Goal: Contribute content

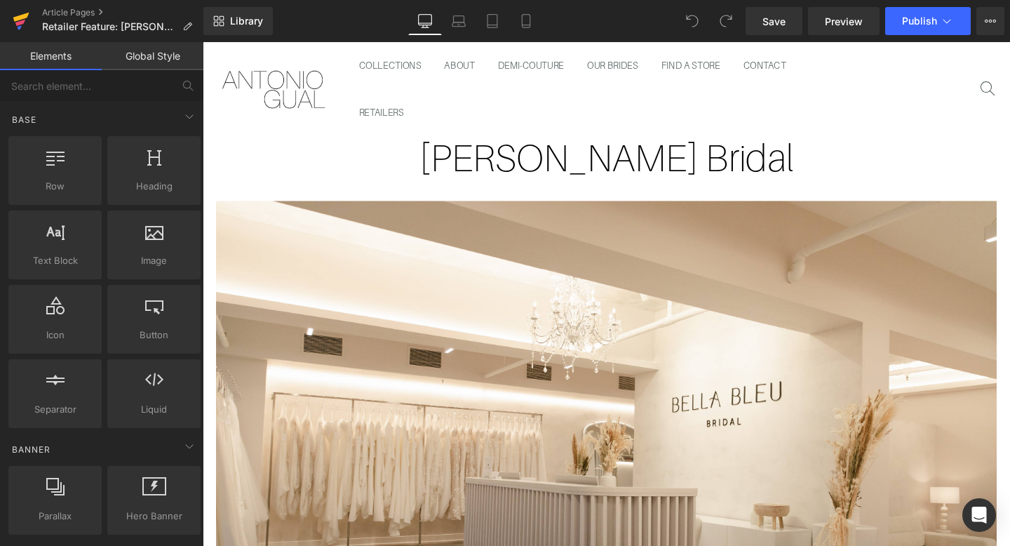
click at [24, 22] on icon at bounding box center [21, 21] width 17 height 35
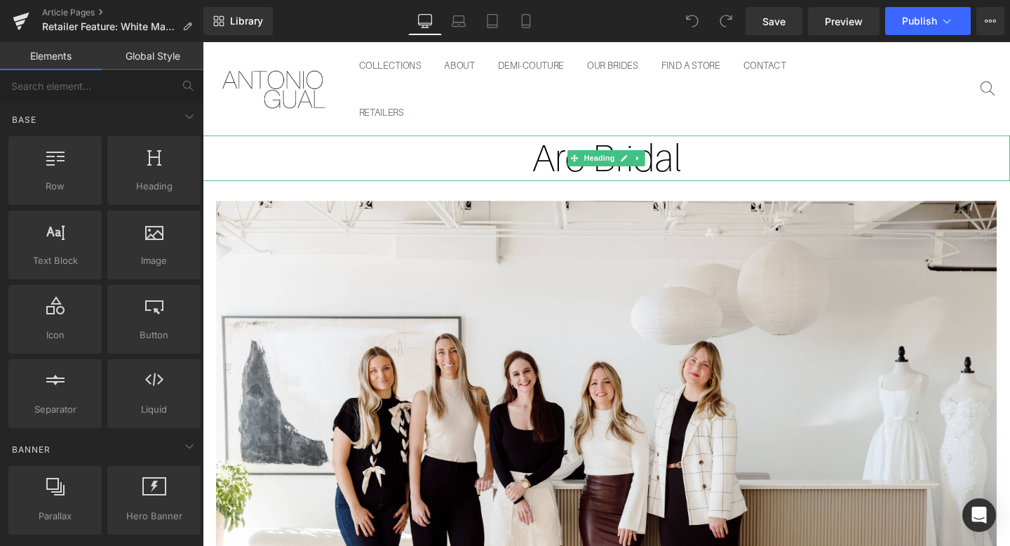
click at [655, 159] on link at bounding box center [660, 164] width 15 height 17
click at [733, 163] on h1 "Arc Bridal" at bounding box center [627, 164] width 849 height 48
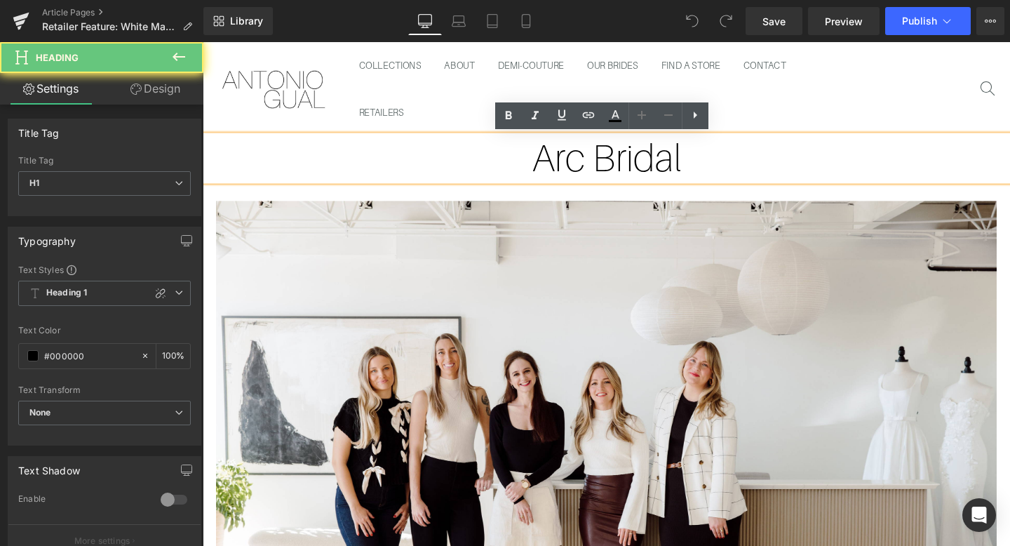
drag, startPoint x: 712, startPoint y: 166, endPoint x: 528, endPoint y: 172, distance: 184.6
click at [528, 172] on h1 "Arc Bridal" at bounding box center [627, 164] width 849 height 48
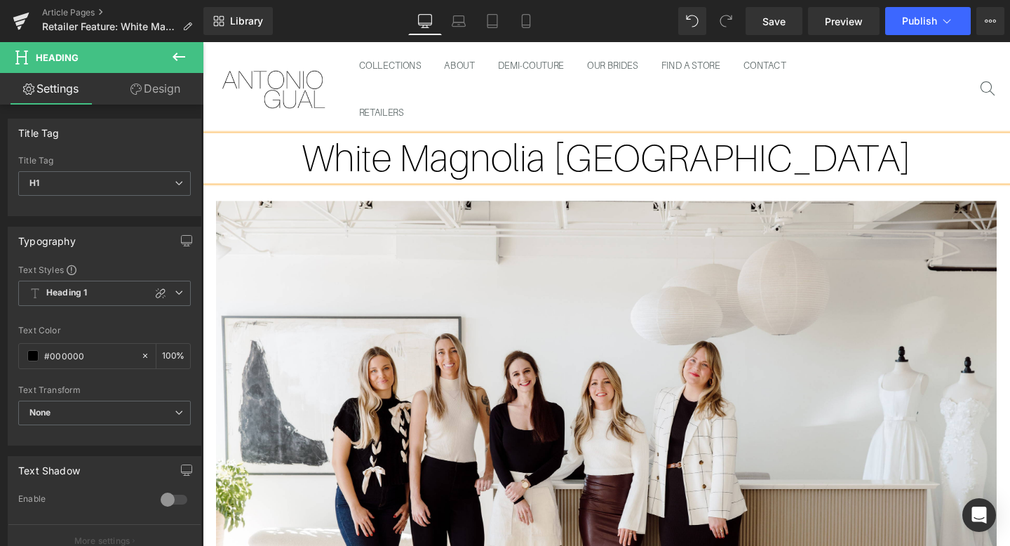
click at [961, 113] on div "COLLECTIONS ABOUT DEMI-COUTURE OUR BRIDES FIND A STORE CONTACT RETAILERS" at bounding box center [627, 91] width 849 height 98
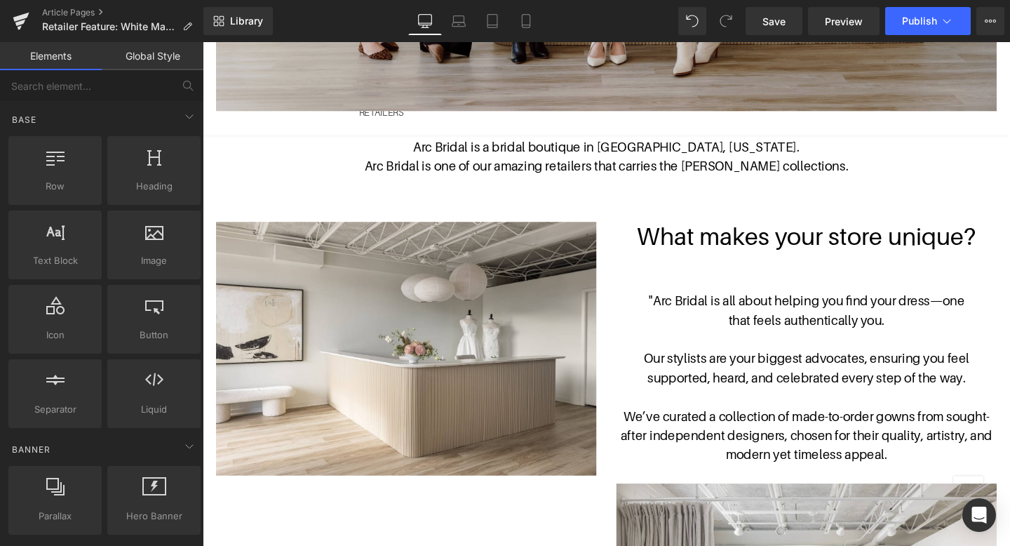
scroll to position [612, 0]
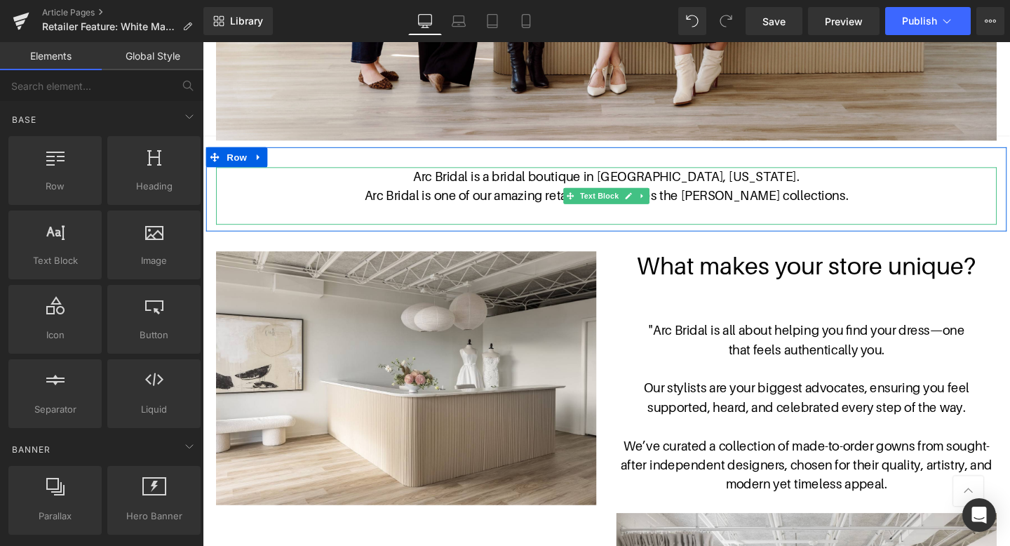
click at [534, 182] on p "Arc Bridal is a bridal boutique in [GEOGRAPHIC_DATA], [US_STATE]." at bounding box center [627, 183] width 821 height 20
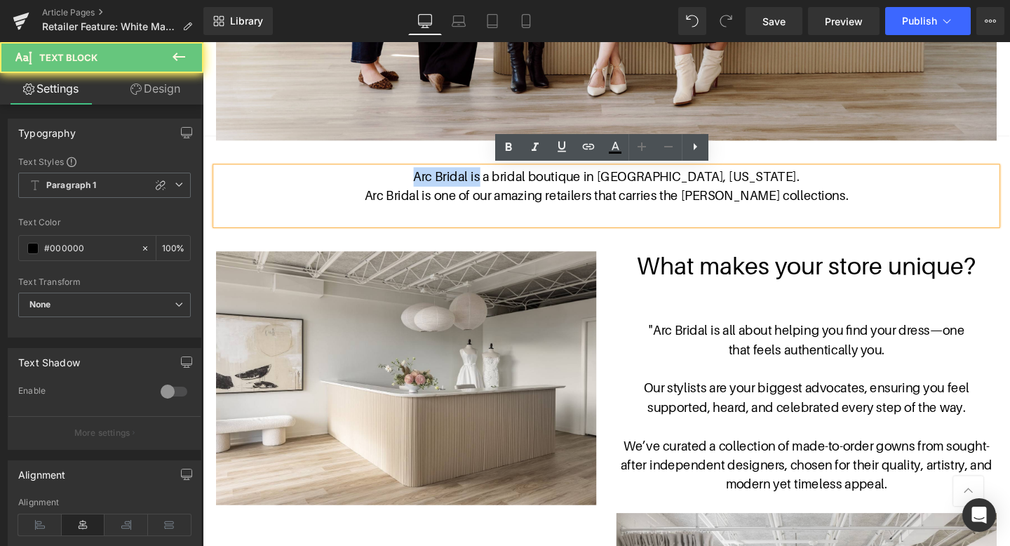
drag, startPoint x: 534, startPoint y: 182, endPoint x: 462, endPoint y: 180, distance: 72.3
click at [462, 180] on p "Arc Bridal is a bridal boutique in [GEOGRAPHIC_DATA], [US_STATE]." at bounding box center [627, 183] width 821 height 20
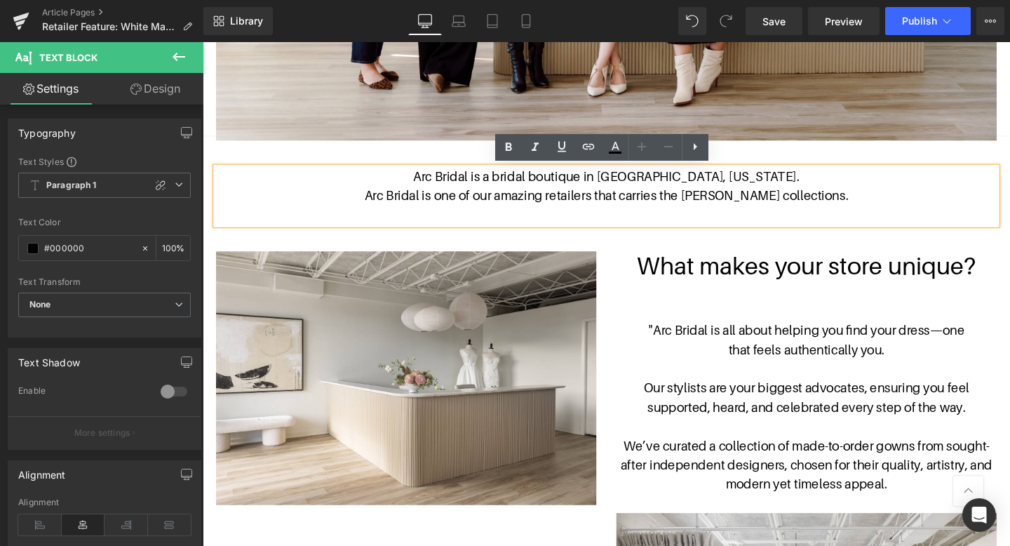
click at [551, 192] on p "Arc Bridal is a bridal boutique in [GEOGRAPHIC_DATA], [US_STATE]." at bounding box center [627, 183] width 821 height 20
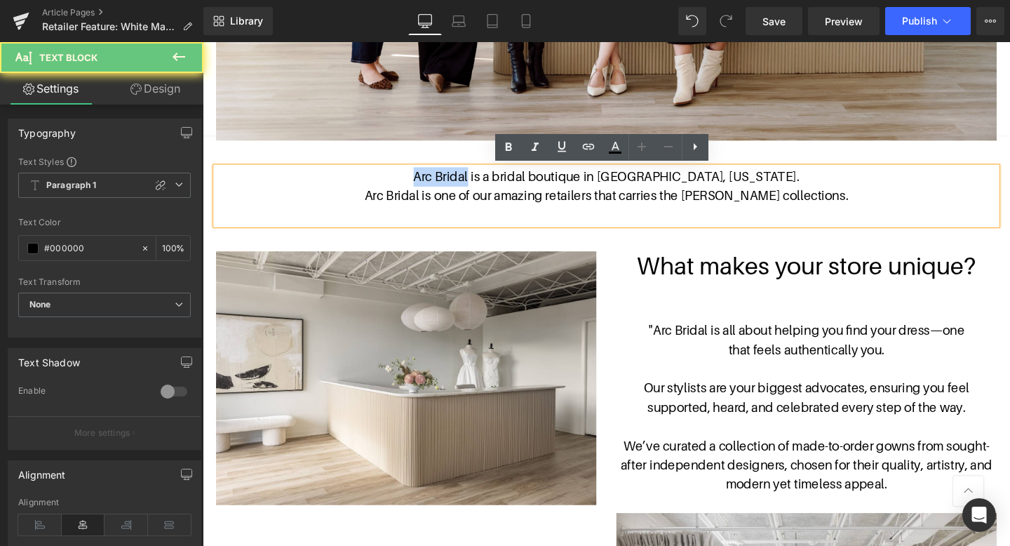
drag, startPoint x: 533, startPoint y: 180, endPoint x: 474, endPoint y: 180, distance: 59.6
click at [474, 180] on p "Arc Bridal is a bridal boutique in [GEOGRAPHIC_DATA], [US_STATE]." at bounding box center [627, 183] width 821 height 20
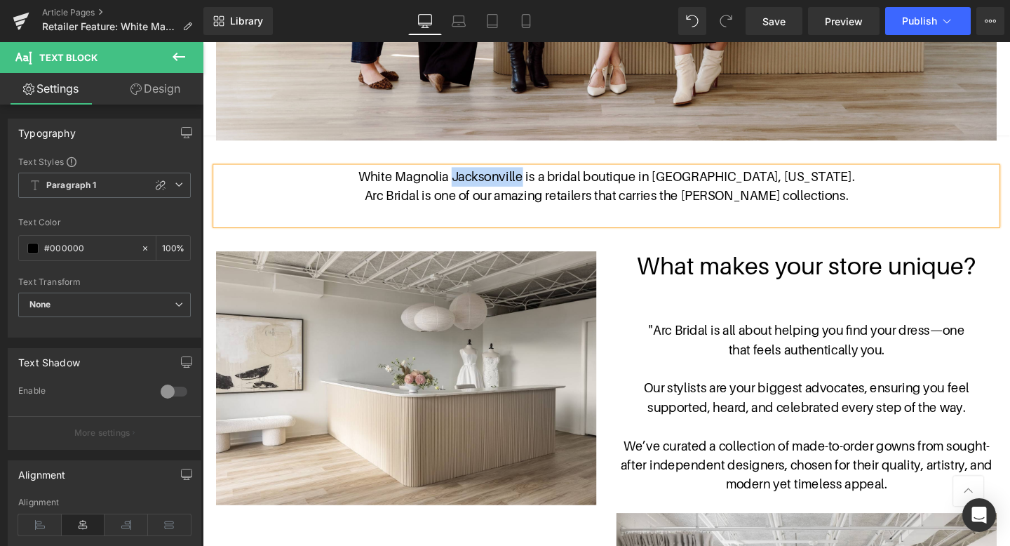
drag, startPoint x: 589, startPoint y: 182, endPoint x: 517, endPoint y: 185, distance: 72.3
click at [517, 185] on p "White Magnolia Jacksonville is a bridal boutique in [GEOGRAPHIC_DATA], [US_STAT…" at bounding box center [627, 183] width 821 height 20
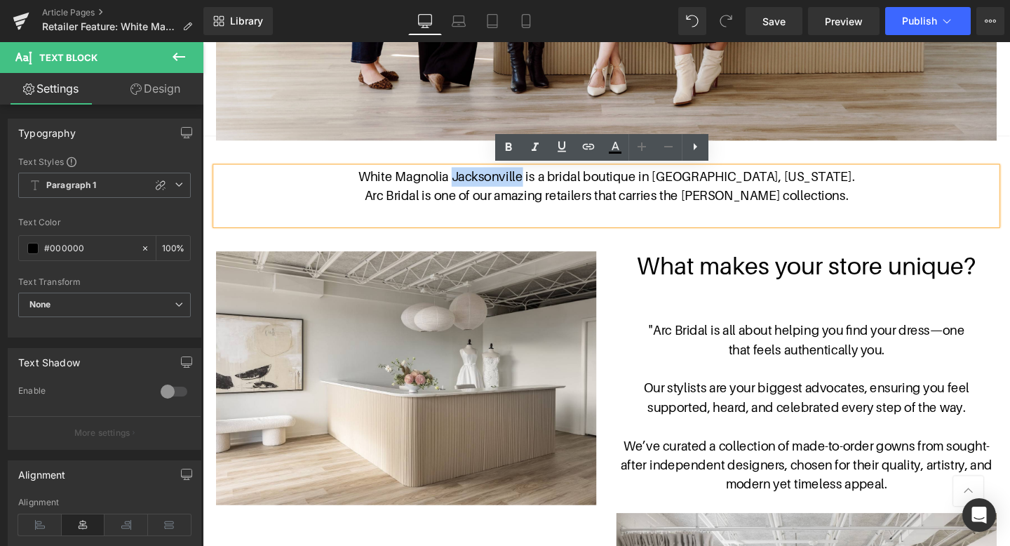
copy p "[GEOGRAPHIC_DATA]"
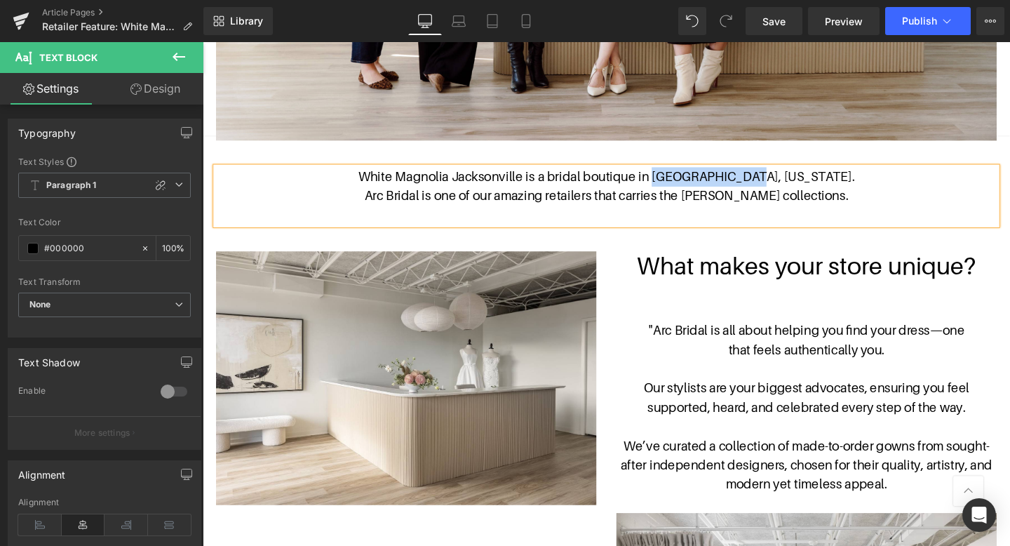
drag, startPoint x: 727, startPoint y: 182, endPoint x: 829, endPoint y: 178, distance: 102.5
click at [829, 178] on p "White Magnolia Jacksonville is a bridal boutique in [GEOGRAPHIC_DATA], [US_STAT…" at bounding box center [627, 183] width 821 height 20
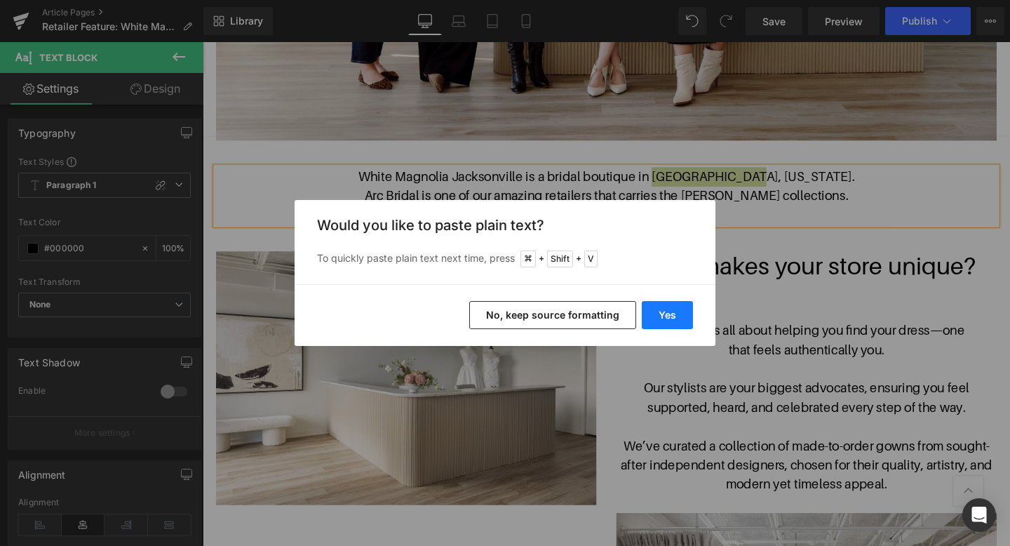
click at [678, 308] on button "Yes" at bounding box center [667, 315] width 51 height 28
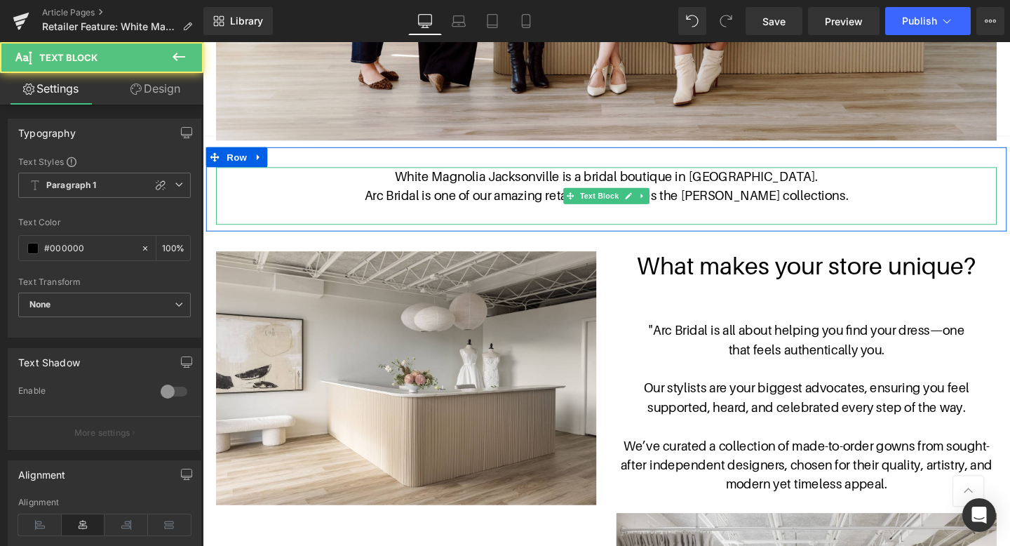
click at [813, 184] on p "White Magnolia Jacksonville is a bridal boutique in Jacksonville." at bounding box center [627, 183] width 821 height 20
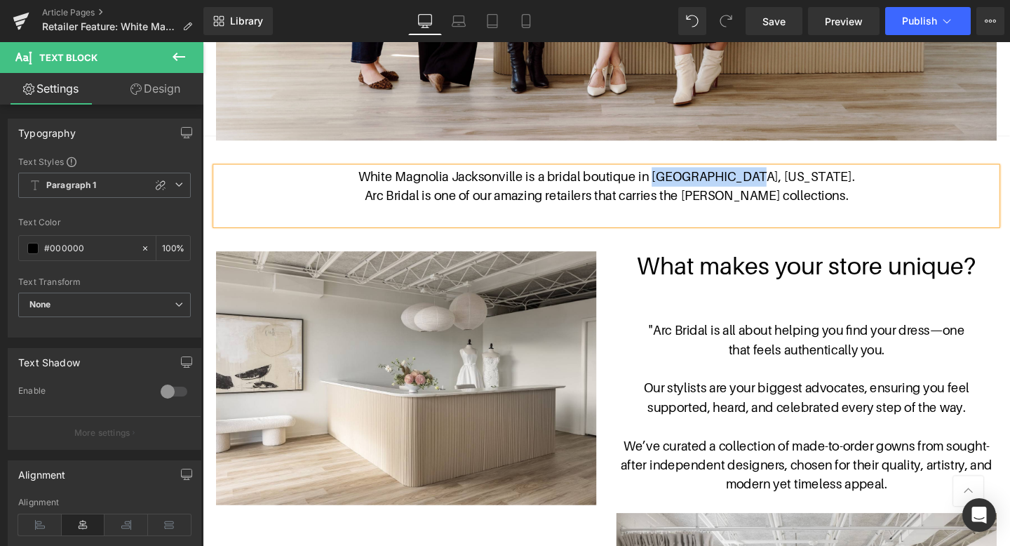
drag, startPoint x: 719, startPoint y: 181, endPoint x: 801, endPoint y: 180, distance: 81.4
click at [801, 180] on p "White Magnolia Jacksonville is a bridal boutique in Jacksonville, Florida." at bounding box center [627, 183] width 821 height 20
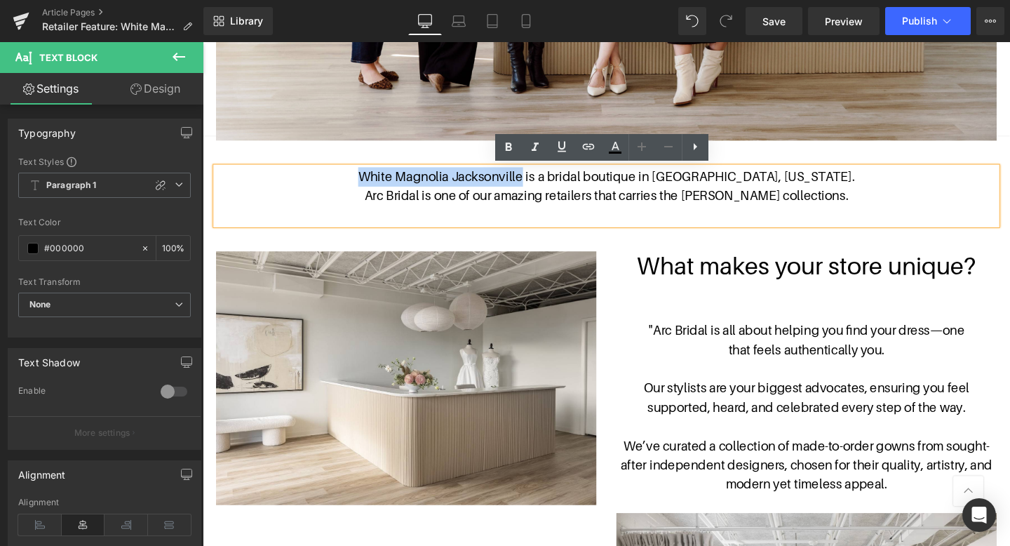
drag, startPoint x: 580, startPoint y: 181, endPoint x: 413, endPoint y: 180, distance: 167.0
click at [413, 180] on p "White Magnolia Jacksonville is a bridal boutique in Jacksonville, Florida." at bounding box center [627, 183] width 821 height 20
copy p "White Magnolia Jacksonville"
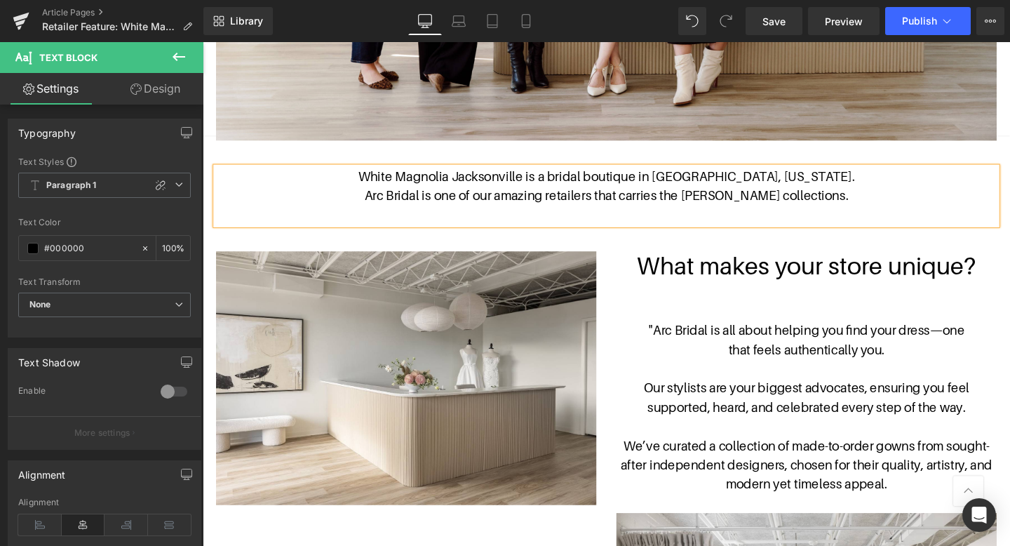
click at [436, 206] on p "Arc Bridal is one of our amazing retailers that carries the Antonio Gual collec…" at bounding box center [627, 203] width 821 height 20
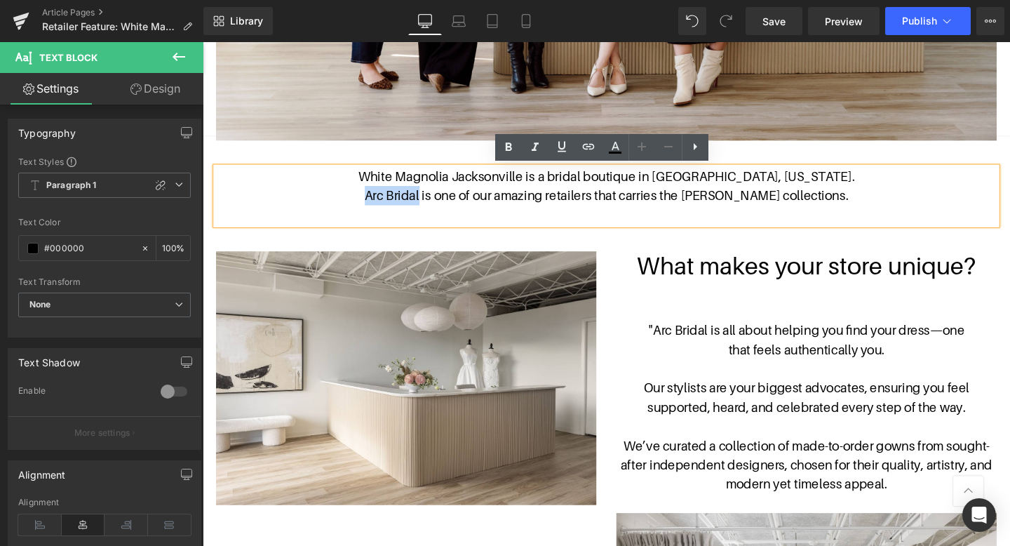
drag, startPoint x: 442, startPoint y: 205, endPoint x: 384, endPoint y: 204, distance: 58.2
click at [384, 204] on p "Arc Bridal is one of our amazing retailers that carries the Antonio Gual collec…" at bounding box center [627, 203] width 821 height 20
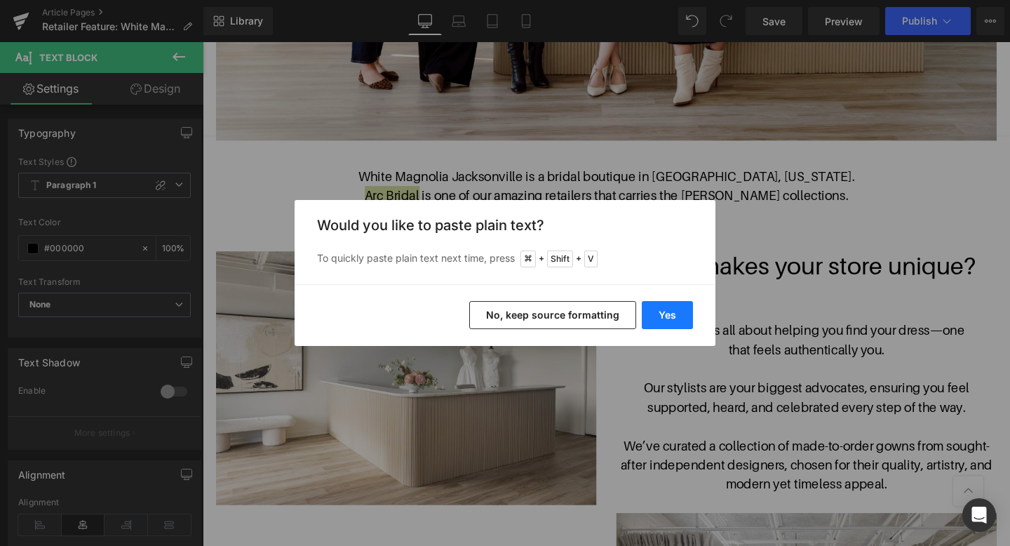
click at [676, 319] on button "Yes" at bounding box center [667, 315] width 51 height 28
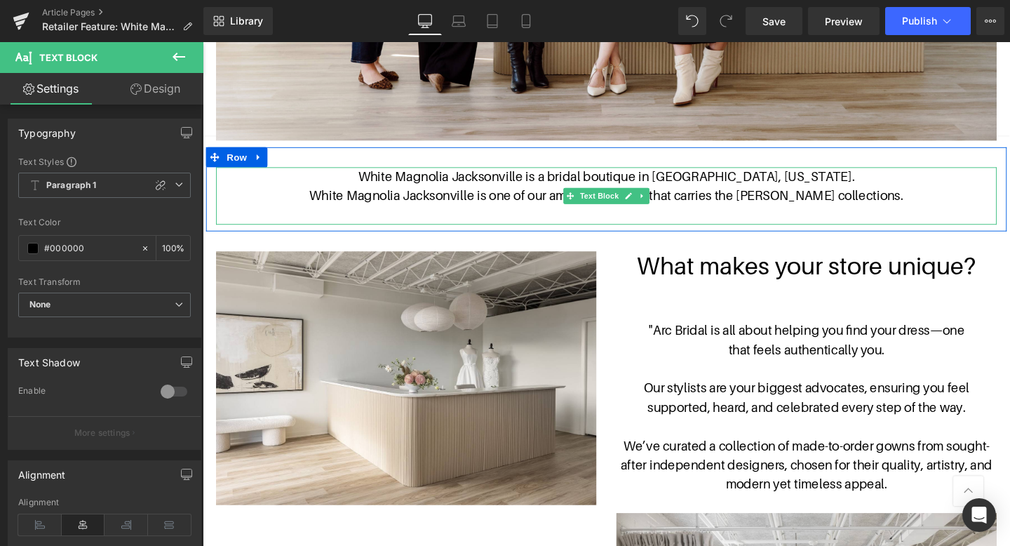
click at [938, 194] on p "White Magnolia Jacksonville is one of our amazing retailers that carries the An…" at bounding box center [627, 203] width 821 height 20
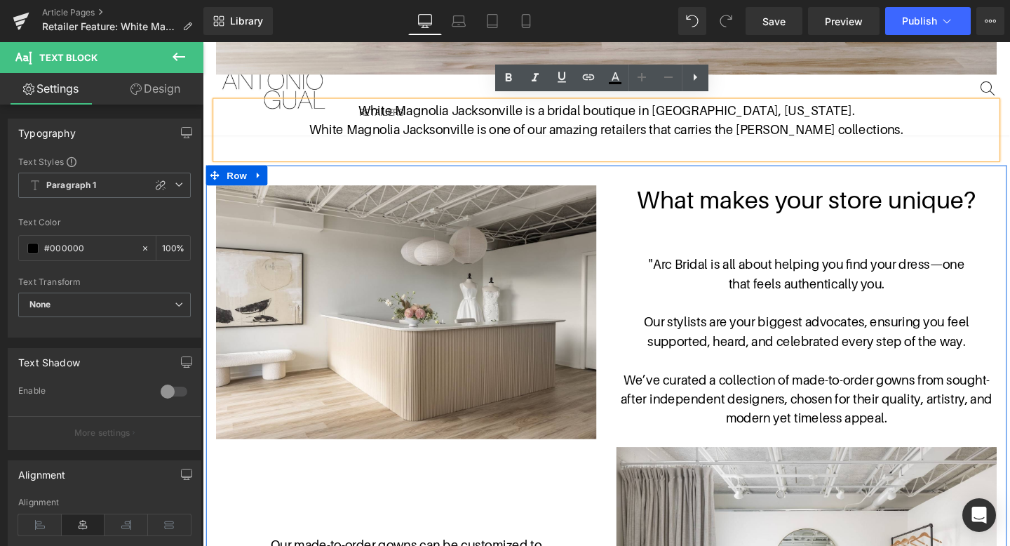
scroll to position [685, 0]
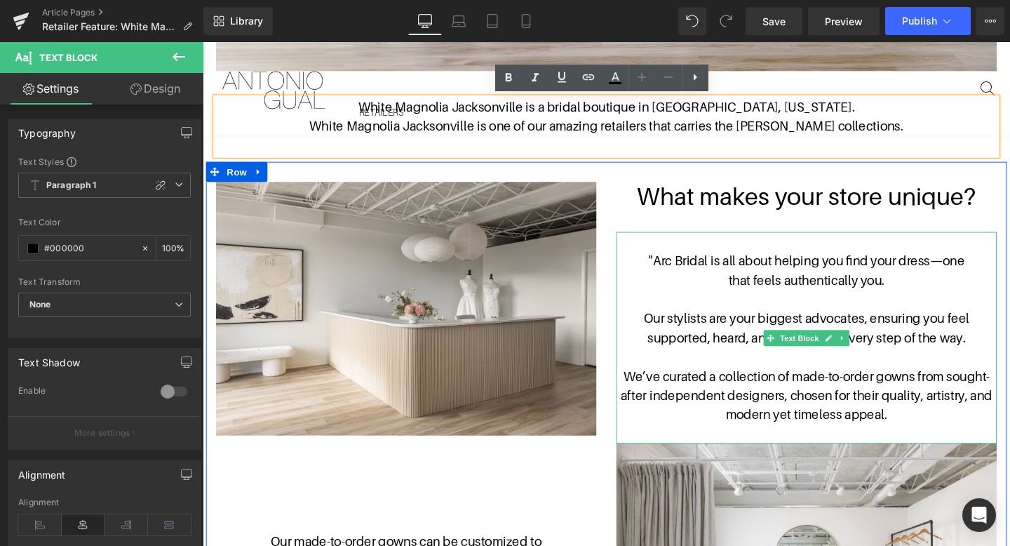
click at [916, 433] on span "We’ve curated a collection of made-to-order gowns from sought-after independent…" at bounding box center [838, 413] width 391 height 56
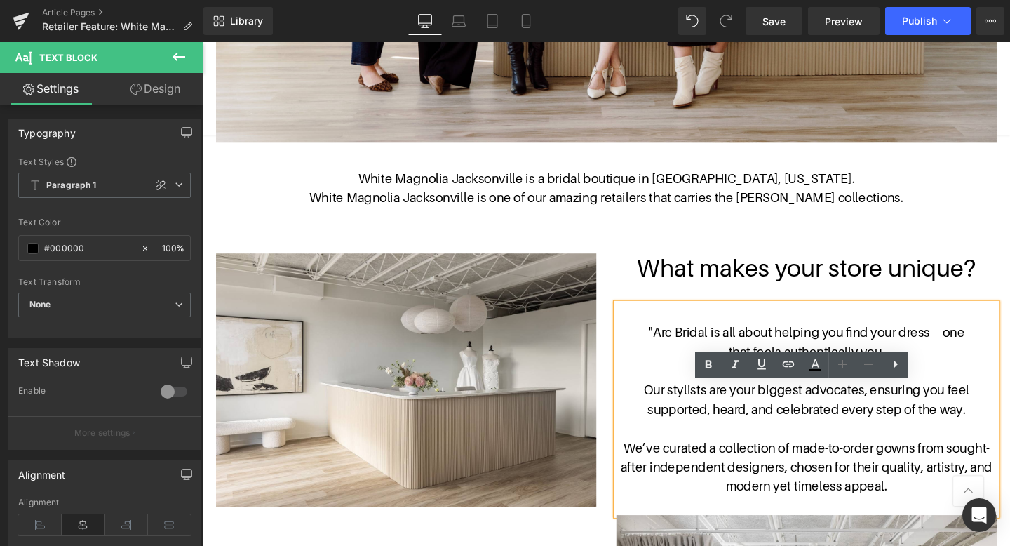
scroll to position [0, 0]
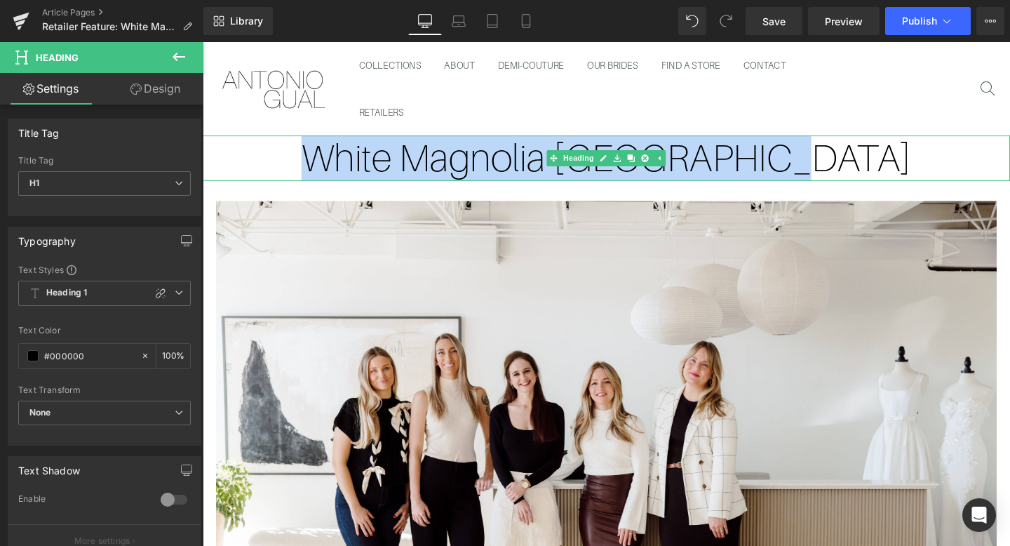
drag, startPoint x: 855, startPoint y: 161, endPoint x: 409, endPoint y: 161, distance: 446.3
click at [409, 161] on h1 "White Magnolia Jacksonville" at bounding box center [627, 164] width 849 height 48
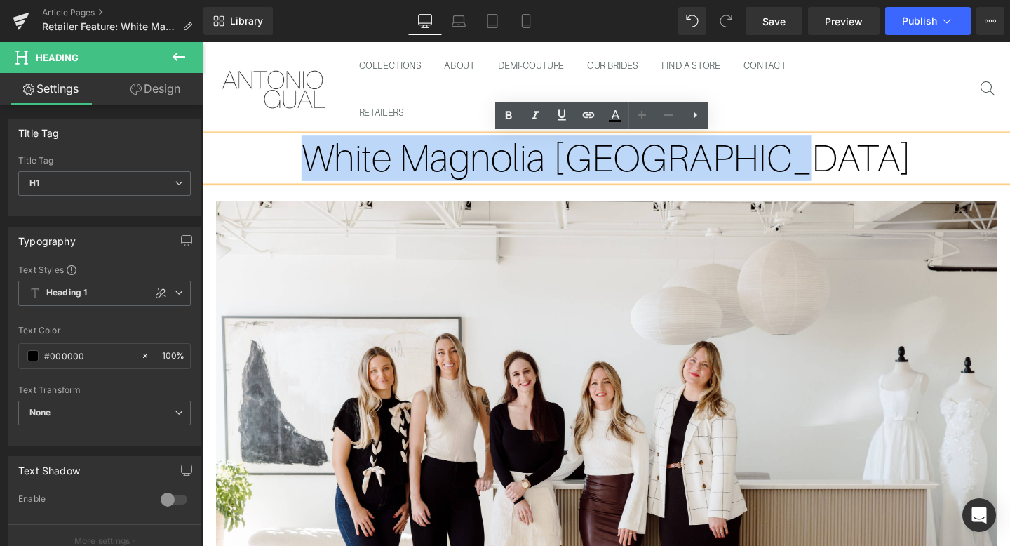
copy h1 "White Magnolia Jacksonville"
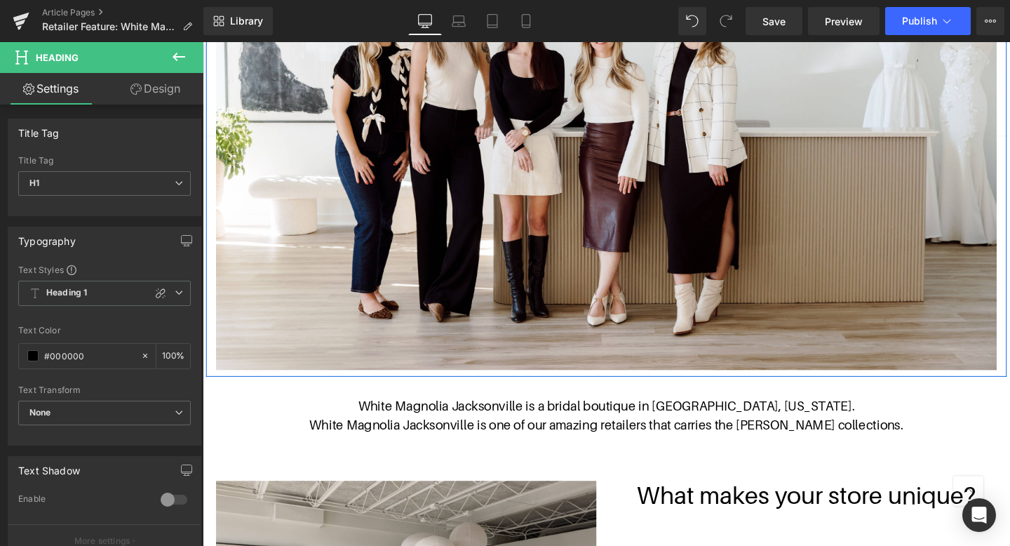
scroll to position [454, 0]
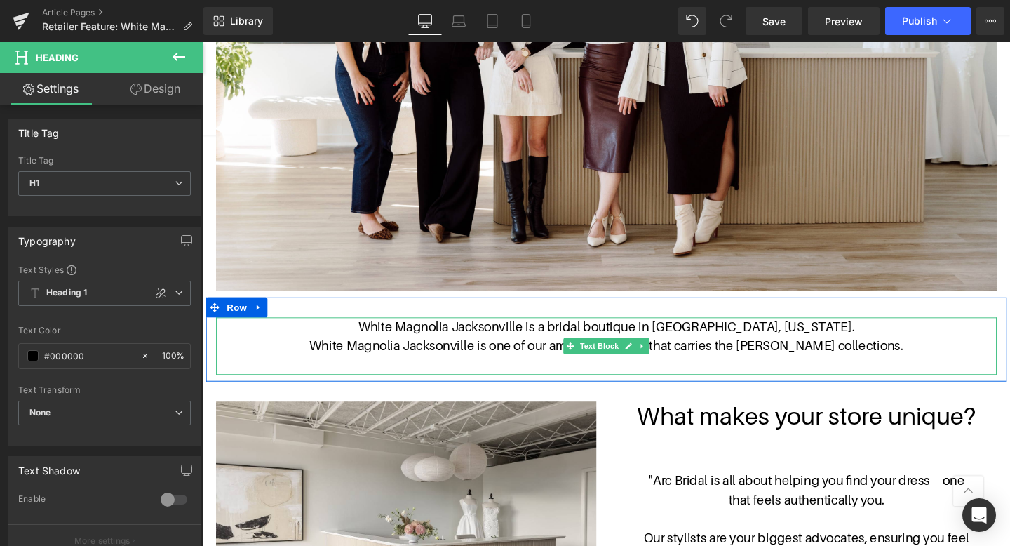
click at [604, 338] on p "White Magnolia Jacksonville is a bridal boutique in Jacksonville, Florida." at bounding box center [627, 341] width 821 height 20
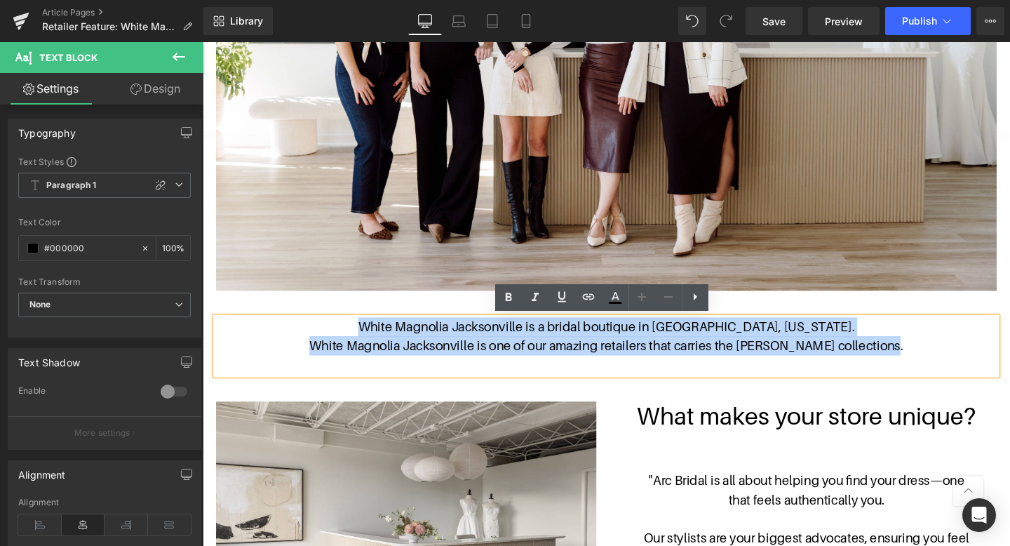
drag, startPoint x: 934, startPoint y: 358, endPoint x: 414, endPoint y: 338, distance: 520.4
click at [414, 338] on div "White Magnolia Jacksonville is a bridal boutique in Jacksonville, Florida. Whit…" at bounding box center [627, 361] width 821 height 60
copy div "White Magnolia Jacksonville is a bridal boutique in Jacksonville, Florida. Whit…"
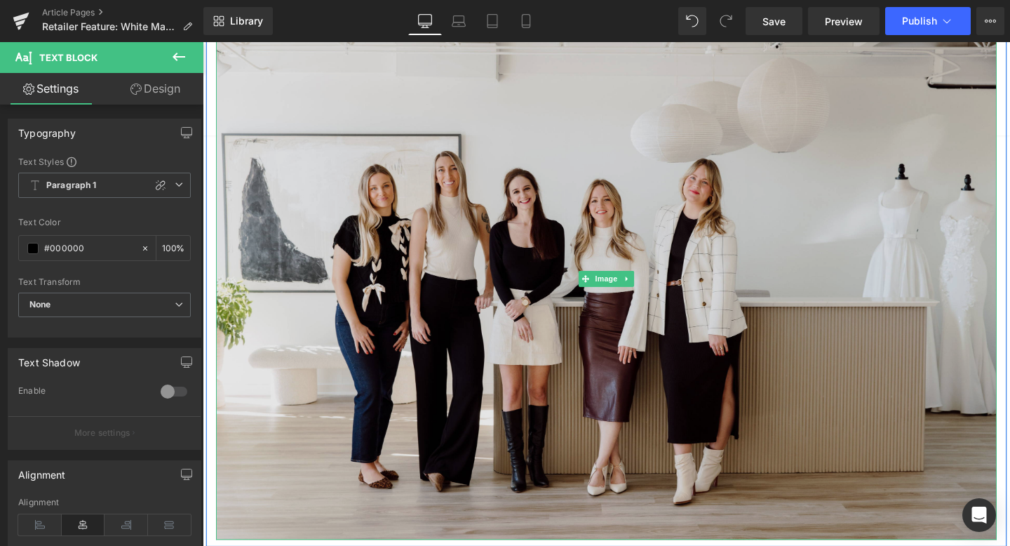
scroll to position [0, 0]
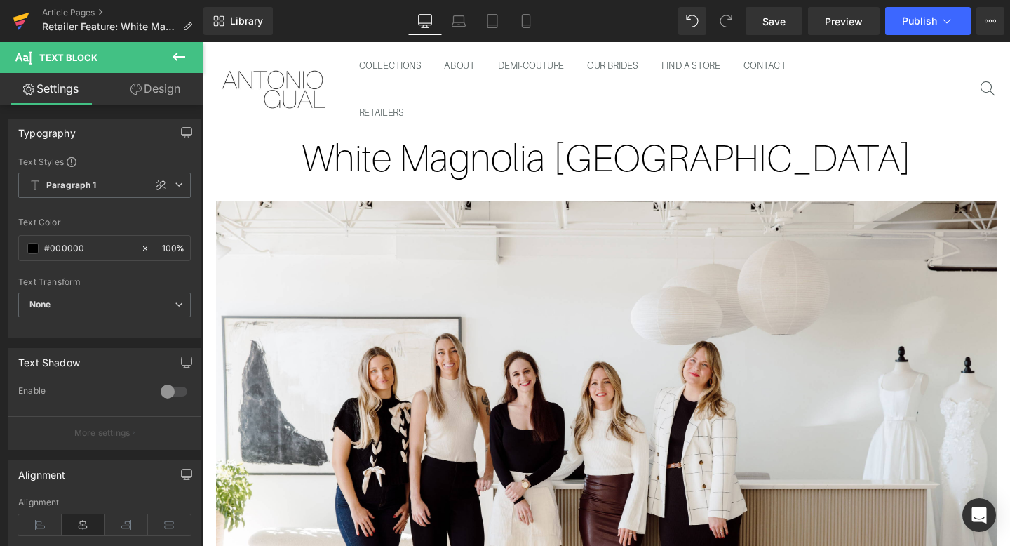
click at [24, 19] on icon at bounding box center [21, 21] width 17 height 35
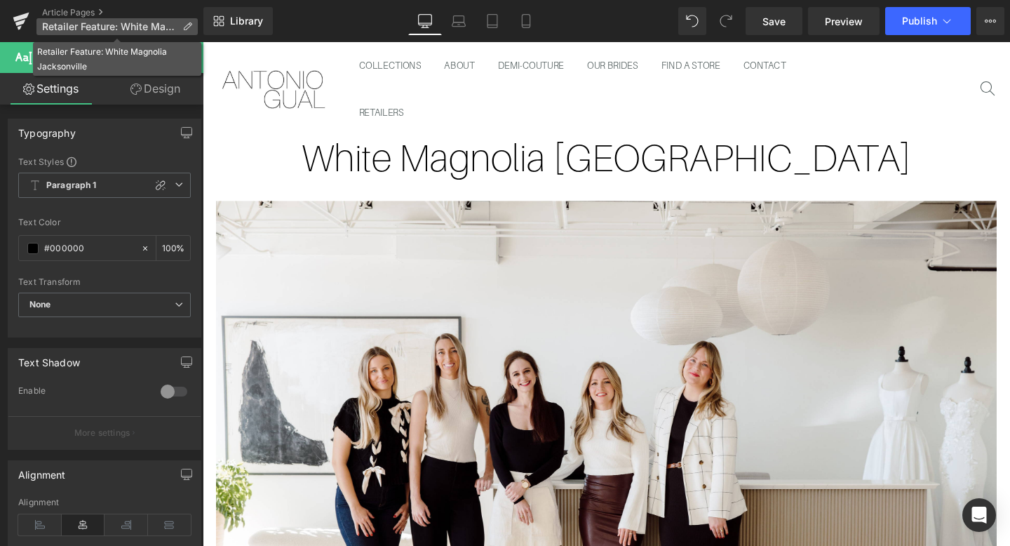
click at [187, 22] on icon at bounding box center [187, 27] width 10 height 10
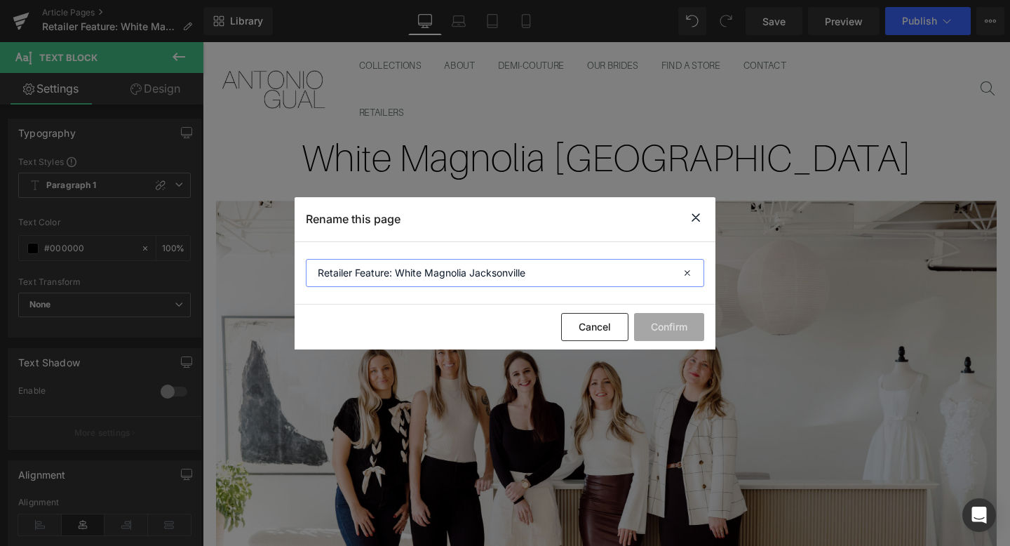
click at [592, 272] on input "Retailer Feature: White Magnolia Jacksonville" at bounding box center [505, 273] width 399 height 28
drag, startPoint x: 592, startPoint y: 272, endPoint x: 322, endPoint y: 272, distance: 269.5
click at [322, 272] on input "Retailer Feature: White Magnolia Jacksonville" at bounding box center [505, 273] width 399 height 28
type input "Draft only WMJax"
click at [679, 323] on button "Confirm" at bounding box center [669, 327] width 70 height 28
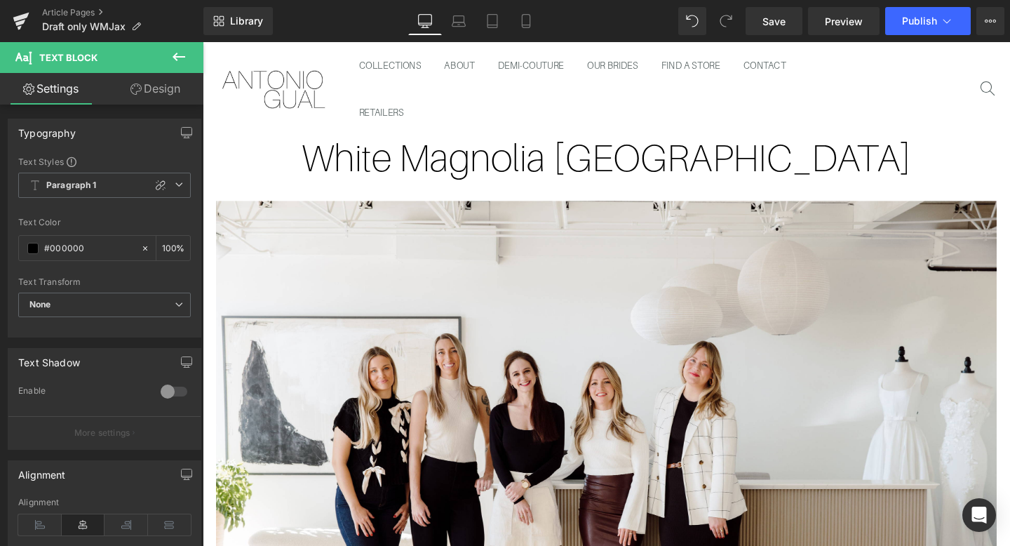
click at [783, 27] on span "Save" at bounding box center [774, 21] width 23 height 15
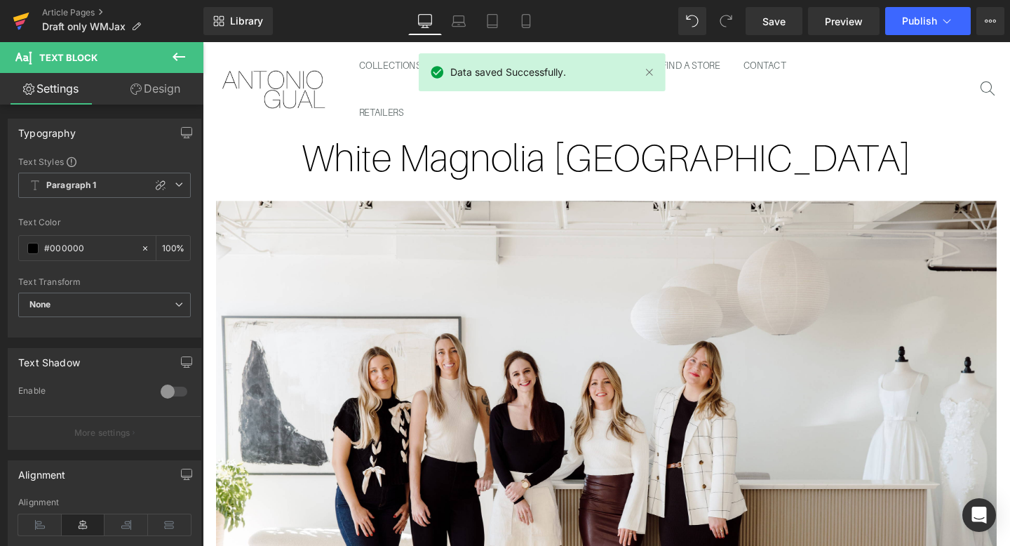
click at [21, 22] on icon at bounding box center [20, 23] width 10 height 6
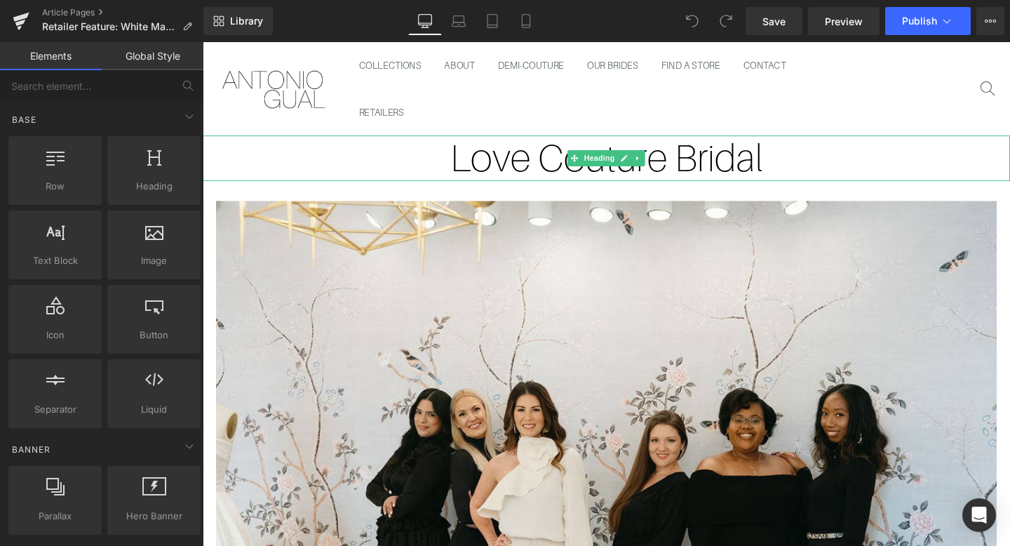
click at [768, 166] on h1 "Love Couture Bridal" at bounding box center [627, 164] width 849 height 48
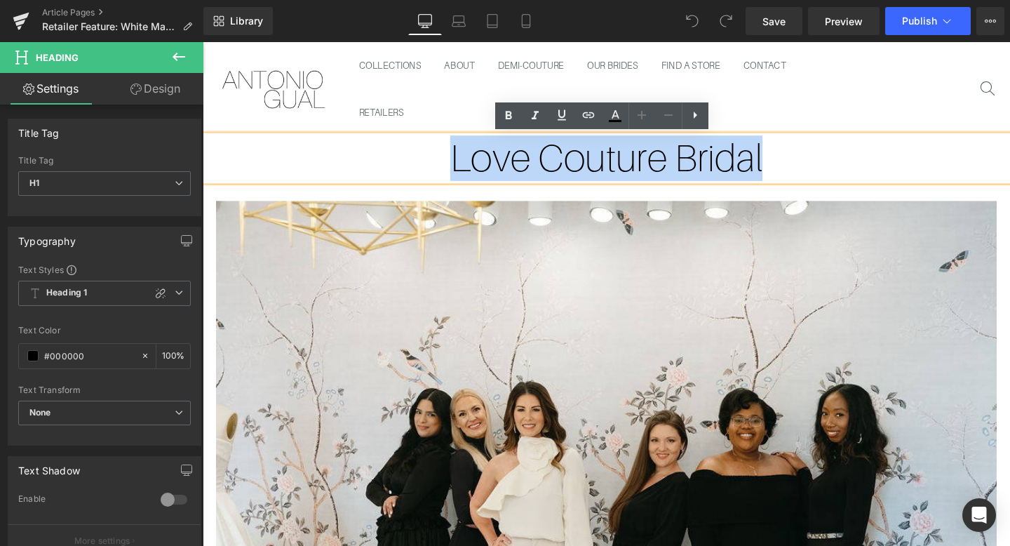
drag, startPoint x: 801, startPoint y: 164, endPoint x: 472, endPoint y: 160, distance: 329.1
click at [472, 160] on h1 "Love Couture Bridal" at bounding box center [627, 164] width 849 height 48
paste div
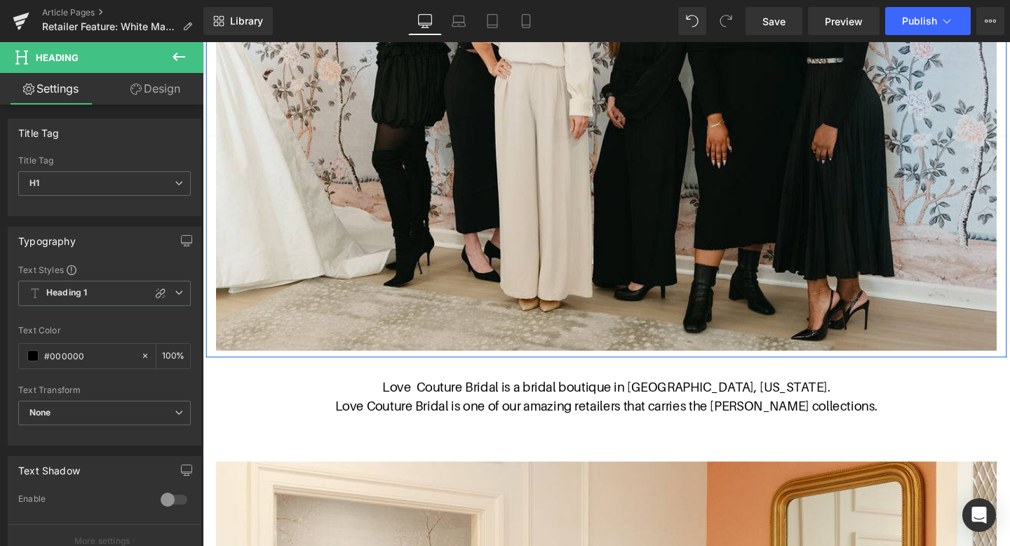
scroll to position [589, 0]
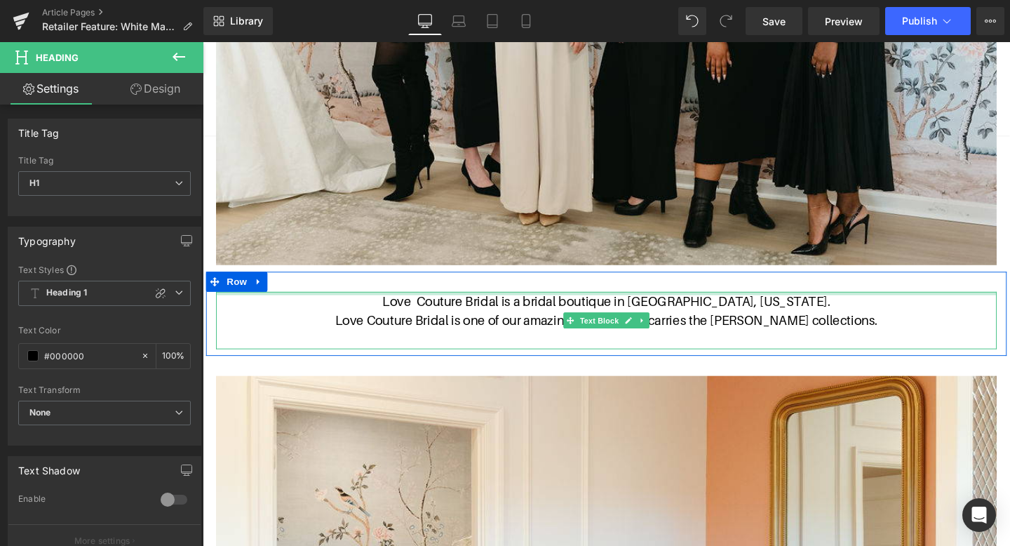
click at [649, 306] on div at bounding box center [627, 307] width 821 height 4
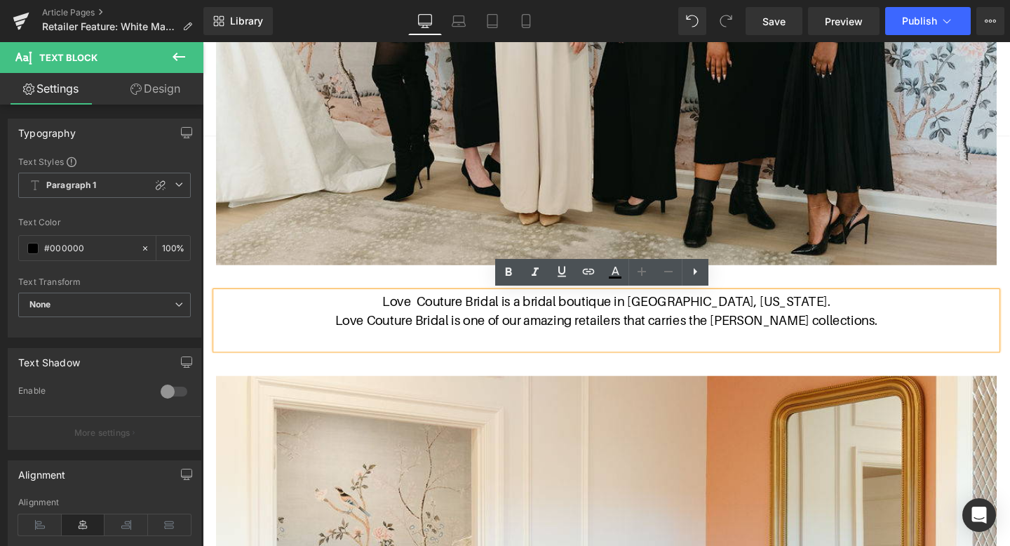
click at [921, 334] on p "Love Couture Bridal is one of our amazing retailers that carries the Antonio Gu…" at bounding box center [627, 335] width 821 height 20
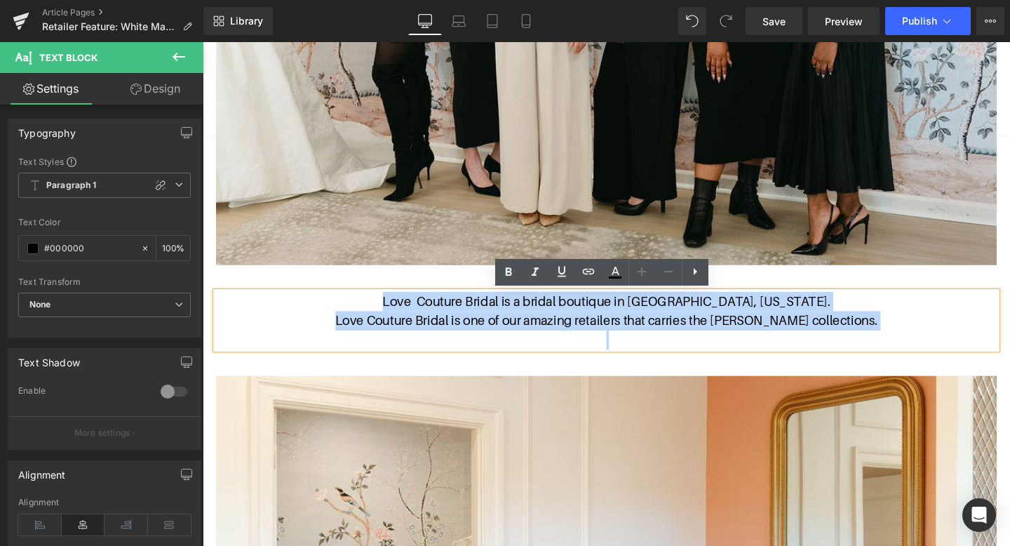
drag, startPoint x: 921, startPoint y: 334, endPoint x: 439, endPoint y: 309, distance: 482.7
click at [439, 309] on div "Love Couture Bridal is a bridal boutique in Potomac, Maryland. Love Couture Bri…" at bounding box center [627, 335] width 821 height 60
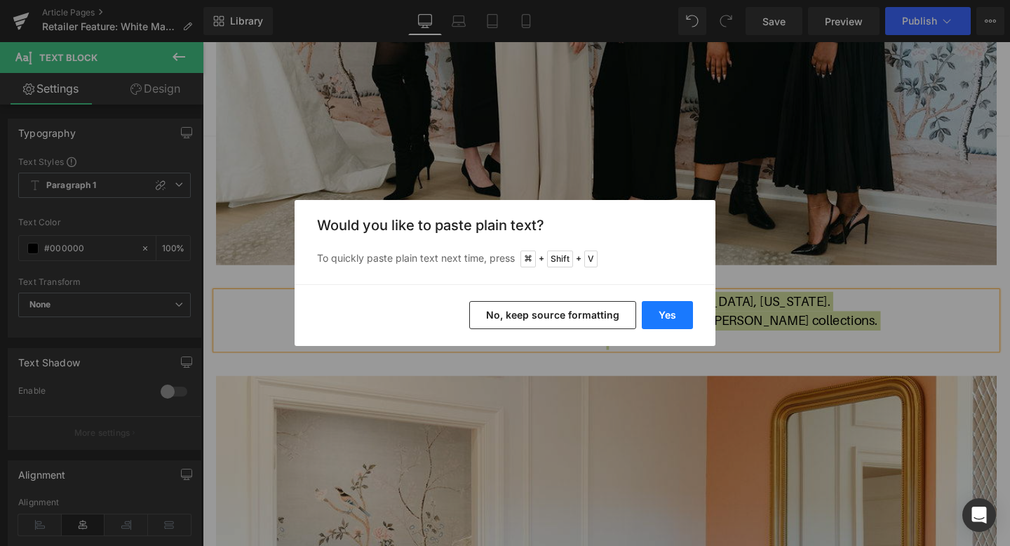
click at [683, 316] on button "Yes" at bounding box center [667, 315] width 51 height 28
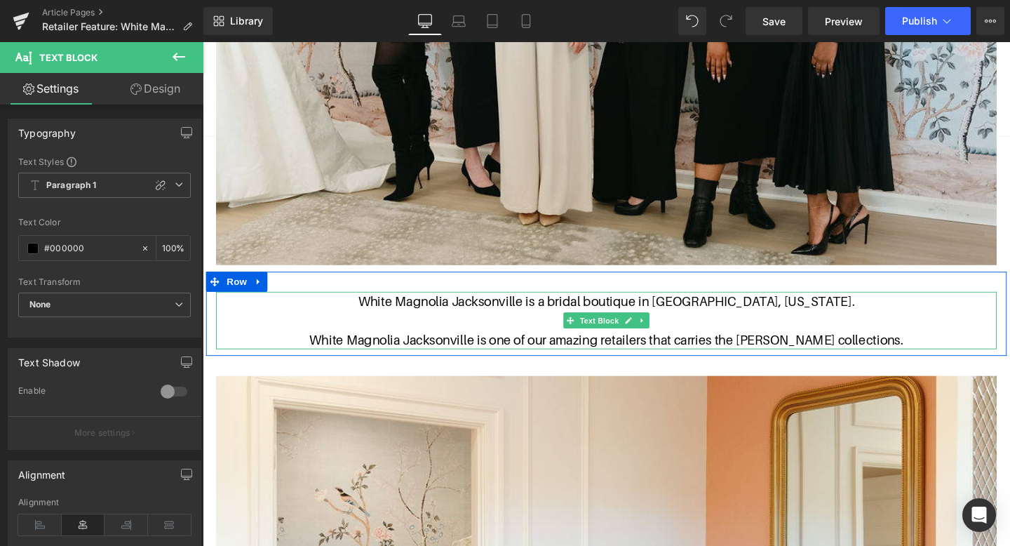
click at [712, 331] on p at bounding box center [627, 335] width 821 height 20
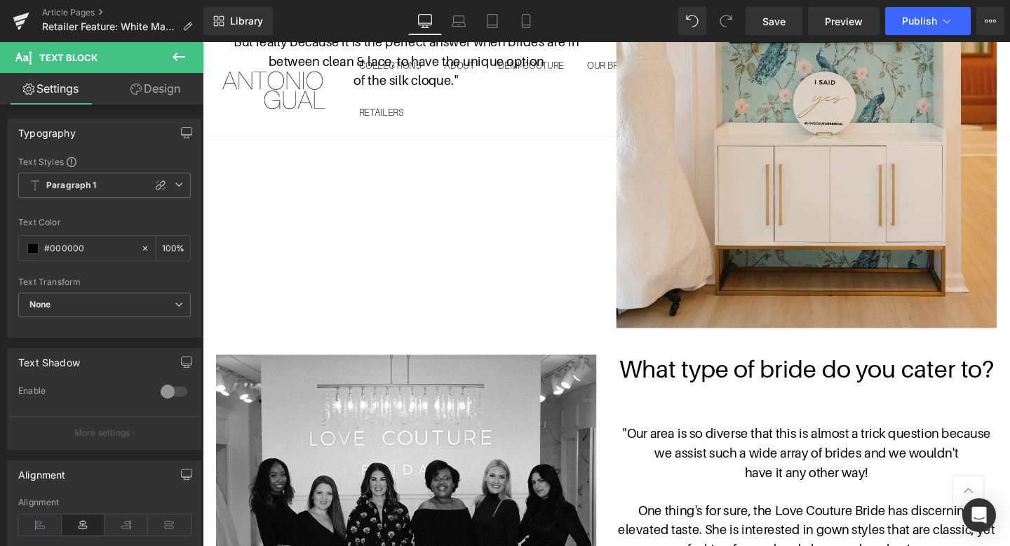
scroll to position [2764, 0]
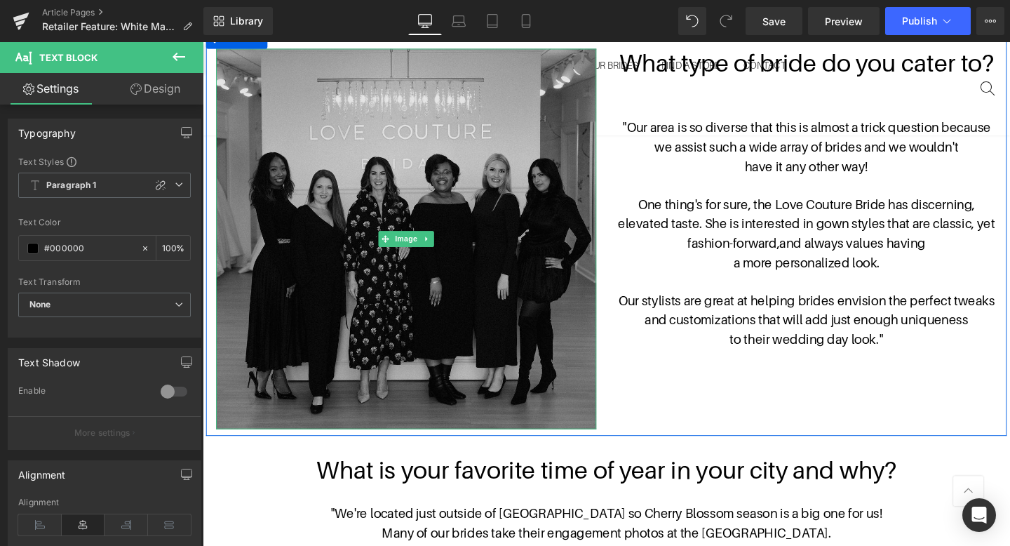
click at [354, 279] on img at bounding box center [417, 249] width 400 height 400
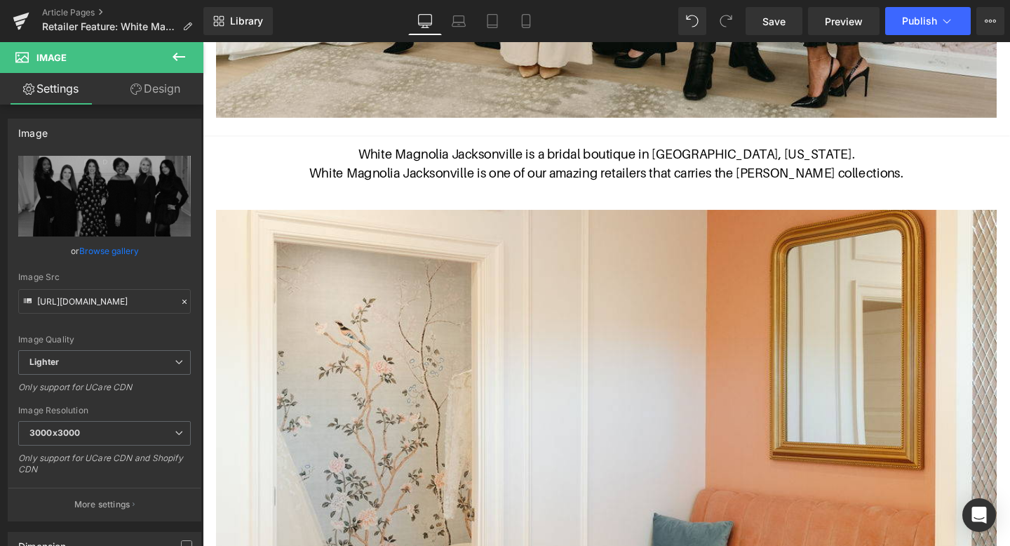
scroll to position [737, 0]
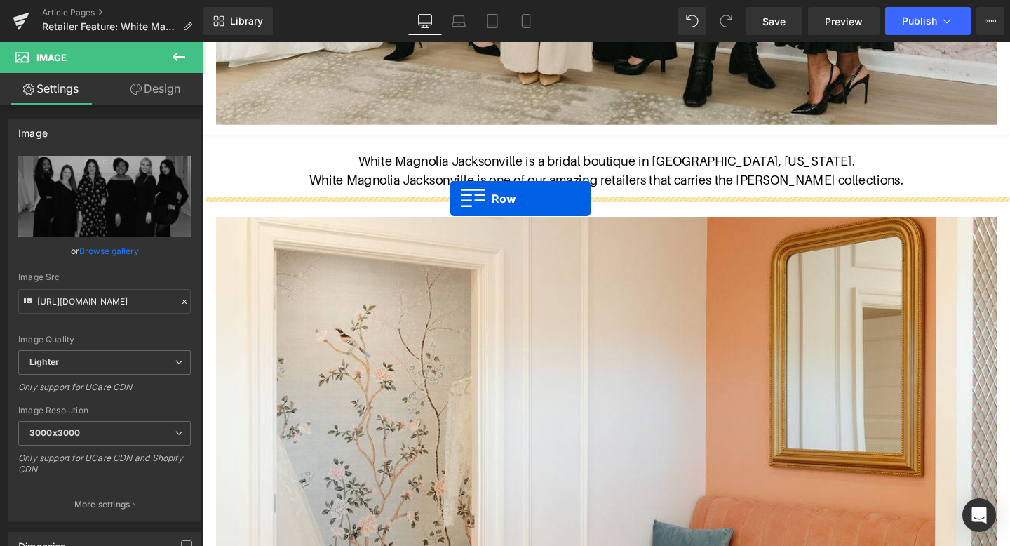
drag, startPoint x: 218, startPoint y: 342, endPoint x: 463, endPoint y: 206, distance: 280.2
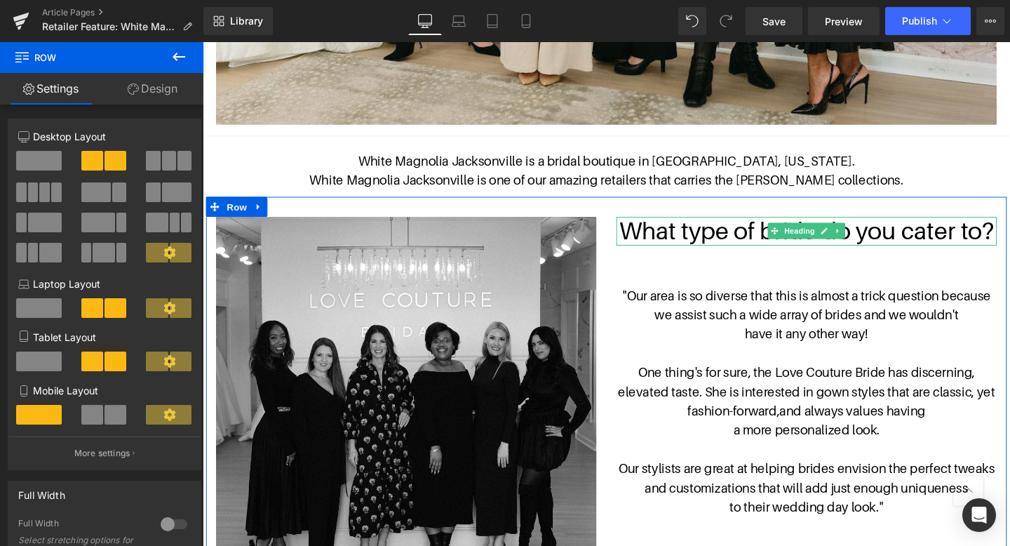
click at [757, 248] on h1 "What type of bride do you cater to?" at bounding box center [838, 241] width 400 height 30
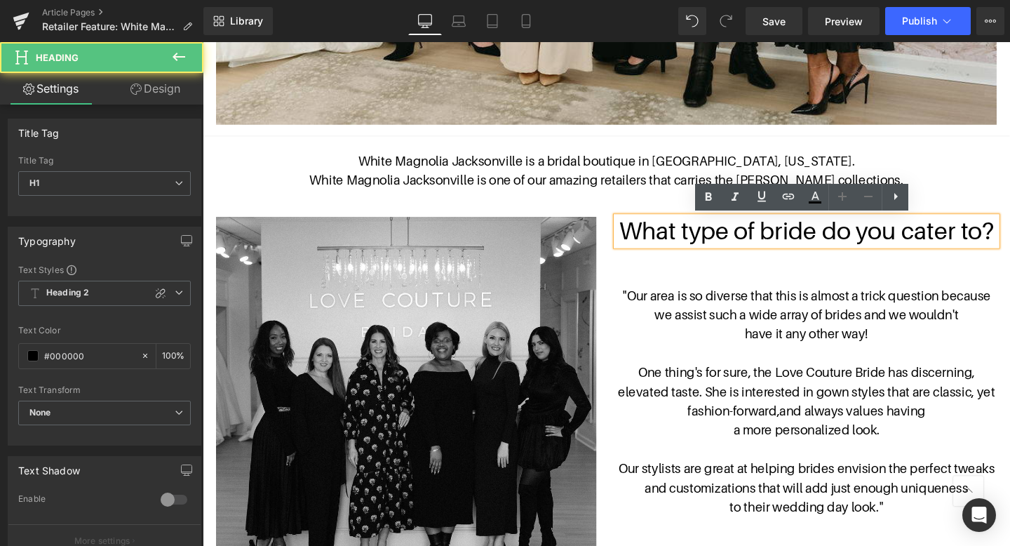
click at [1010, 239] on h1 "What type of bride do you cater to?" at bounding box center [838, 241] width 400 height 30
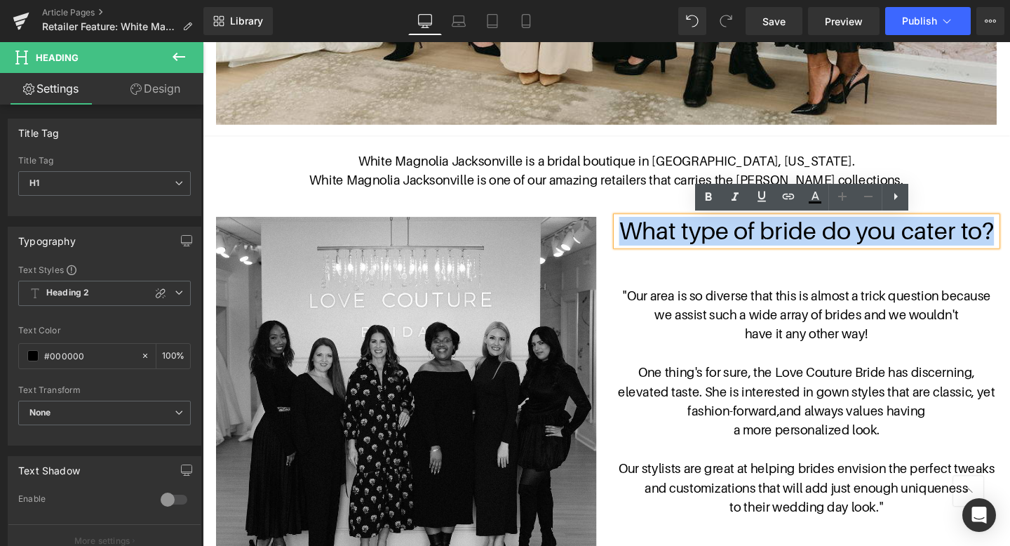
drag, startPoint x: 1029, startPoint y: 239, endPoint x: 639, endPoint y: 230, distance: 390.3
click at [639, 230] on h1 "What type of bride do you cater to?" at bounding box center [838, 241] width 400 height 30
paste div
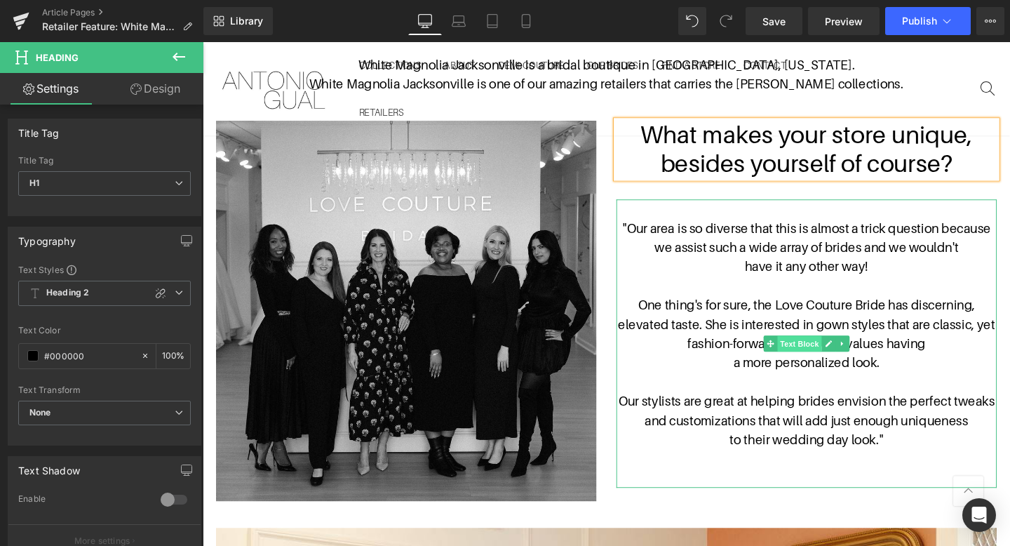
scroll to position [852, 0]
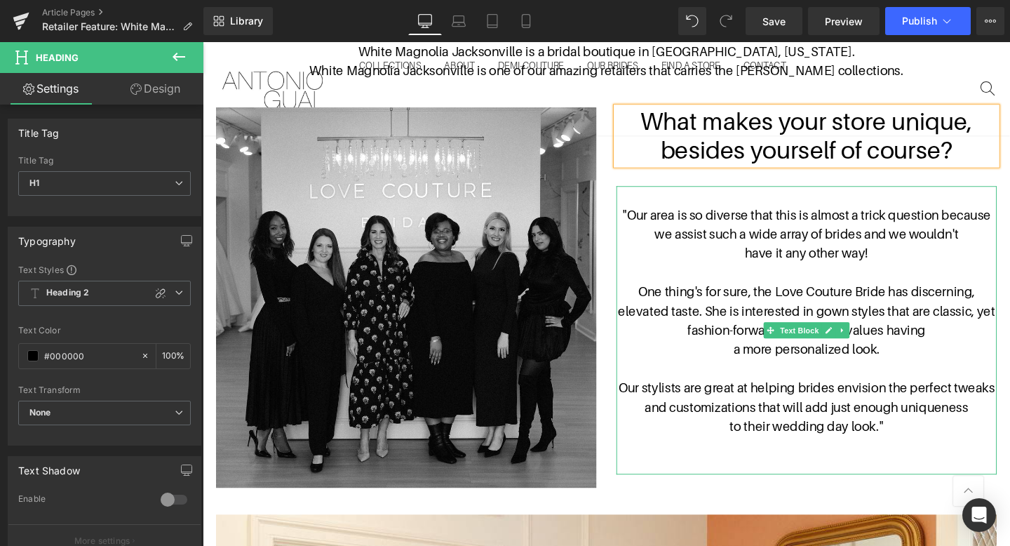
click at [863, 257] on p "have it any other way!" at bounding box center [838, 264] width 400 height 20
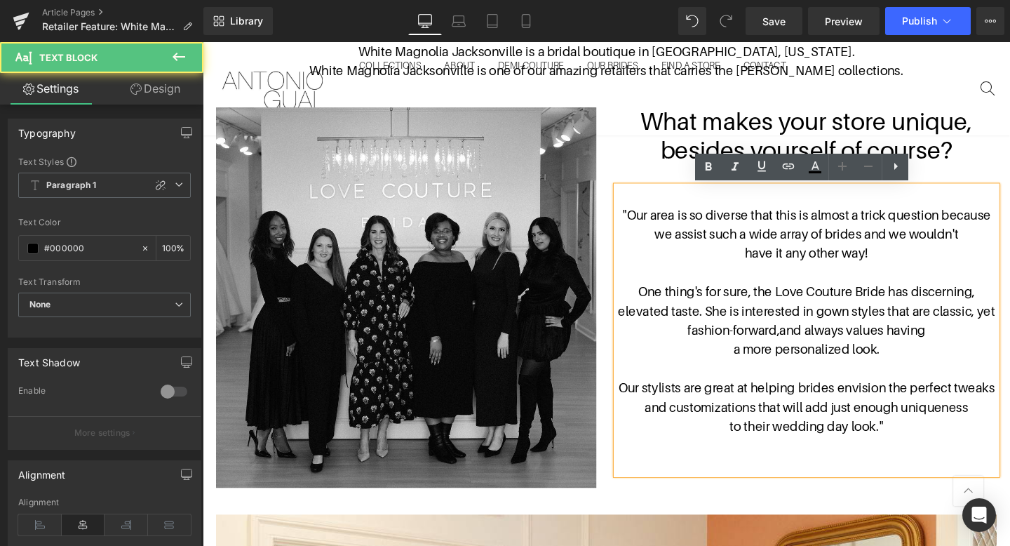
click at [949, 445] on p "to their wedding day look."" at bounding box center [838, 446] width 400 height 20
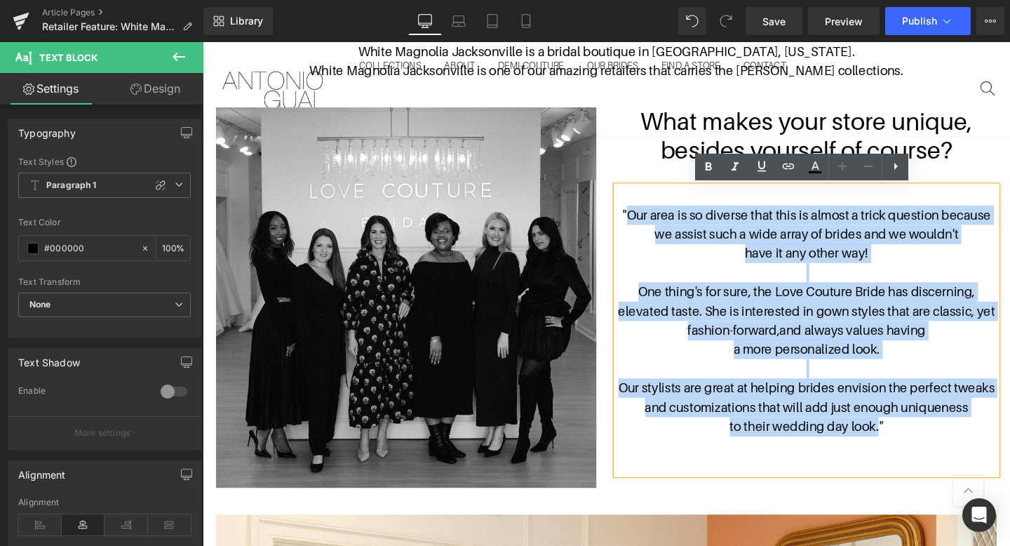
drag, startPoint x: 914, startPoint y: 445, endPoint x: 653, endPoint y: 229, distance: 339.0
click at [653, 229] on div ""Our area is so diverse that this is almost a trick question because we assist …" at bounding box center [838, 345] width 400 height 303
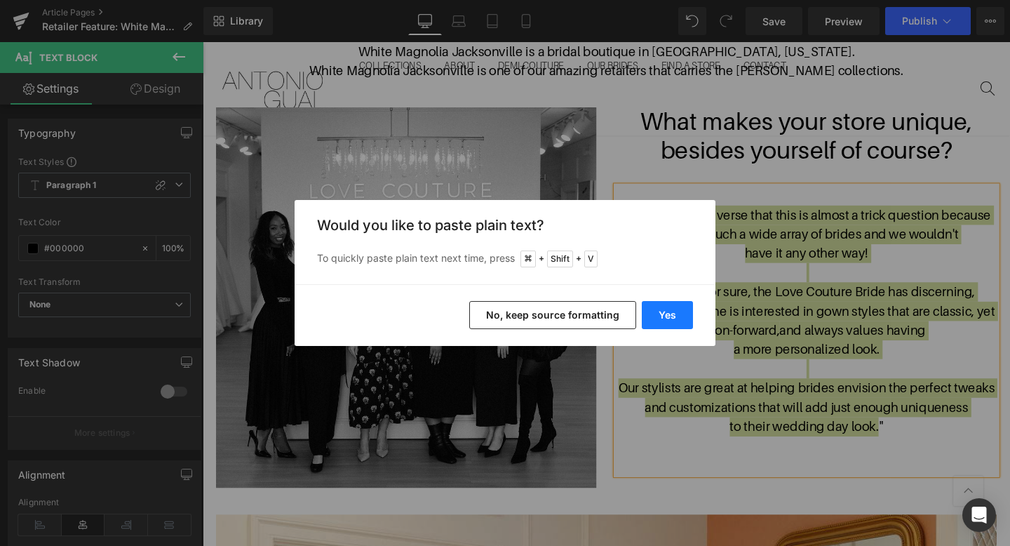
click at [678, 305] on button "Yes" at bounding box center [667, 315] width 51 height 28
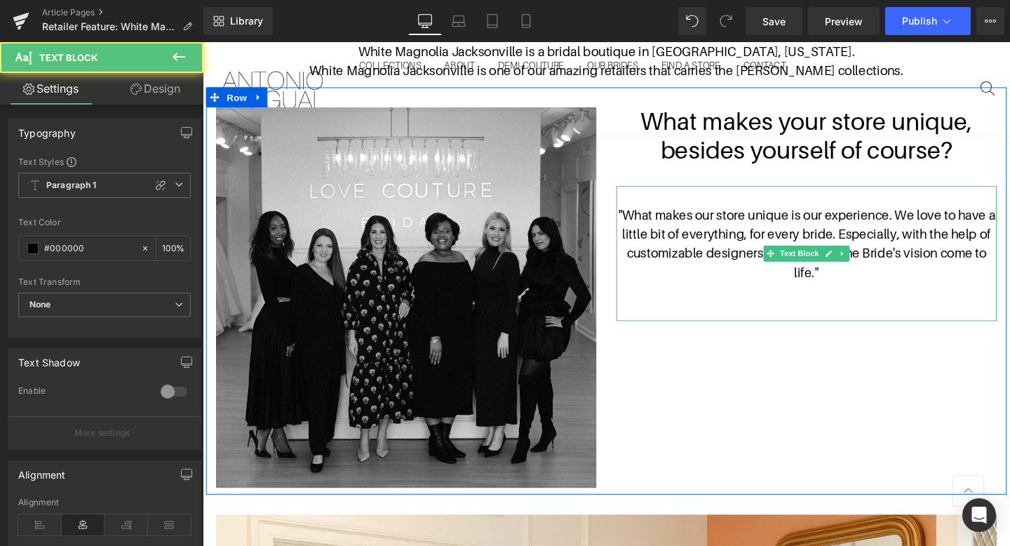
click at [924, 283] on p ""What makes our store unique is our experience. We love to have a little bit of…" at bounding box center [838, 254] width 400 height 81
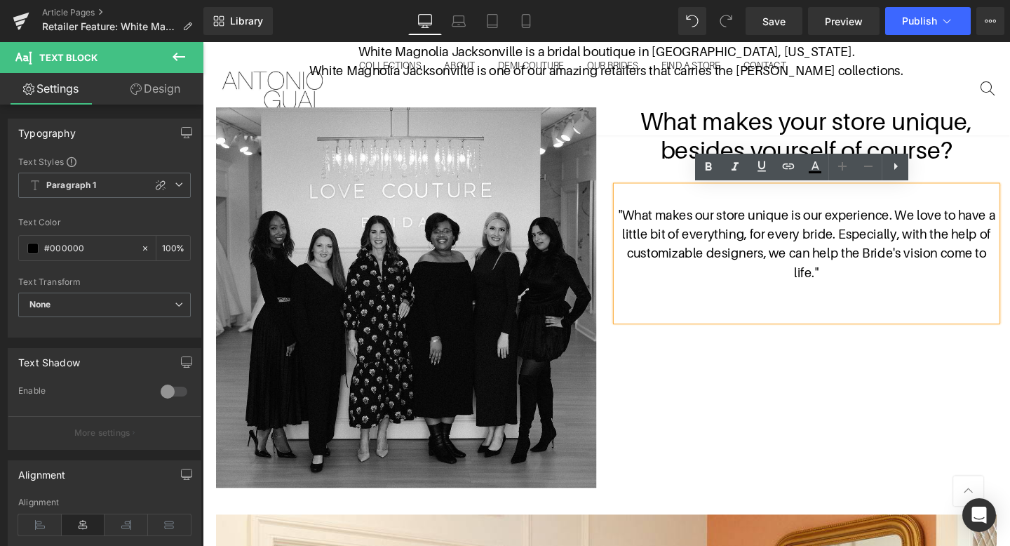
click at [848, 283] on span """ at bounding box center [848, 283] width 5 height 15
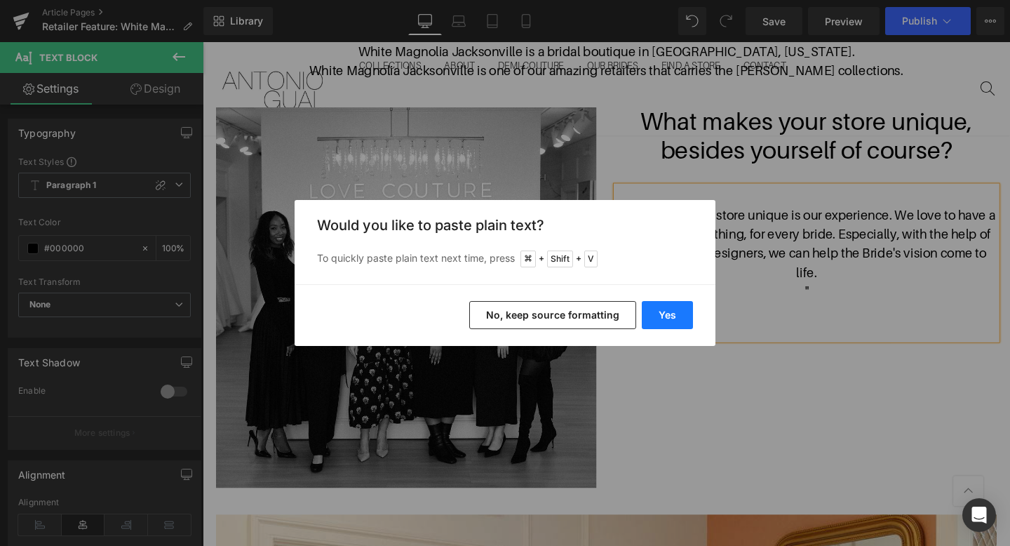
click at [681, 321] on button "Yes" at bounding box center [667, 315] width 51 height 28
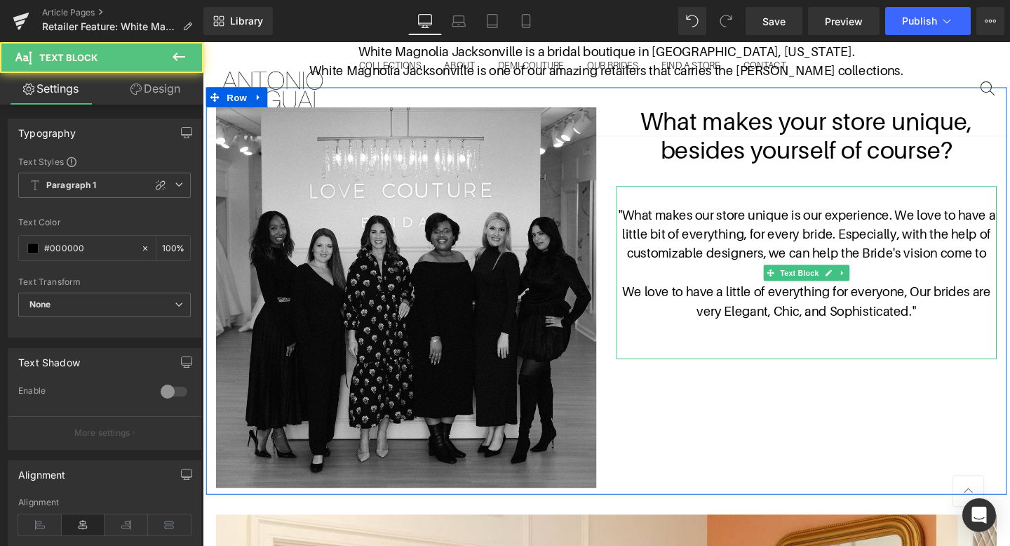
click at [933, 221] on p ""What makes our store unique is our experience. We love to have a little bit of…" at bounding box center [838, 254] width 400 height 81
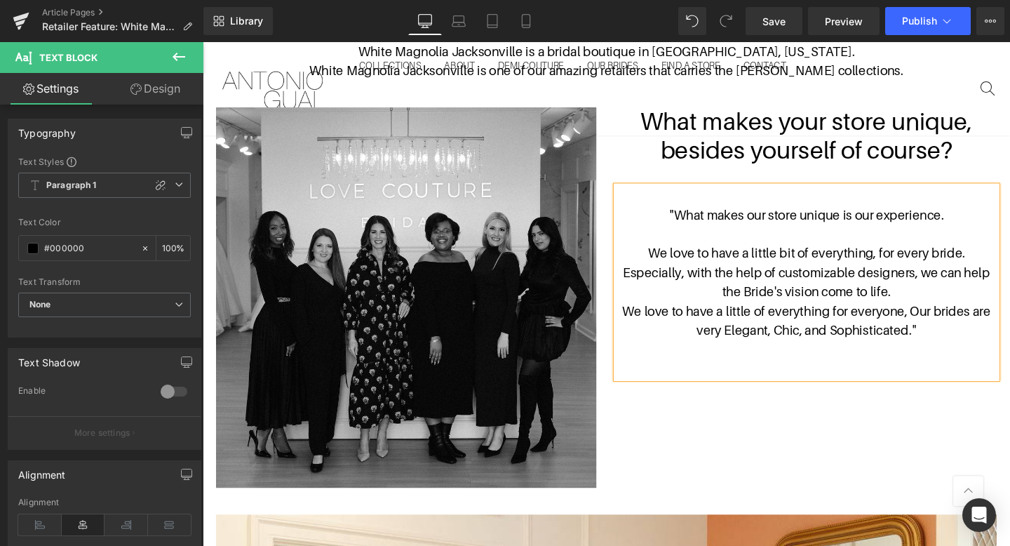
click at [976, 261] on p "We love to have a little bit of everything, for every bride. Especially, with t…" at bounding box center [838, 284] width 400 height 60
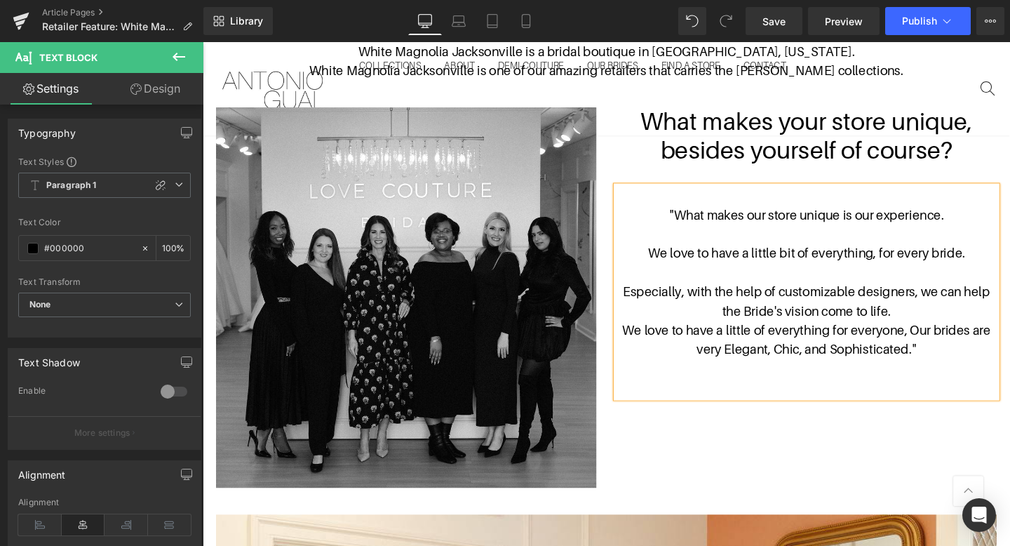
click at [978, 328] on p "Especially, with the help of customizable designers, we can help the Bride's vi…" at bounding box center [838, 315] width 400 height 41
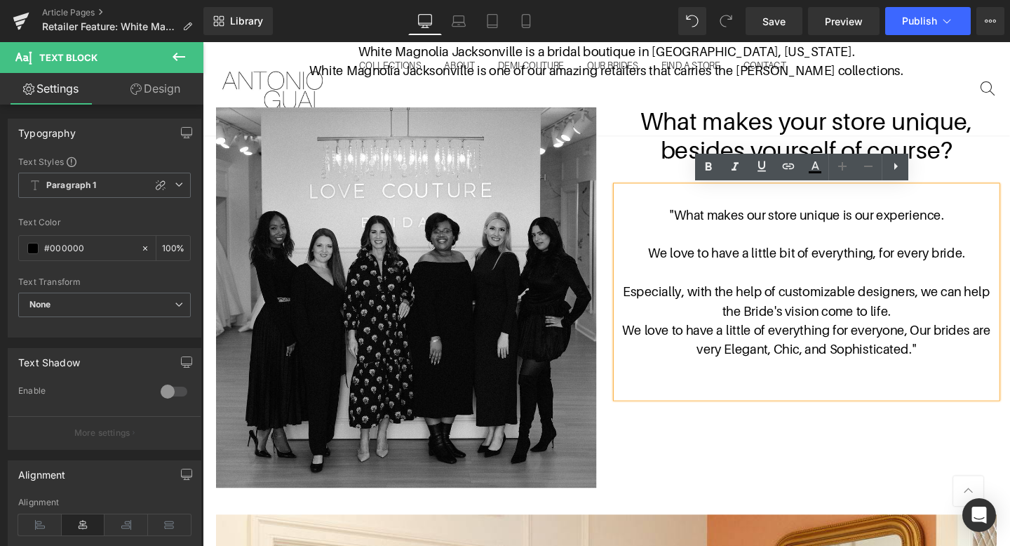
click at [954, 304] on p "Especially, with the help of customizable designers, we can help the Bride's vi…" at bounding box center [838, 315] width 400 height 41
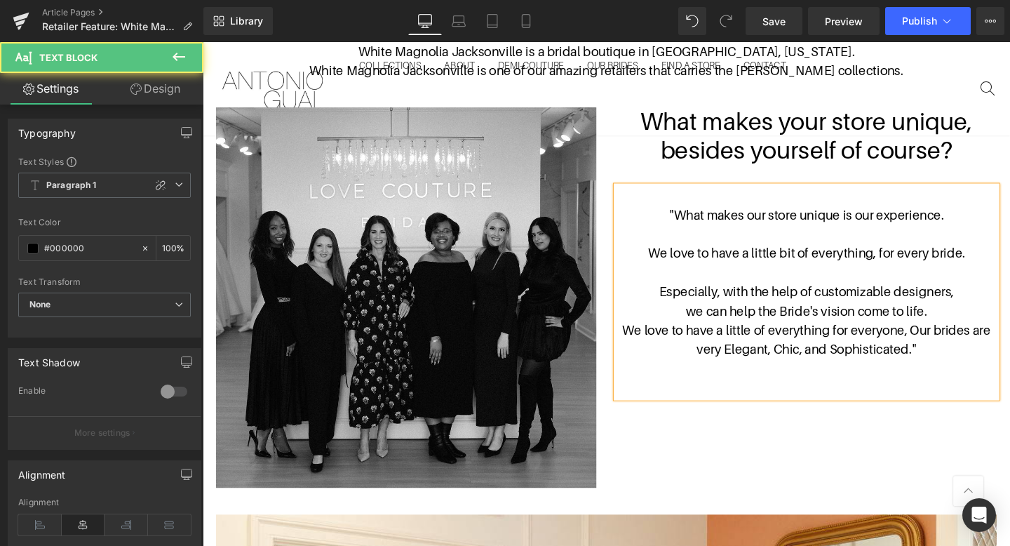
click at [981, 327] on p "we can help the Bride's vision come to life." at bounding box center [838, 325] width 400 height 20
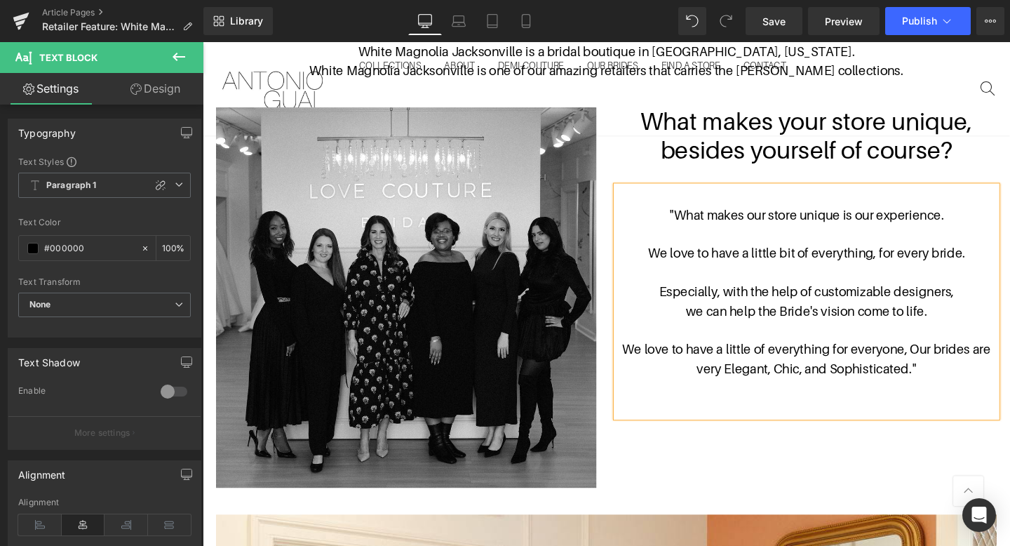
click at [949, 362] on span "We love to have a little of everything for everyone, Our brides are very Elegan…" at bounding box center [837, 375] width 387 height 36
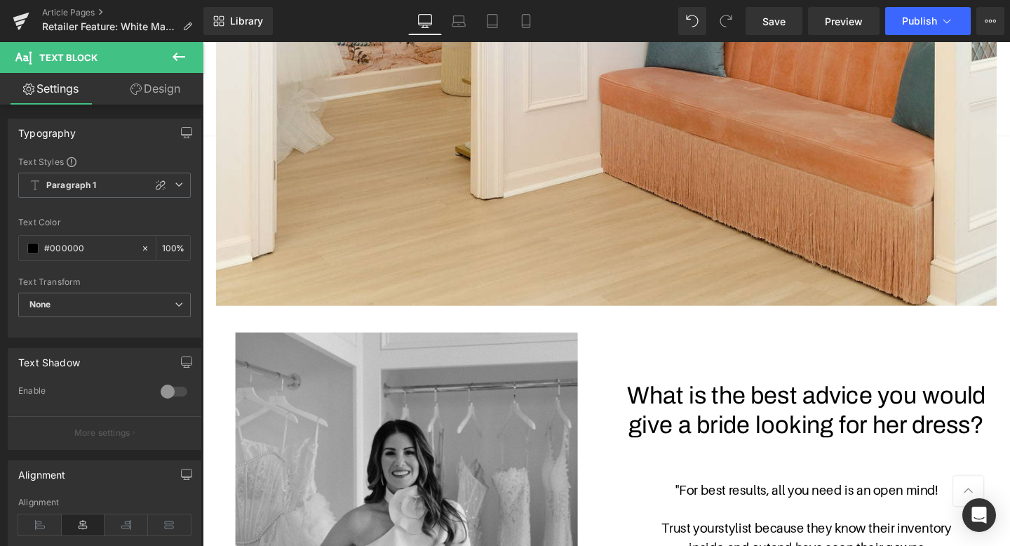
scroll to position [1961, 0]
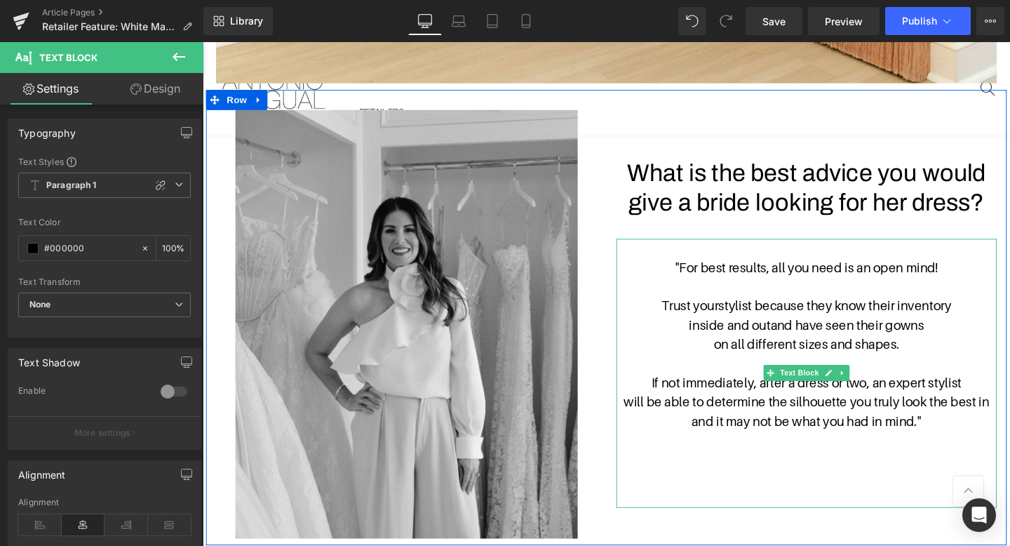
click at [827, 315] on span "stylist because they know their inventory" at bounding box center [867, 319] width 245 height 15
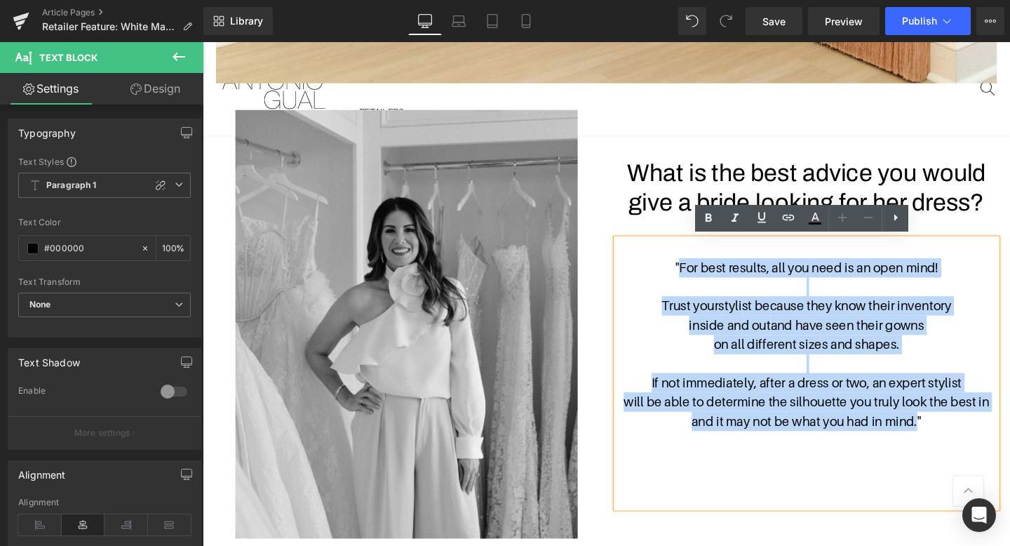
drag, startPoint x: 956, startPoint y: 443, endPoint x: 702, endPoint y: 278, distance: 302.9
click at [702, 278] on div ""For best results, all you need is an open mind! Trust your stylist because the…" at bounding box center [838, 390] width 400 height 283
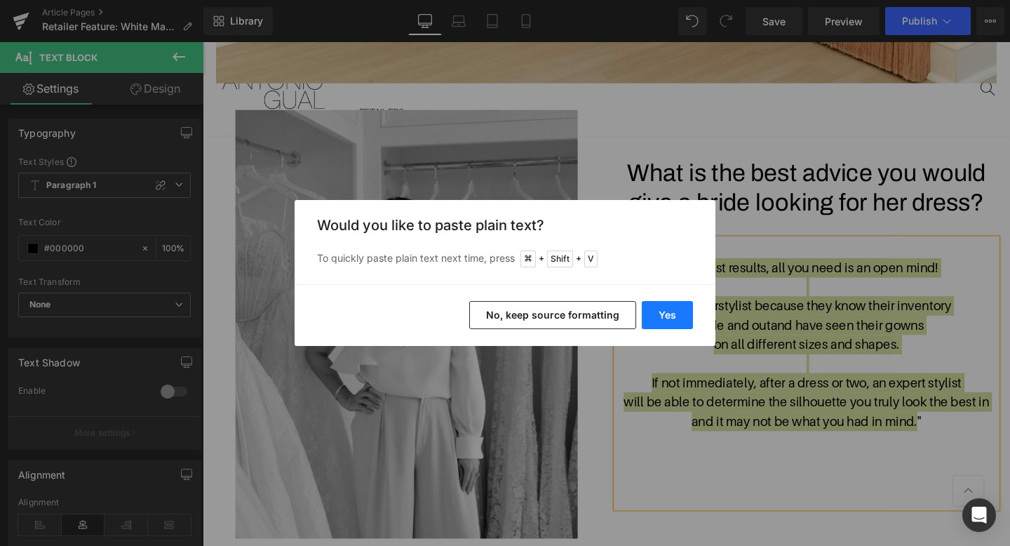
click at [658, 324] on button "Yes" at bounding box center [667, 315] width 51 height 28
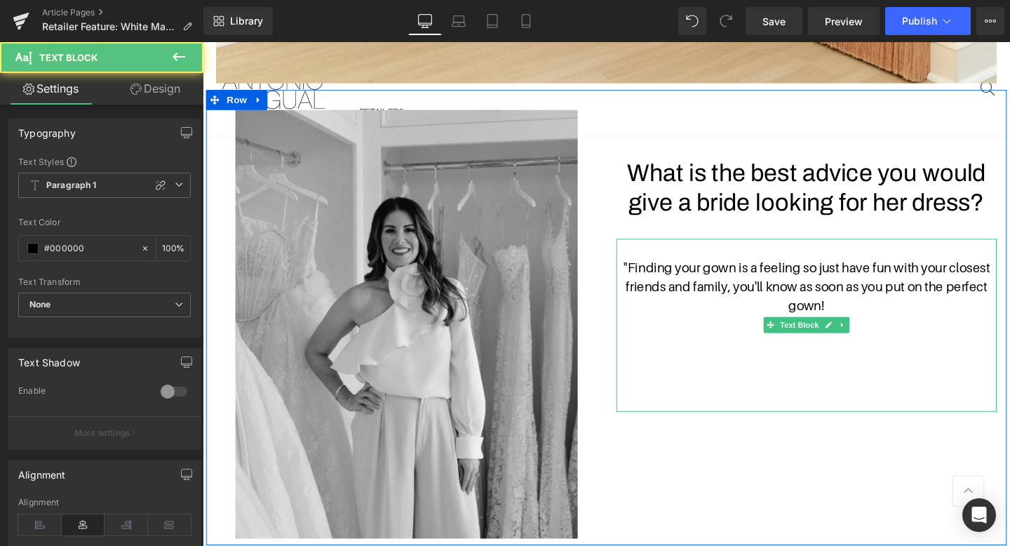
click at [918, 323] on p ""Finding your gown is a feeling so just have fun with your closest friends and …" at bounding box center [838, 299] width 400 height 60
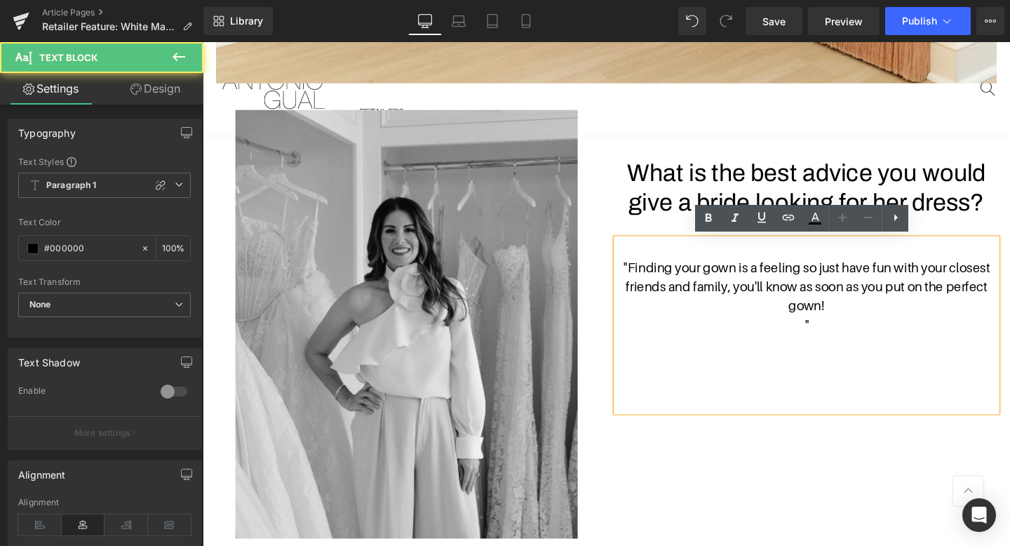
click at [826, 327] on p ""Finding your gown is a feeling so just have fun with your closest friends and …" at bounding box center [838, 299] width 400 height 60
click at [832, 337] on p """ at bounding box center [838, 340] width 400 height 20
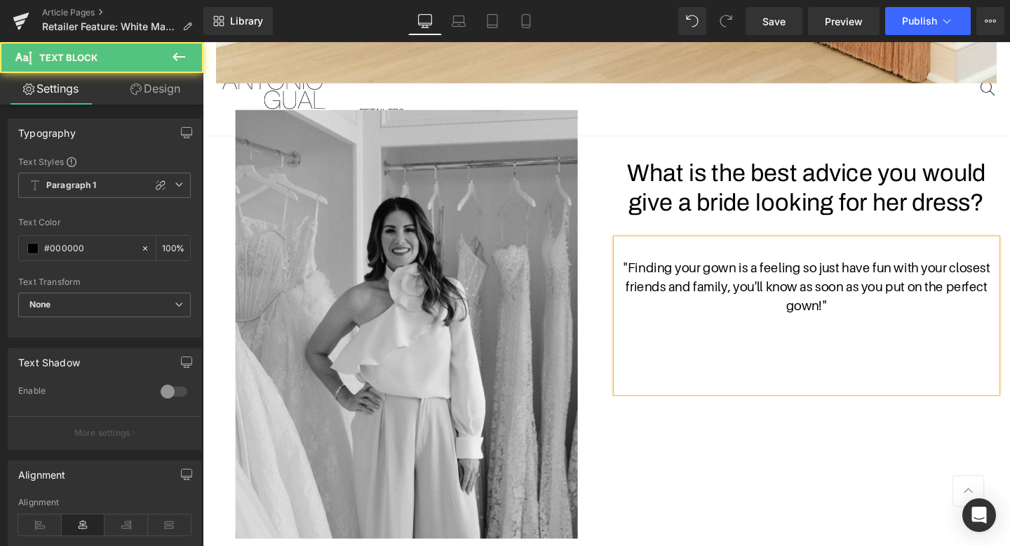
click at [832, 279] on p ""Finding your gown is a feeling so just have fun with your closest friends and …" at bounding box center [838, 299] width 400 height 60
click at [928, 274] on p ""Finding your gown is a feeling, so just have fun with your closest friends and…" at bounding box center [838, 299] width 400 height 60
click at [937, 293] on p "with your closest friends and family, you'll know as soon as you put on the per…" at bounding box center [838, 309] width 400 height 41
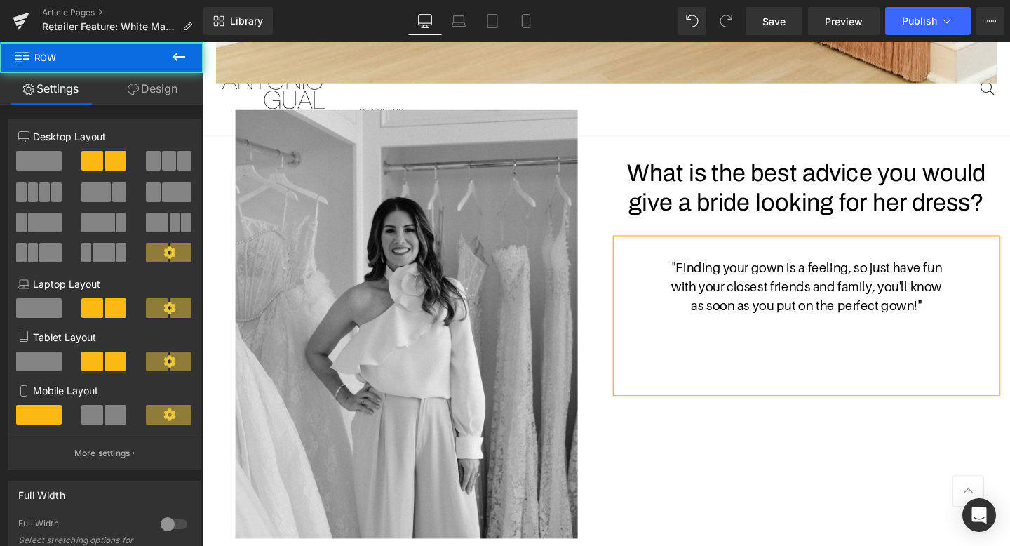
click at [902, 475] on div "Image What is the best advice you would give a bride looking for her dress? Hea…" at bounding box center [627, 332] width 842 height 478
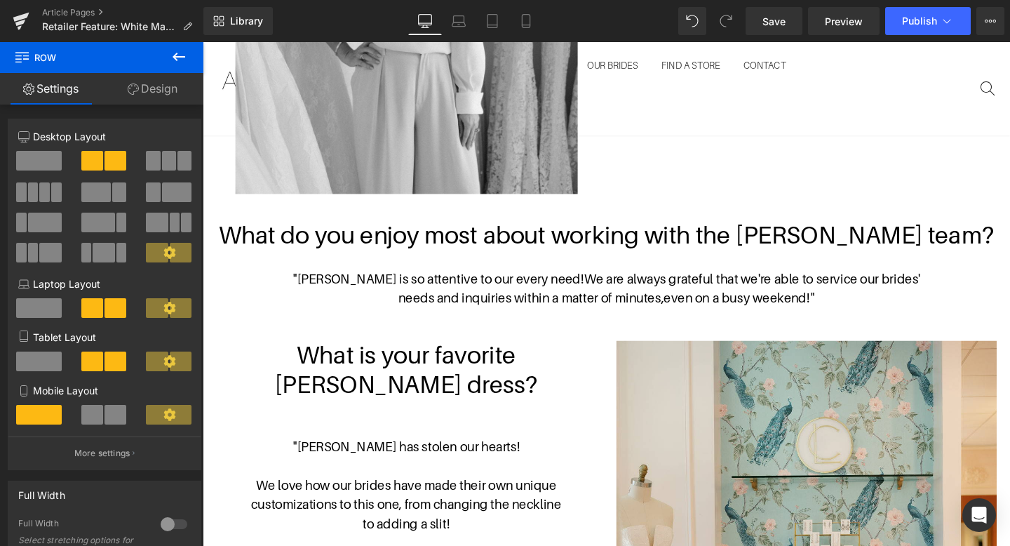
scroll to position [2347, 0]
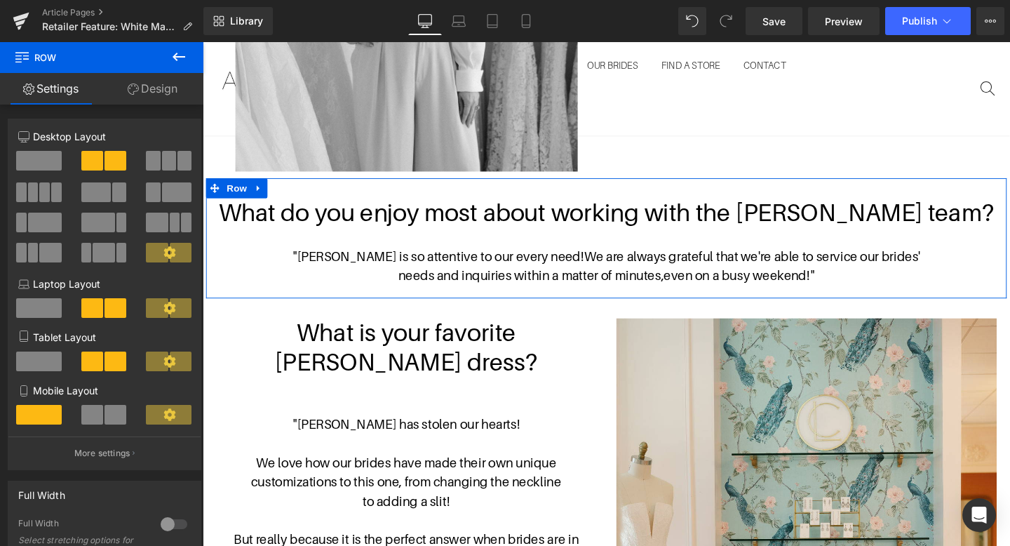
click at [620, 266] on span "We are always grateful that we're able to service our brides'" at bounding box center [781, 267] width 354 height 15
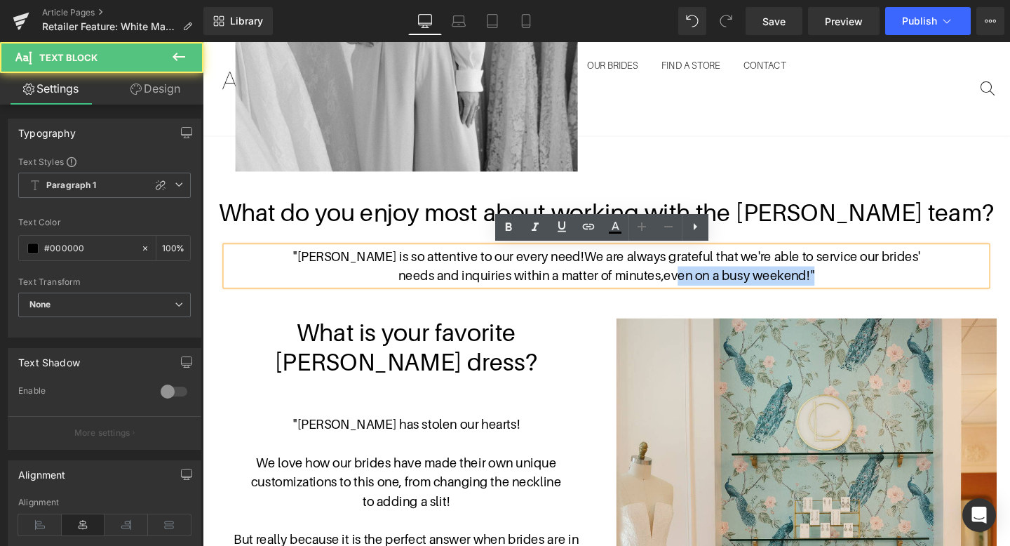
drag, startPoint x: 846, startPoint y: 283, endPoint x: 702, endPoint y: 283, distance: 143.2
click at [702, 283] on span "even on a busy weekend!"" at bounding box center [767, 287] width 159 height 15
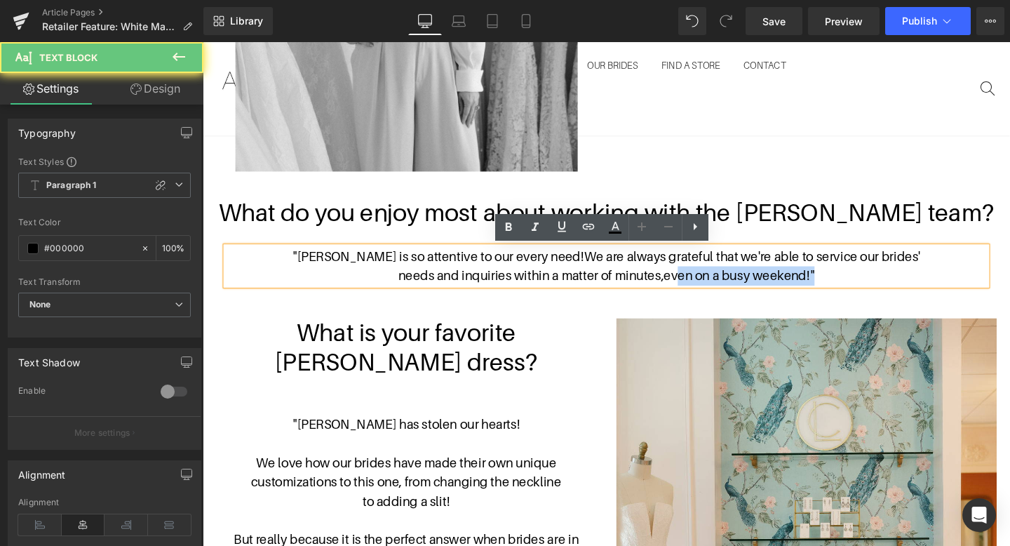
click at [702, 283] on span "even on a busy weekend!"" at bounding box center [767, 287] width 159 height 15
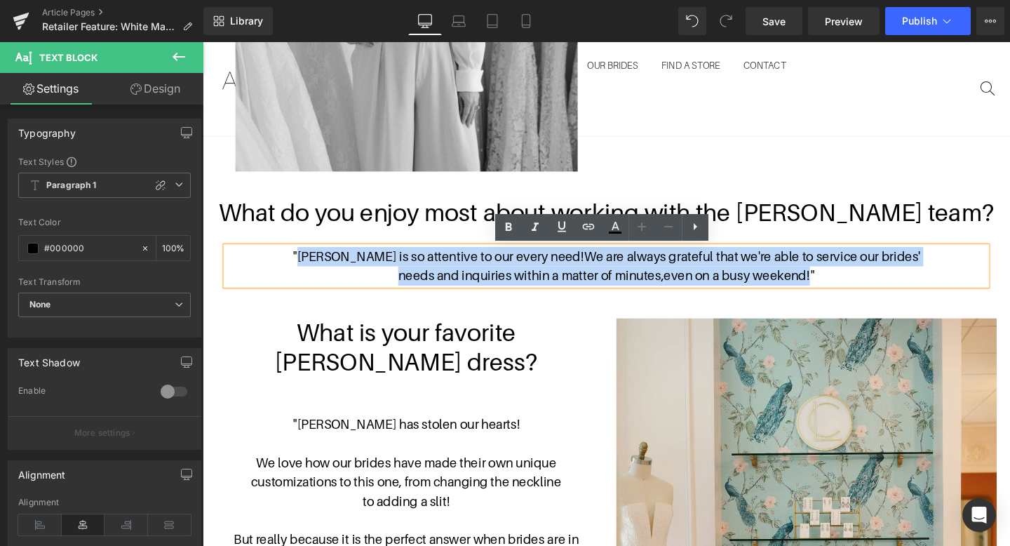
drag, startPoint x: 844, startPoint y: 282, endPoint x: 331, endPoint y: 262, distance: 514.0
click at [331, 262] on div ""Michelle is so attentive to our every need! We are always grateful that we're …" at bounding box center [627, 278] width 800 height 41
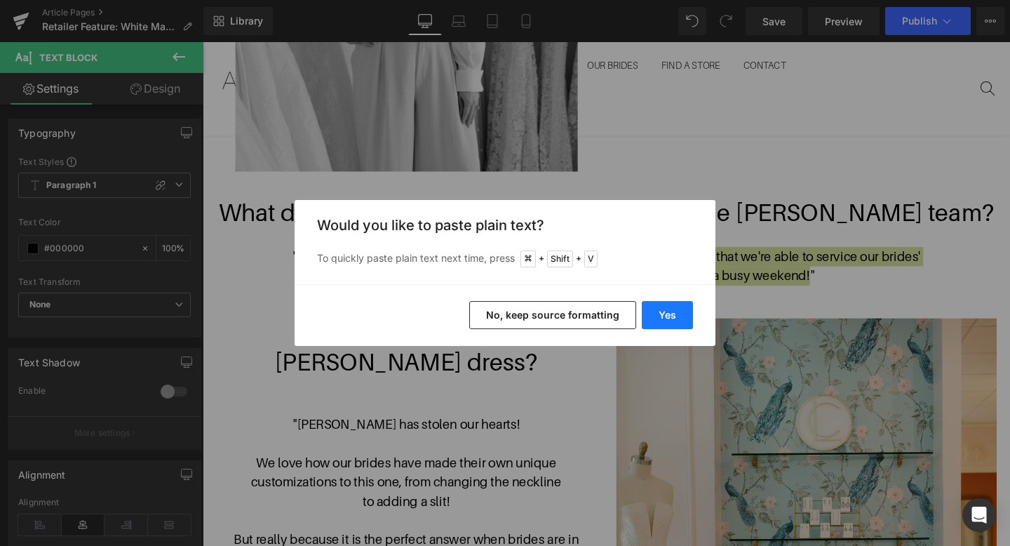
click at [672, 317] on button "Yes" at bounding box center [667, 315] width 51 height 28
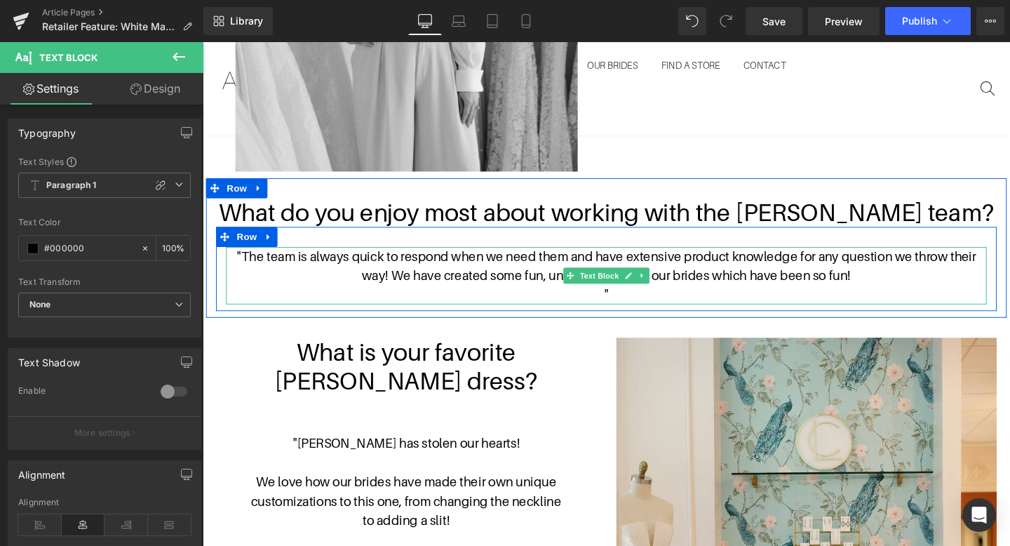
click at [621, 305] on p """ at bounding box center [627, 308] width 800 height 20
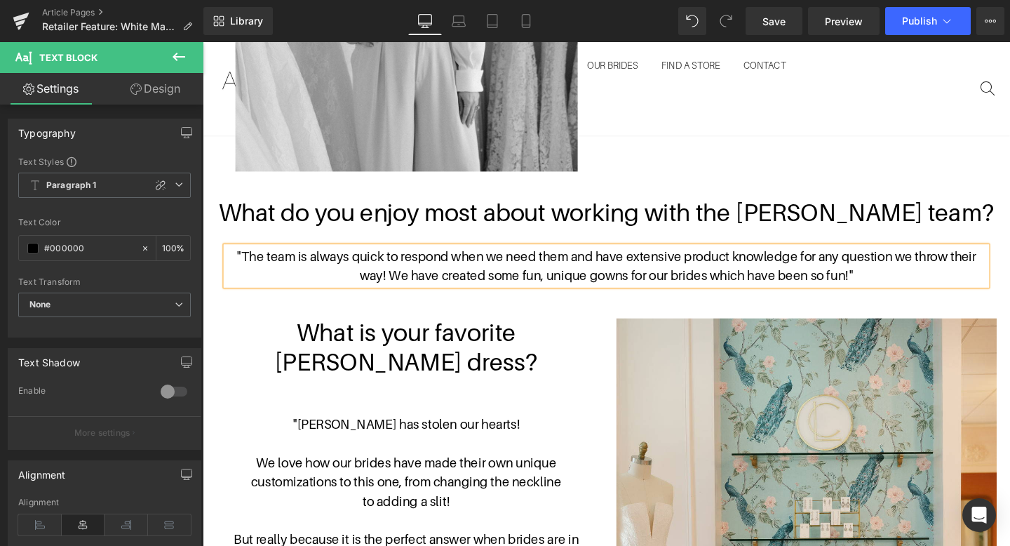
click at [399, 283] on p ""The team is always quick to respond when we need them and have extensive produ…" at bounding box center [627, 278] width 800 height 41
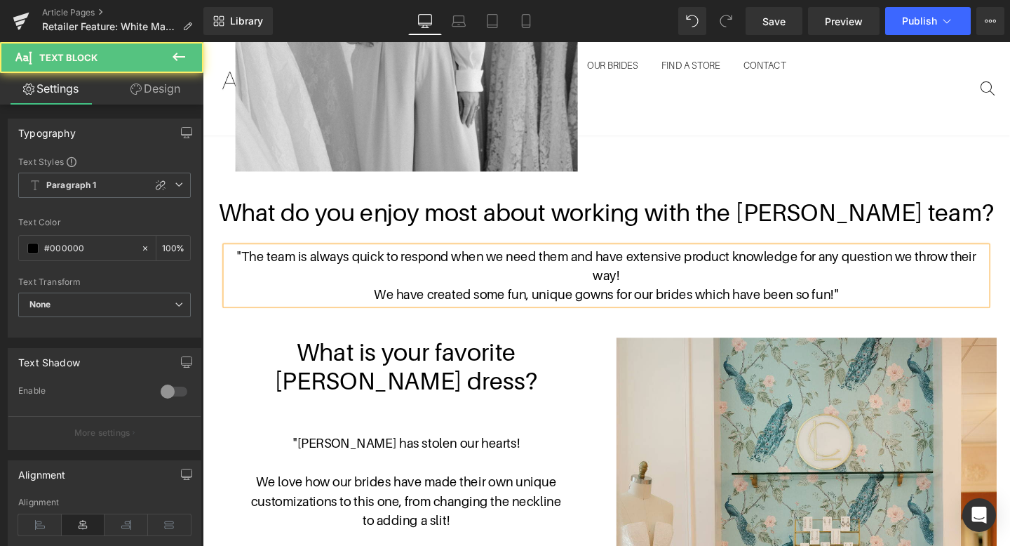
click at [824, 265] on p ""The team is always quick to respond when we need them and have extensive produ…" at bounding box center [627, 278] width 800 height 41
click at [519, 288] on p "for any question we throw their way!" at bounding box center [627, 288] width 800 height 20
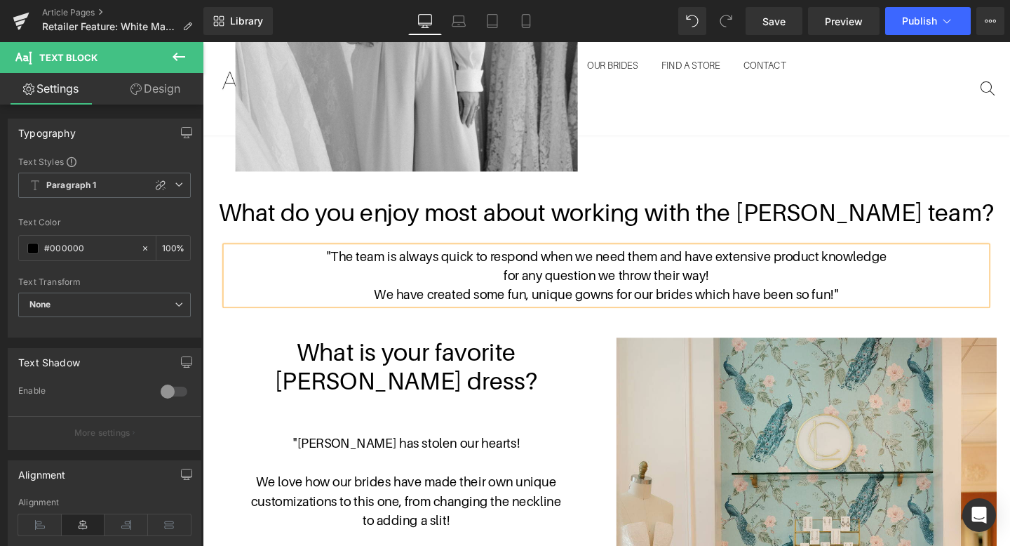
click at [838, 278] on p "for any question we throw their way!" at bounding box center [627, 288] width 800 height 20
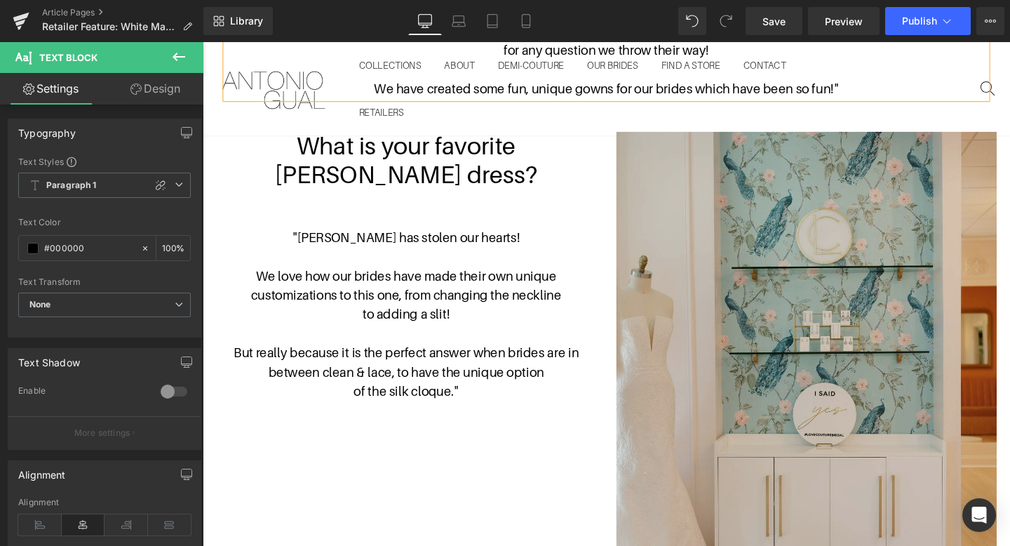
scroll to position [2599, 0]
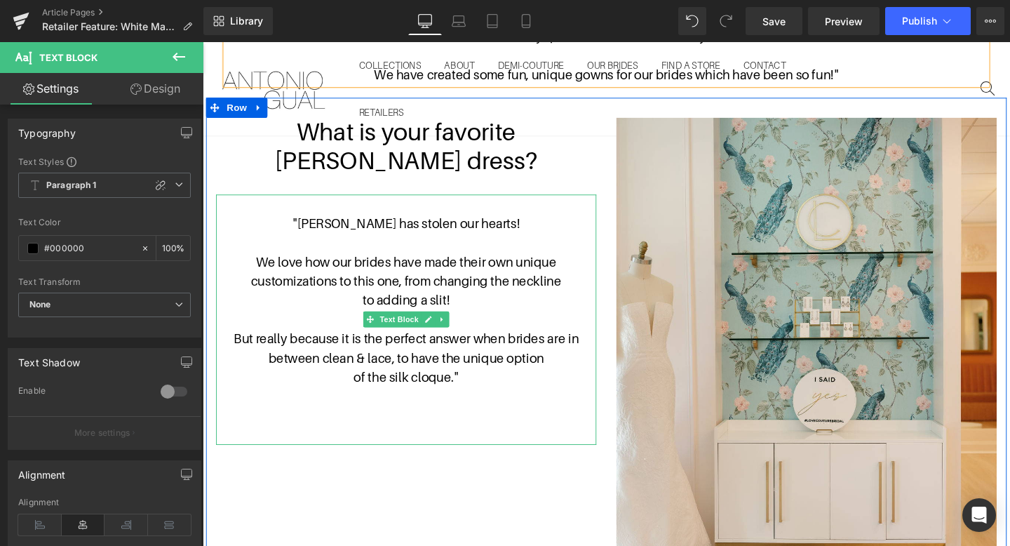
click at [496, 389] on p "of the silk cloque."" at bounding box center [417, 394] width 400 height 20
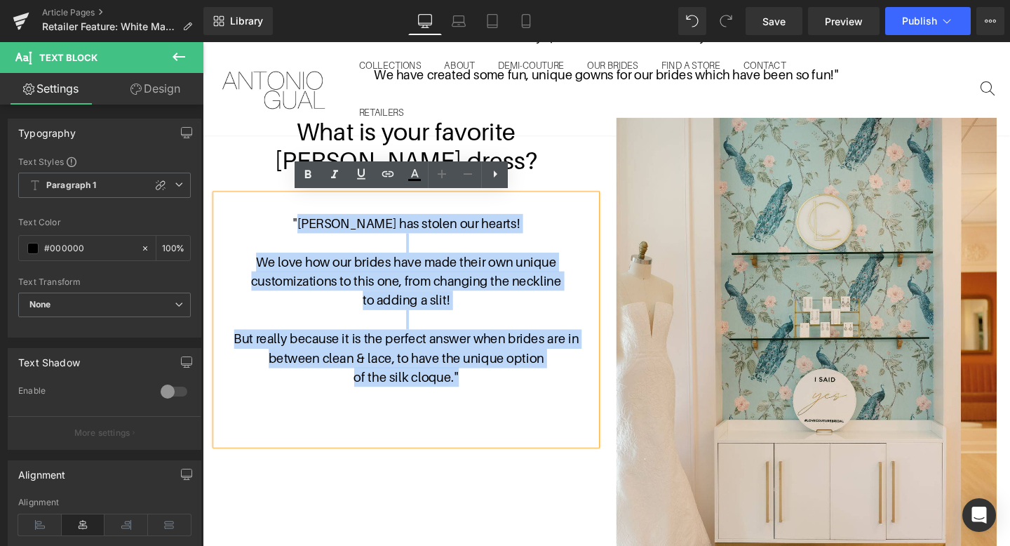
drag, startPoint x: 469, startPoint y: 394, endPoint x: 325, endPoint y: 234, distance: 215.2
click at [325, 234] on div ""Samantha has stolen our hearts! We love how our brides have made their own uni…" at bounding box center [417, 333] width 400 height 262
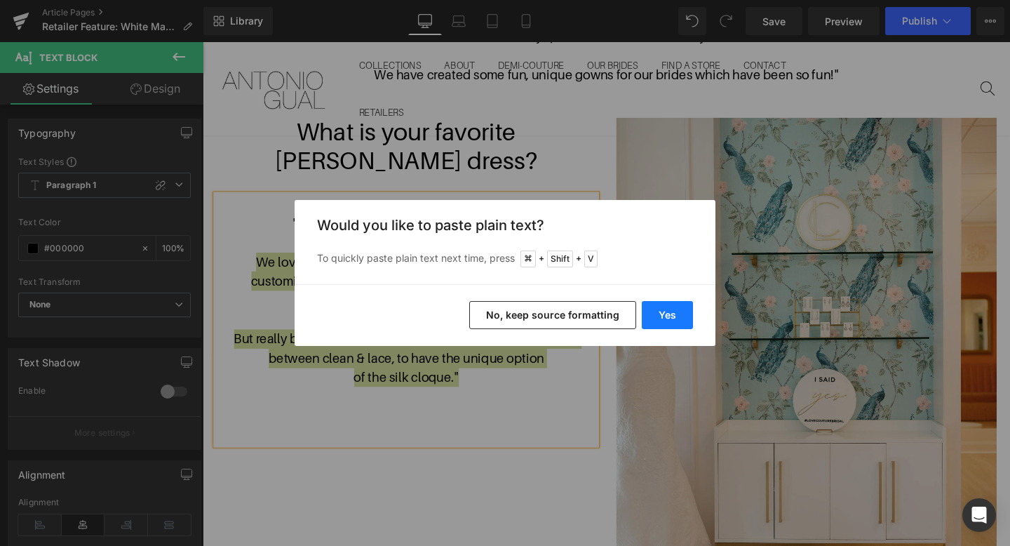
click at [649, 305] on button "Yes" at bounding box center [667, 315] width 51 height 28
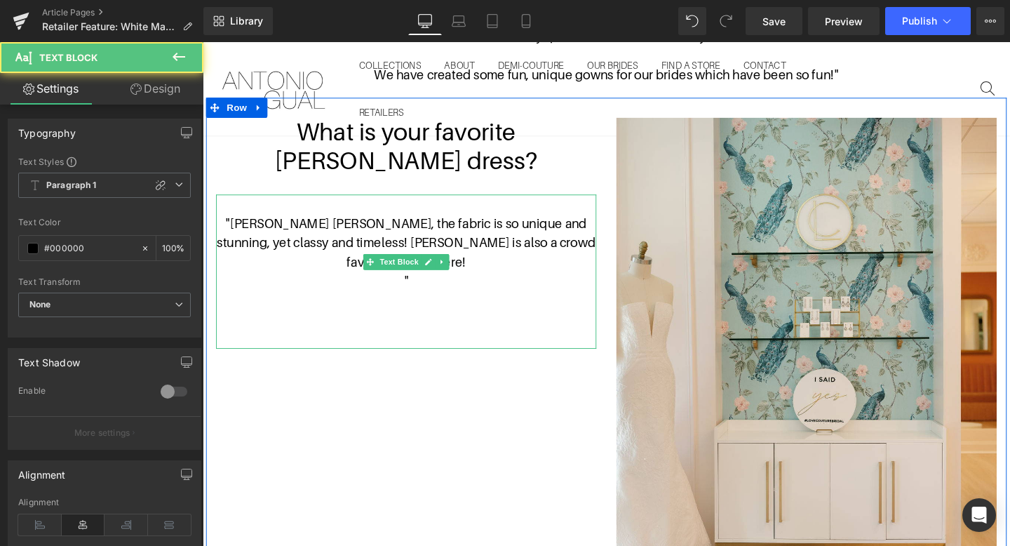
click at [341, 283] on p """ at bounding box center [417, 293] width 400 height 20
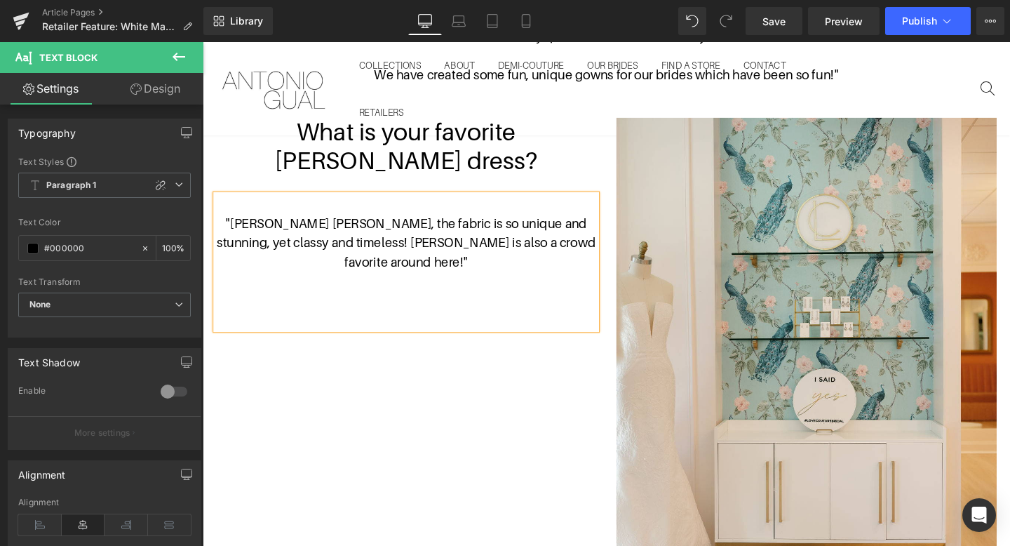
click at [594, 230] on p ""Antonio Gual Samantha, the fabric is so unique and stunning, yet classy and ti…" at bounding box center [417, 252] width 400 height 60
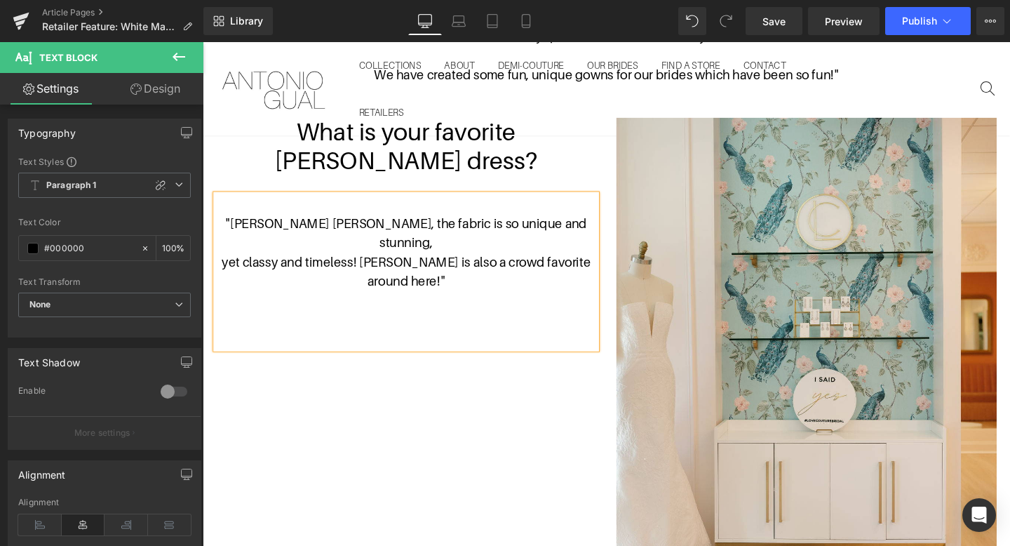
click at [375, 263] on p "yet classy and timeless! Dania is also a crowd favorite around here! "" at bounding box center [417, 283] width 400 height 41
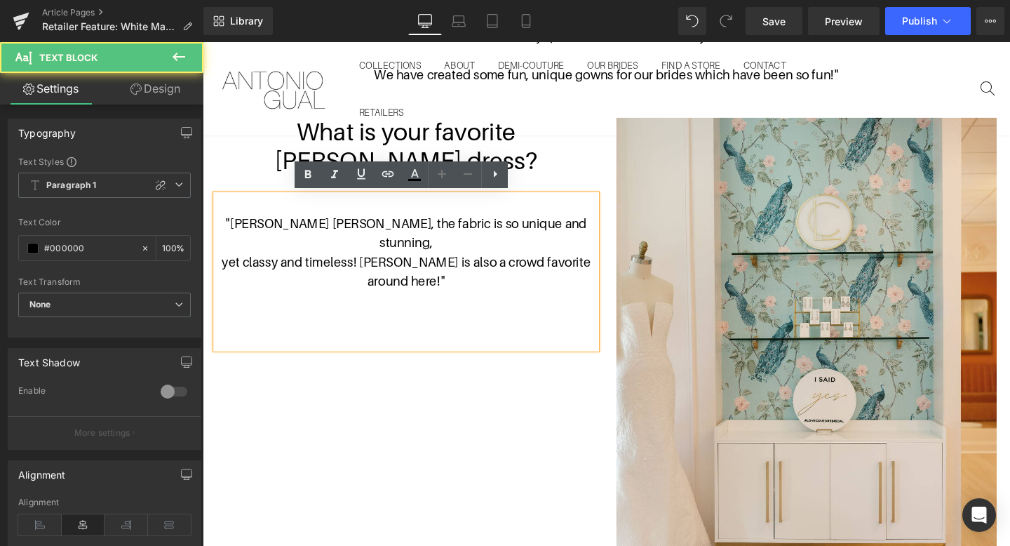
click at [382, 263] on p "yet classy and timeless! Dania is also a crowd favorite around here! "" at bounding box center [417, 283] width 400 height 41
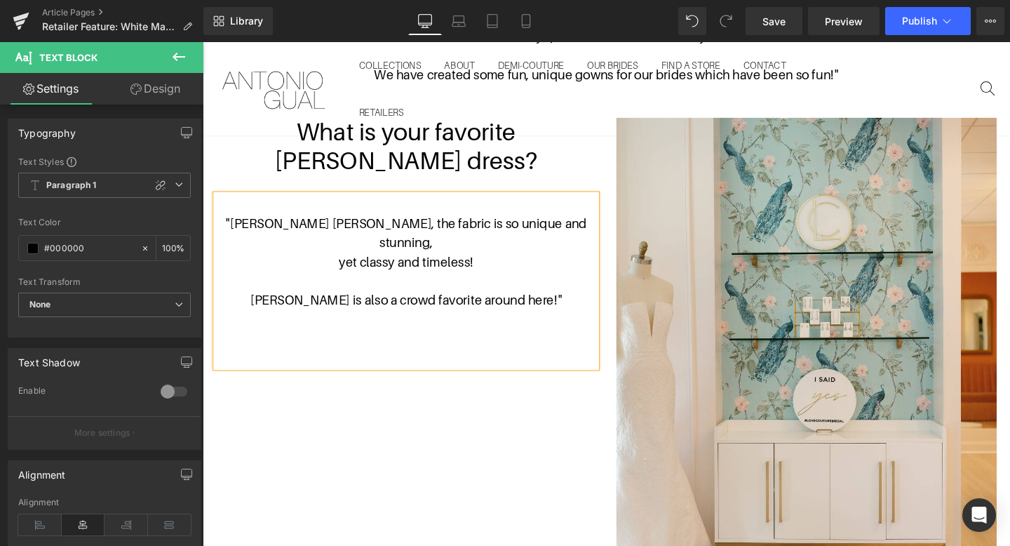
click at [536, 456] on div "What is your favorite Antonio Gual dress? Heading Text Block "Antonio Gual Sama…" at bounding box center [627, 380] width 842 height 561
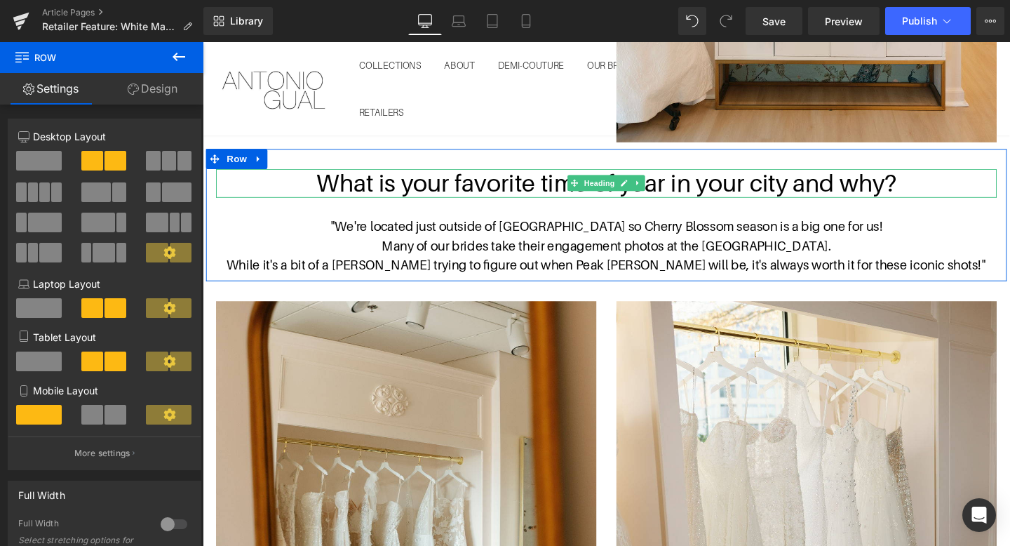
scroll to position [3107, 0]
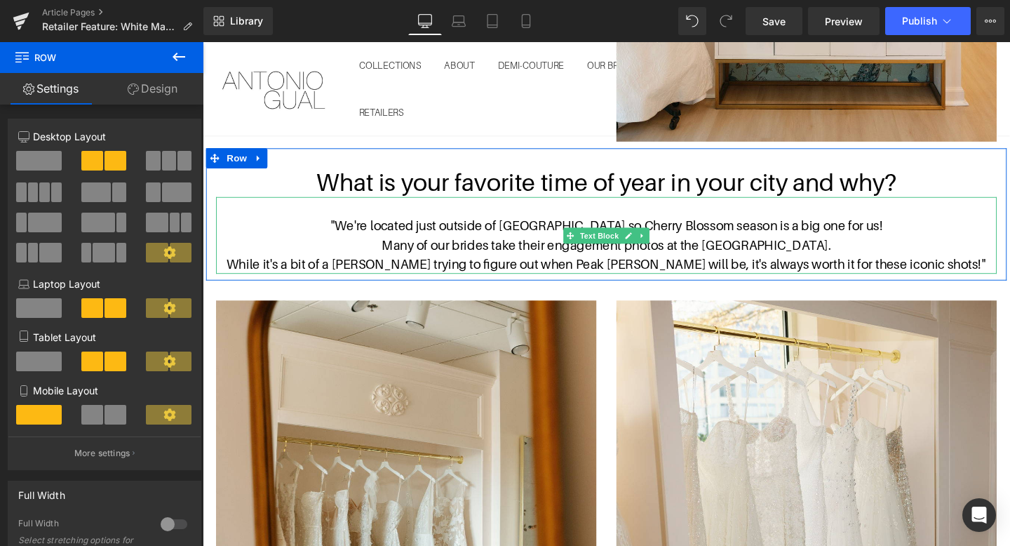
click at [733, 227] on p ""We're located just outside of DC so Cherry Blossom season is a big one for us!" at bounding box center [627, 235] width 821 height 20
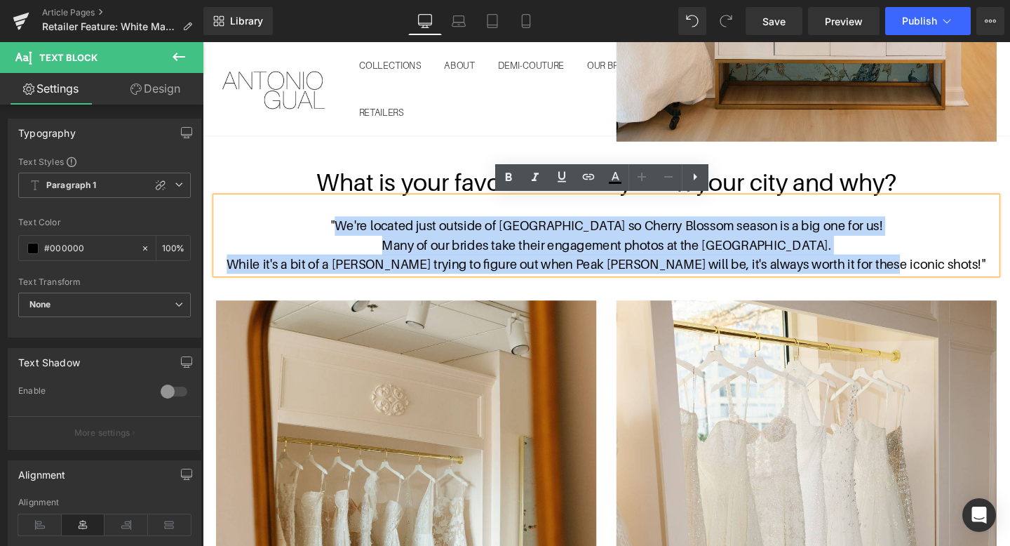
drag, startPoint x: 961, startPoint y: 269, endPoint x: 399, endPoint y: 242, distance: 563.4
click at [399, 242] on div ""We're located just outside of DC so Cherry Blossom season is a big one for us!…" at bounding box center [627, 245] width 821 height 81
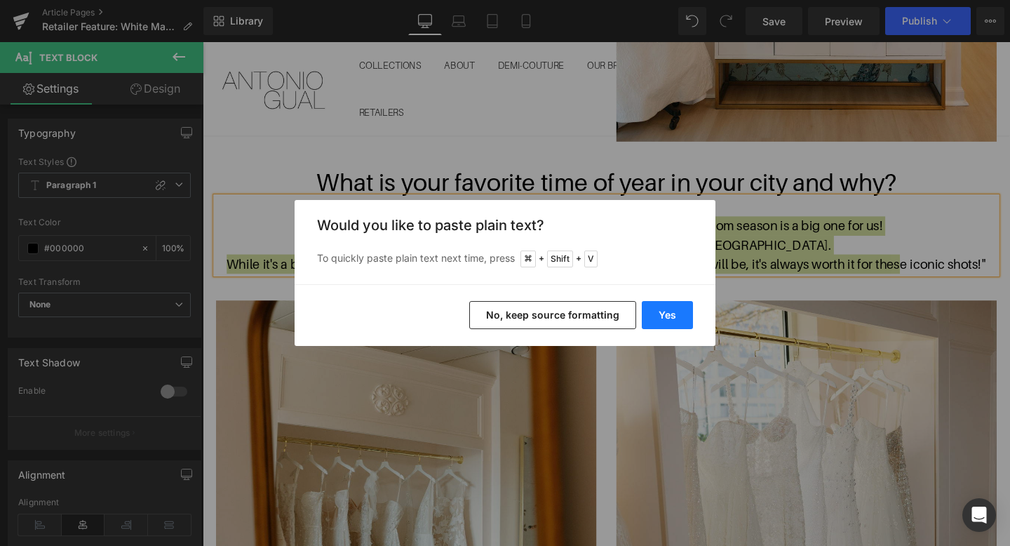
click at [659, 302] on button "Yes" at bounding box center [667, 315] width 51 height 28
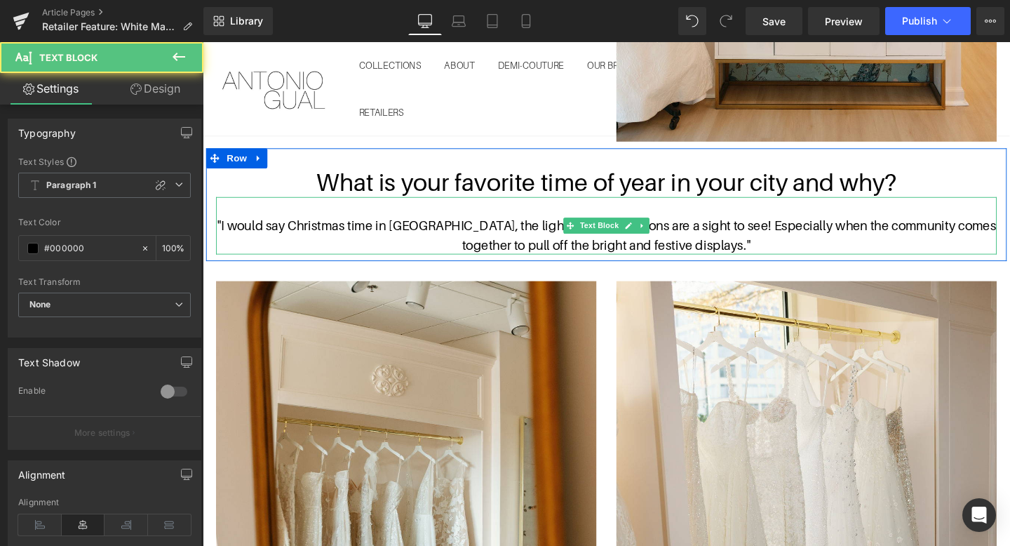
click at [744, 239] on p ""I would say Christmas time in San Marco, the lights and decorations are a sigh…" at bounding box center [627, 245] width 821 height 41
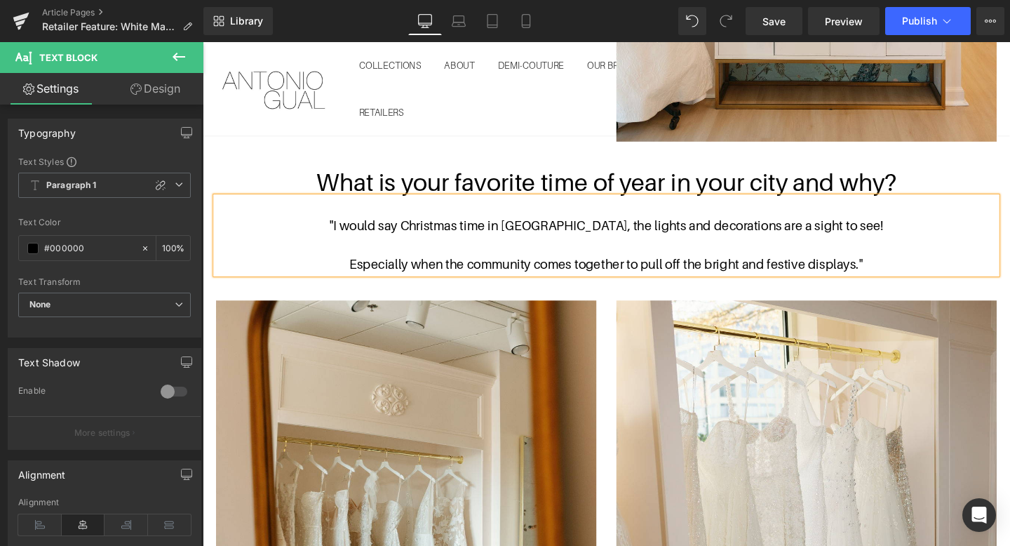
click at [855, 256] on p at bounding box center [627, 256] width 821 height 20
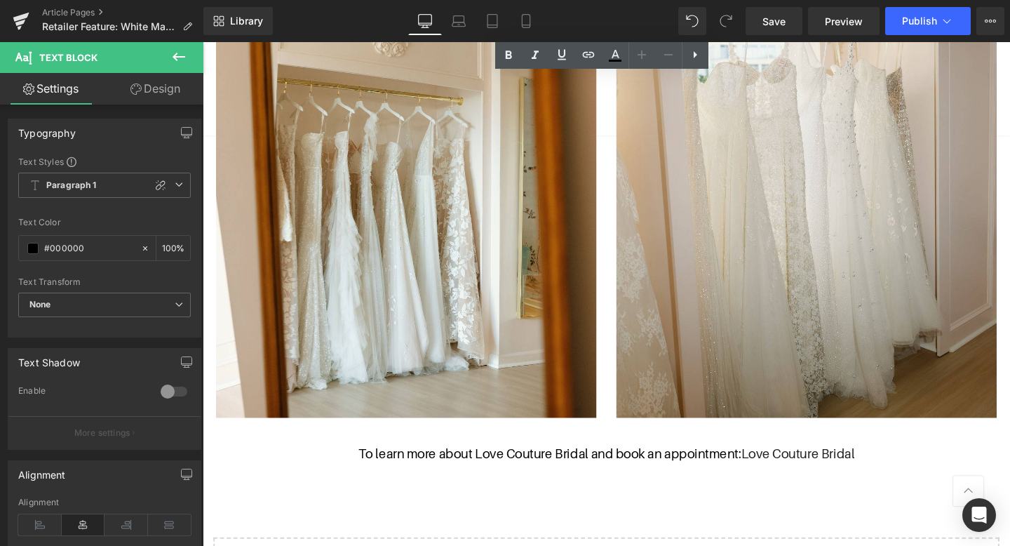
scroll to position [3539, 0]
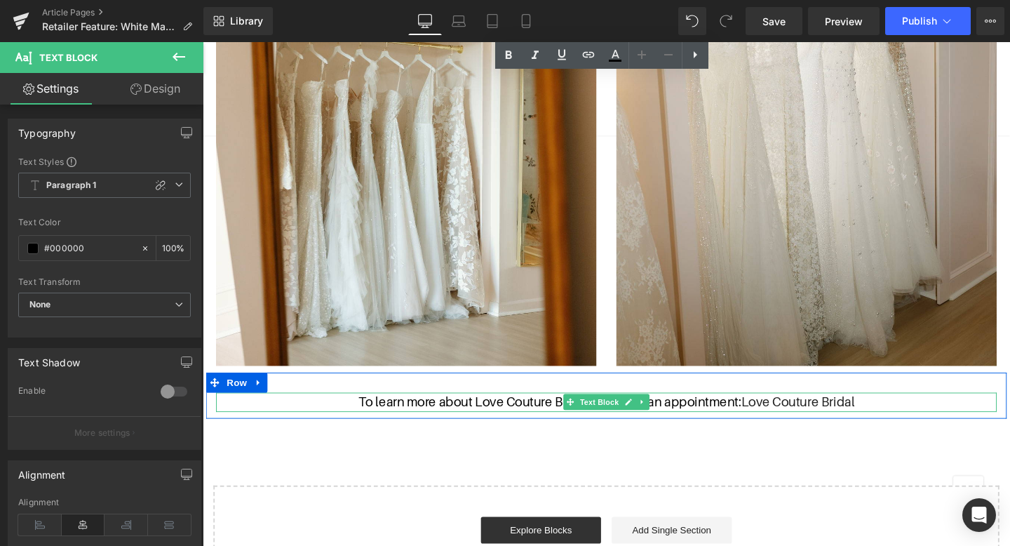
click at [513, 423] on p "To learn more about Love Couture Bridal and book an appointment: Love Couture B…" at bounding box center [627, 421] width 821 height 20
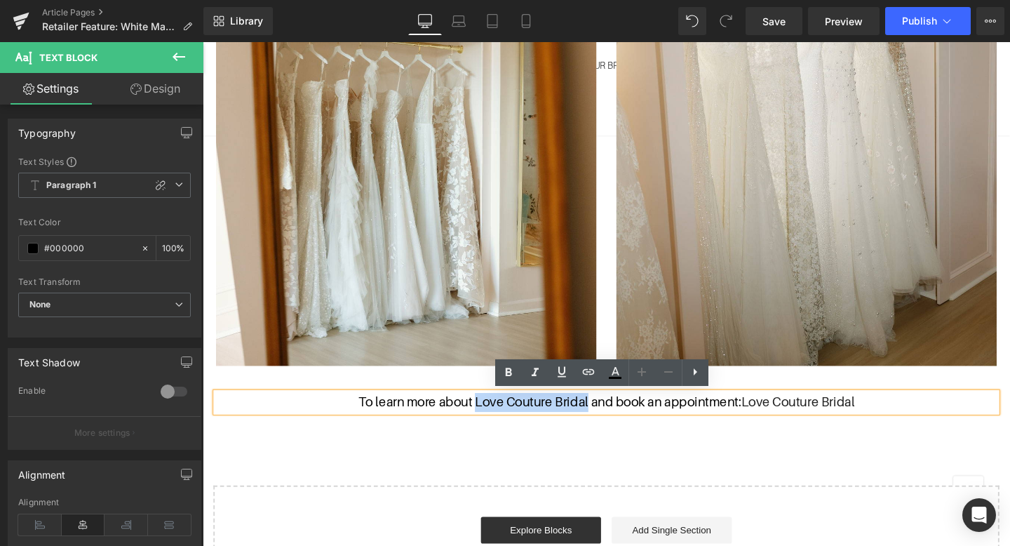
drag, startPoint x: 489, startPoint y: 417, endPoint x: 607, endPoint y: 418, distance: 117.9
click at [607, 418] on p "To learn more about Love Couture Bridal and book an appointment: Love Couture B…" at bounding box center [627, 421] width 821 height 20
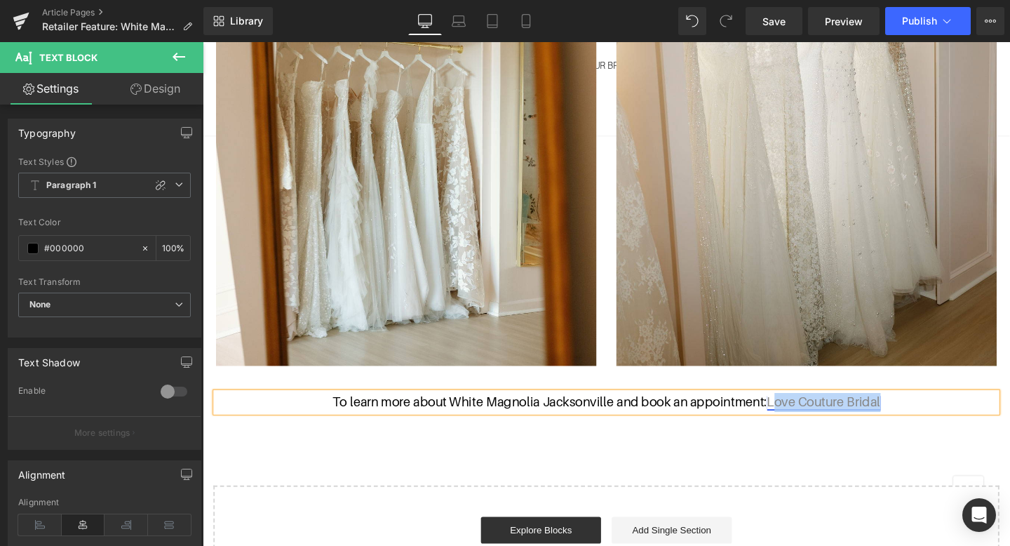
drag, startPoint x: 957, startPoint y: 420, endPoint x: 802, endPoint y: 421, distance: 155.1
click at [802, 421] on p "To learn more about White Magnolia Jacksonville and book an appointment: Love C…" at bounding box center [627, 421] width 821 height 20
drag, startPoint x: 963, startPoint y: 424, endPoint x: 778, endPoint y: 425, distance: 186.0
click at [778, 425] on p "To learn more about White Magnolia Jacksonville and book an appointment: White …" at bounding box center [627, 421] width 821 height 20
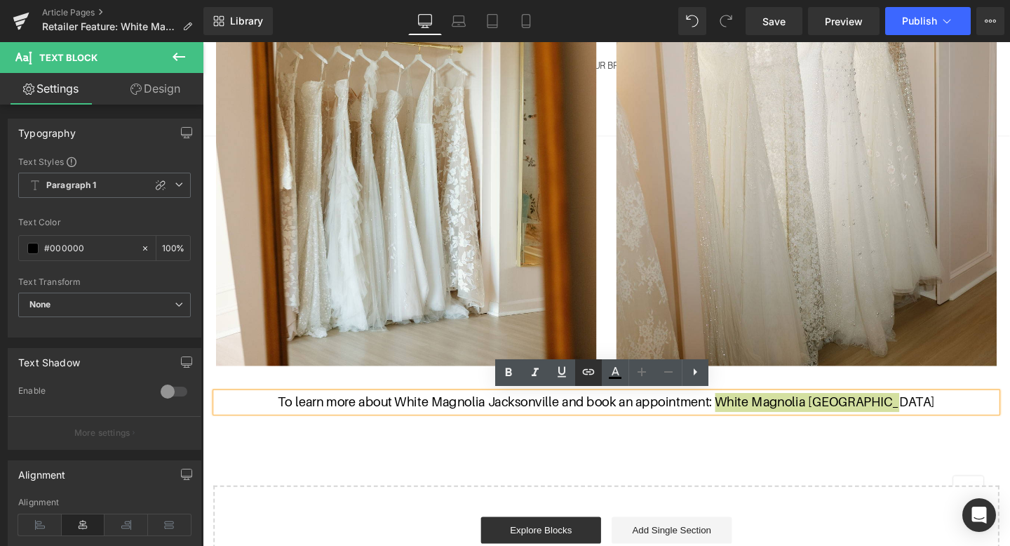
click at [594, 371] on icon at bounding box center [588, 371] width 17 height 17
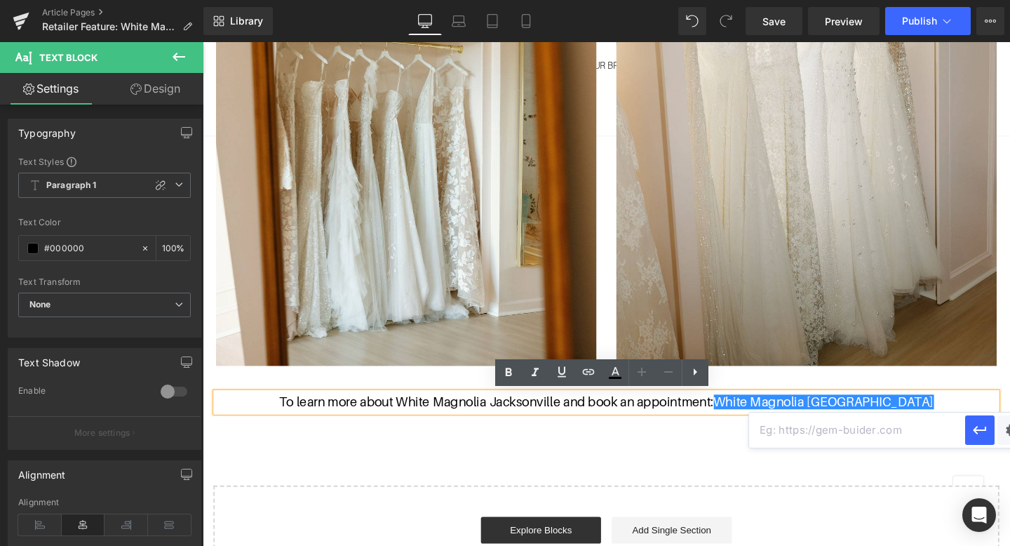
click at [805, 430] on input "text" at bounding box center [857, 430] width 216 height 35
paste input "https://www.whitemagnoliabridal.com/jacksonville"
type input "https://www.whitemagnoliabridal.com/jacksonville"
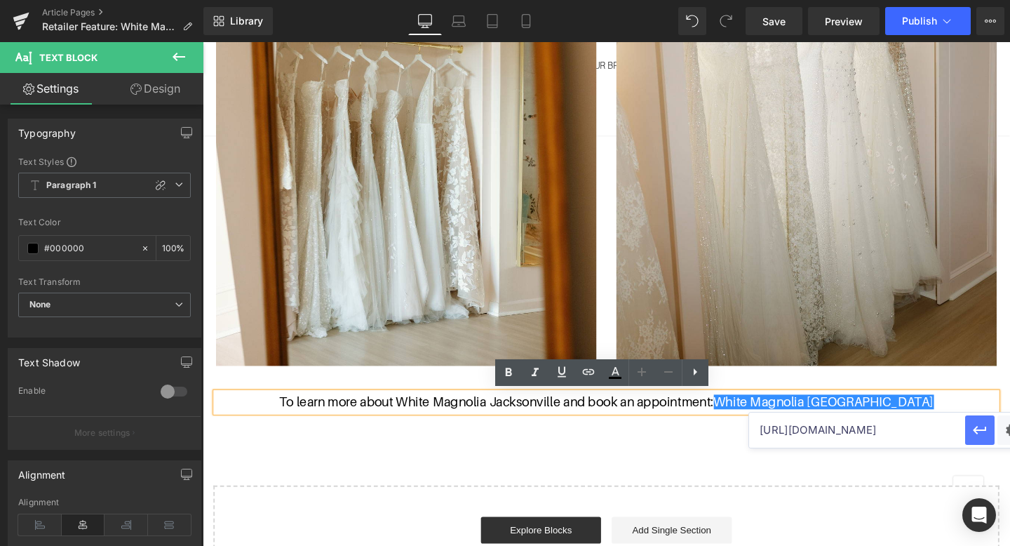
click at [983, 429] on icon "button" at bounding box center [980, 430] width 17 height 17
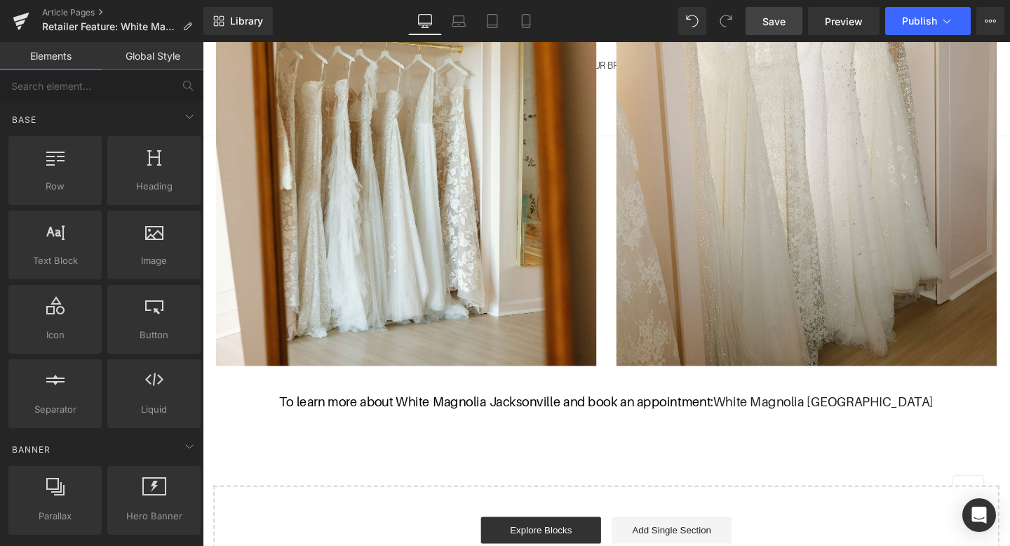
click at [768, 17] on span "Save" at bounding box center [774, 21] width 23 height 15
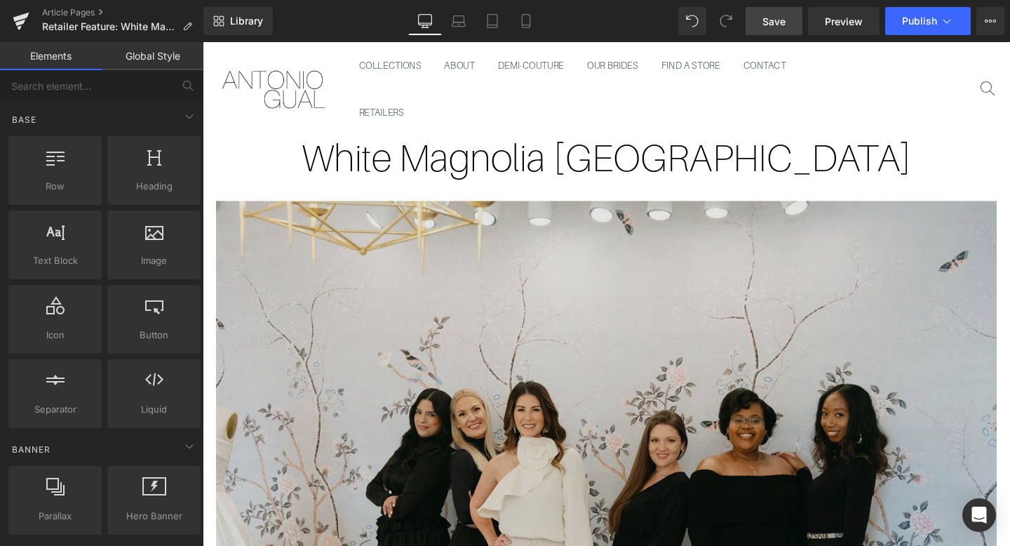
click at [540, 305] on img at bounding box center [627, 537] width 821 height 657
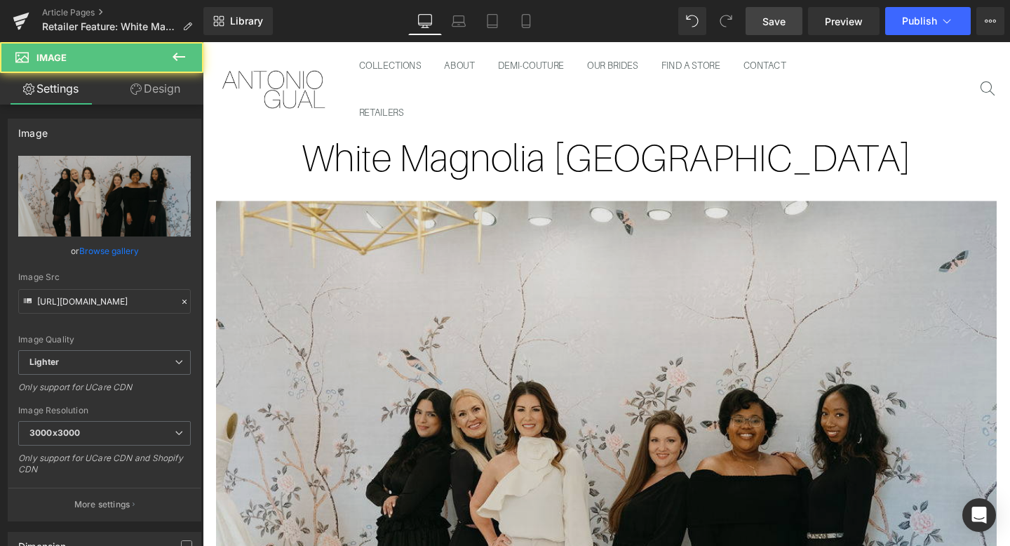
click at [589, 268] on img at bounding box center [627, 537] width 821 height 657
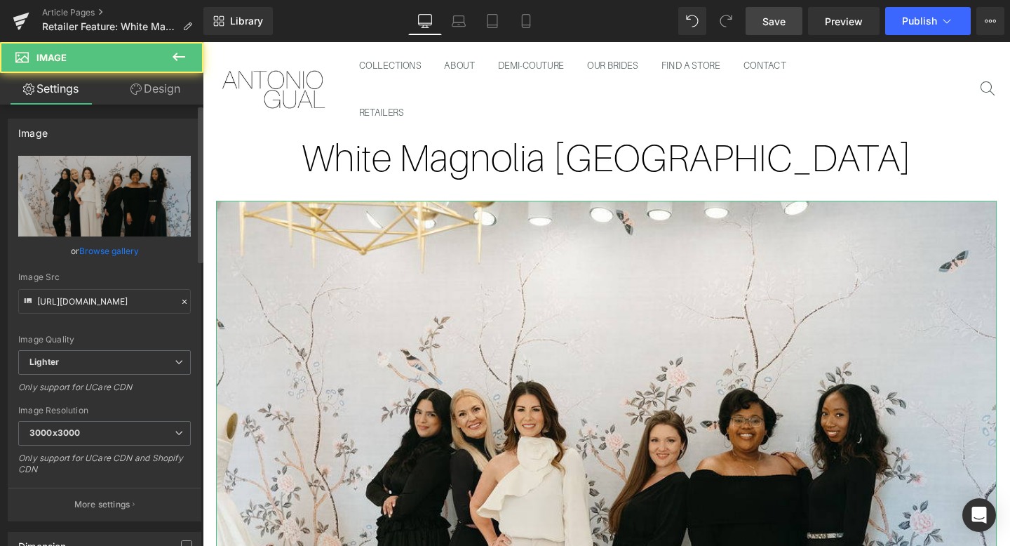
click at [133, 254] on link "Browse gallery" at bounding box center [109, 251] width 60 height 25
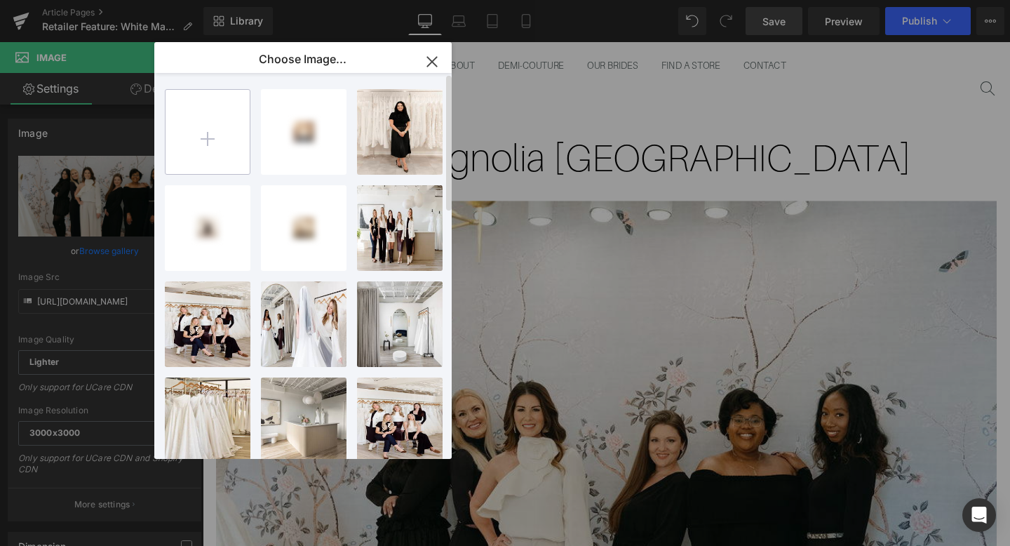
click at [222, 144] on input "file" at bounding box center [208, 132] width 84 height 84
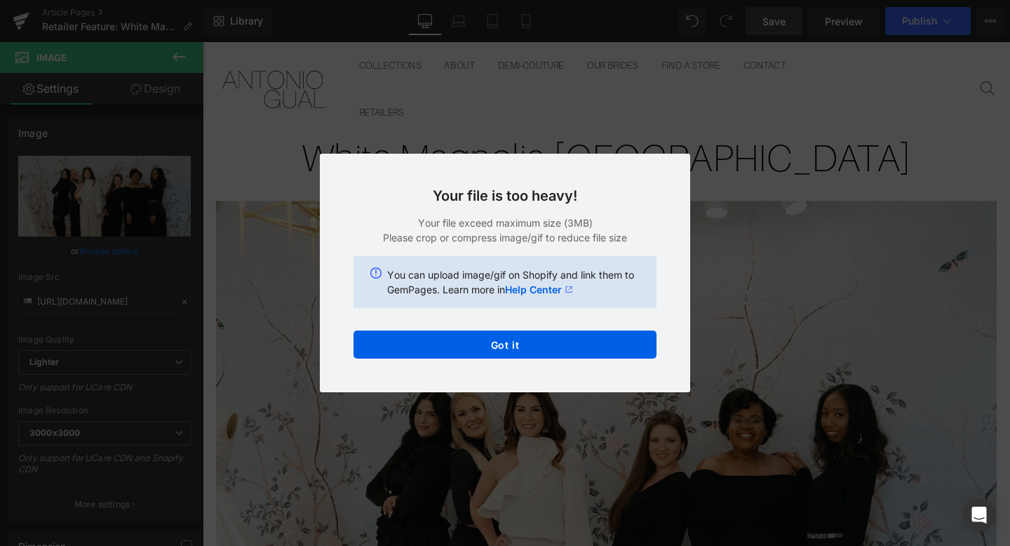
click at [531, 0] on div "Text Color Highlight Color #333333 Edit or remove link: Edit - Unlink - Cancel …" at bounding box center [505, 0] width 1010 height 0
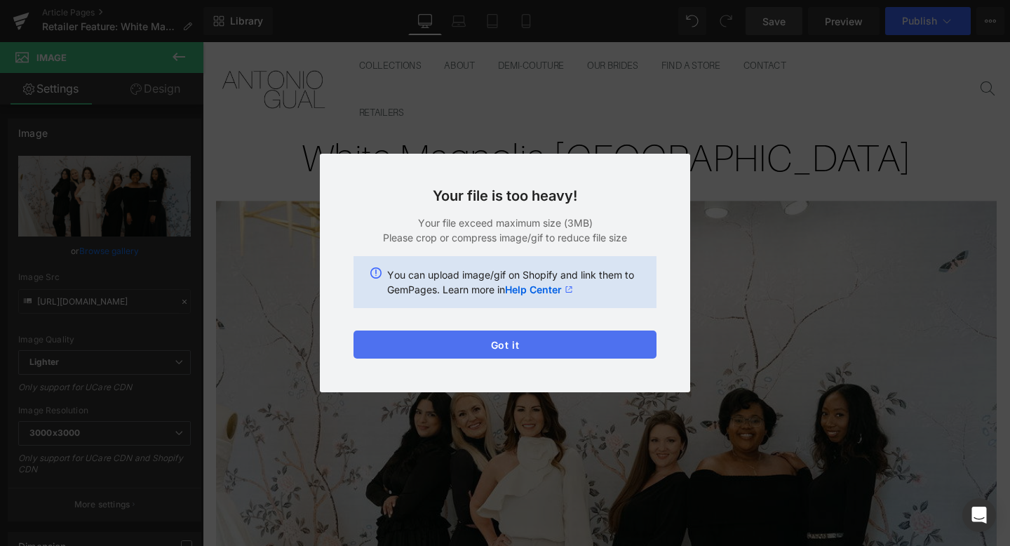
click at [474, 352] on button "Got it" at bounding box center [505, 345] width 303 height 28
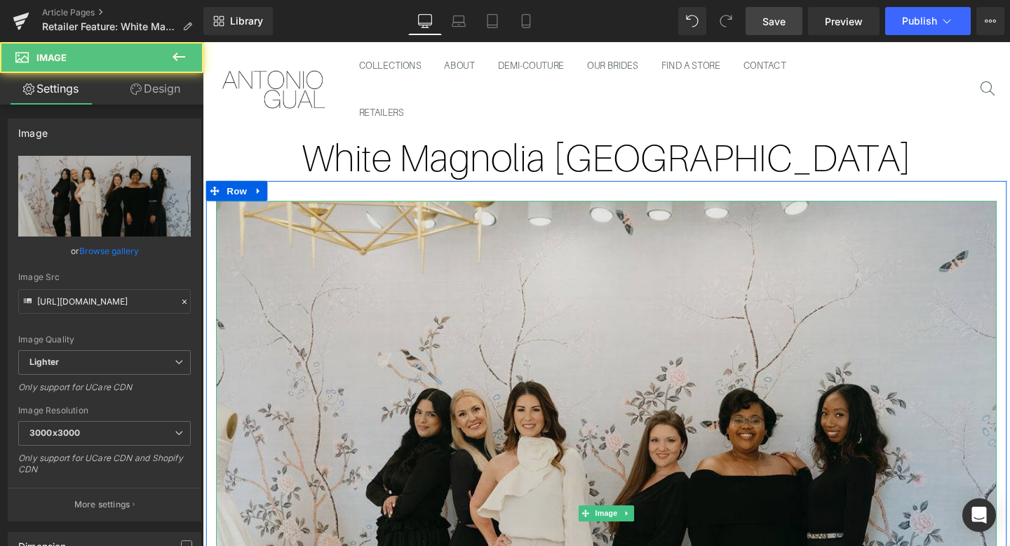
click at [511, 233] on img at bounding box center [627, 537] width 821 height 657
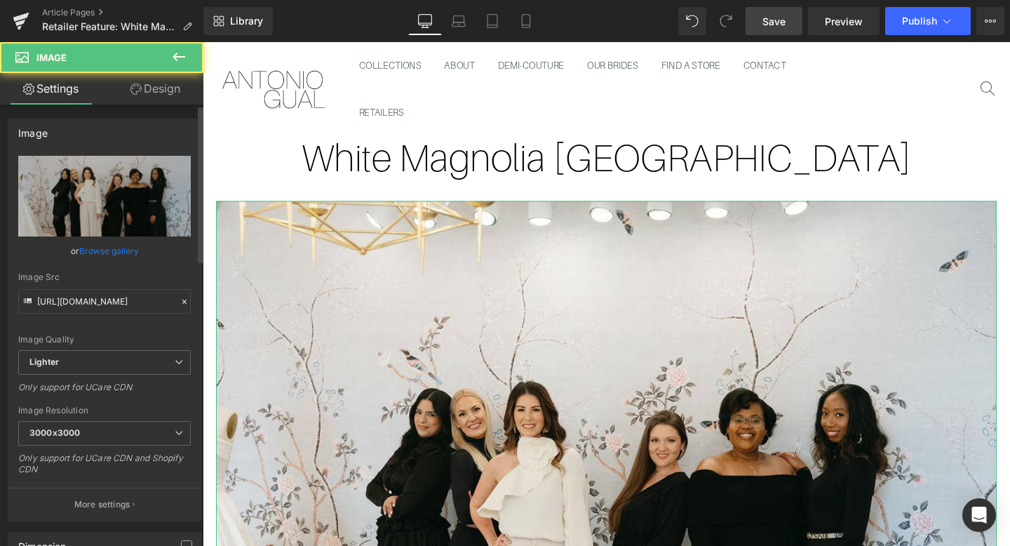
click at [95, 253] on link "Browse gallery" at bounding box center [109, 251] width 60 height 25
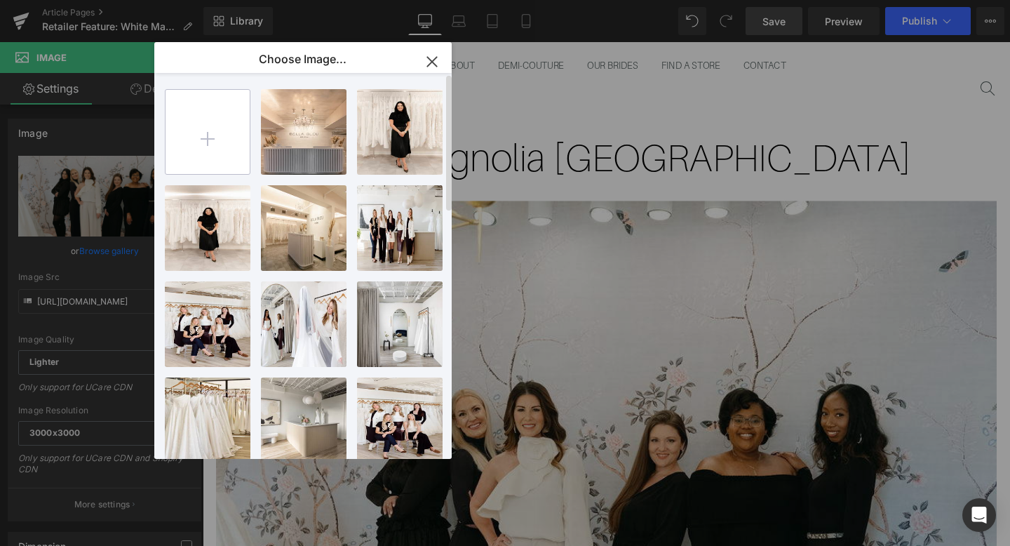
click at [211, 135] on input "file" at bounding box center [208, 132] width 84 height 84
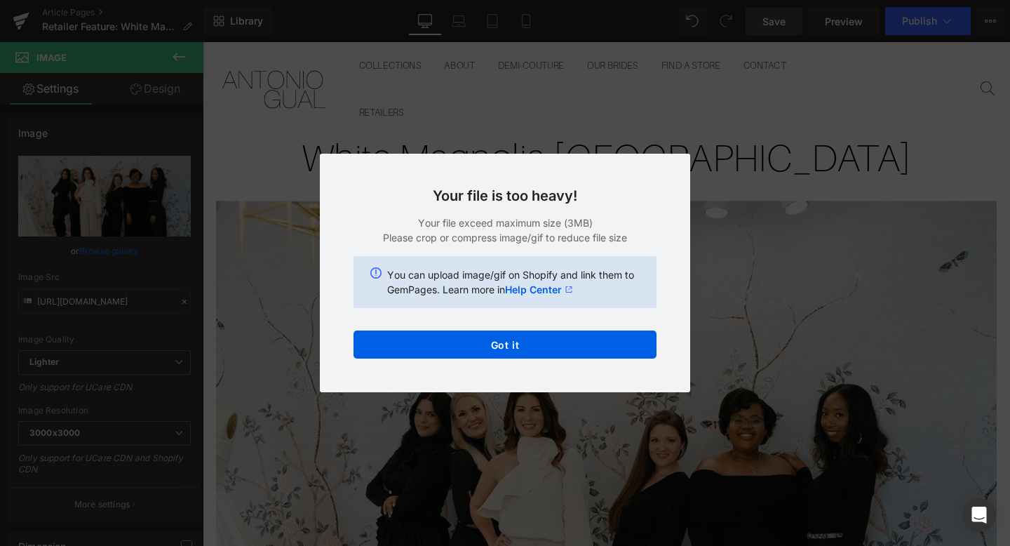
click at [580, 0] on div "Text Color Highlight Color #333333 Edit or remove link: Edit - Unlink - Cancel …" at bounding box center [505, 0] width 1010 height 0
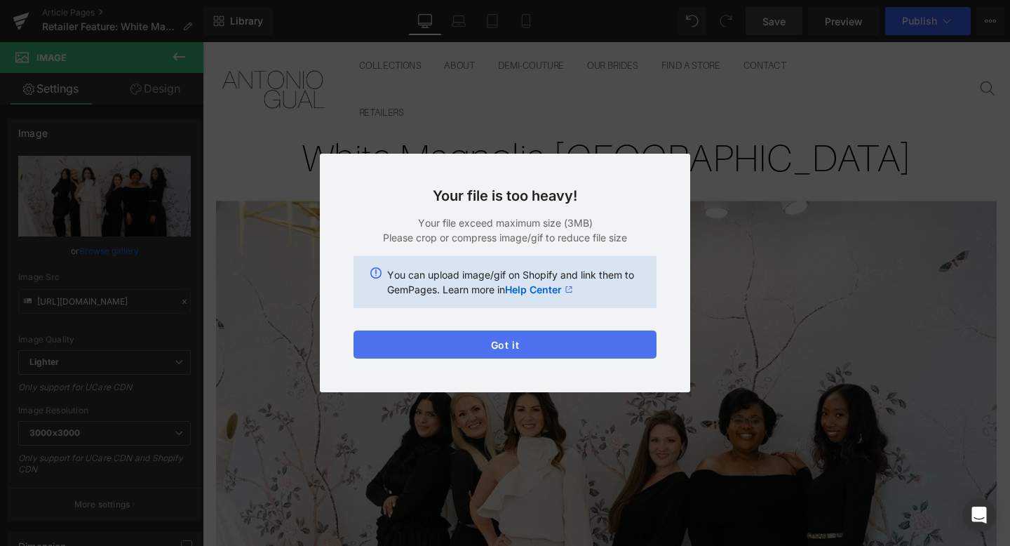
click at [580, 349] on button "Got it" at bounding box center [505, 345] width 303 height 28
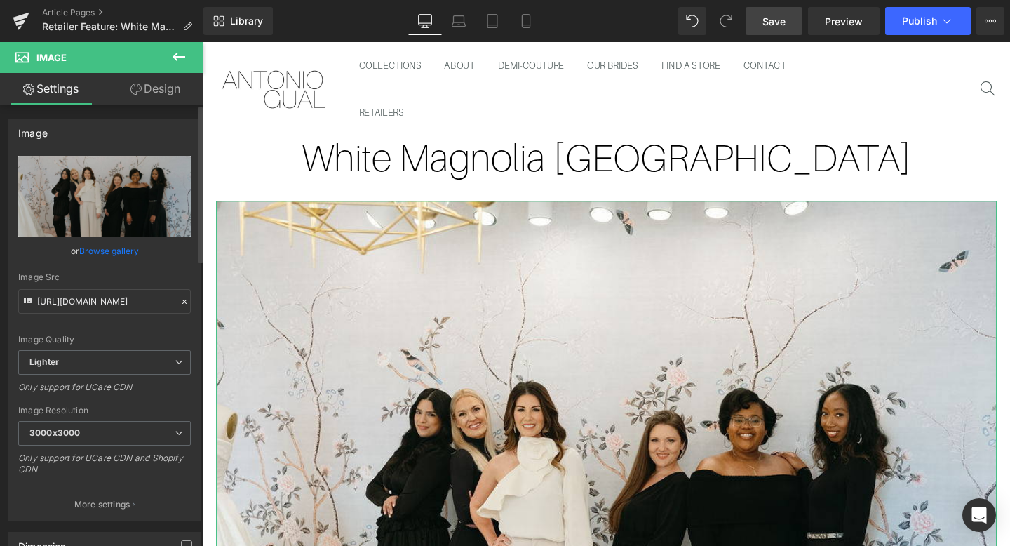
click at [134, 251] on link "Browse gallery" at bounding box center [109, 251] width 60 height 25
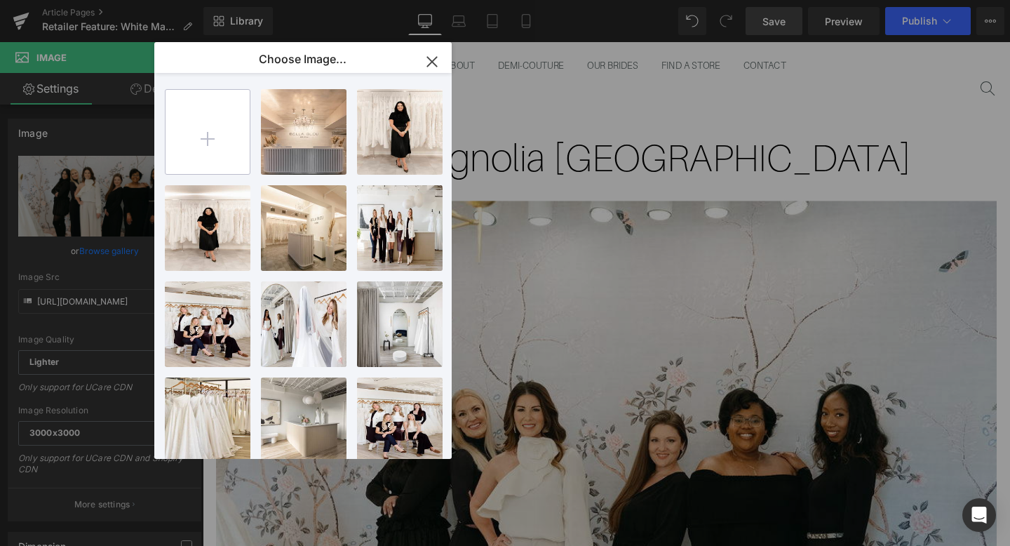
click at [246, 154] on input "file" at bounding box center [208, 132] width 84 height 84
type input "C:\fakepath\69e05d_be52b98ad7c34c1ca02c373a444d91b8~mv2.jpg.avif"
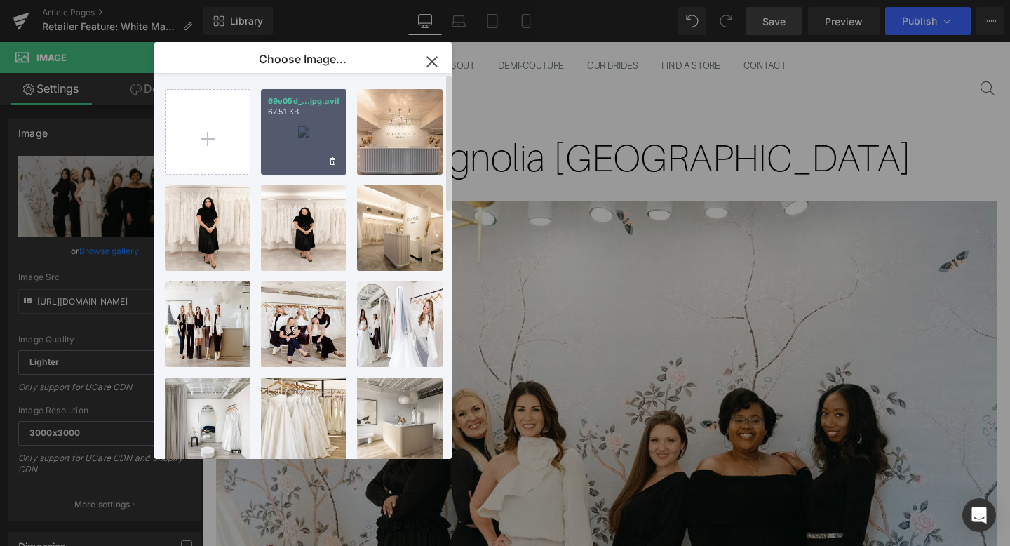
click at [297, 124] on div "69e05d_...jpg.avif 67.51 KB" at bounding box center [304, 132] width 86 height 86
type input "https://ucarecdn.com/33642c94-701d-44bd-aed0-4e31795ab135/-/format/auto/-/previ…"
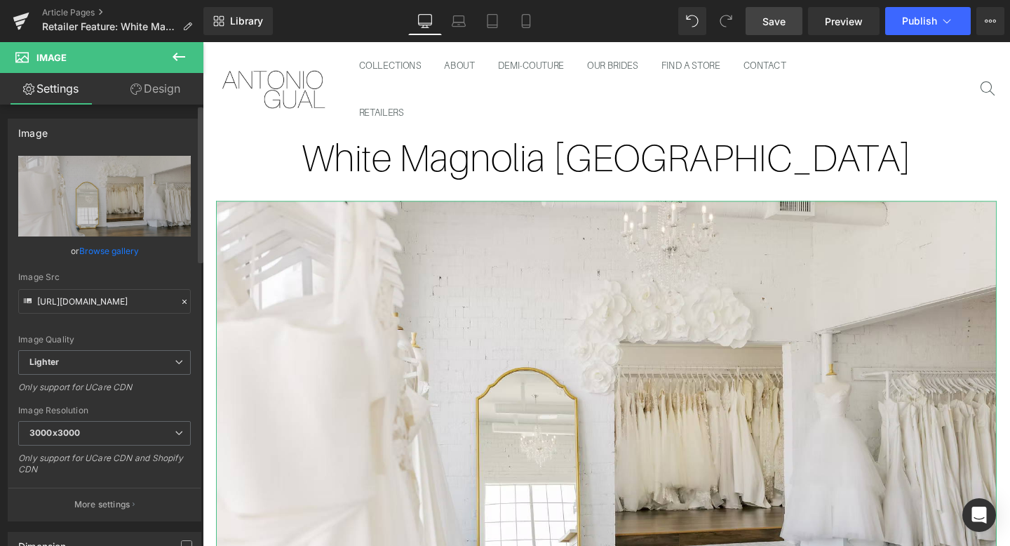
click at [110, 251] on link "Browse gallery" at bounding box center [109, 251] width 60 height 25
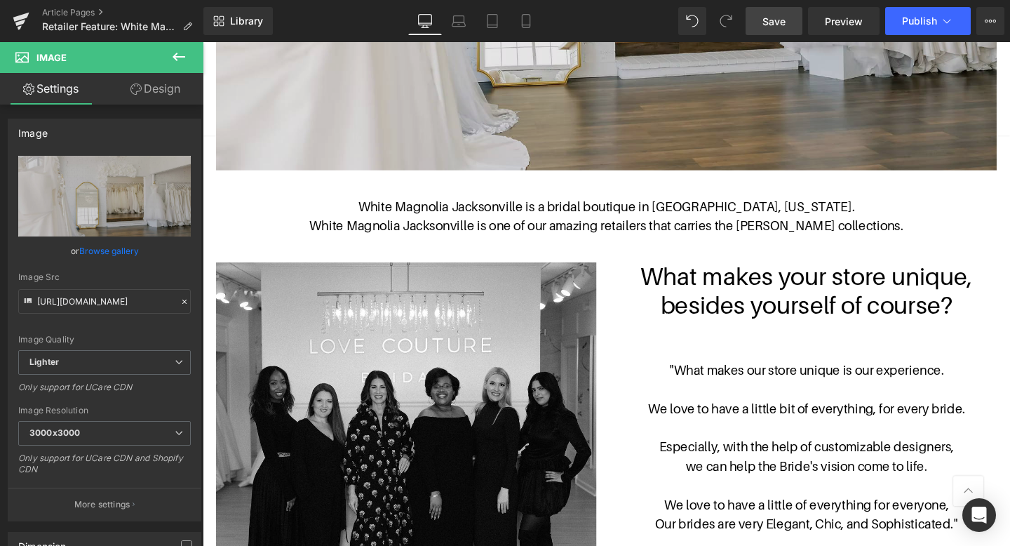
scroll to position [630, 0]
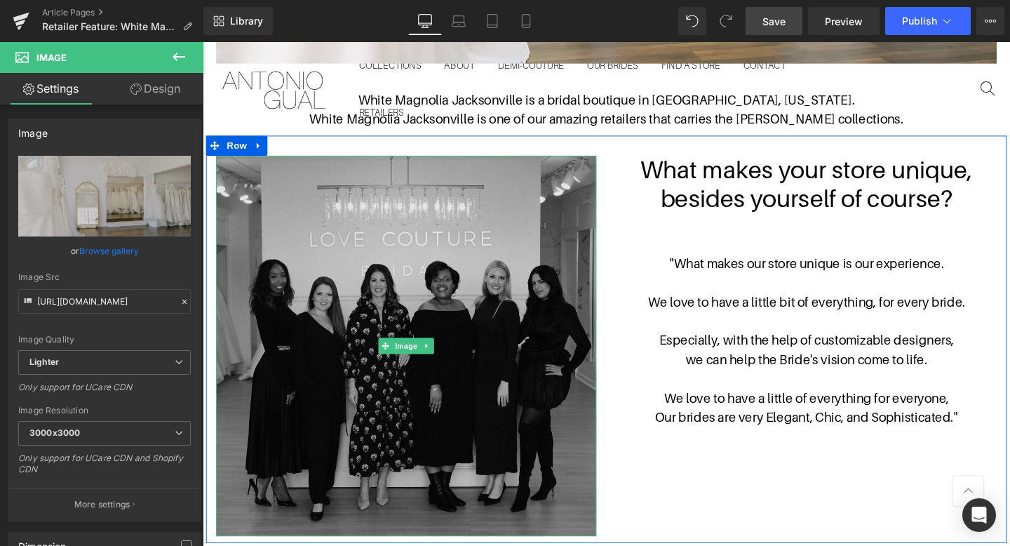
click at [516, 381] on img at bounding box center [417, 361] width 400 height 400
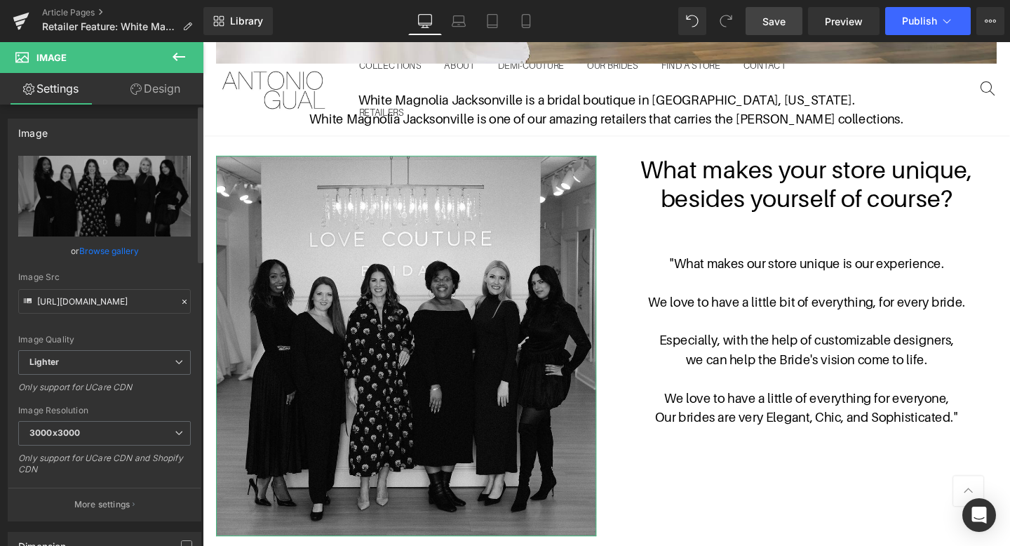
click at [122, 256] on link "Browse gallery" at bounding box center [109, 251] width 60 height 25
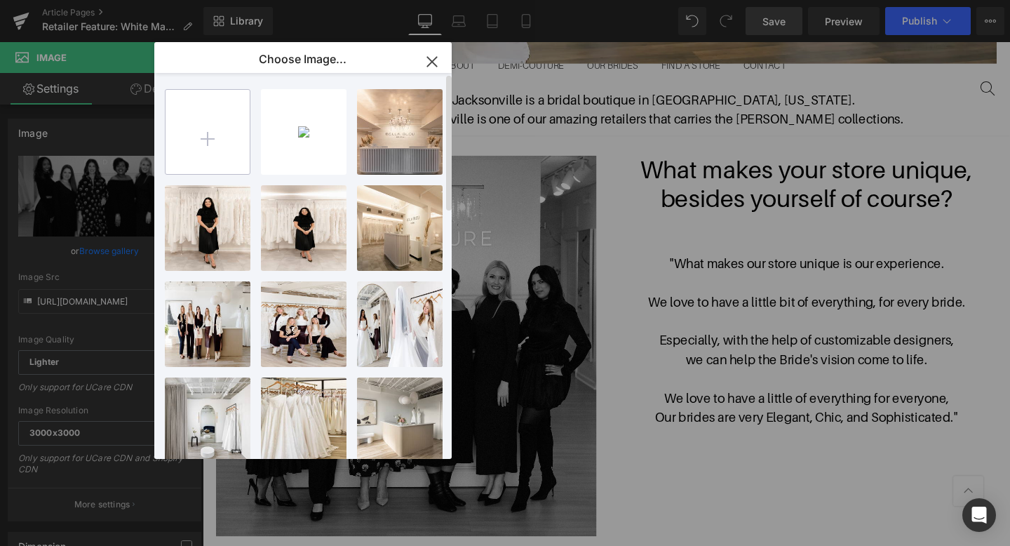
click at [228, 140] on input "file" at bounding box center [208, 132] width 84 height 84
click at [436, 72] on icon "button" at bounding box center [432, 62] width 22 height 22
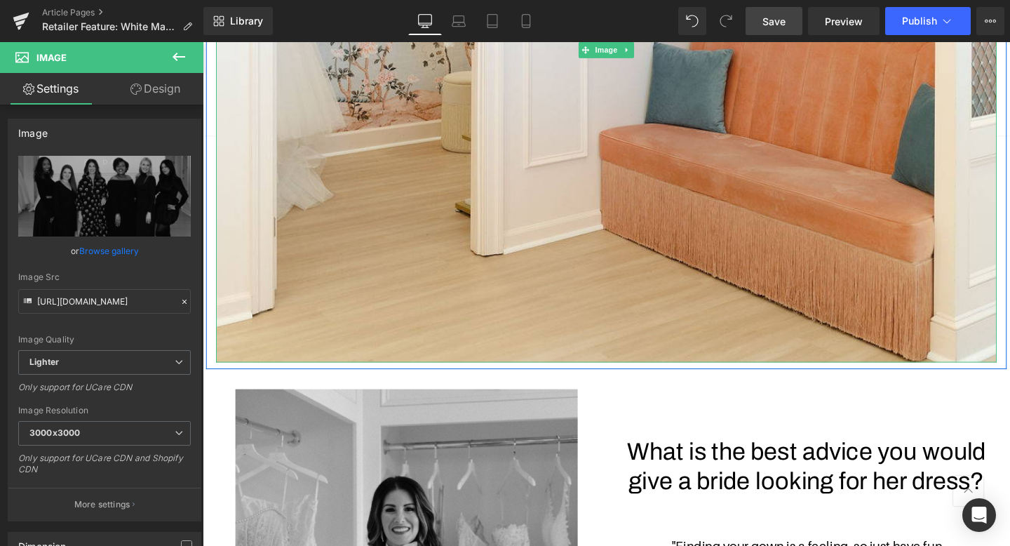
click at [486, 331] on img at bounding box center [627, 50] width 821 height 657
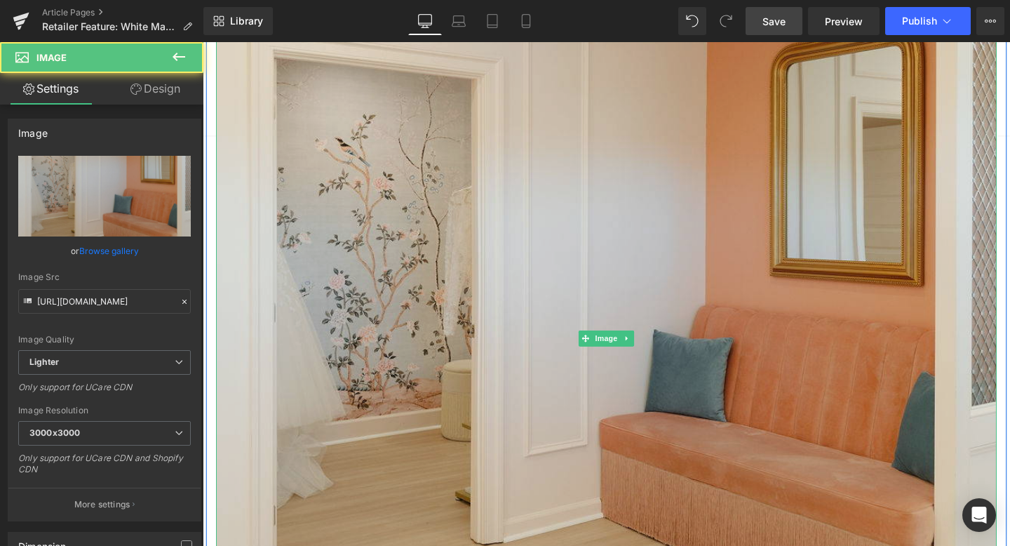
scroll to position [1157, 0]
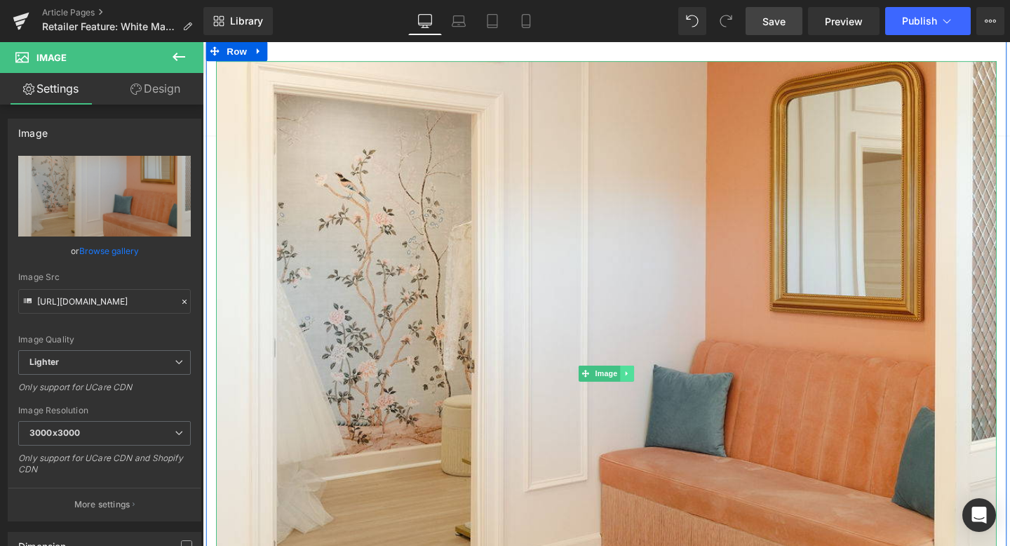
click at [649, 391] on icon at bounding box center [649, 391] width 2 height 5
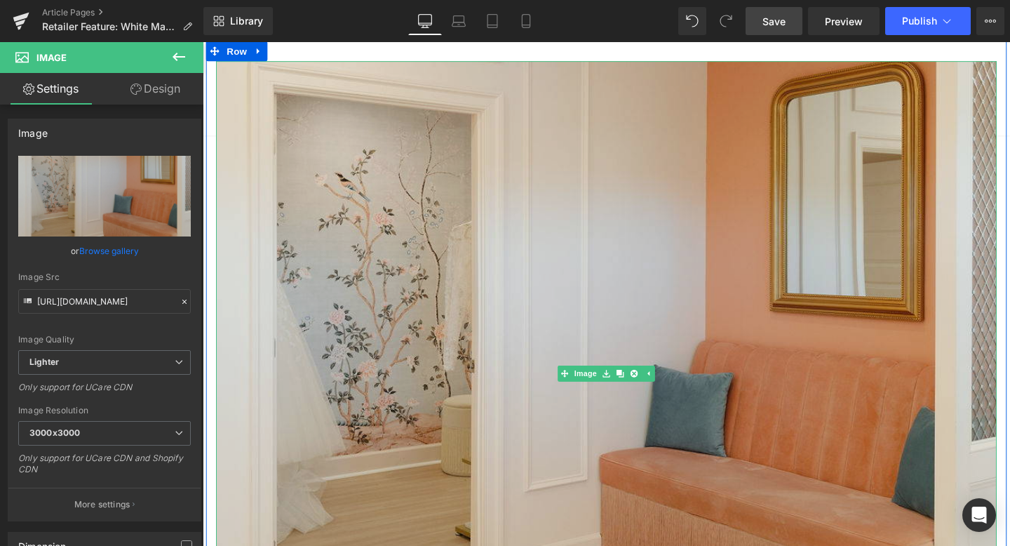
click at [683, 225] on img at bounding box center [627, 390] width 821 height 657
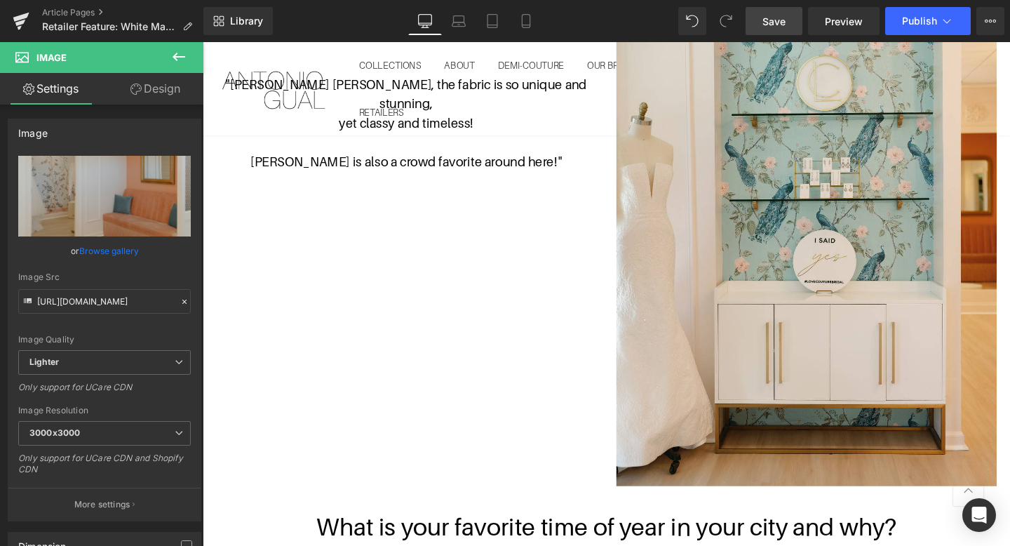
scroll to position [2557, 0]
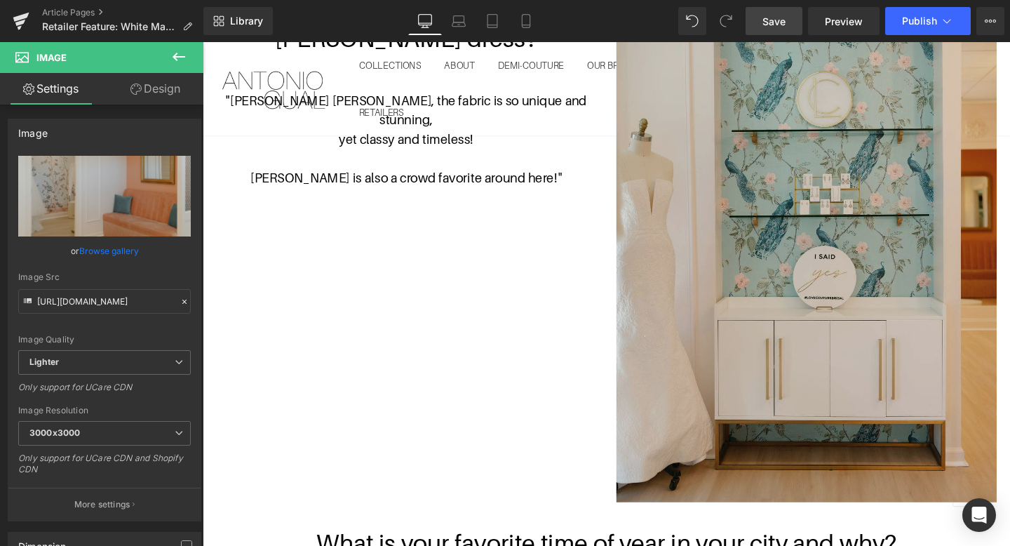
click at [754, 227] on img at bounding box center [838, 258] width 400 height 533
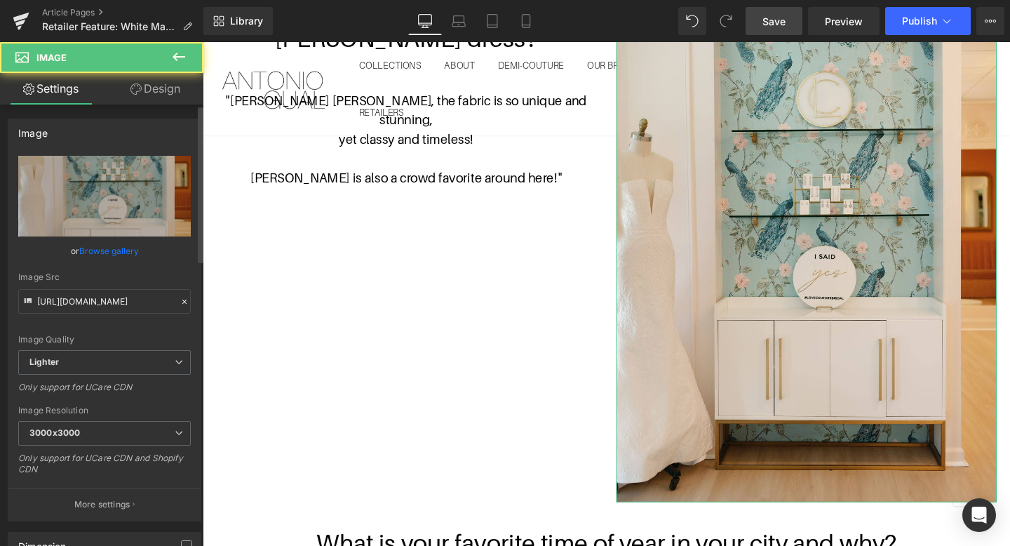
click at [90, 246] on link "Browse gallery" at bounding box center [109, 251] width 60 height 25
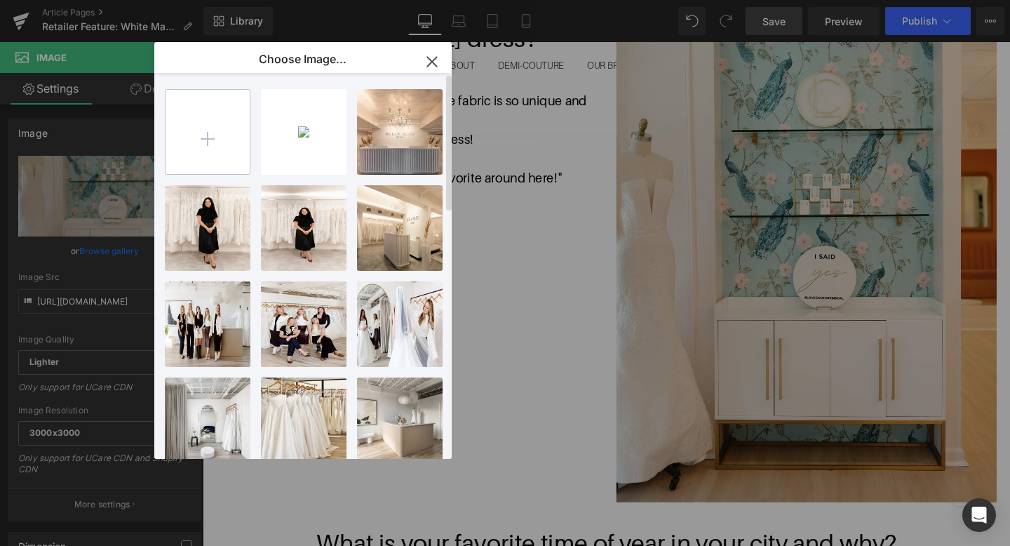
click at [227, 146] on input "file" at bounding box center [208, 132] width 84 height 84
type input "C:\fakepath\WM-sept2024-0029.jpg"
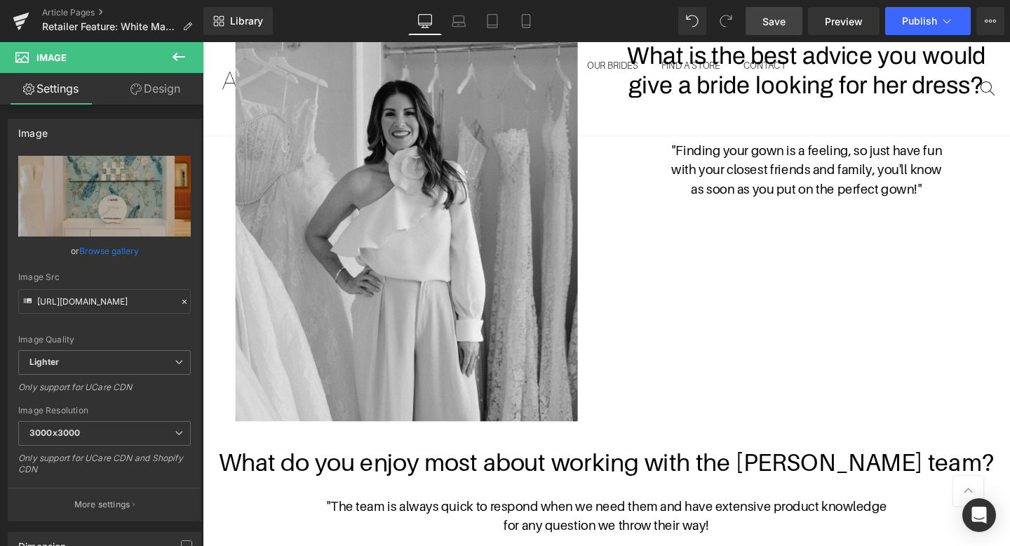
scroll to position [1881, 0]
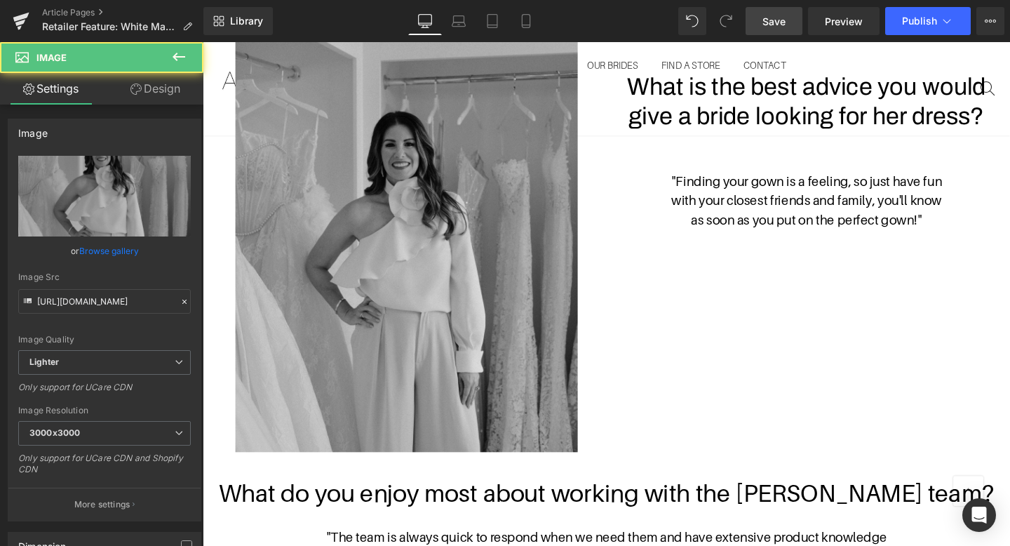
click at [531, 263] on img at bounding box center [417, 248] width 360 height 450
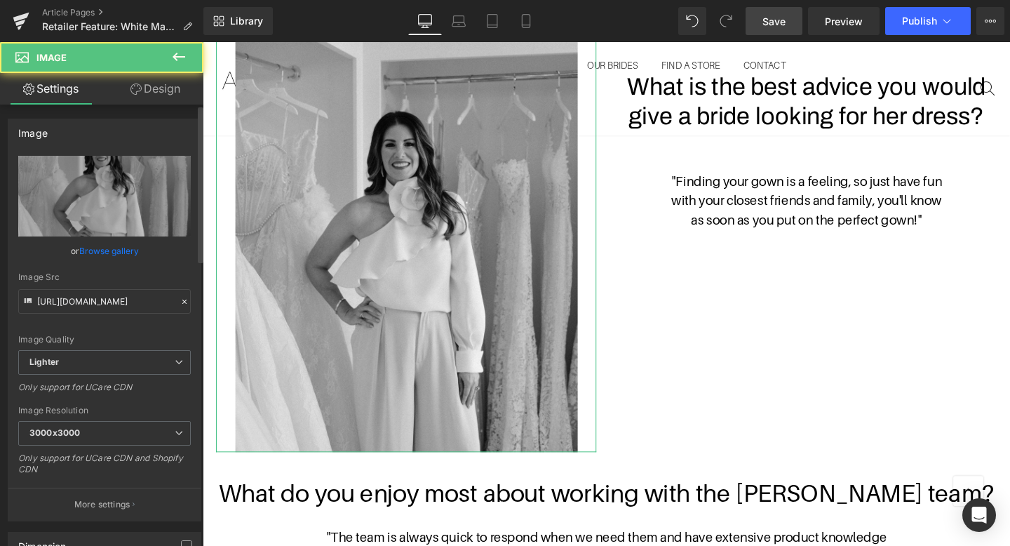
click at [135, 251] on link "Browse gallery" at bounding box center [109, 251] width 60 height 25
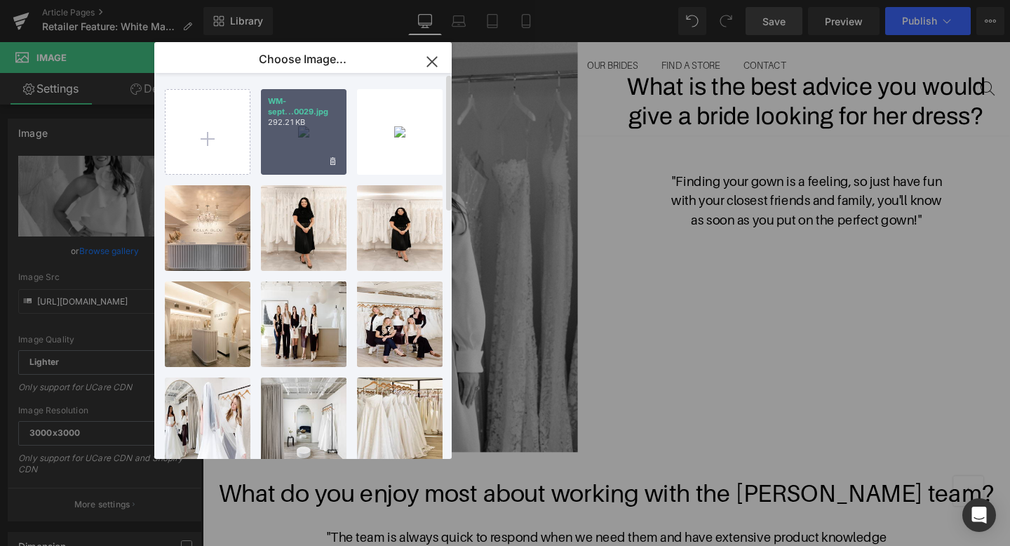
click at [269, 163] on div "WM-sept...0029.jpg 292.21 KB" at bounding box center [304, 132] width 86 height 86
type input "https://ucarecdn.com/ab2a7ab3-6553-49f5-ad56-00152d67ce97/-/format/auto/-/previ…"
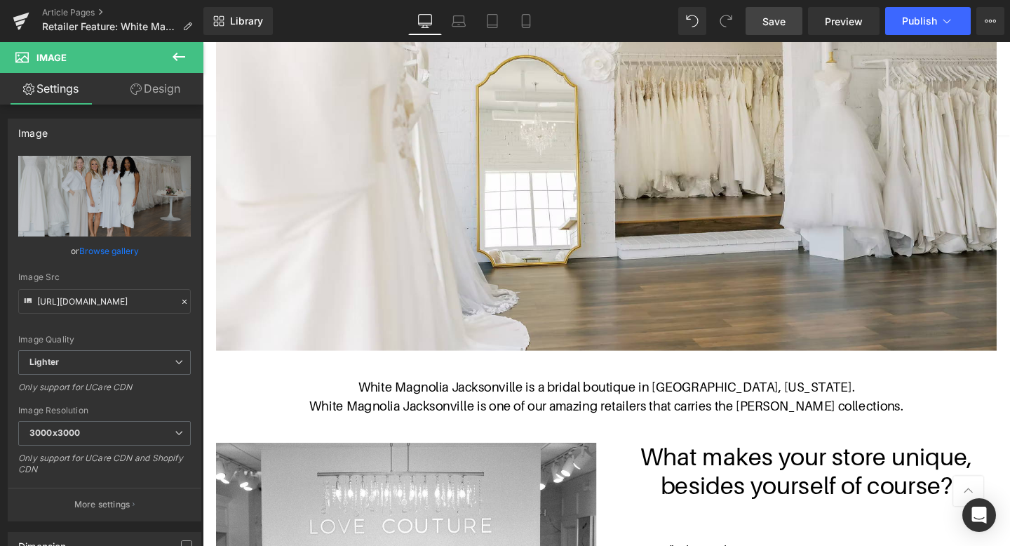
scroll to position [513, 0]
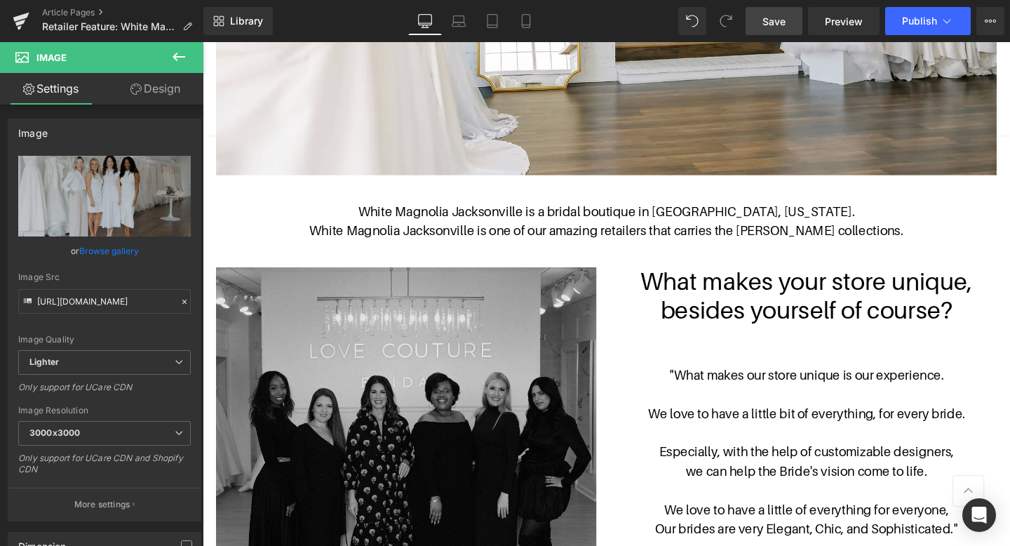
click at [446, 351] on img at bounding box center [417, 479] width 400 height 400
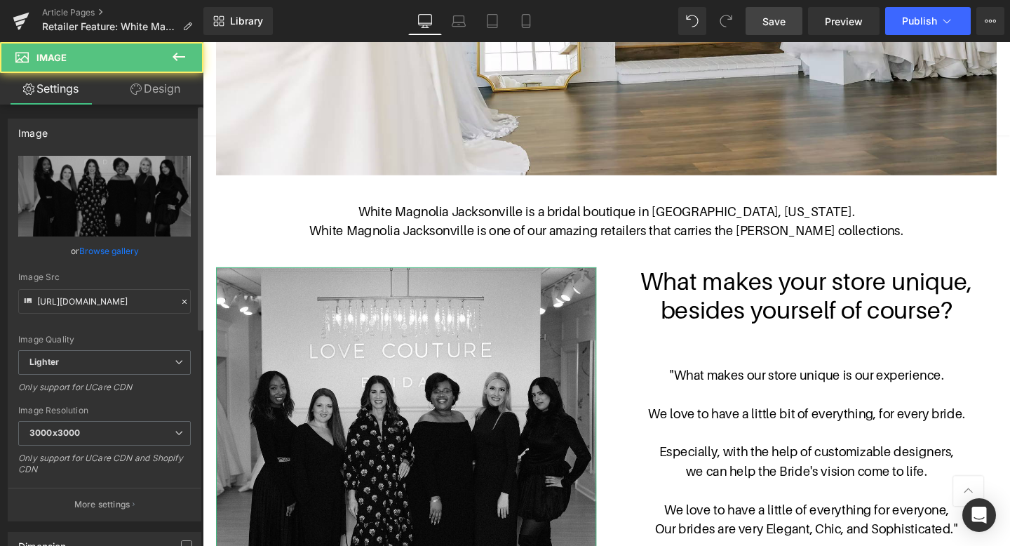
click at [131, 248] on link "Browse gallery" at bounding box center [109, 251] width 60 height 25
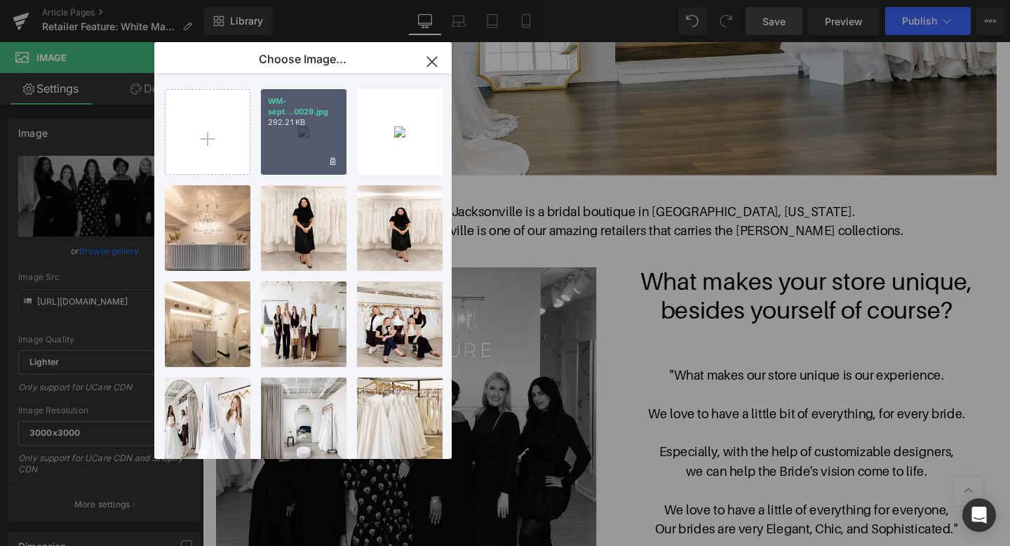
click at [297, 128] on div "WM-sept...0029.jpg 292.21 KB" at bounding box center [304, 132] width 86 height 86
type input "https://ucarecdn.com/ab2a7ab3-6553-49f5-ad56-00152d67ce97/-/format/auto/-/previ…"
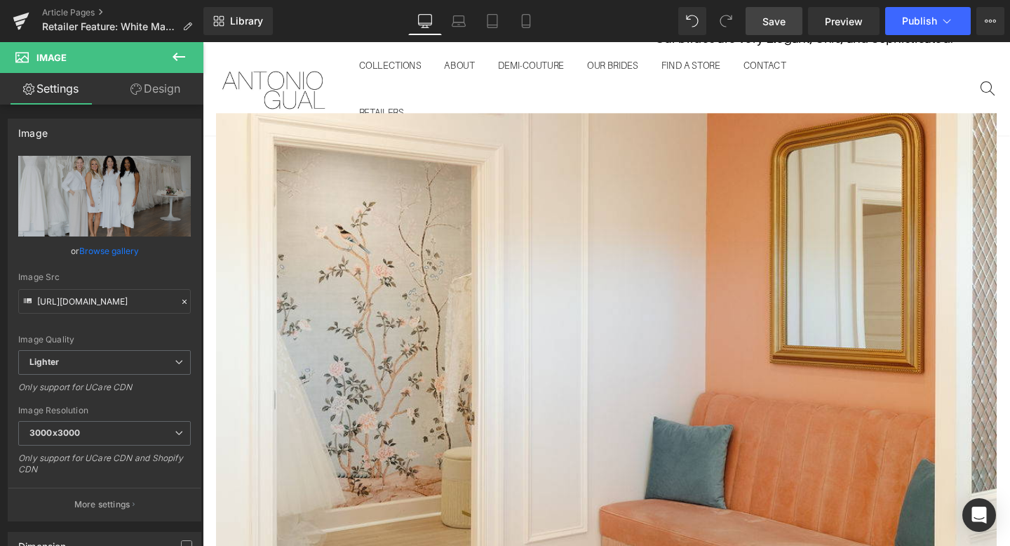
scroll to position [1033, 0]
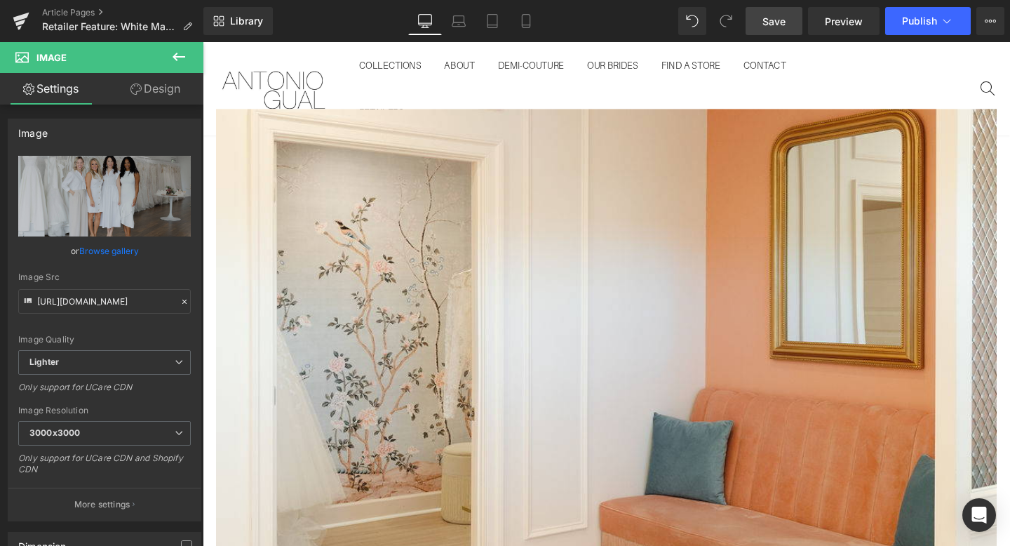
click at [523, 375] on img at bounding box center [627, 440] width 821 height 657
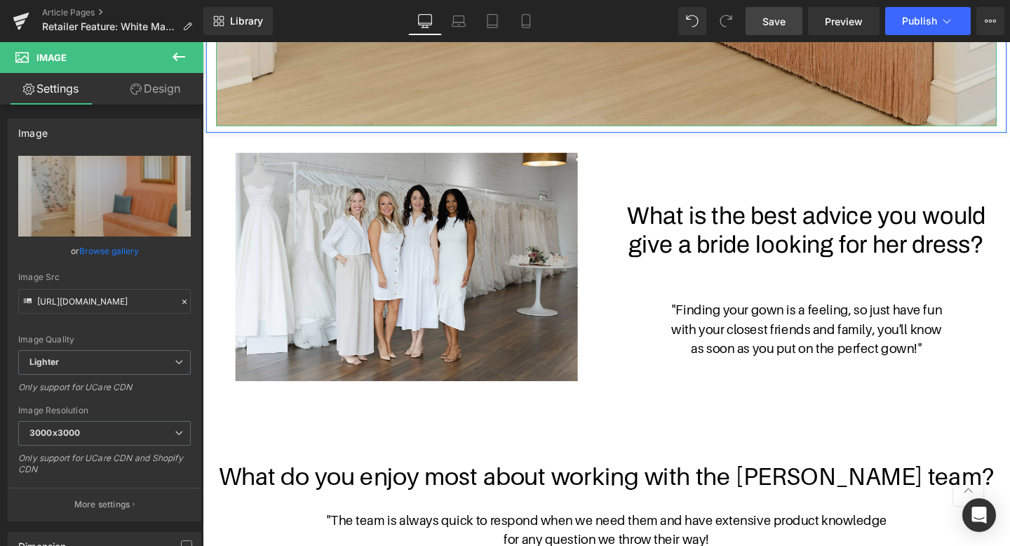
scroll to position [1688, 0]
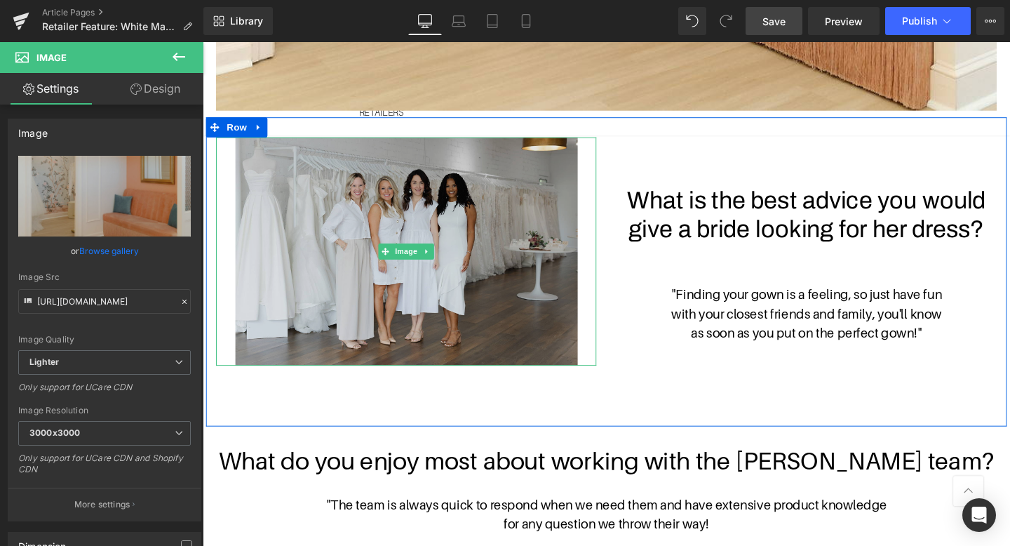
click at [386, 252] on img at bounding box center [417, 262] width 360 height 240
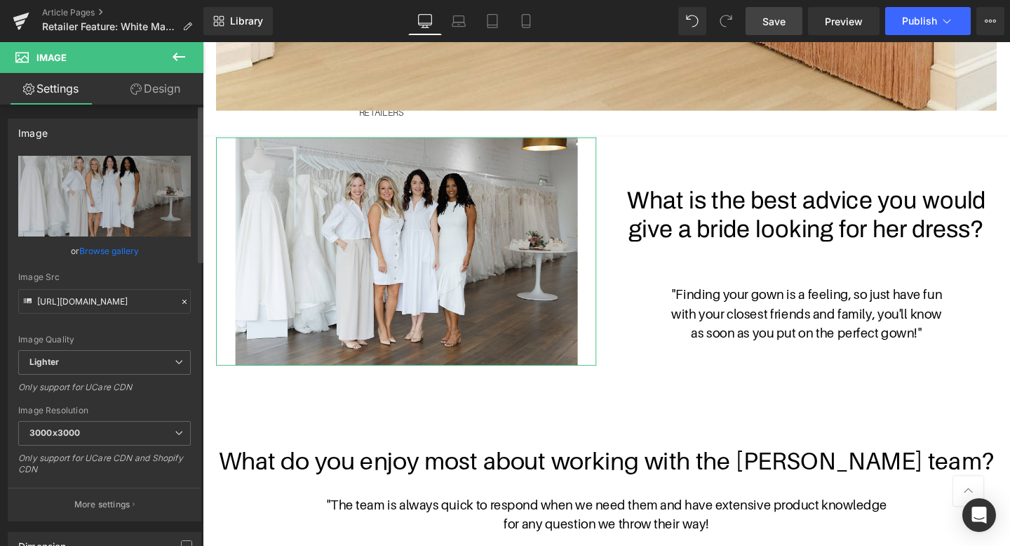
click at [119, 251] on link "Browse gallery" at bounding box center [109, 251] width 60 height 25
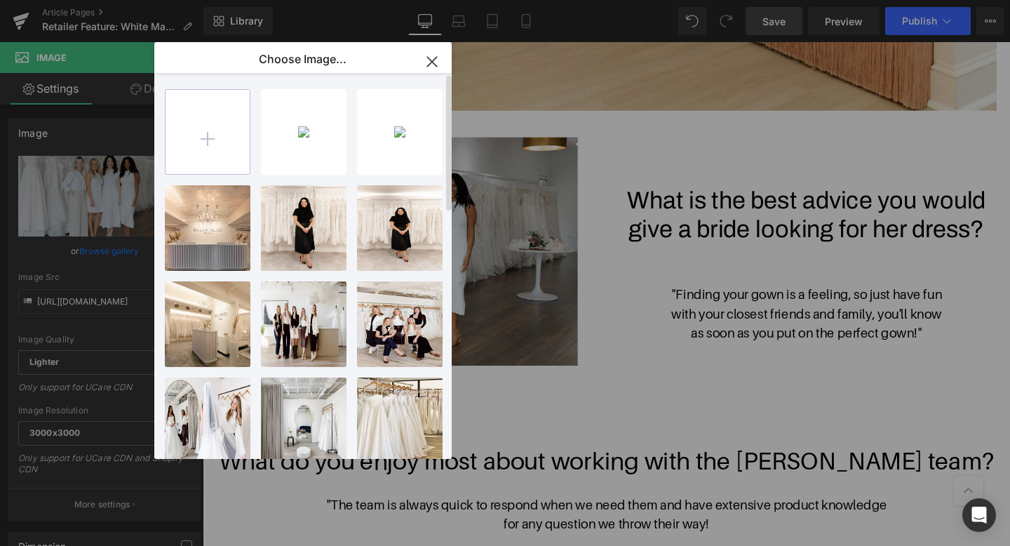
click at [228, 130] on input "file" at bounding box center [208, 132] width 84 height 84
type input "C:\fakepath\WM-sept2024-0072.jpg"
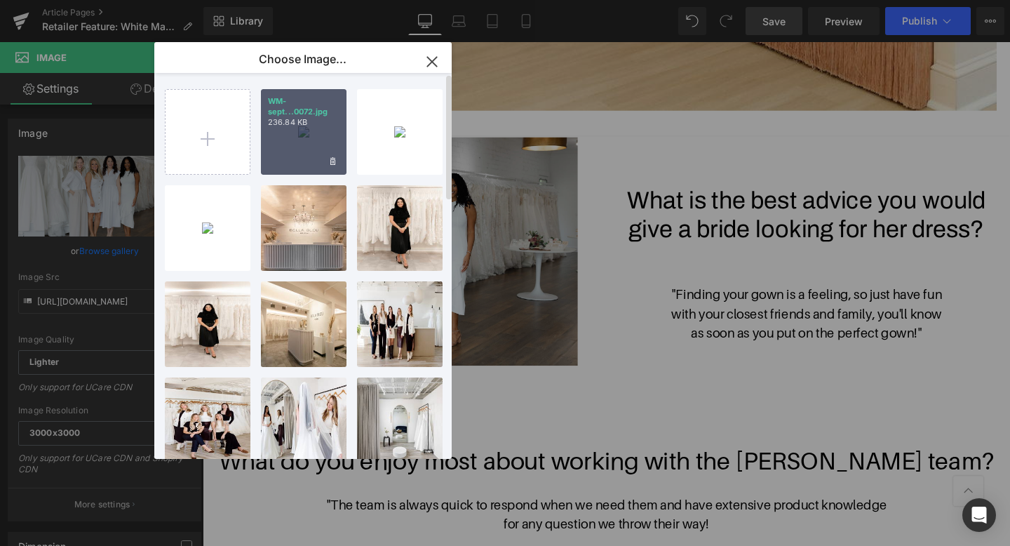
click at [307, 148] on div "WM-sept...0072.jpg 236.84 KB" at bounding box center [304, 132] width 86 height 86
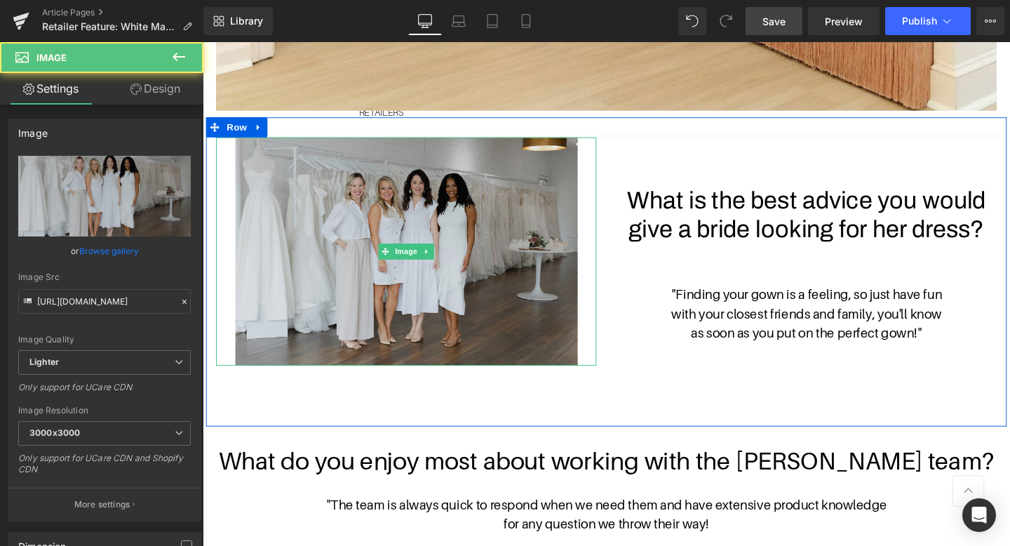
click at [380, 213] on img at bounding box center [417, 262] width 360 height 240
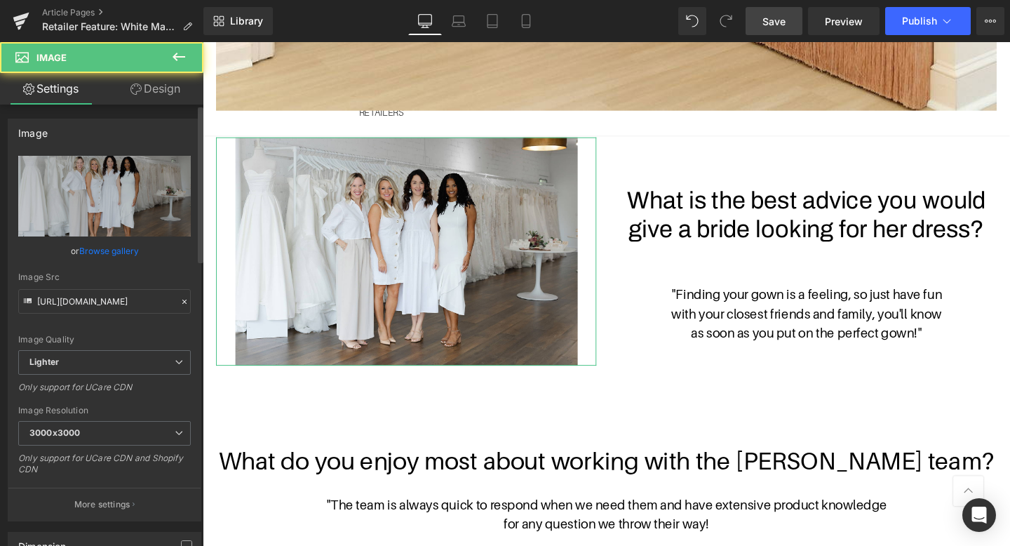
click at [102, 242] on link "Browse gallery" at bounding box center [109, 251] width 60 height 25
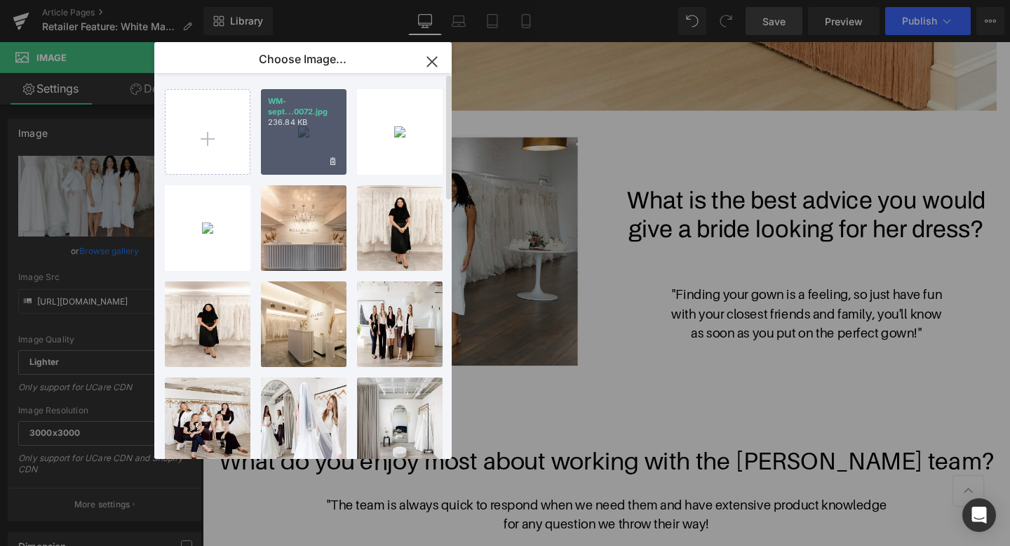
click at [326, 124] on p "236.84 KB" at bounding box center [304, 122] width 72 height 11
type input "https://ucarecdn.com/74d5aa63-ffb0-468a-9c0d-2899db00787a/-/format/auto/-/previ…"
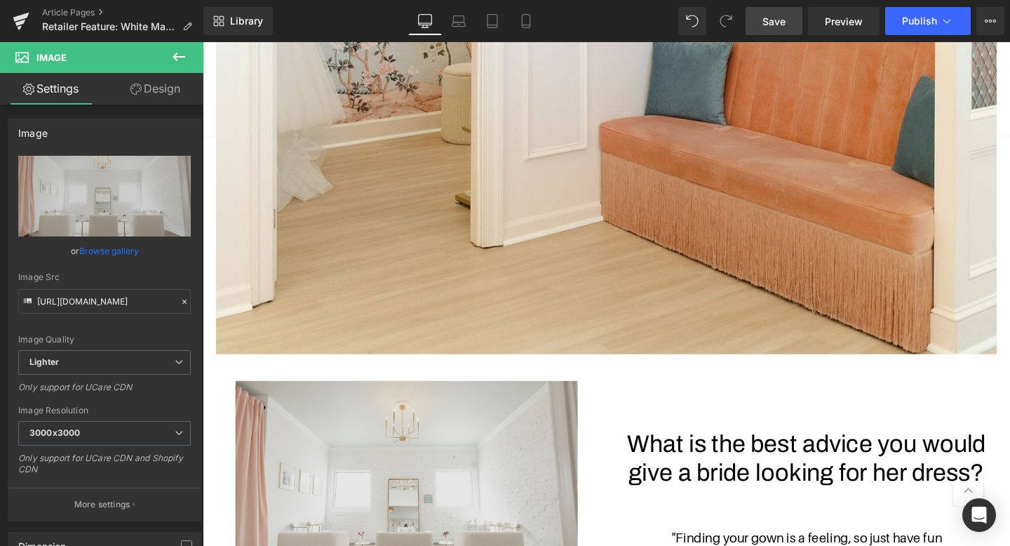
scroll to position [1086, 0]
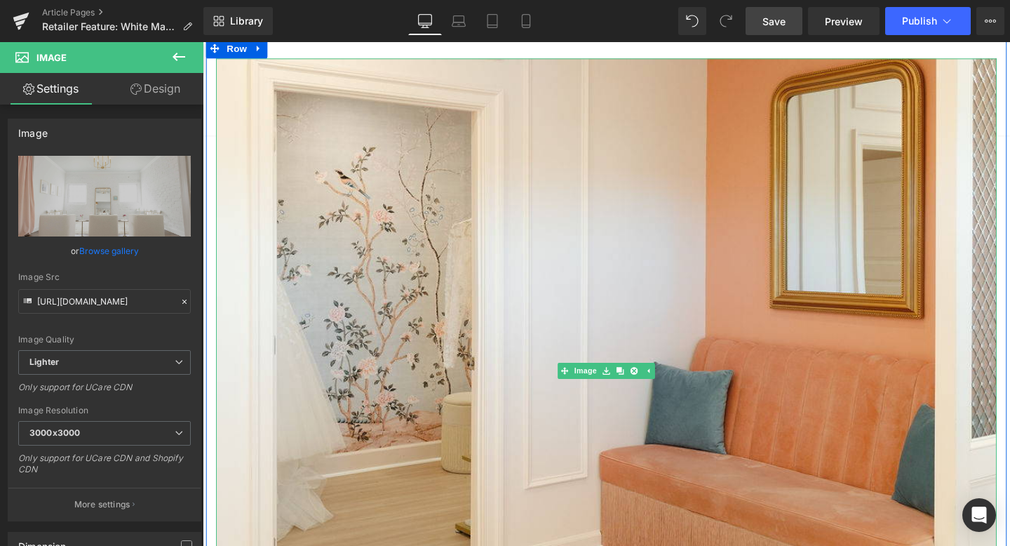
click at [485, 332] on img at bounding box center [627, 388] width 821 height 657
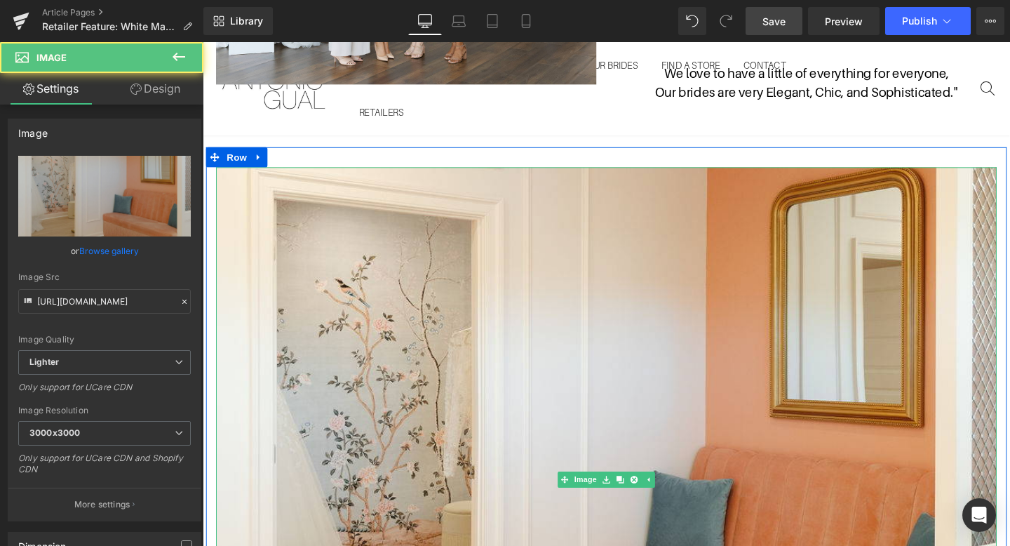
scroll to position [896, 0]
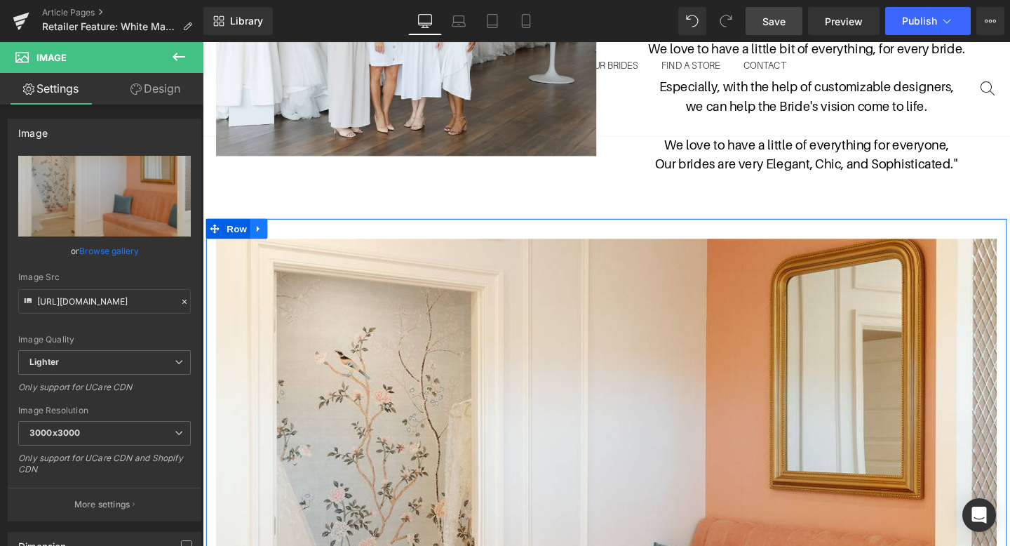
click at [263, 237] on icon at bounding box center [262, 239] width 10 height 11
click at [302, 237] on icon at bounding box center [298, 239] width 10 height 10
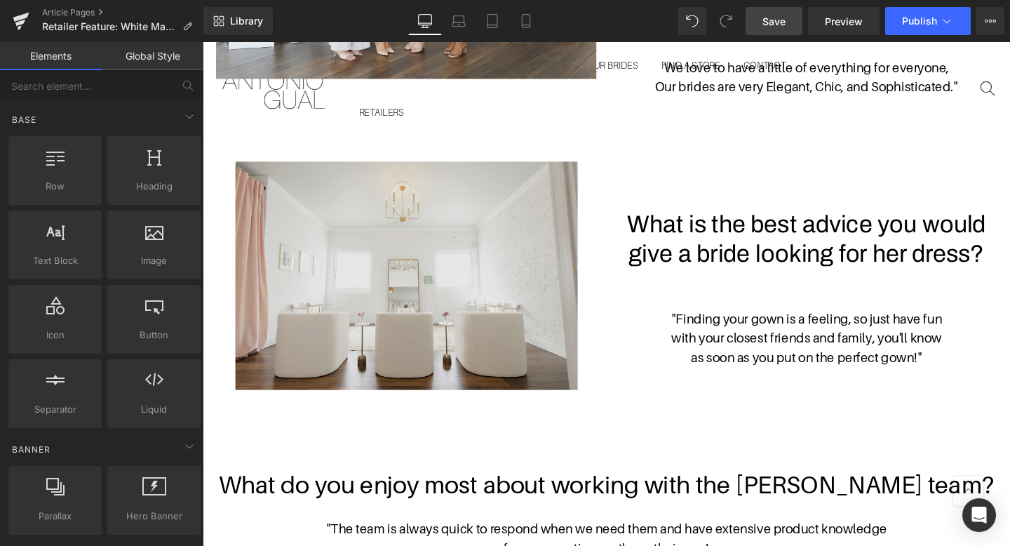
scroll to position [1033, 0]
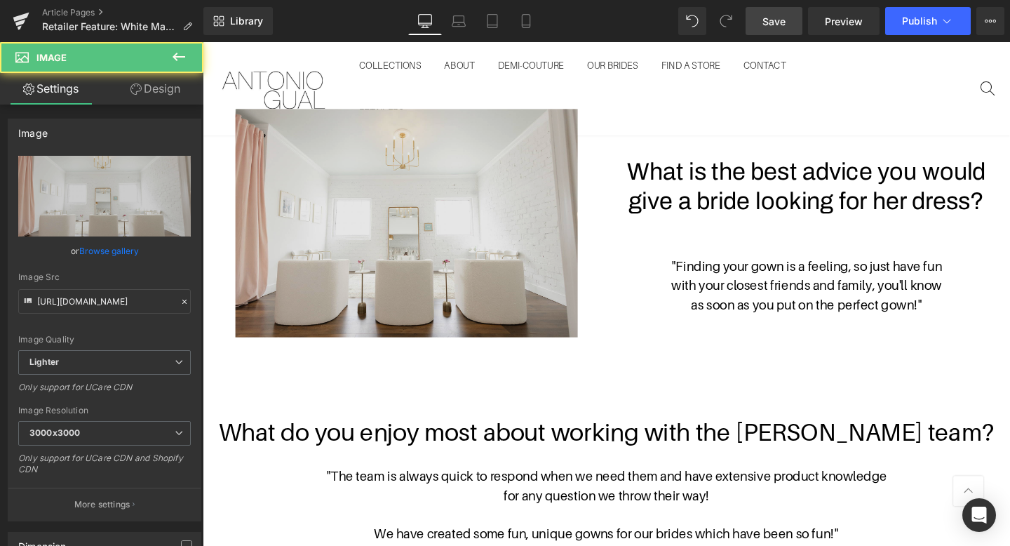
click at [385, 241] on img at bounding box center [417, 232] width 360 height 240
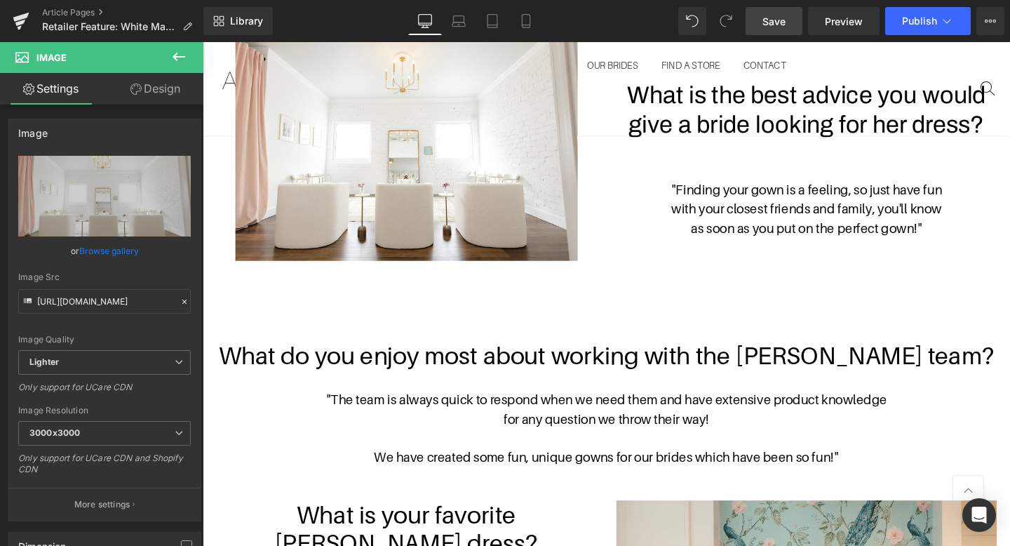
scroll to position [972, 0]
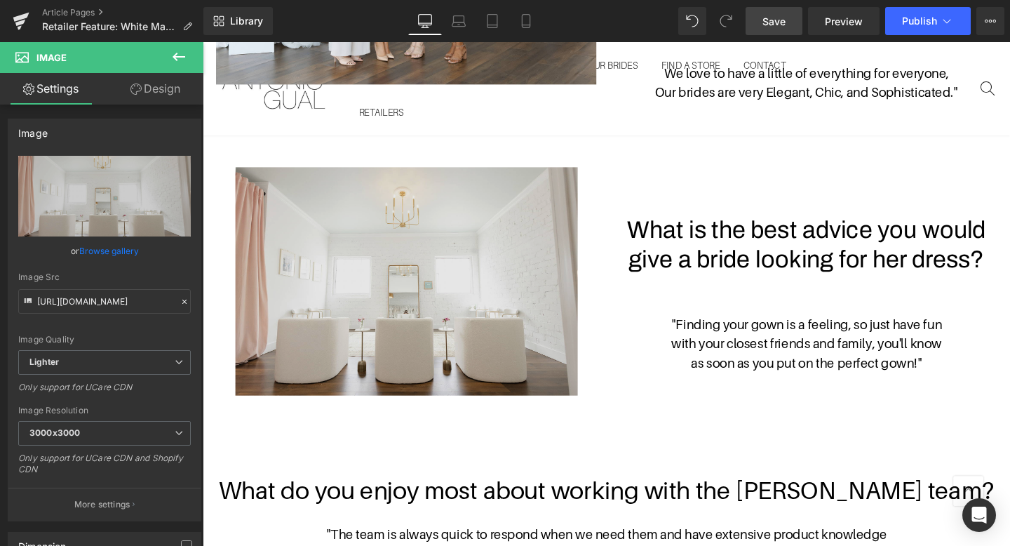
click at [532, 250] on img at bounding box center [417, 293] width 360 height 240
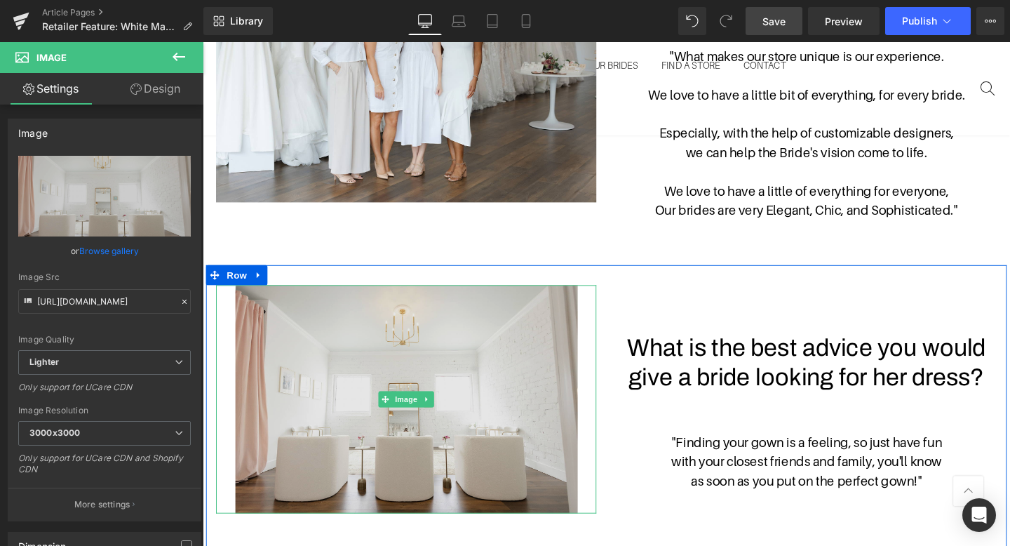
scroll to position [847, 0]
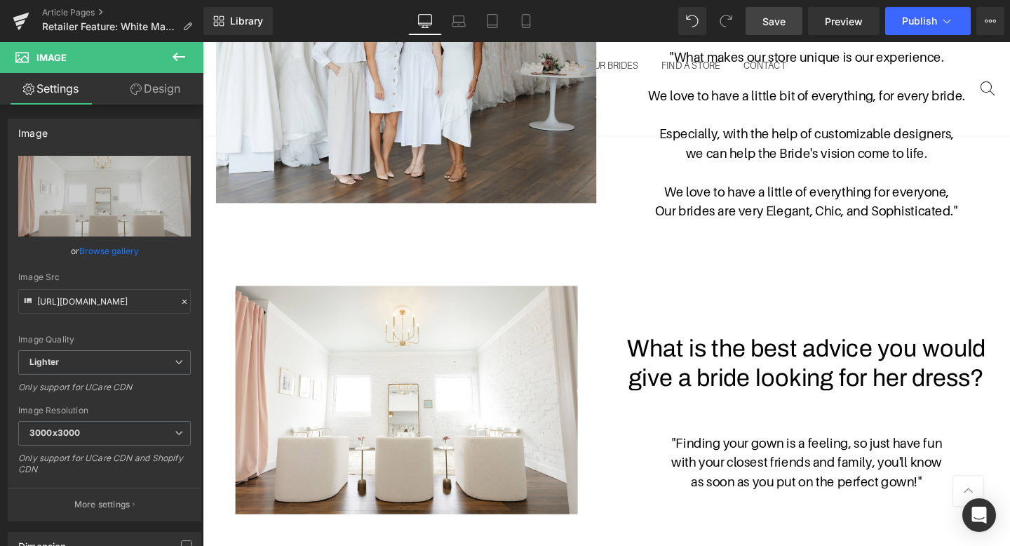
click at [181, 65] on icon at bounding box center [179, 56] width 17 height 17
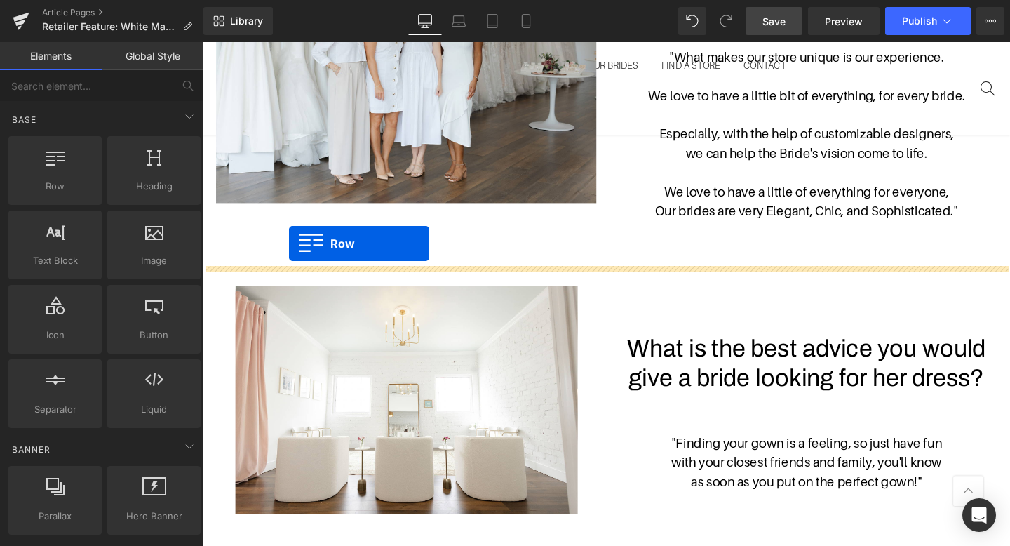
drag, startPoint x: 267, startPoint y: 215, endPoint x: 293, endPoint y: 254, distance: 46.9
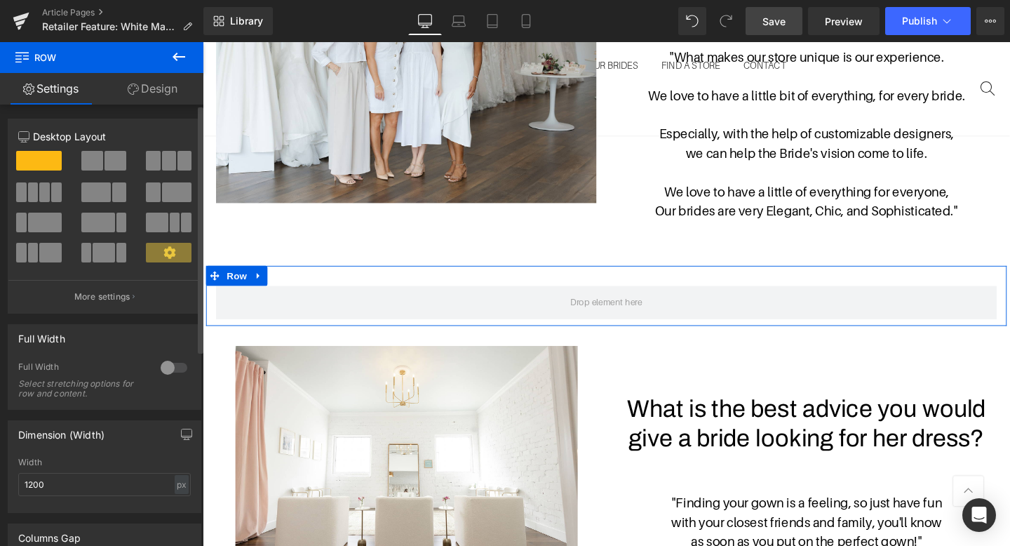
click at [105, 152] on span at bounding box center [116, 161] width 22 height 20
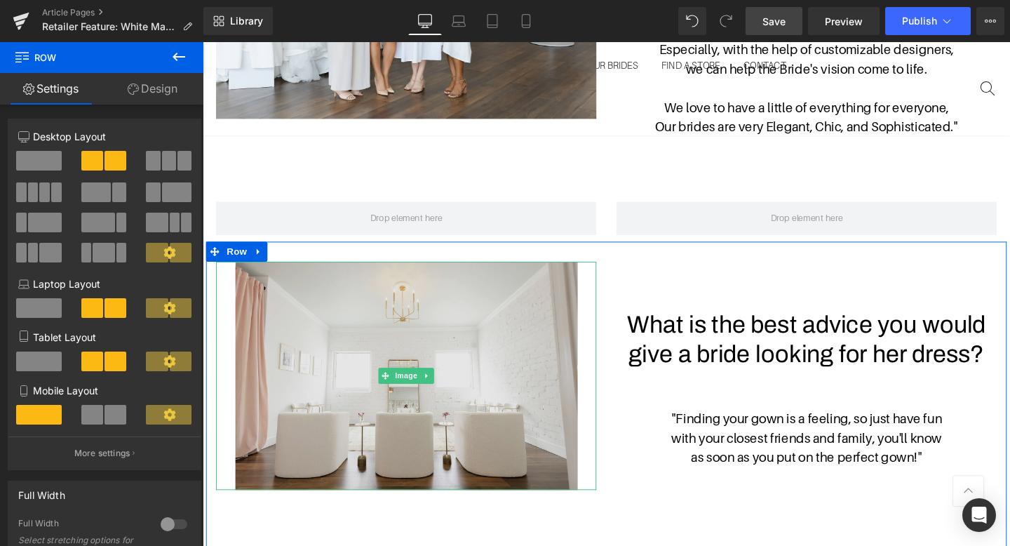
scroll to position [949, 0]
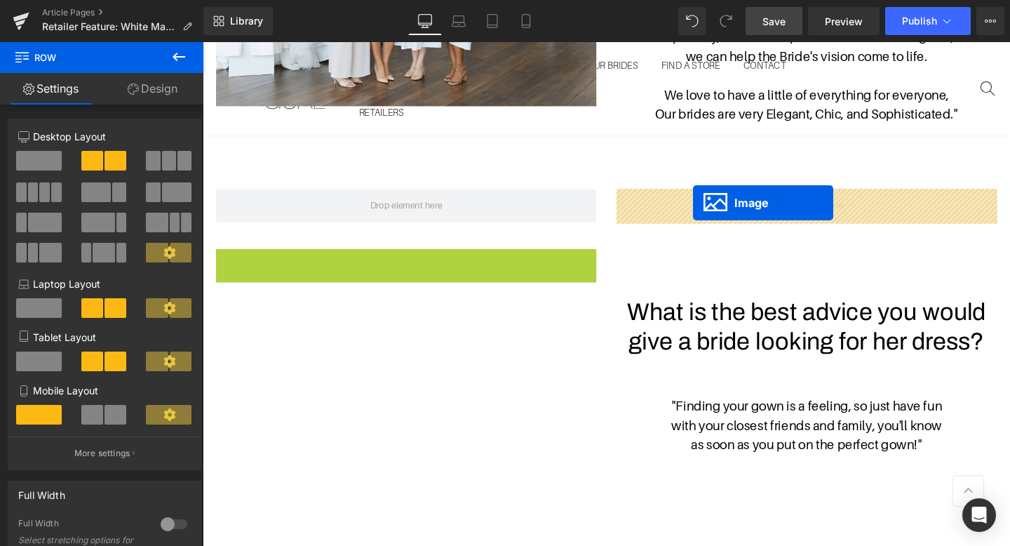
drag, startPoint x: 392, startPoint y: 380, endPoint x: 719, endPoint y: 211, distance: 367.5
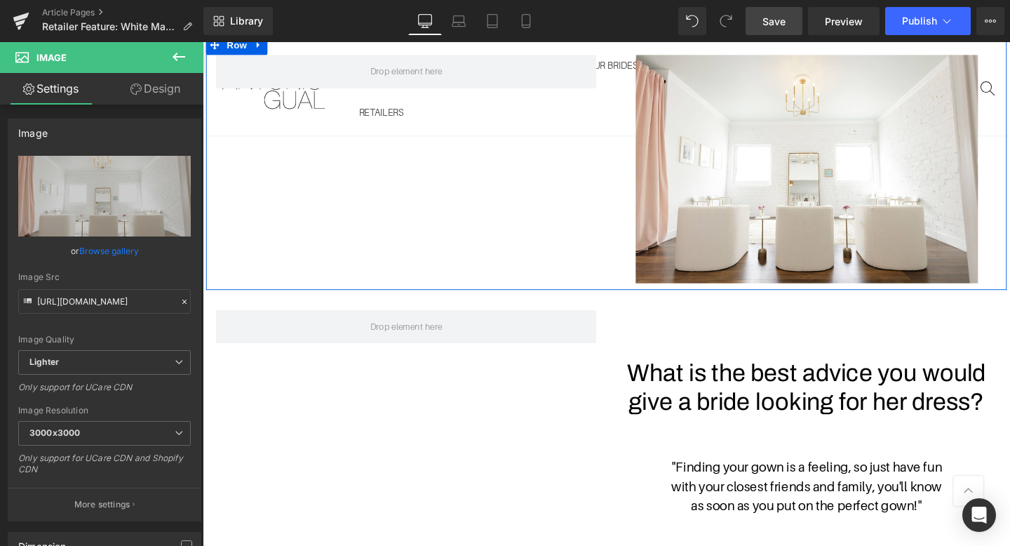
scroll to position [1123, 0]
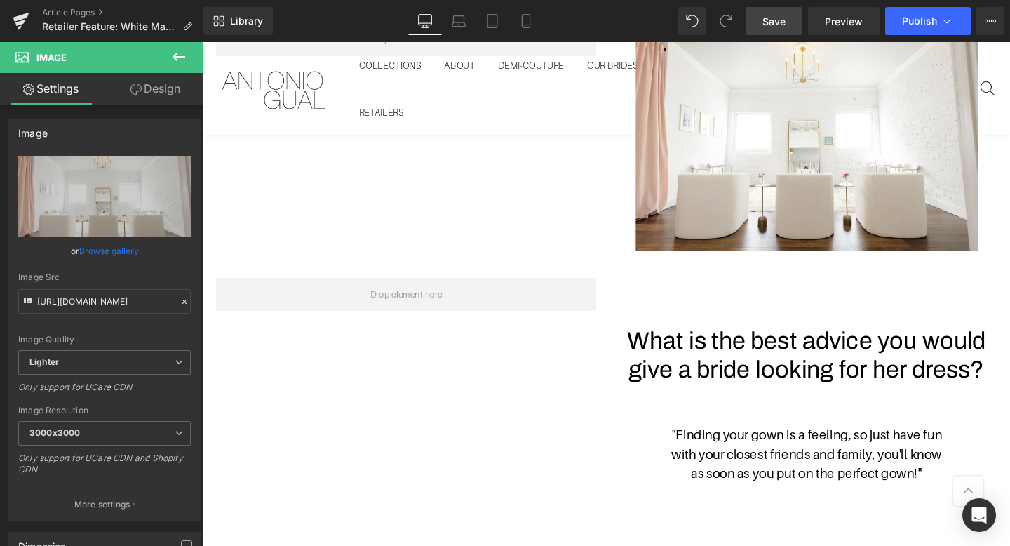
click at [744, 352] on span "What is the best advice you would give a bride looking for her dress?" at bounding box center [838, 371] width 377 height 59
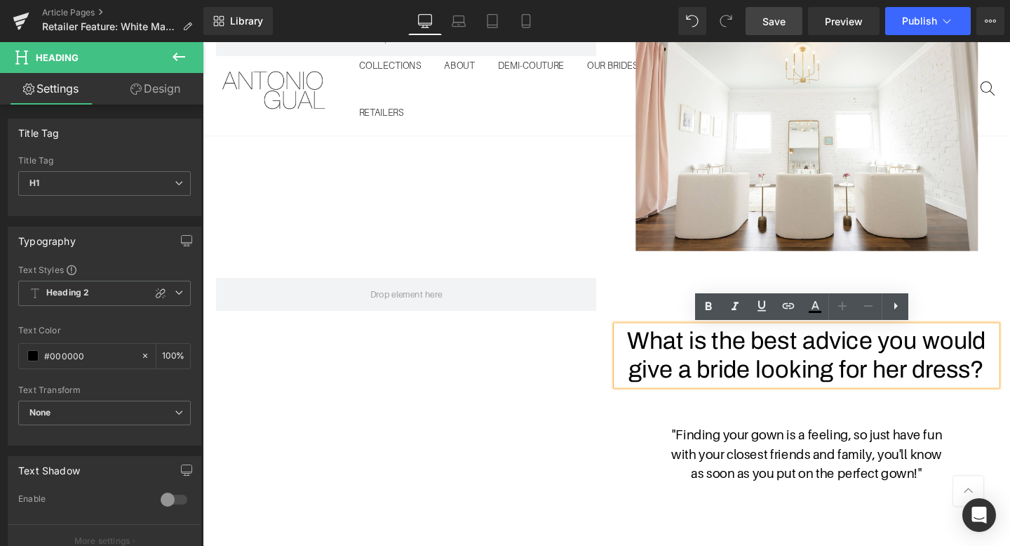
click at [575, 425] on div "What is the best advice you would give a bride looking for her dress? Heading "…" at bounding box center [627, 431] width 842 height 325
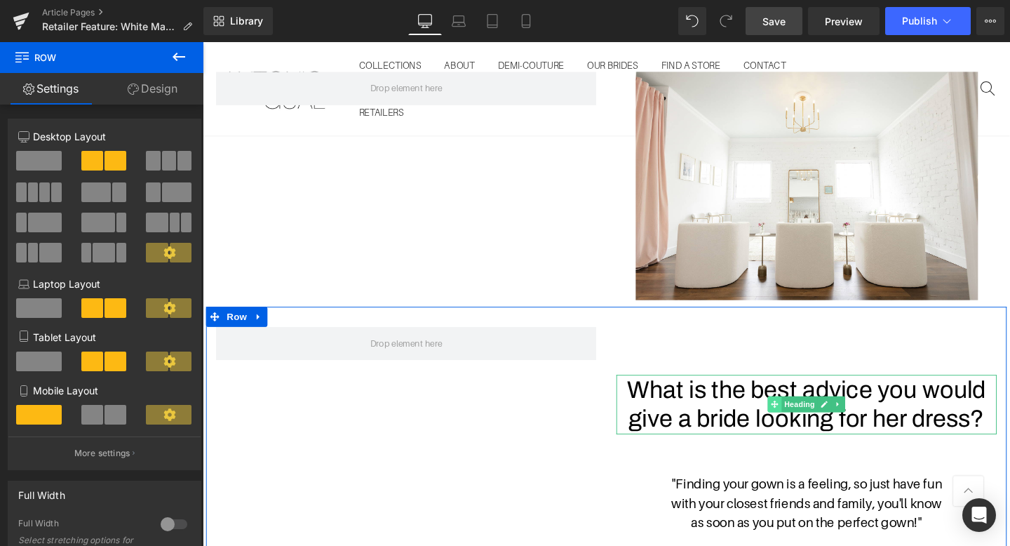
scroll to position [1063, 0]
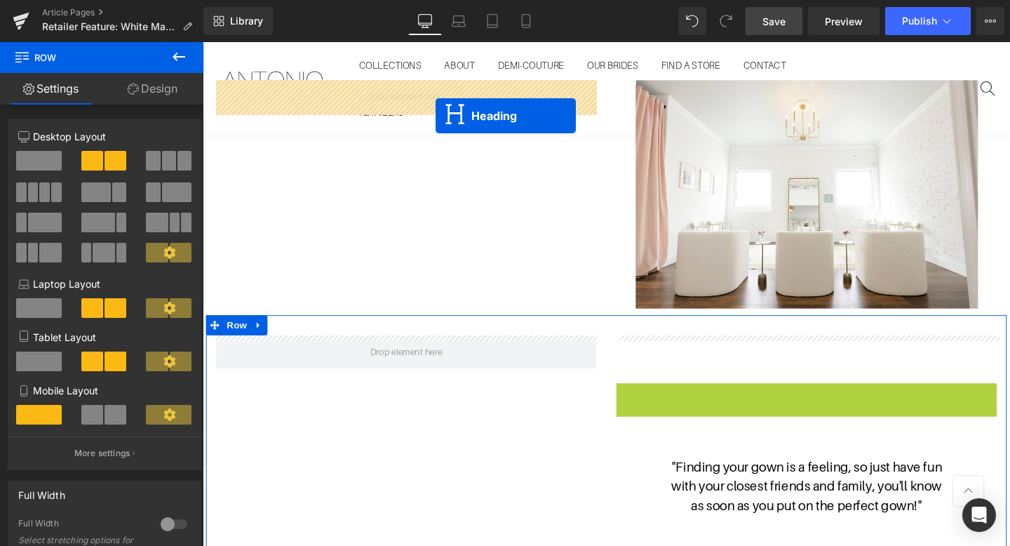
drag, startPoint x: 803, startPoint y: 433, endPoint x: 448, endPoint y: 119, distance: 474.3
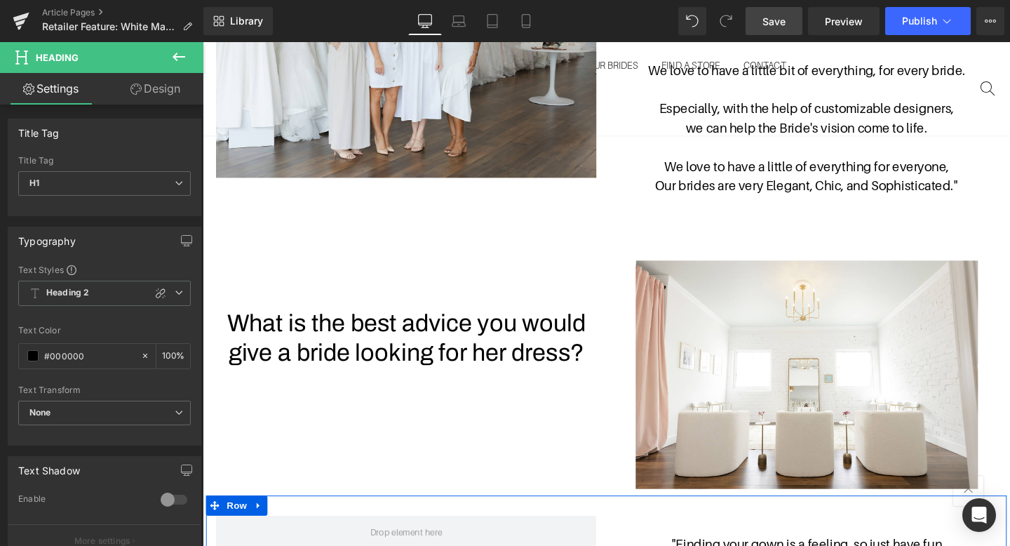
scroll to position [854, 0]
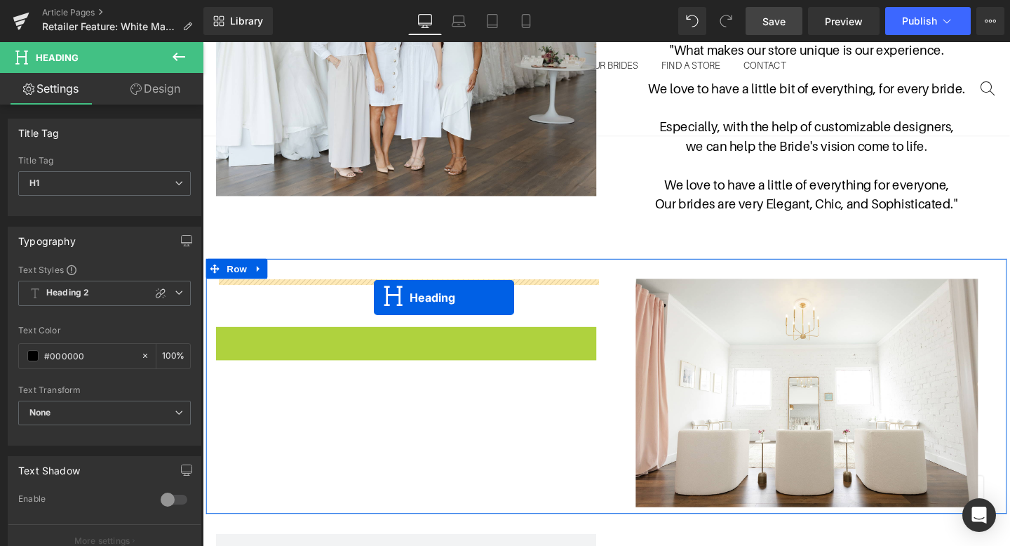
drag, startPoint x: 380, startPoint y: 367, endPoint x: 382, endPoint y: 311, distance: 56.2
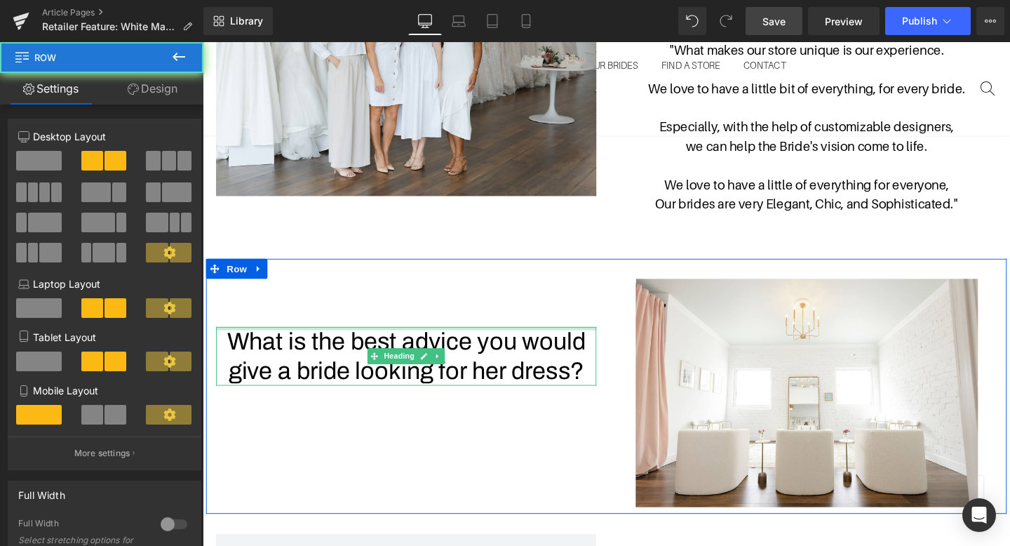
click at [422, 316] on div "What is the best advice you would give a bride looking for her dress? Heading" at bounding box center [416, 358] width 421 height 135
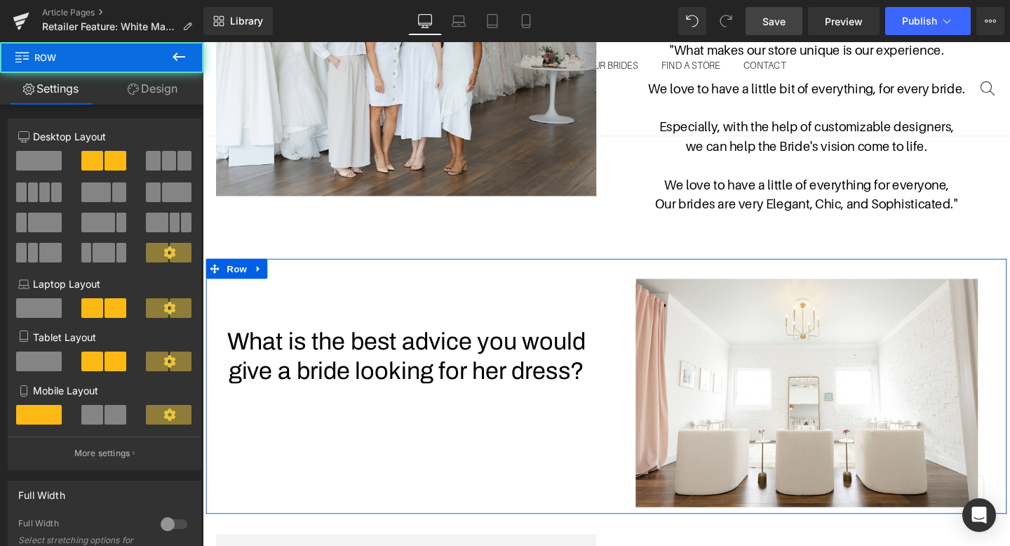
click at [488, 439] on div "What is the best advice you would give a bride looking for her dress? Heading I…" at bounding box center [627, 404] width 842 height 268
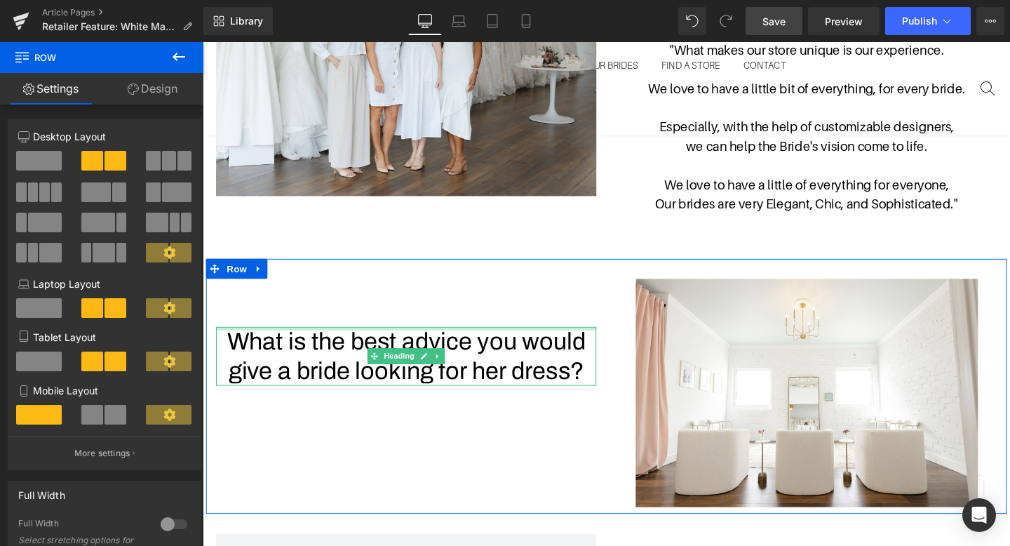
click at [584, 378] on span "What is the best advice you would give a bride looking for her dress?" at bounding box center [417, 372] width 377 height 59
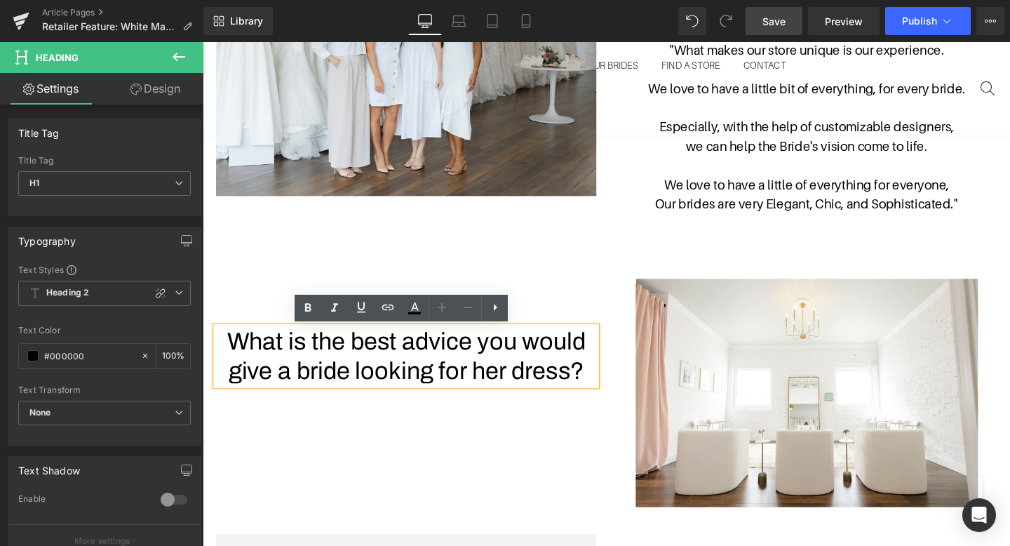
click at [606, 379] on h1 "What is the best advice you would give a bride looking for her dress?" at bounding box center [417, 373] width 400 height 62
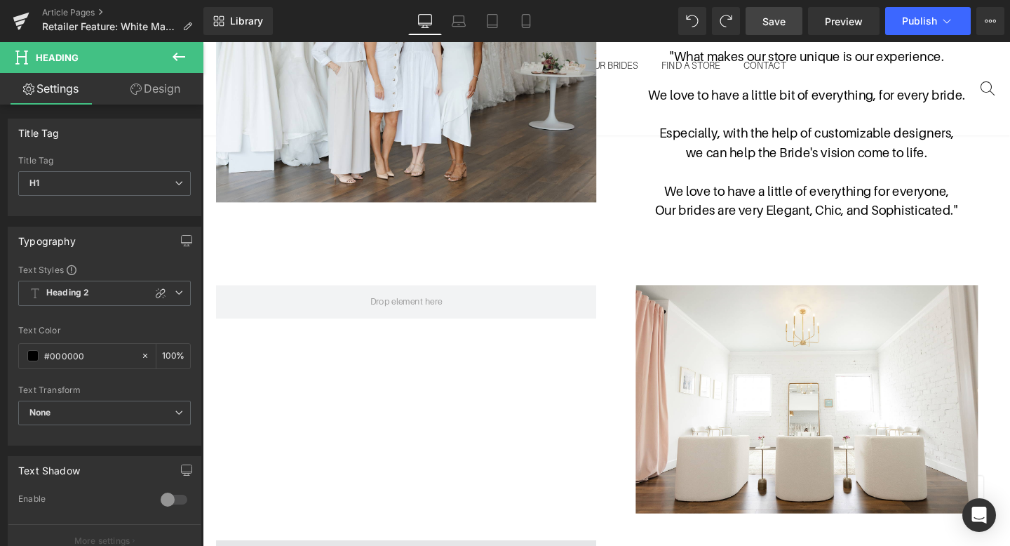
scroll to position [1048, 0]
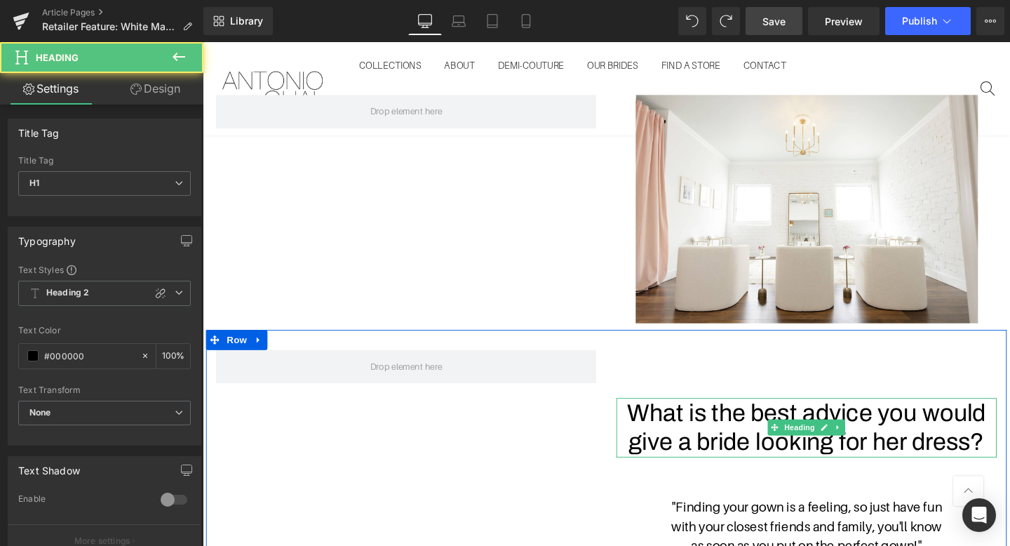
click at [756, 436] on span "What is the best advice you would give a bride looking for her dress?" at bounding box center [838, 447] width 377 height 59
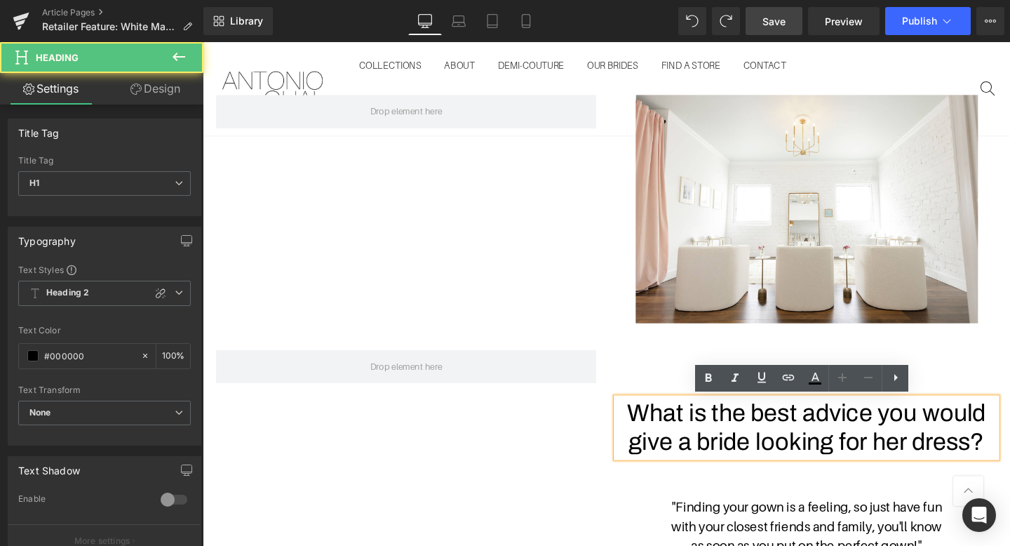
click at [559, 490] on div "What is the best advice you would give a bride looking for her dress? Heading "…" at bounding box center [627, 507] width 842 height 325
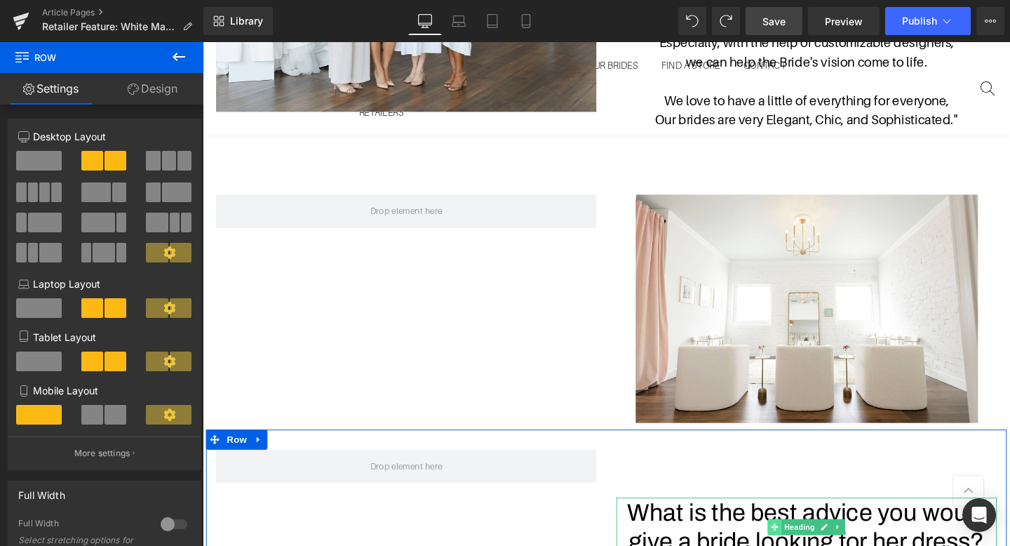
scroll to position [943, 0]
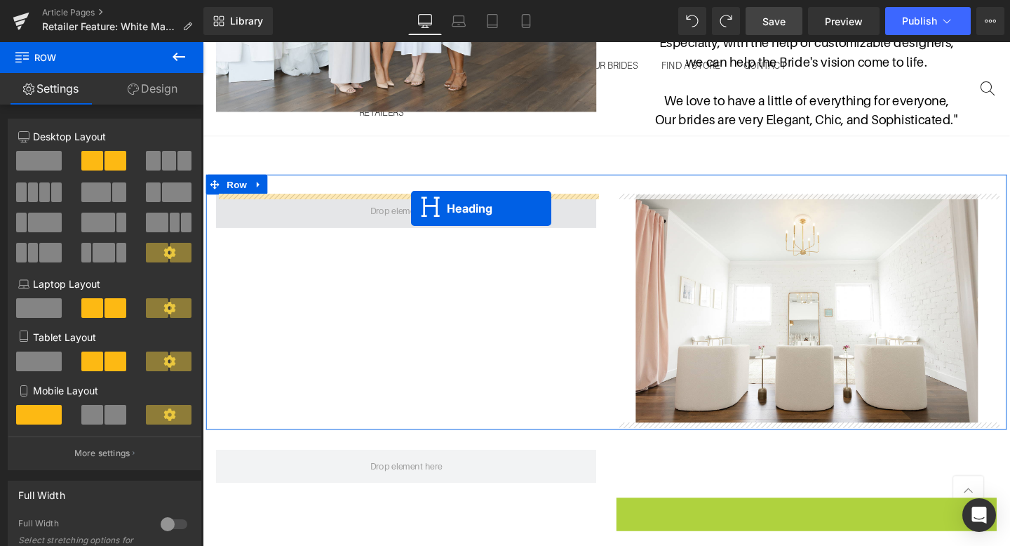
drag, startPoint x: 804, startPoint y: 551, endPoint x: 422, endPoint y: 218, distance: 507.3
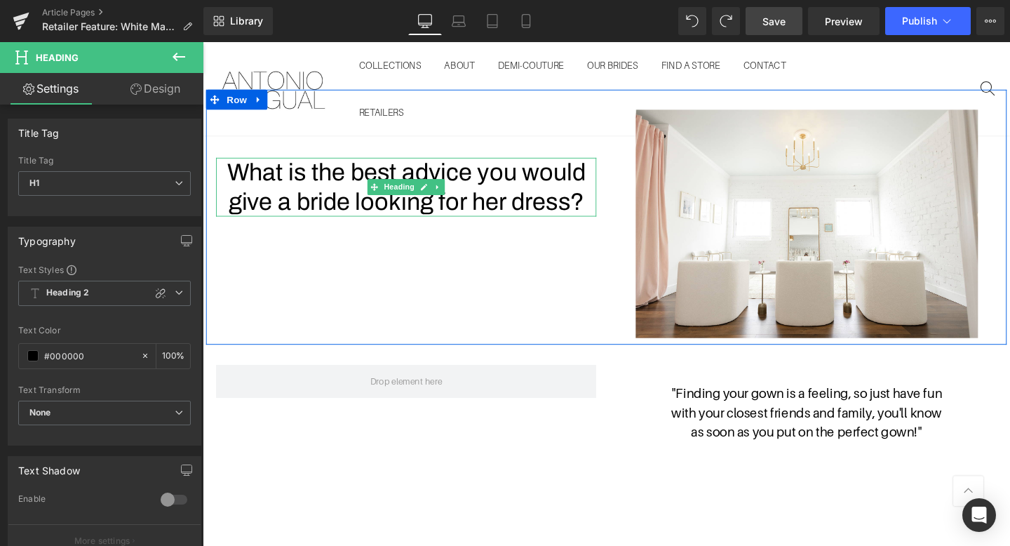
scroll to position [1049, 0]
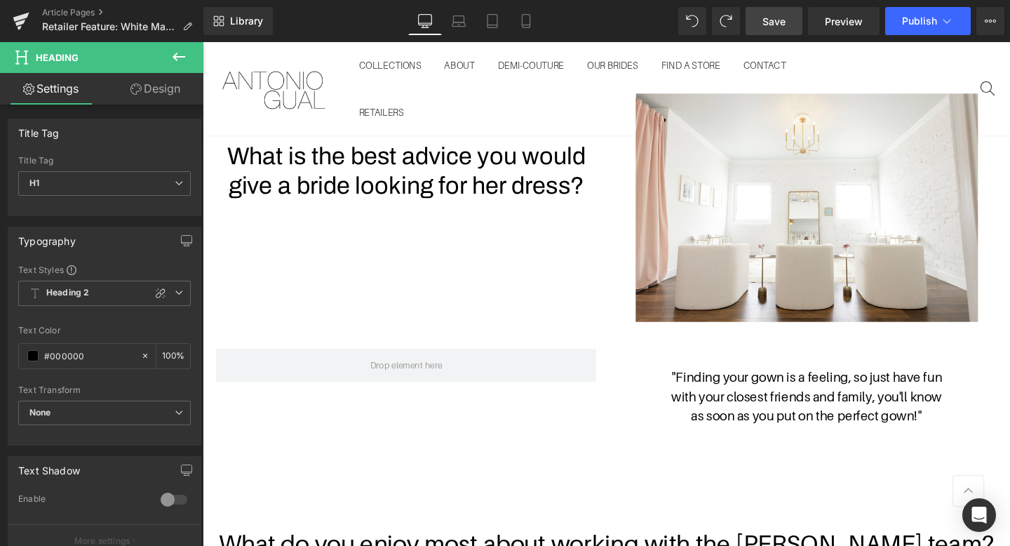
click at [862, 430] on p "as soon as you put on the perfect gown! "" at bounding box center [838, 435] width 400 height 20
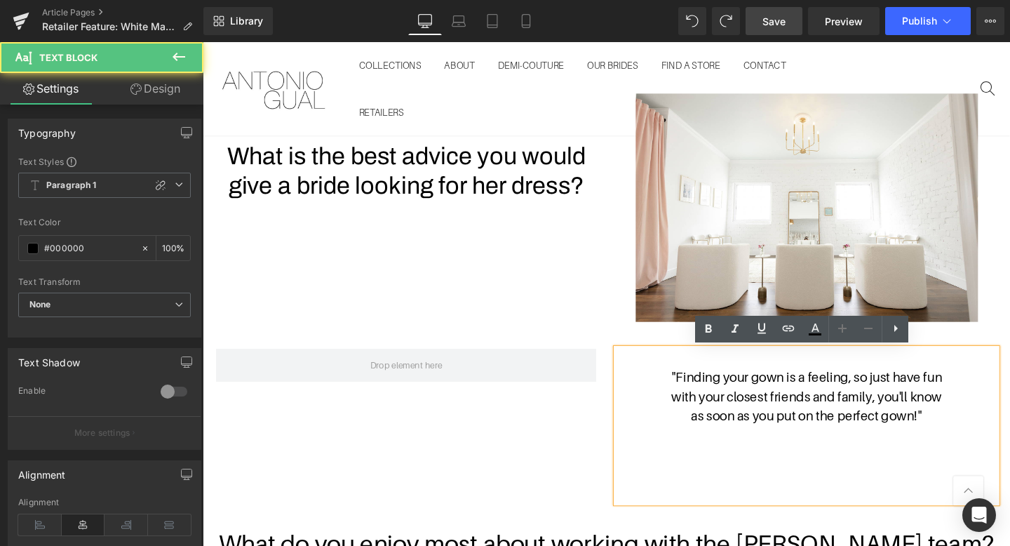
click at [979, 432] on p "as soon as you put on the perfect gown! "" at bounding box center [838, 435] width 400 height 20
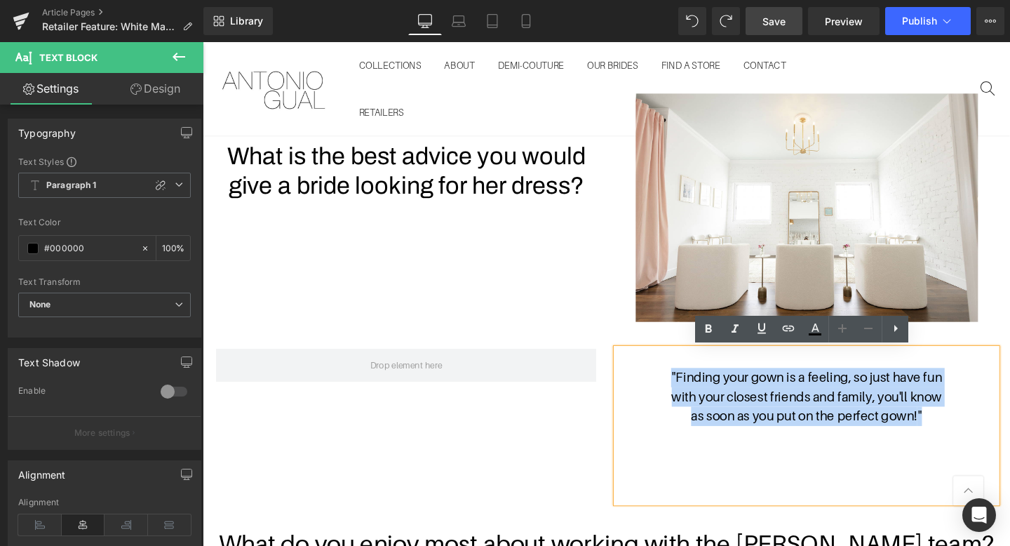
drag, startPoint x: 973, startPoint y: 432, endPoint x: 691, endPoint y: 394, distance: 284.6
click at [691, 394] on div ""Finding your gown is a feeling, so just have fun with your closest friends and…" at bounding box center [838, 444] width 400 height 161
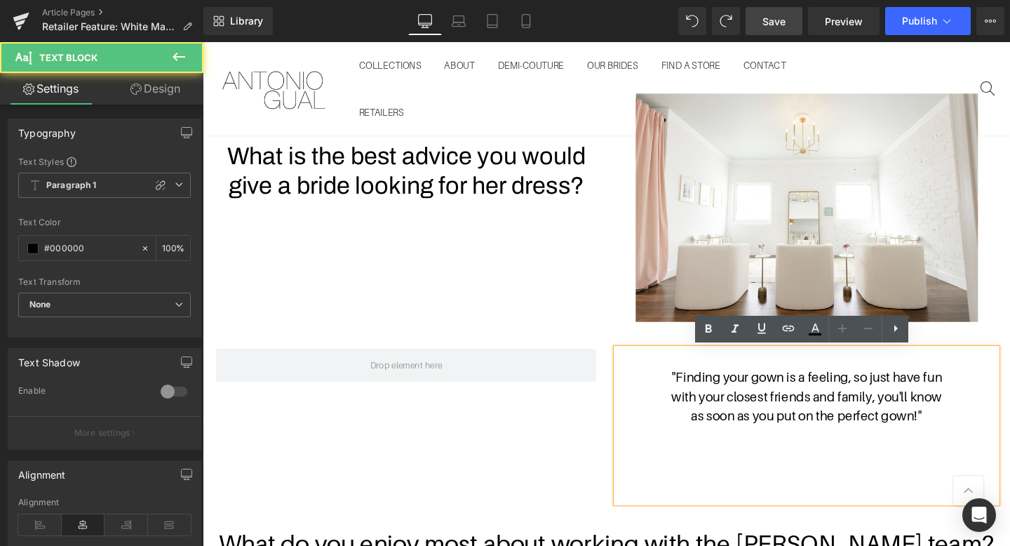
click at [726, 476] on p at bounding box center [838, 475] width 400 height 20
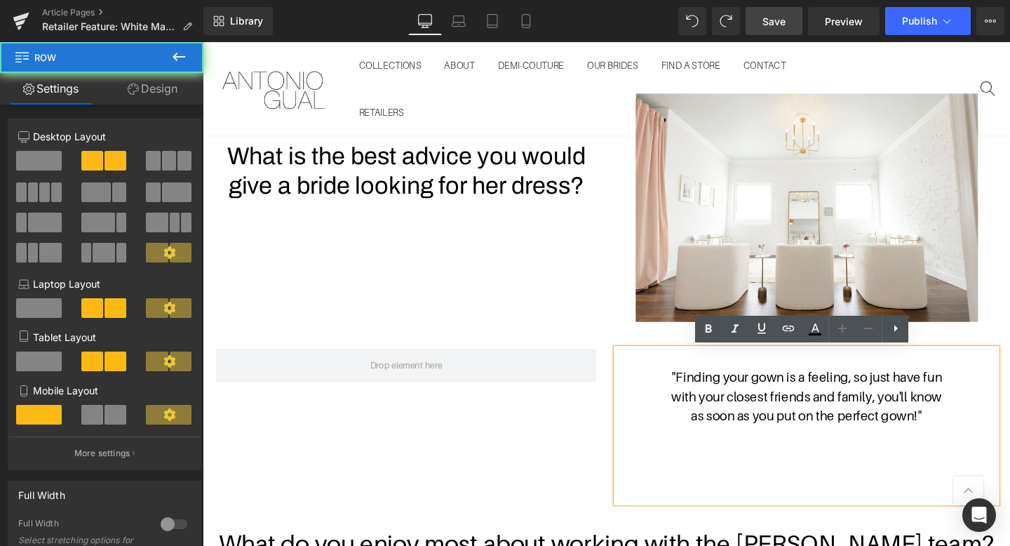
click at [533, 460] on div ""Finding your gown is a feeling, so just have fun with your closest friends and…" at bounding box center [627, 437] width 842 height 189
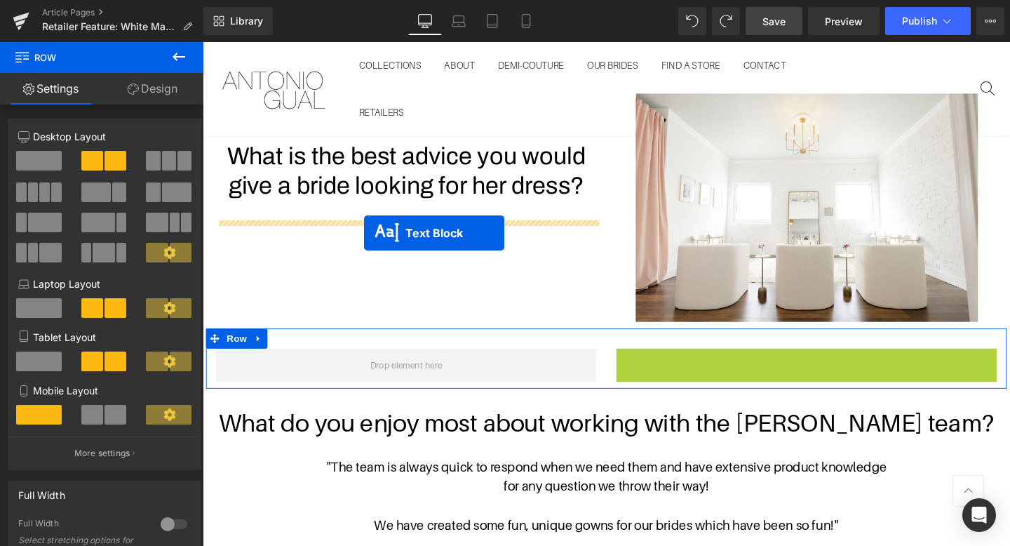
drag, startPoint x: 799, startPoint y: 445, endPoint x: 373, endPoint y: 242, distance: 472.4
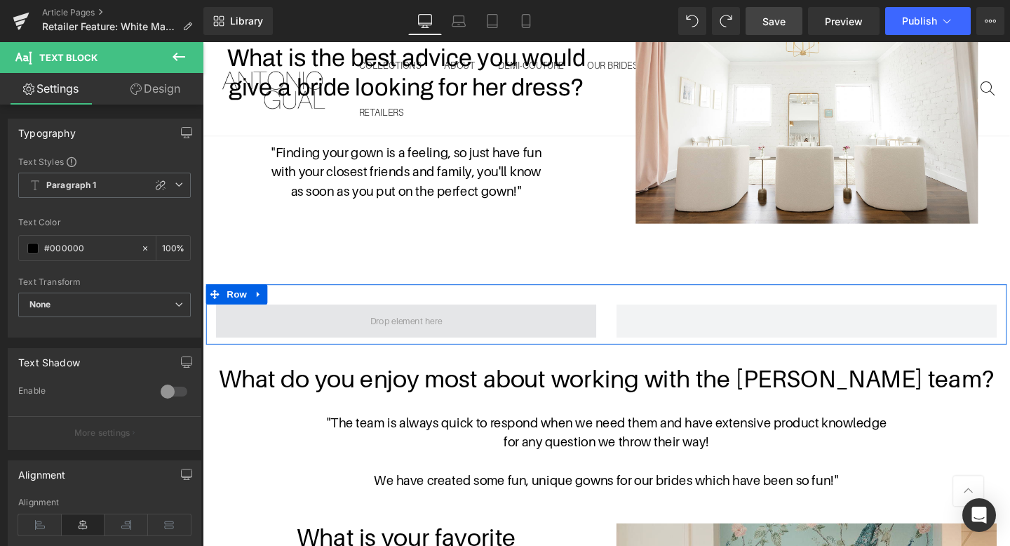
scroll to position [1167, 0]
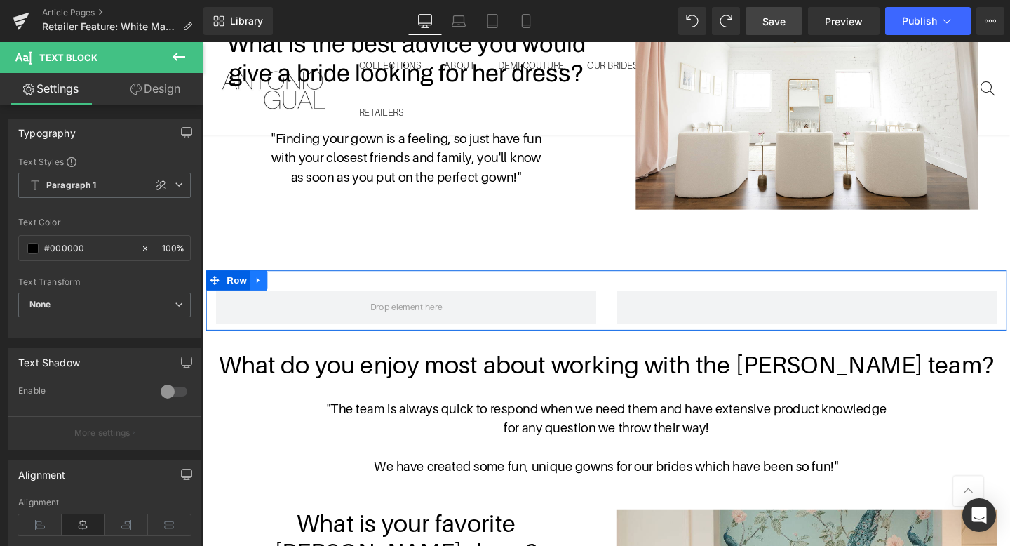
click at [267, 292] on link at bounding box center [262, 292] width 18 height 21
click at [297, 288] on icon at bounding box center [298, 293] width 10 height 10
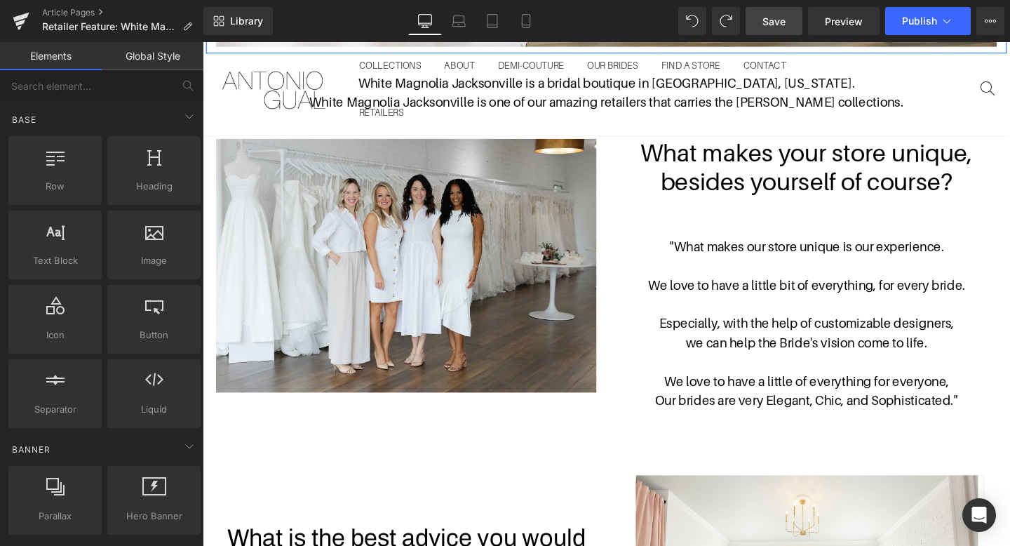
scroll to position [672, 0]
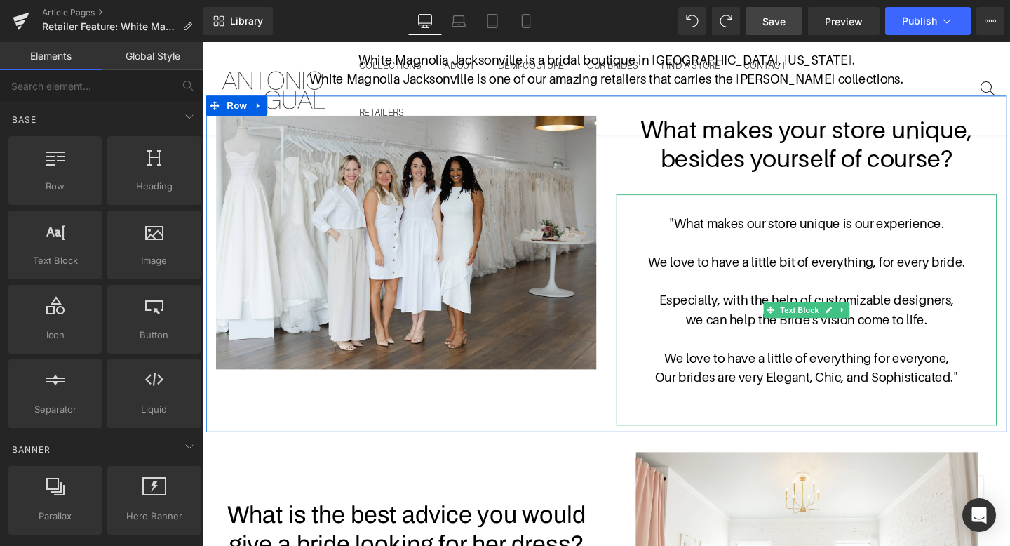
click at [785, 206] on p at bounding box center [838, 212] width 400 height 20
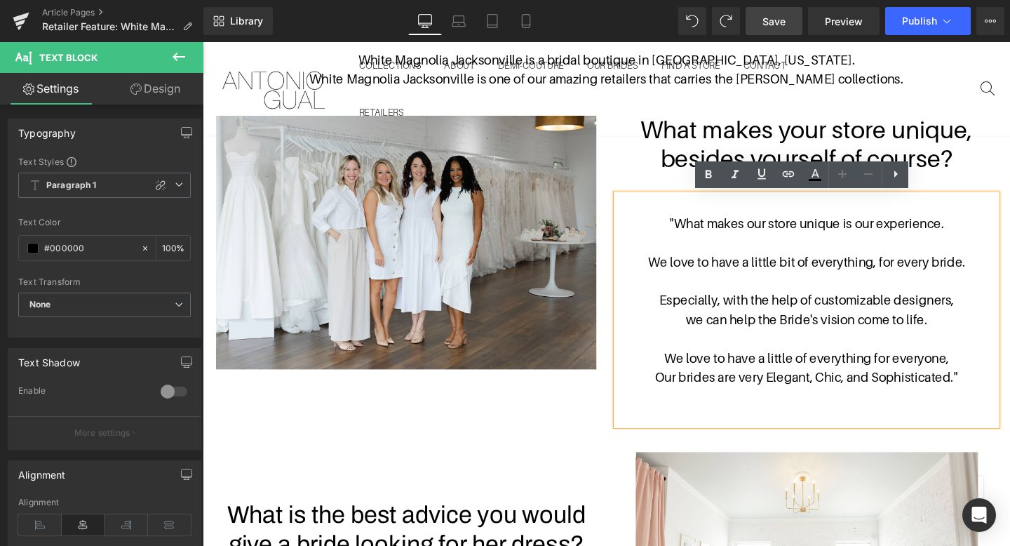
click at [686, 232] on p ""What makes our store unique is our experience." at bounding box center [838, 232] width 400 height 20
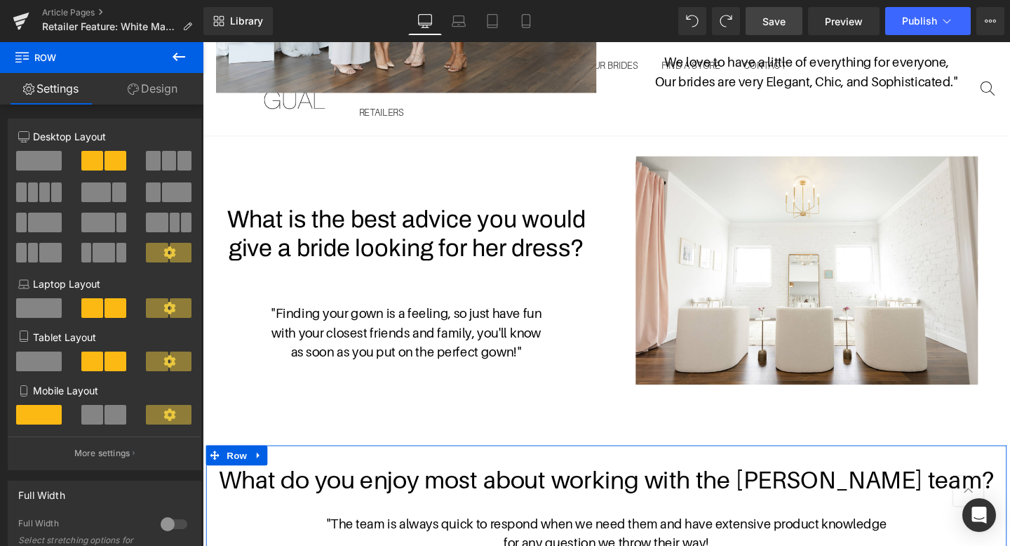
scroll to position [885, 0]
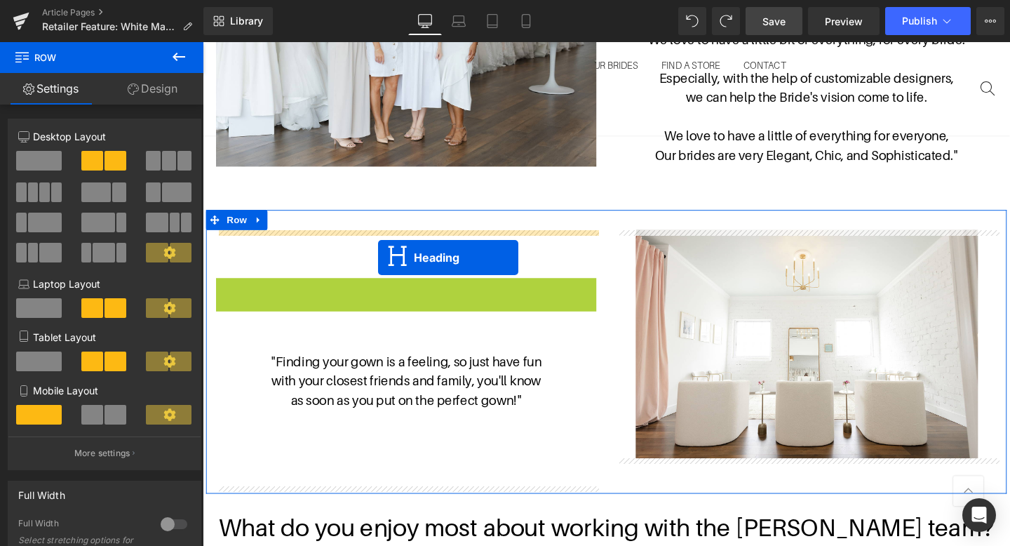
drag, startPoint x: 385, startPoint y: 324, endPoint x: 387, endPoint y: 268, distance: 56.2
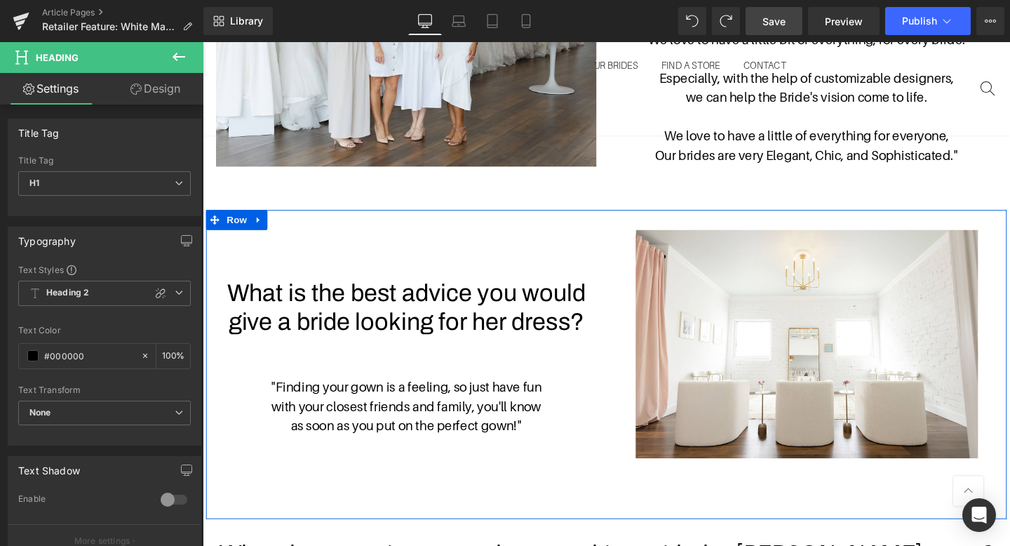
click at [643, 397] on div at bounding box center [838, 360] width 400 height 240
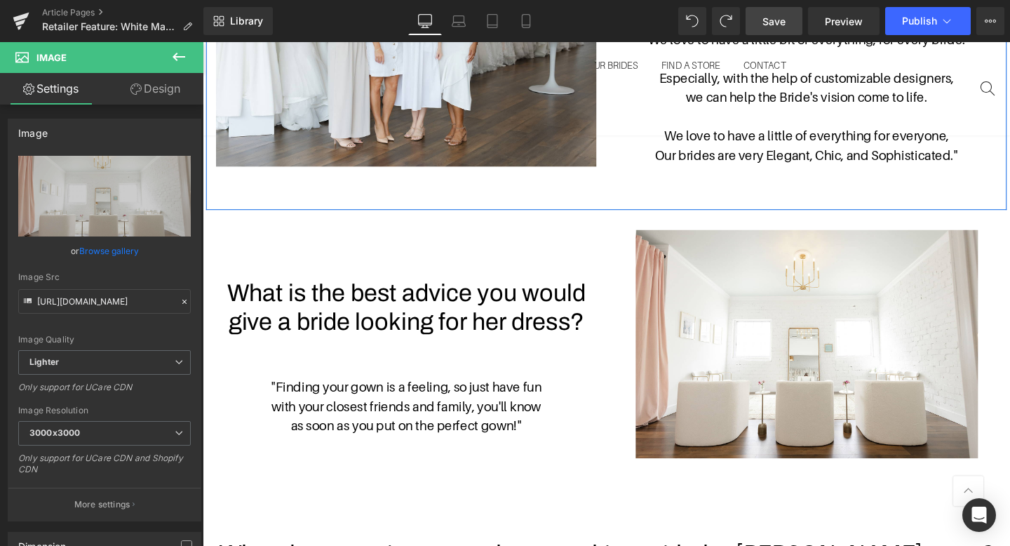
click at [625, 199] on div "Image What makes your store unique, besides yourself of course? Heading "What m…" at bounding box center [627, 52] width 842 height 333
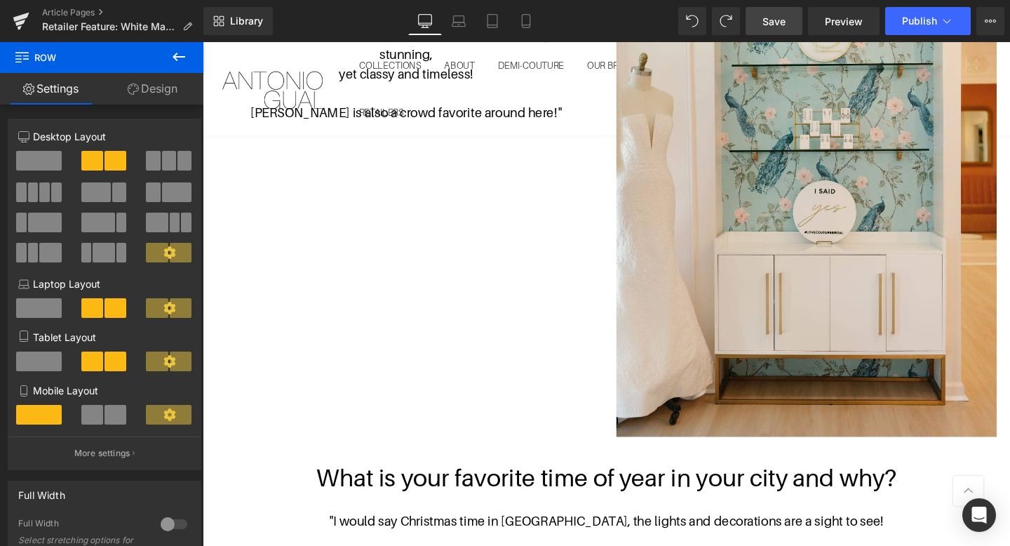
scroll to position [1684, 0]
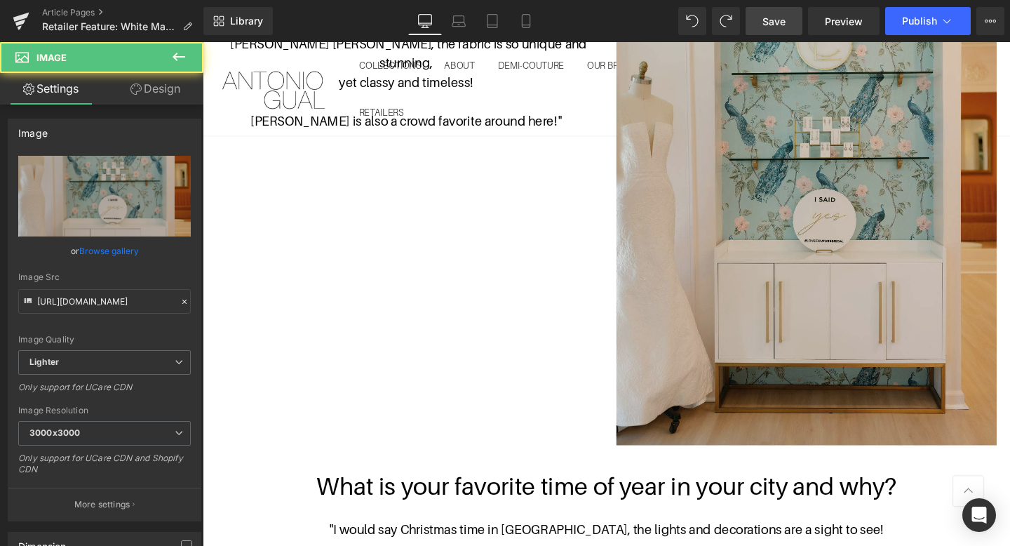
click at [799, 313] on img at bounding box center [838, 199] width 400 height 533
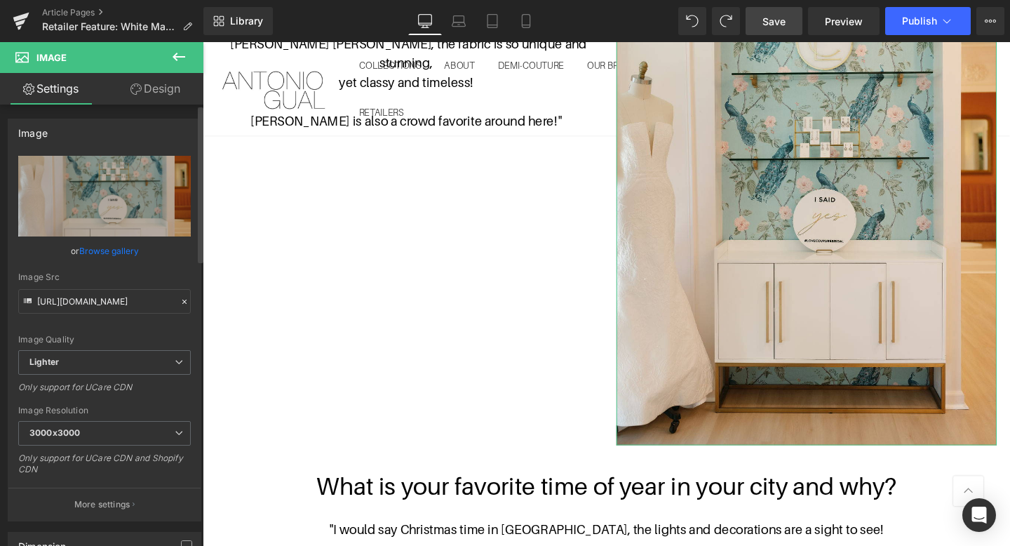
click at [106, 251] on link "Browse gallery" at bounding box center [109, 251] width 60 height 25
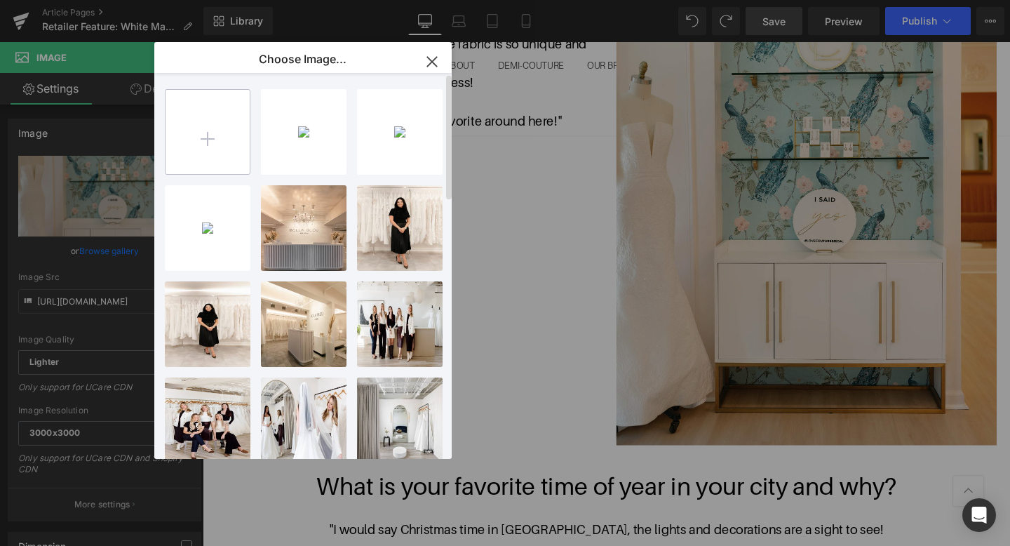
click at [226, 147] on input "file" at bounding box center [208, 132] width 84 height 84
type input "C:\fakepath\unnamed-2.jpg"
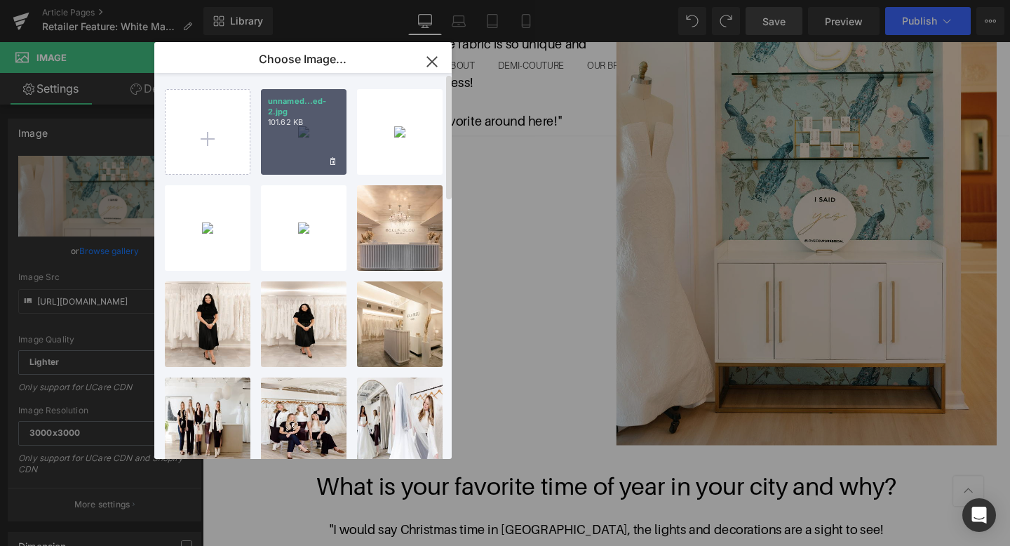
click at [297, 168] on div "unnamed...ed-2.jpg 101.62 KB" at bounding box center [304, 132] width 86 height 86
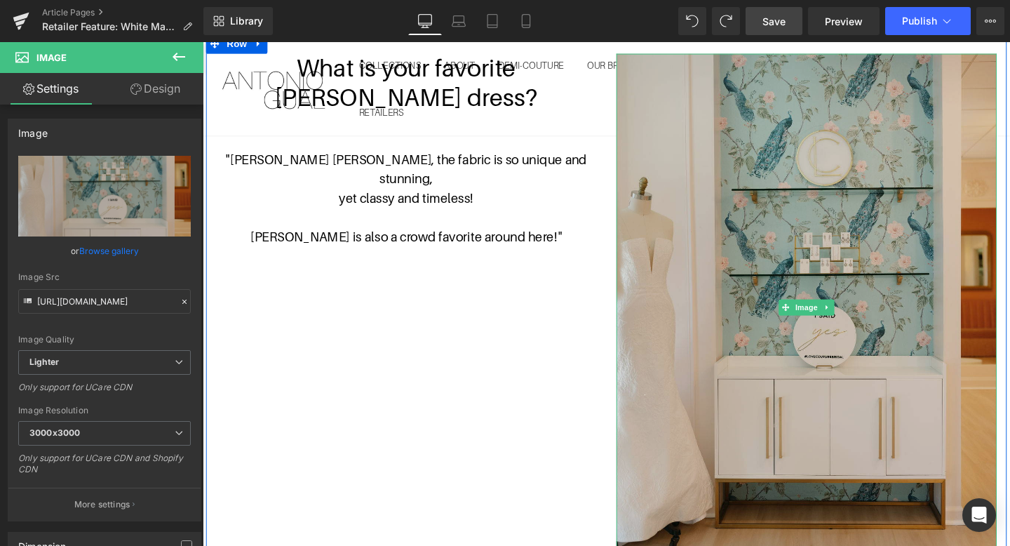
scroll to position [1518, 0]
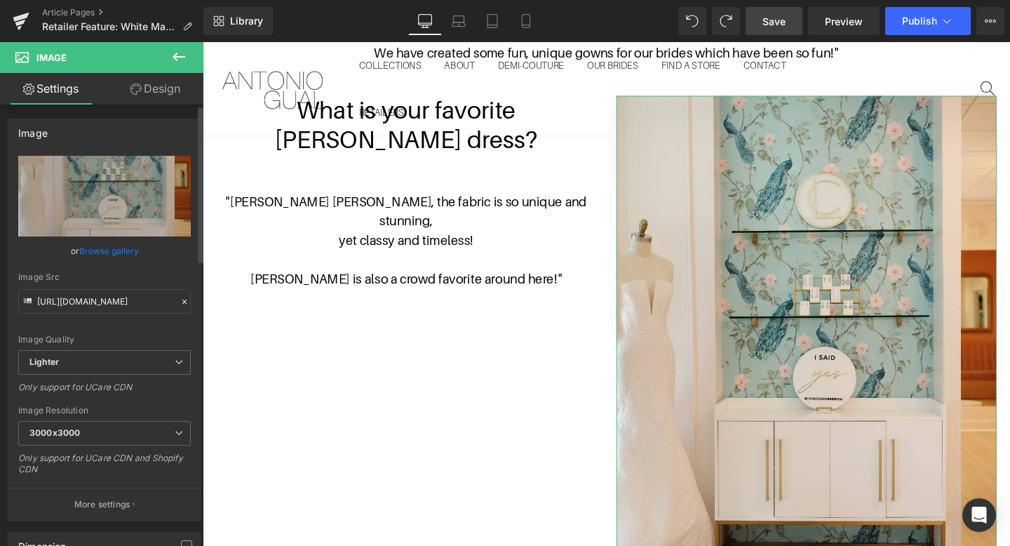
click at [111, 255] on link "Browse gallery" at bounding box center [109, 251] width 60 height 25
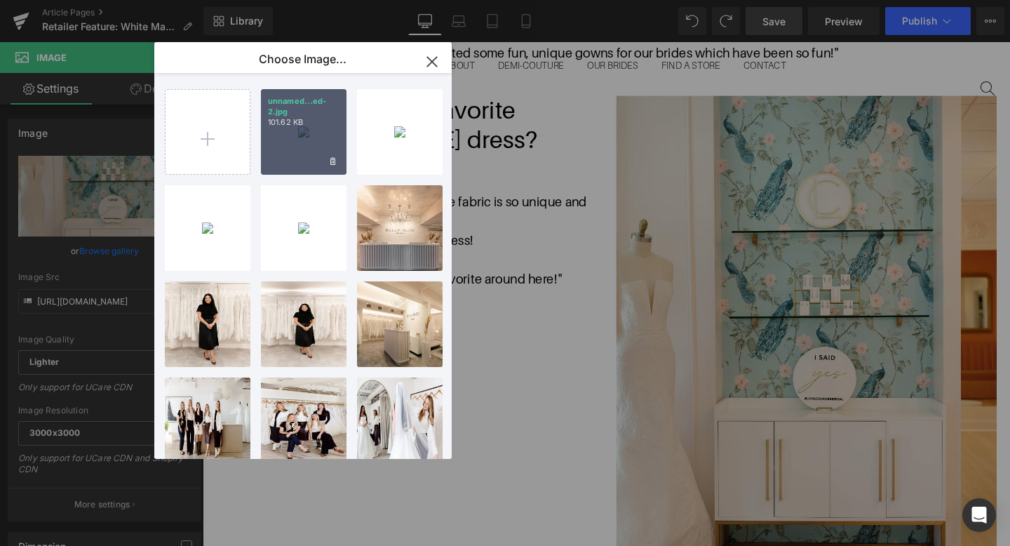
click at [307, 170] on div "unnamed...ed-2.jpg 101.62 KB" at bounding box center [304, 132] width 86 height 86
type input "https://ucarecdn.com/bc77b215-b35c-4475-9b92-387f9f6269e4/-/format/auto/-/previ…"
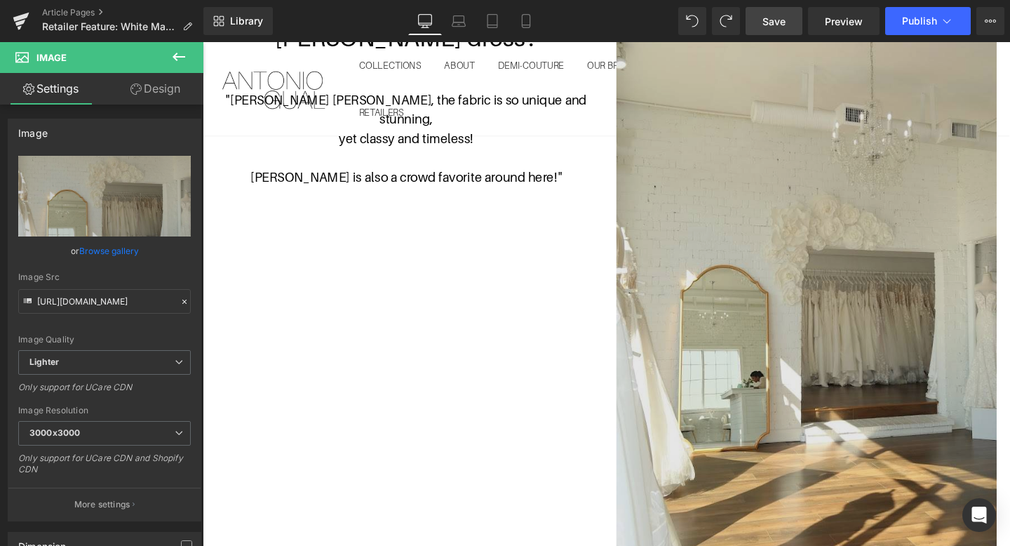
scroll to position [1655, 0]
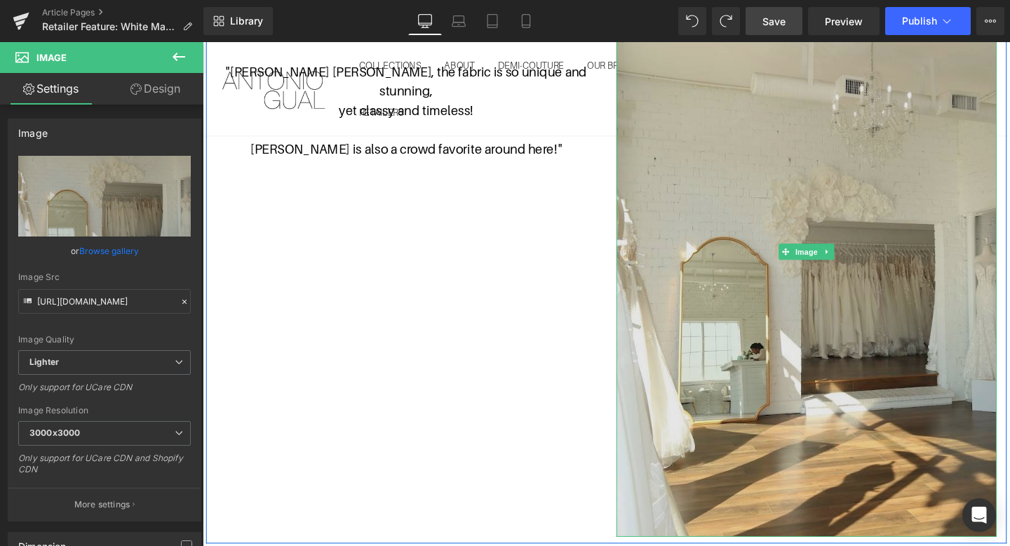
click at [833, 277] on img at bounding box center [838, 262] width 400 height 600
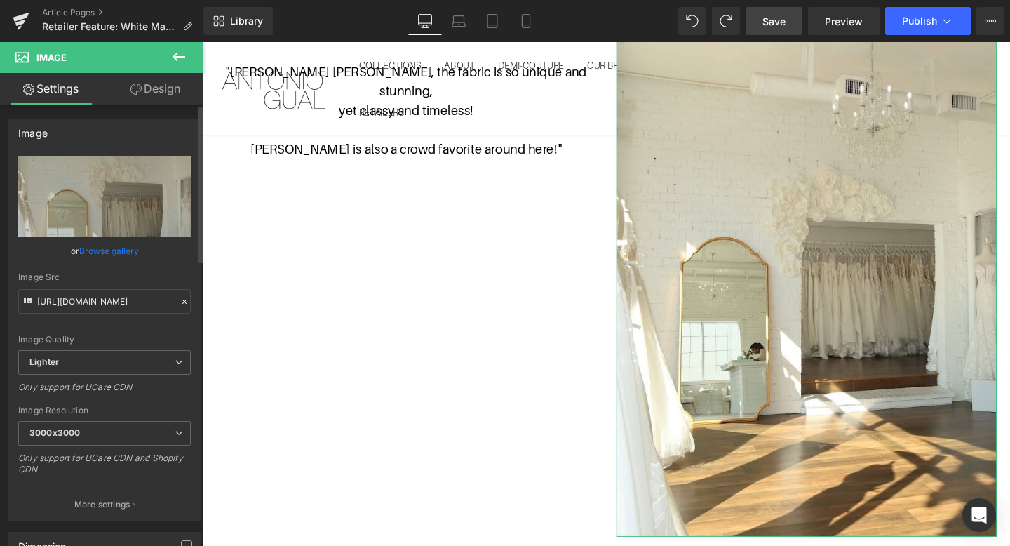
click at [114, 255] on link "Browse gallery" at bounding box center [109, 251] width 60 height 25
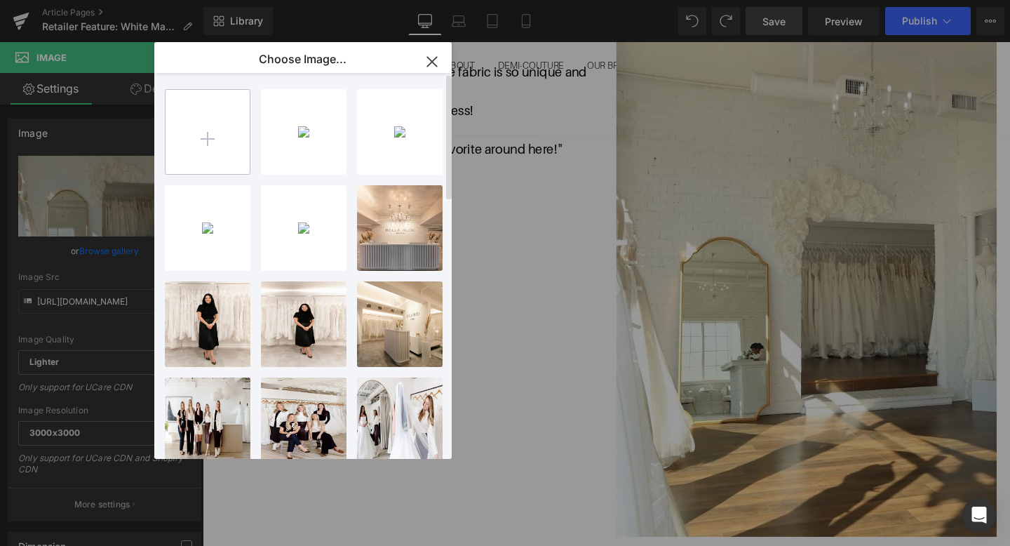
click at [210, 145] on input "file" at bounding box center [208, 132] width 84 height 84
type input "C:\fakepath\Screenshot 2025-09-16 at 2.43.39 PM.png"
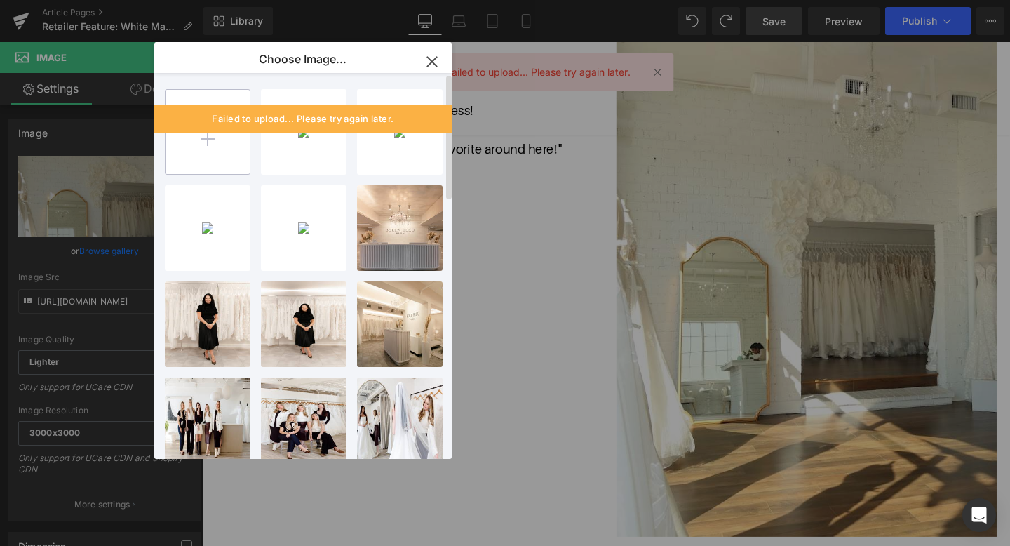
click at [227, 133] on input "file" at bounding box center [208, 132] width 84 height 84
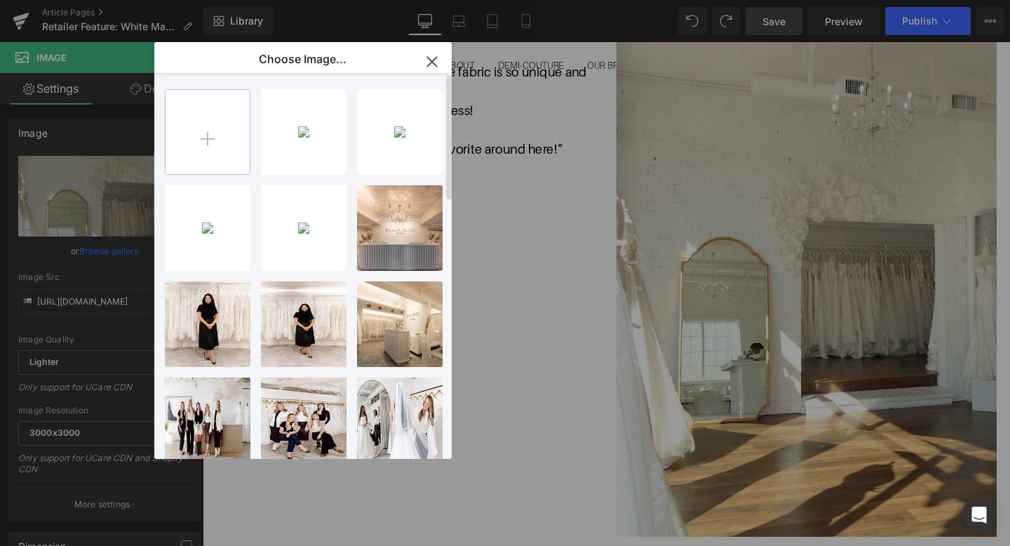
type input "C:\fakepath\Screenshot 2025-09-16 at 2.43.39 PM.png"
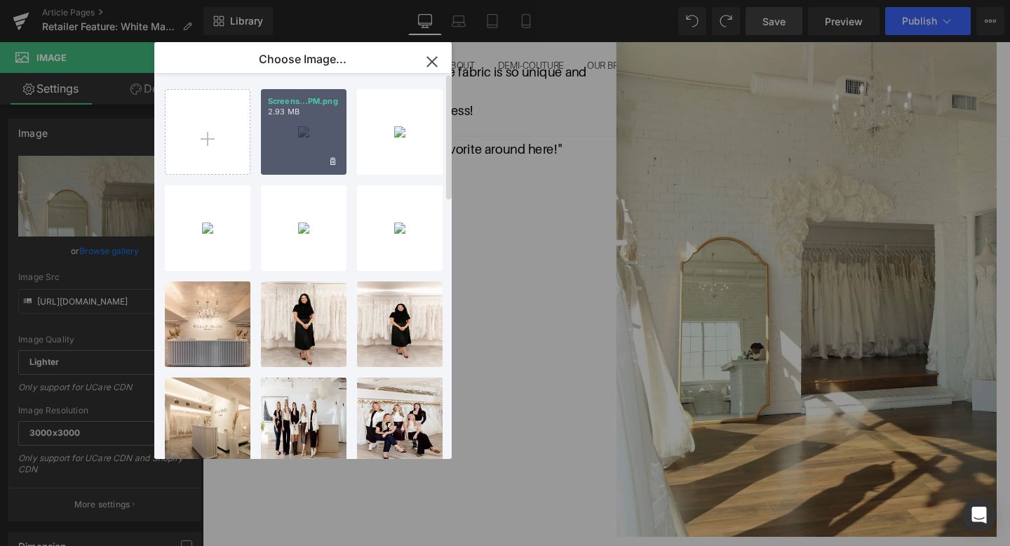
click at [309, 147] on div "Screens...PM.png 2.93 MB" at bounding box center [304, 132] width 86 height 86
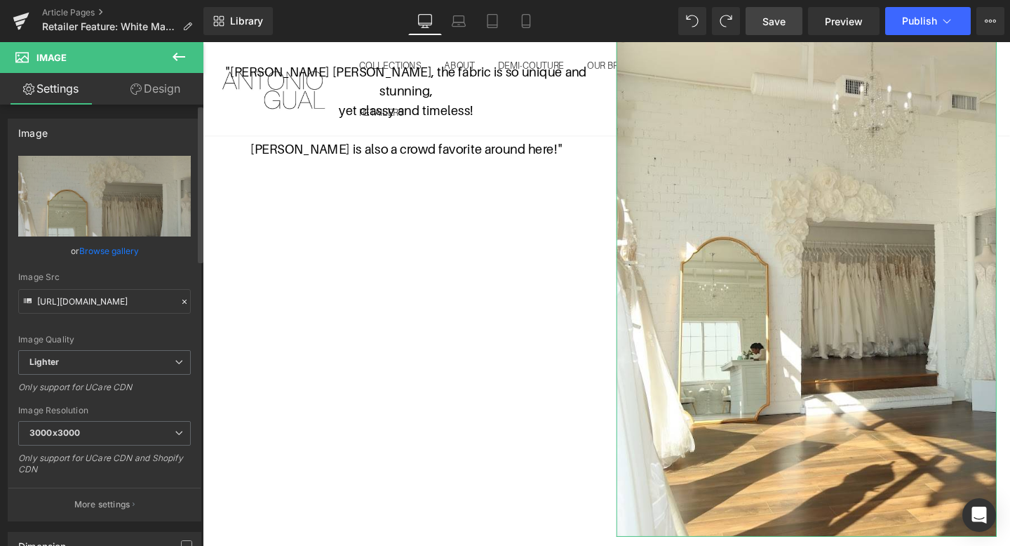
click at [135, 248] on link "Browse gallery" at bounding box center [109, 251] width 60 height 25
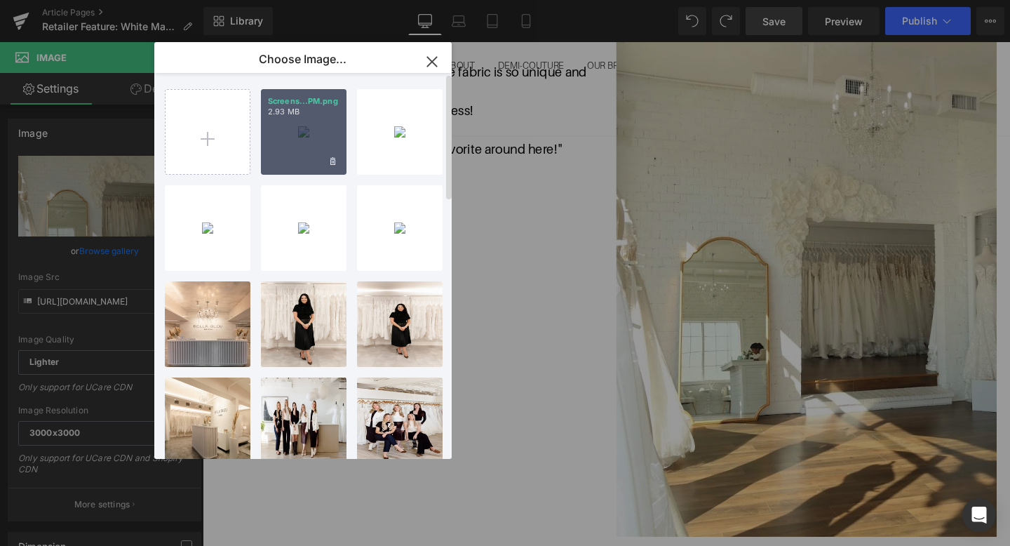
click at [324, 140] on div "Screens...PM.png 2.93 MB" at bounding box center [304, 132] width 86 height 86
type input "https://ucarecdn.com/31339fb4-59d5-4a4e-849f-be885ea5958e/-/format/auto/-/previ…"
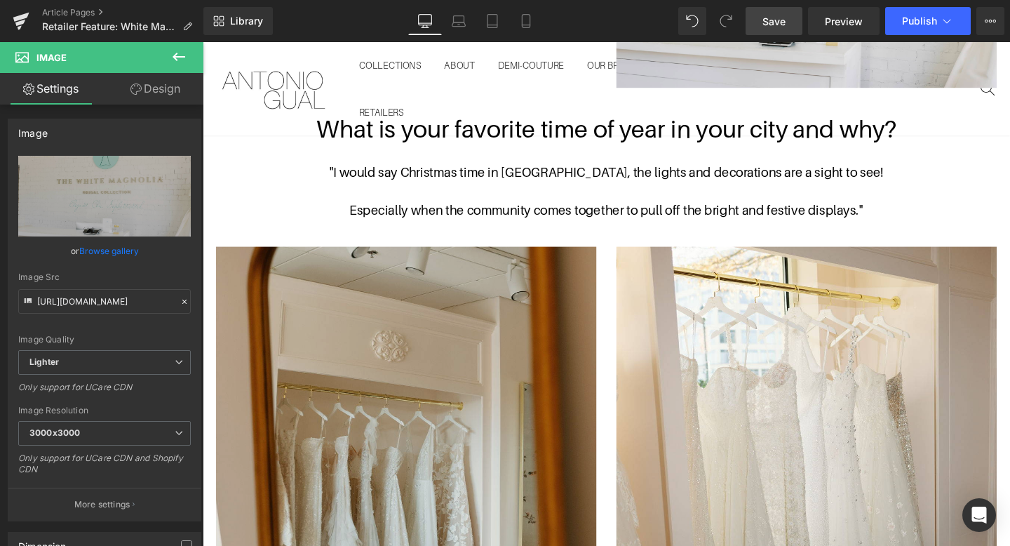
scroll to position [1795, 0]
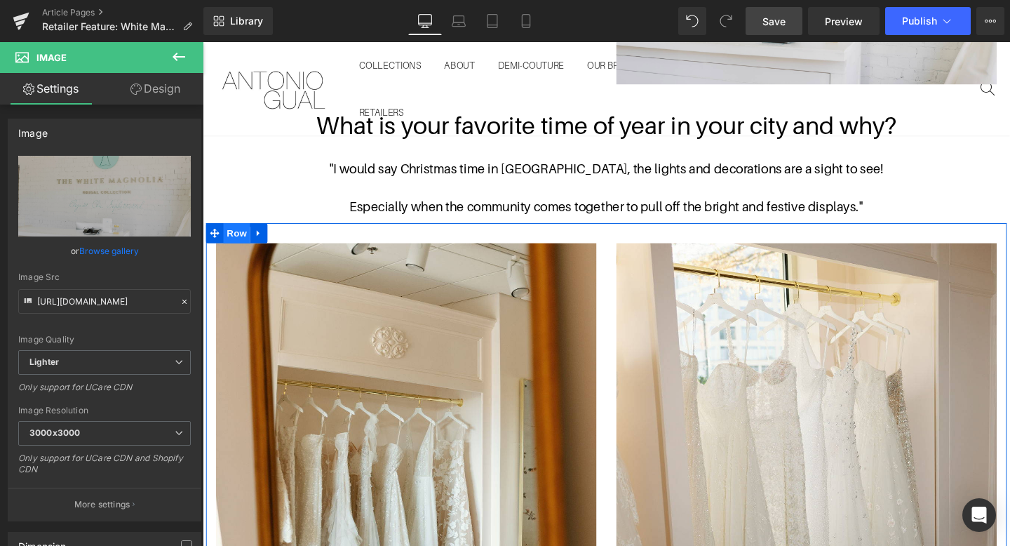
click at [242, 243] on span "Row" at bounding box center [239, 242] width 28 height 21
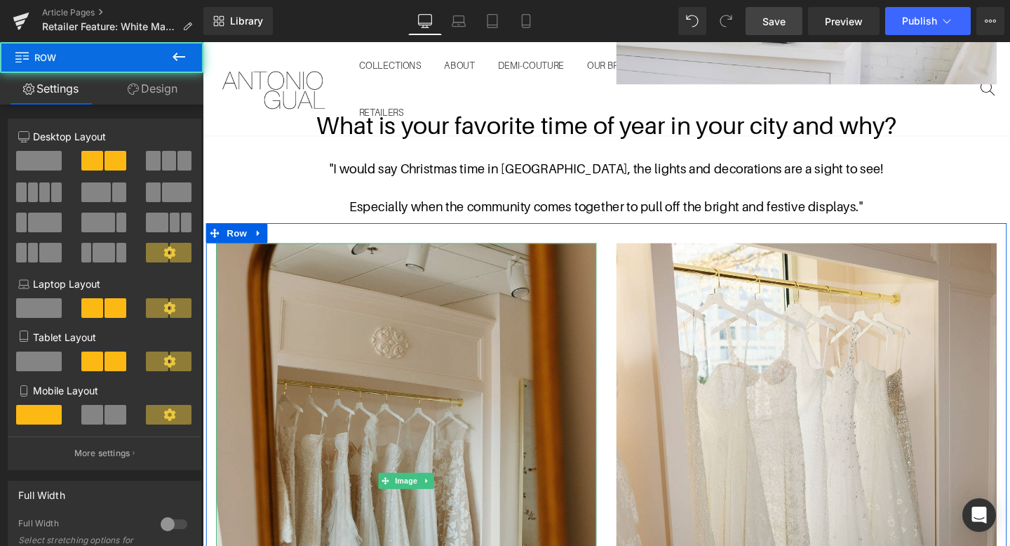
click at [449, 379] on img at bounding box center [417, 503] width 400 height 500
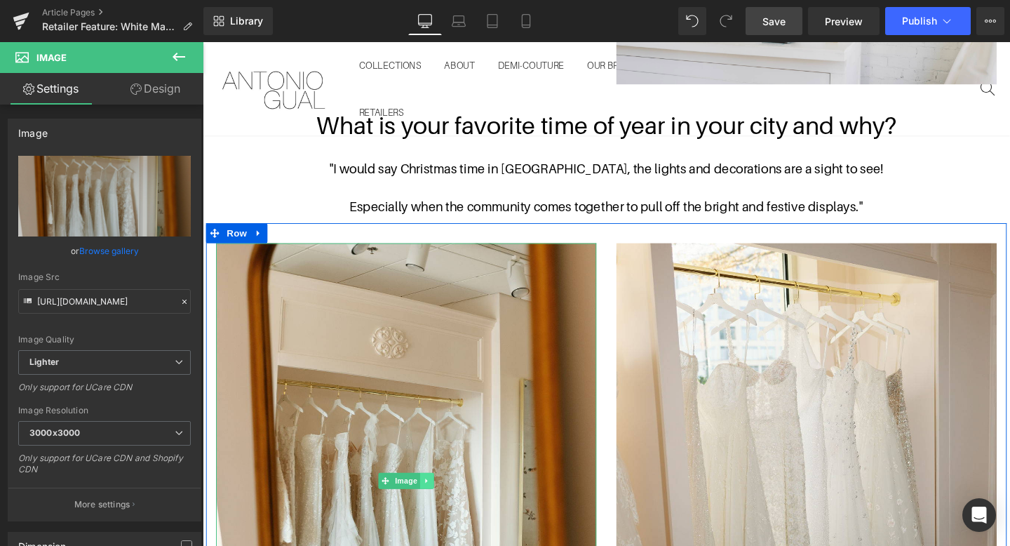
click at [432, 507] on link at bounding box center [439, 503] width 15 height 17
click at [443, 501] on icon at bounding box center [446, 504] width 8 height 8
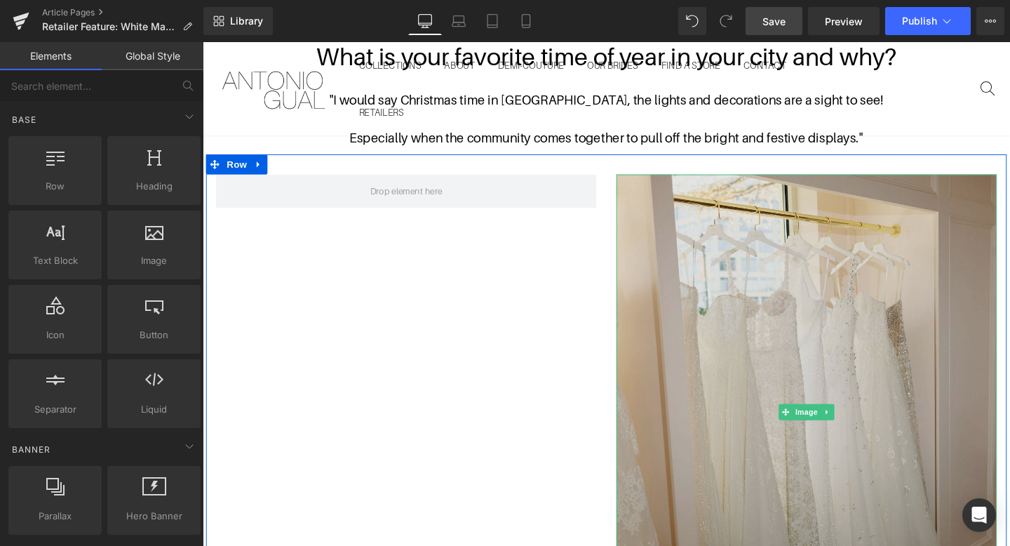
scroll to position [1911, 0]
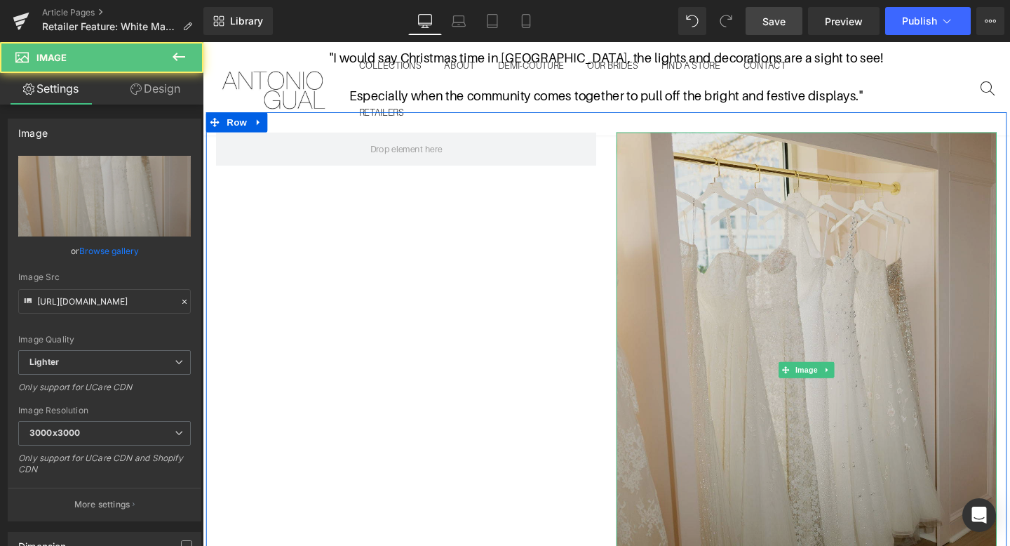
click at [819, 287] on img at bounding box center [838, 387] width 400 height 500
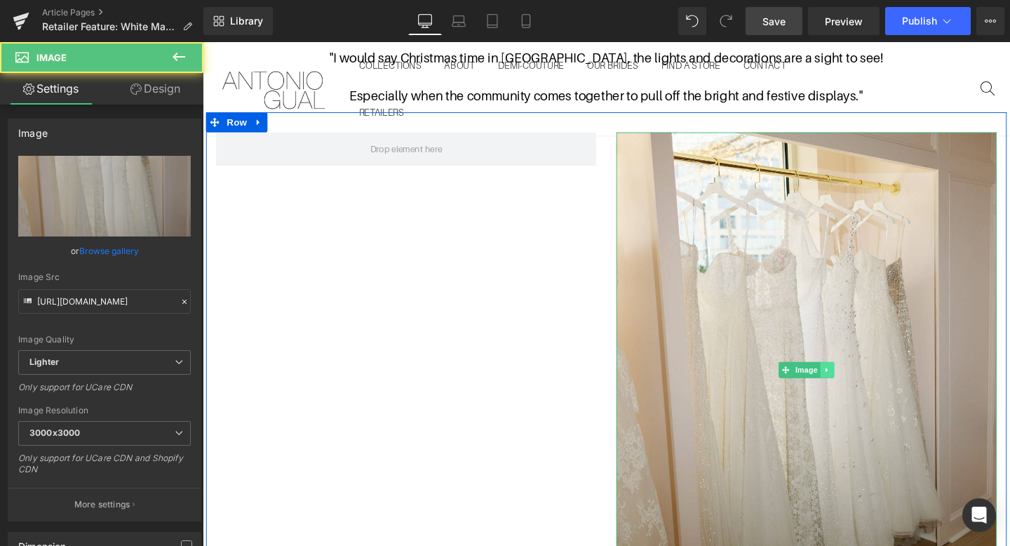
click at [858, 389] on icon at bounding box center [860, 386] width 8 height 8
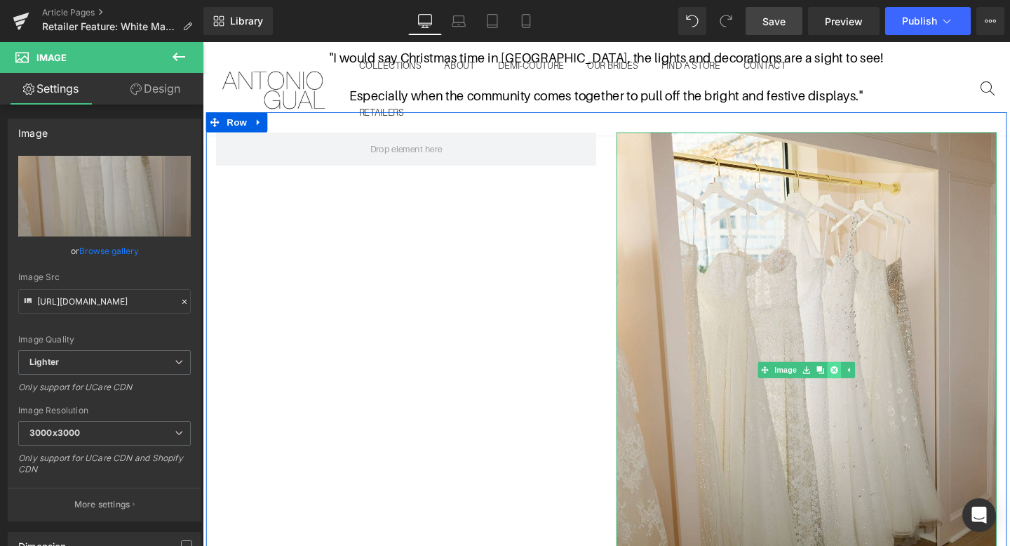
click at [870, 393] on link at bounding box center [867, 386] width 15 height 17
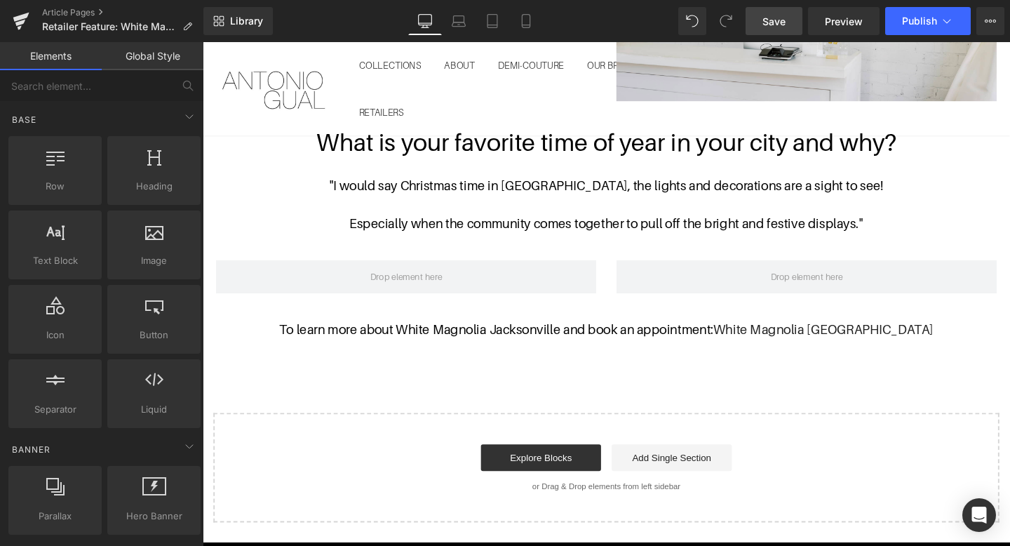
scroll to position [1697, 0]
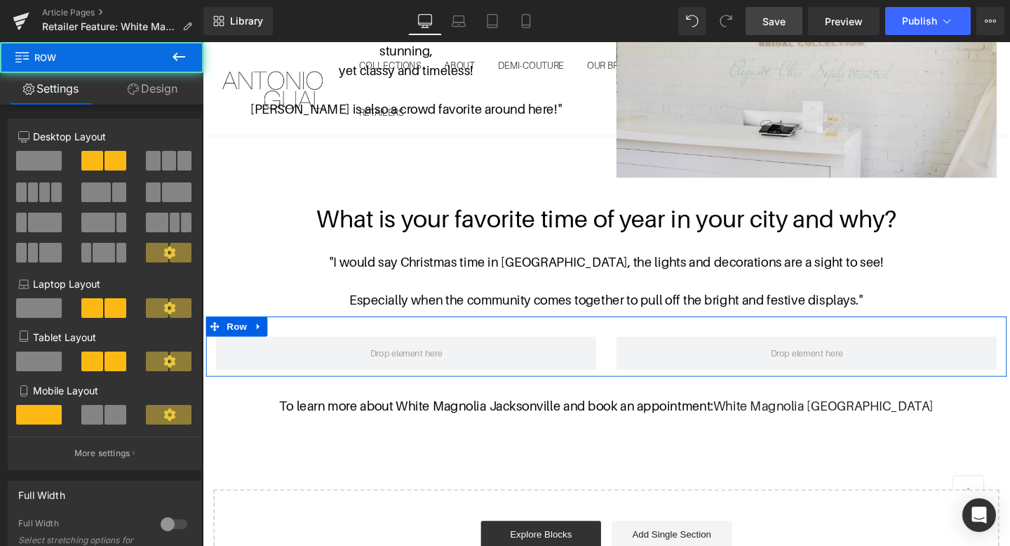
click at [289, 345] on div "Row" at bounding box center [627, 362] width 842 height 63
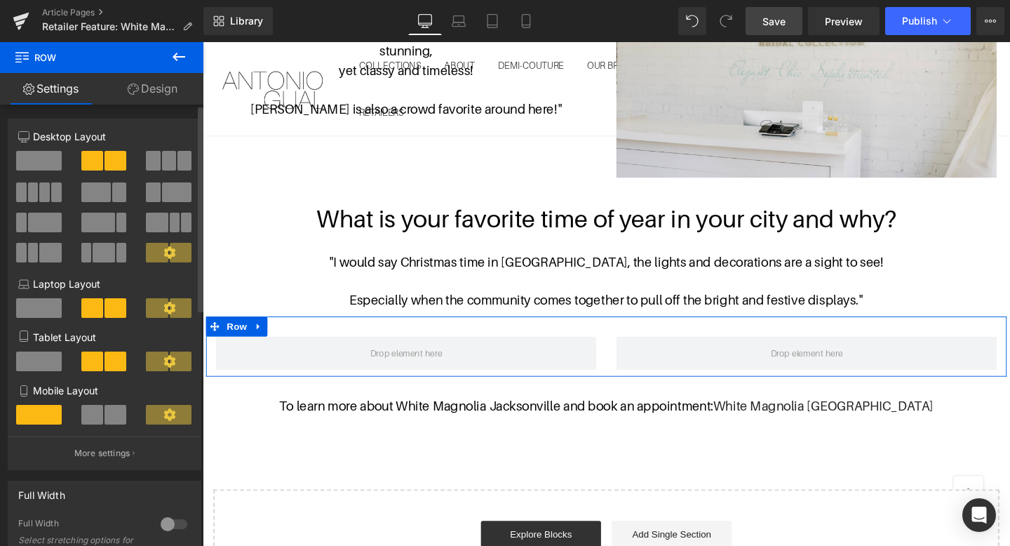
click at [48, 164] on span at bounding box center [39, 161] width 46 height 20
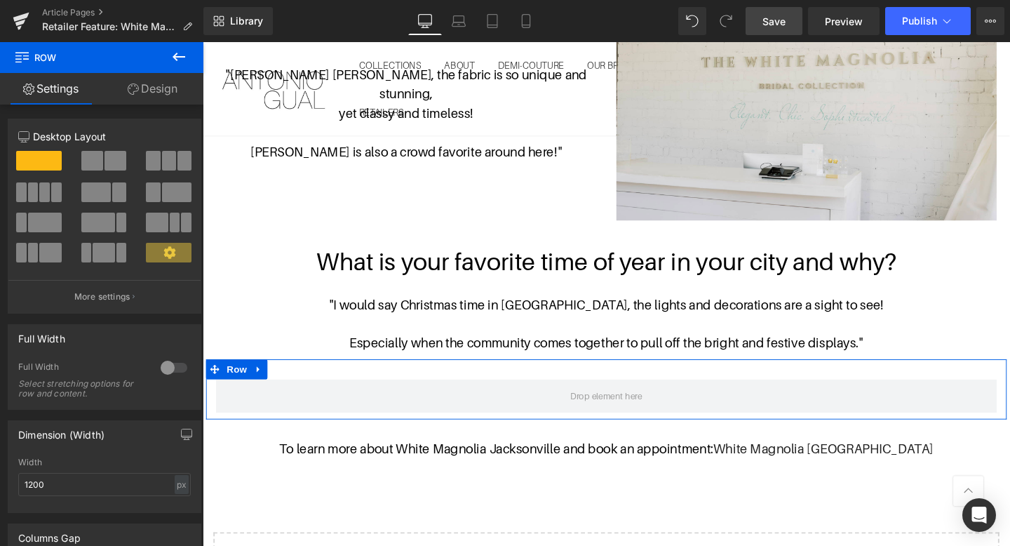
scroll to position [1592, 0]
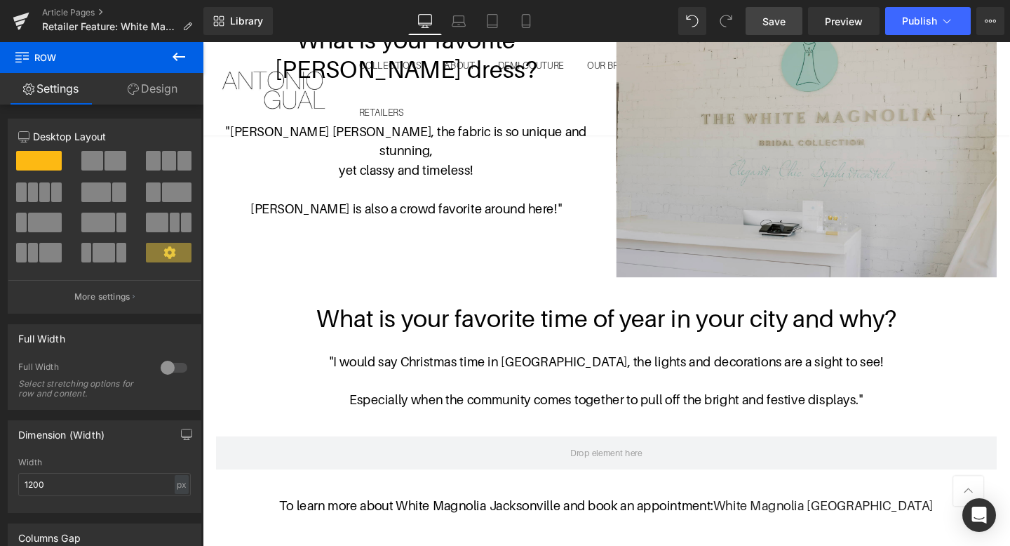
click at [877, 187] on img at bounding box center [838, 157] width 400 height 264
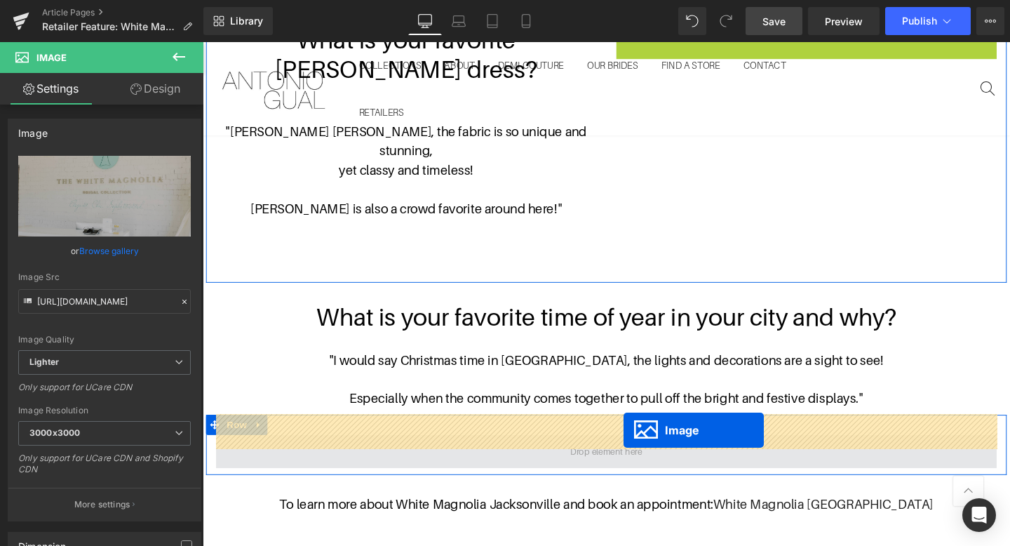
drag, startPoint x: 833, startPoint y: 155, endPoint x: 646, endPoint y: 451, distance: 349.8
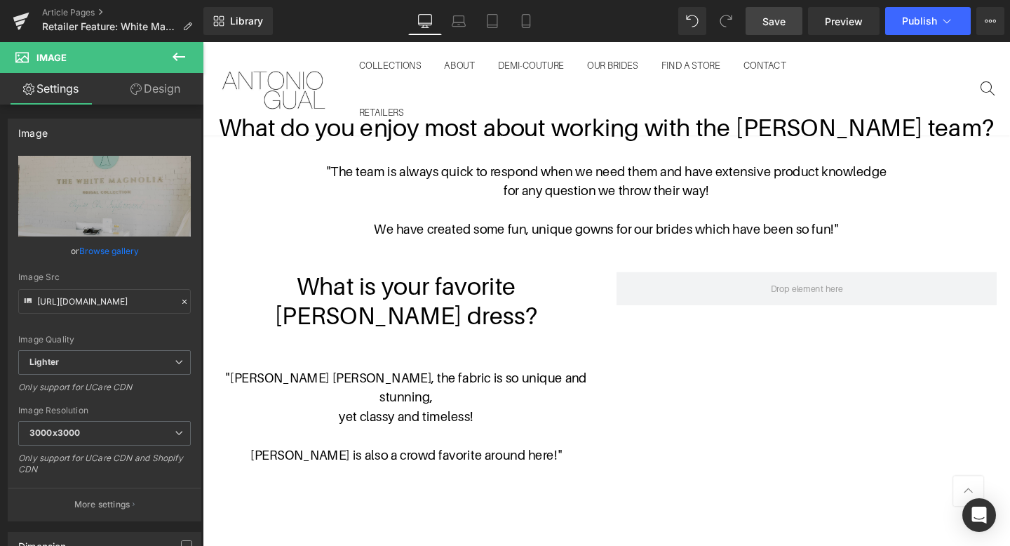
scroll to position [1370, 0]
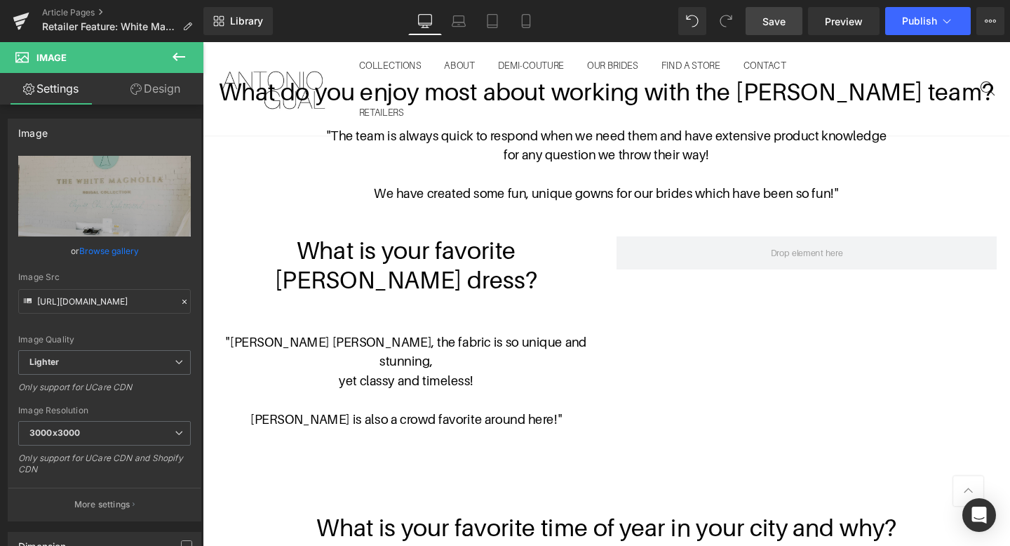
click at [177, 55] on icon at bounding box center [179, 56] width 17 height 17
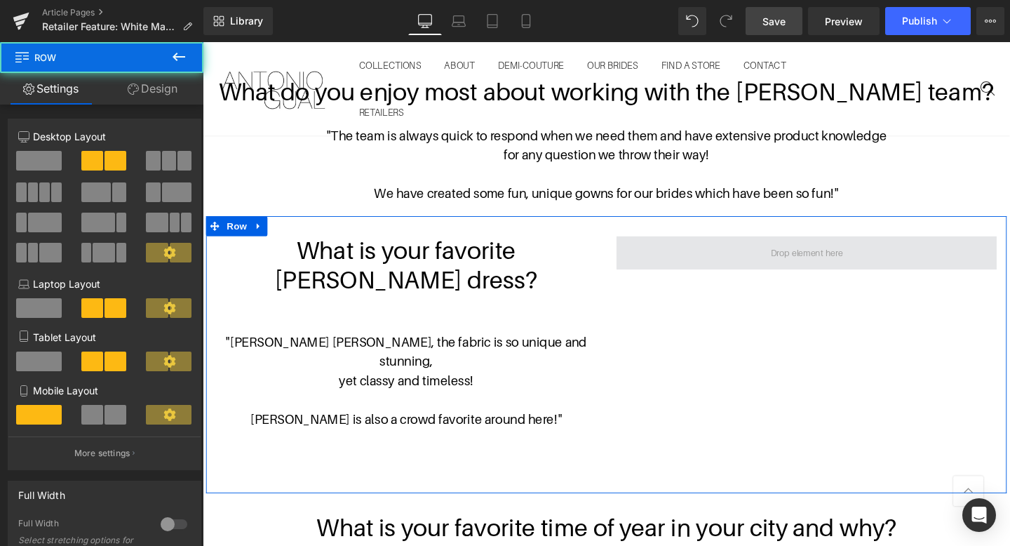
click at [755, 258] on span at bounding box center [838, 263] width 400 height 35
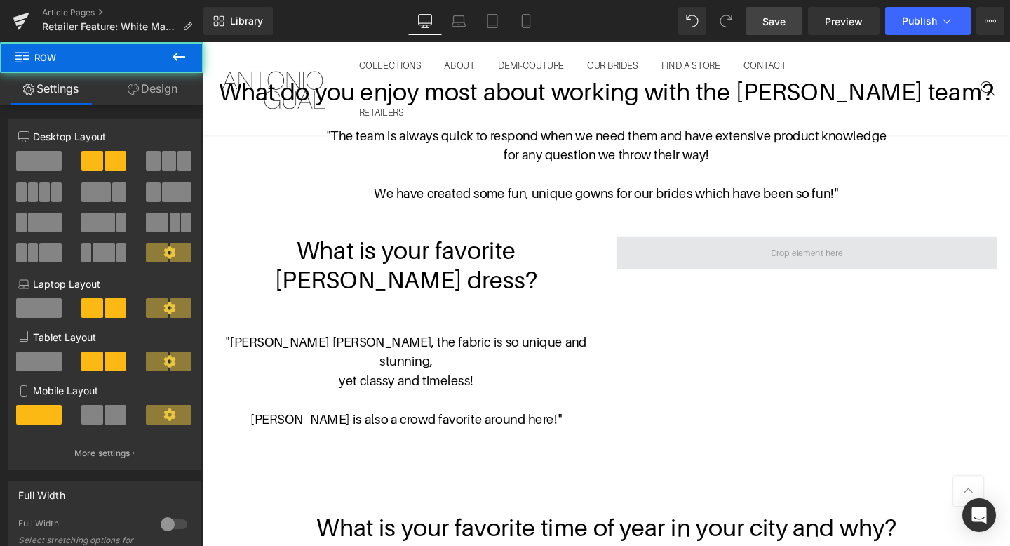
click at [733, 269] on span at bounding box center [838, 263] width 400 height 35
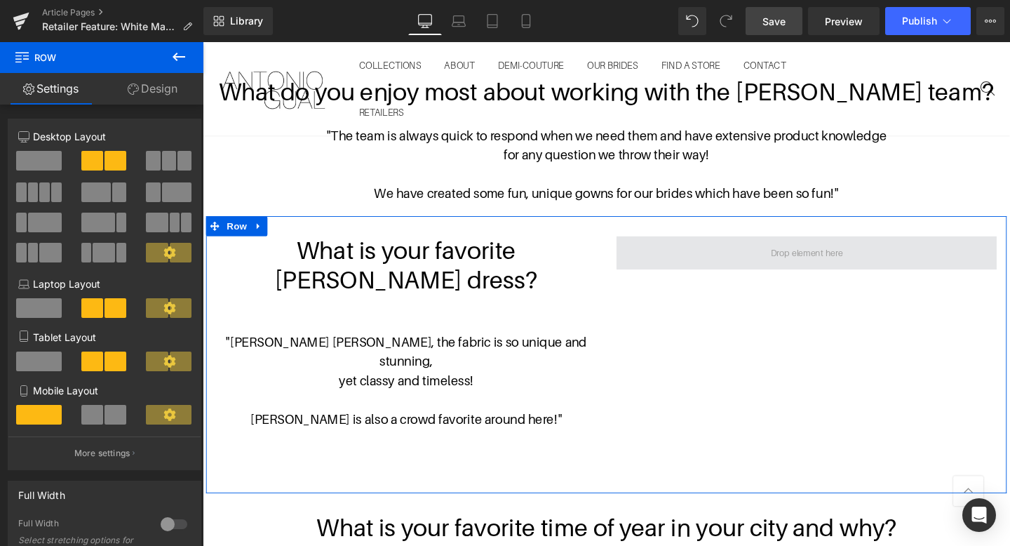
click at [745, 265] on span at bounding box center [838, 263] width 400 height 35
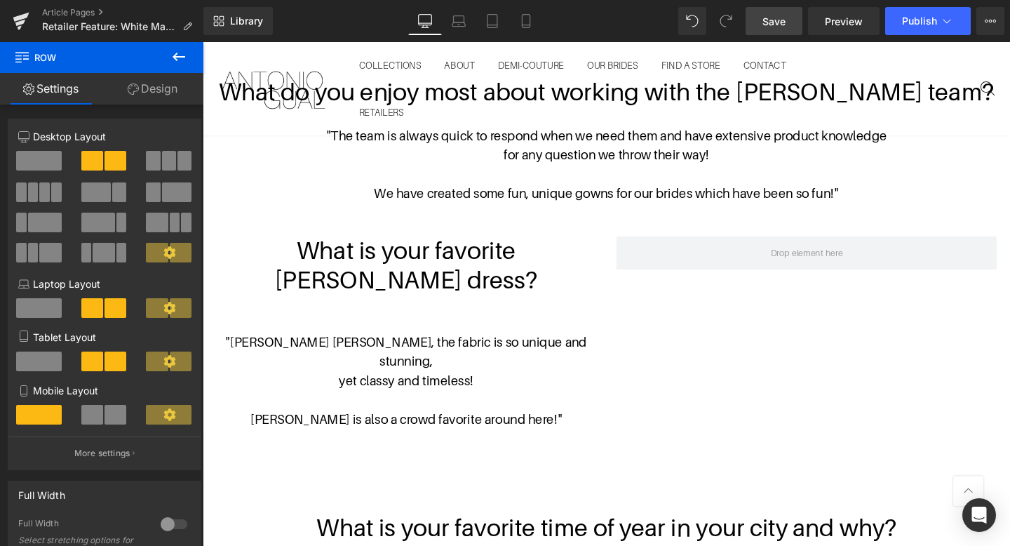
click at [172, 53] on icon at bounding box center [179, 56] width 17 height 17
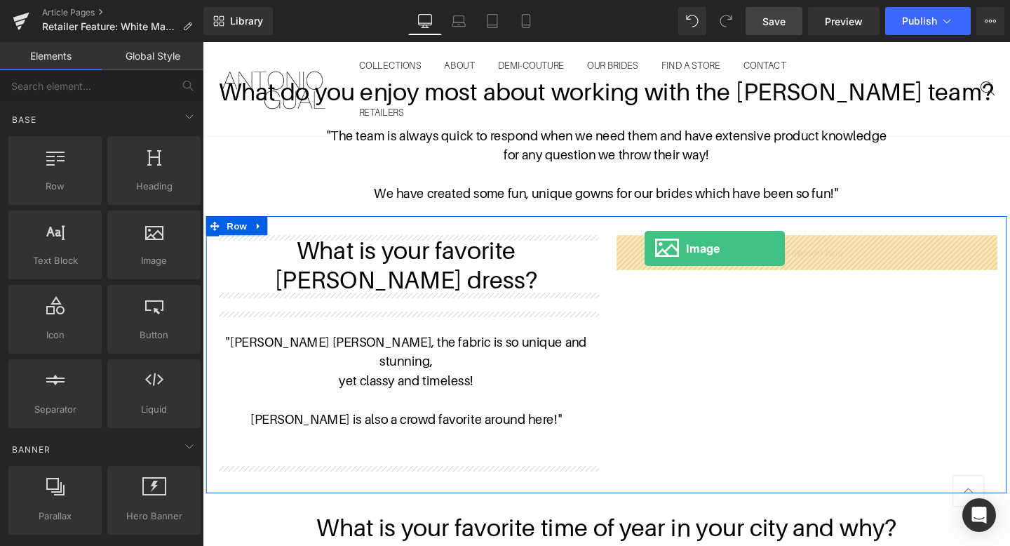
drag, startPoint x: 347, startPoint y: 288, endPoint x: 667, endPoint y: 259, distance: 322.0
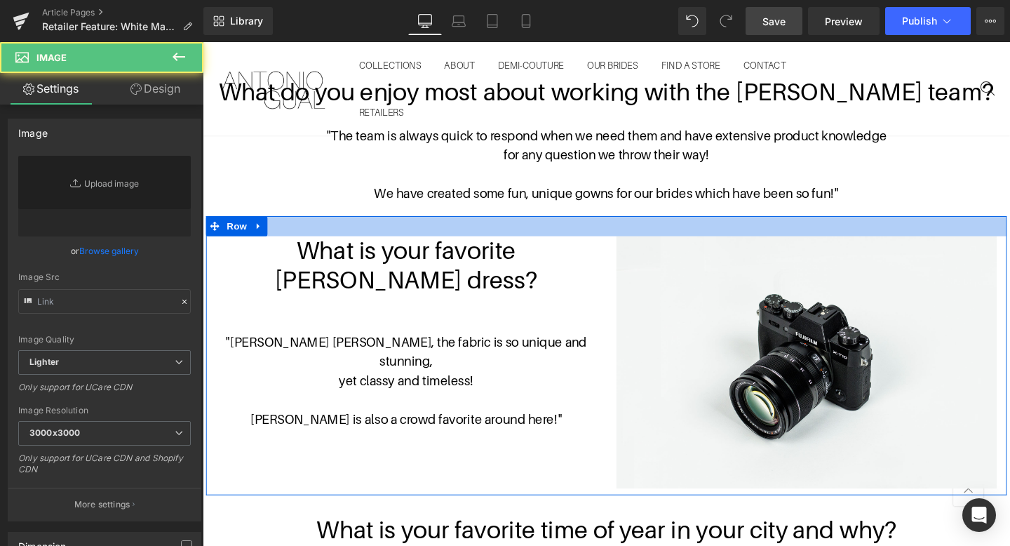
type input "//d1um8515vdn9kb.cloudfront.net/images/parallax.jpg"
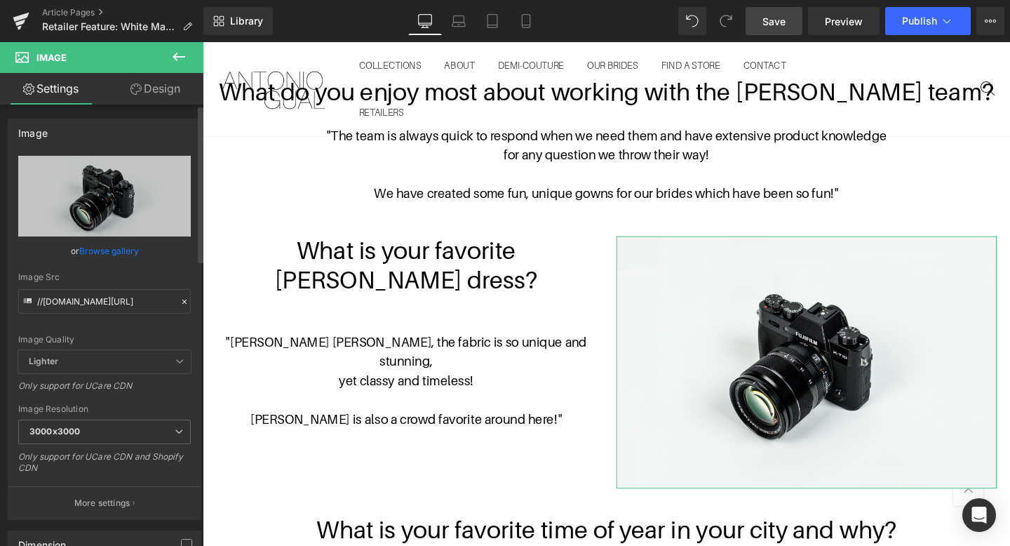
click at [96, 252] on link "Browse gallery" at bounding box center [109, 251] width 60 height 25
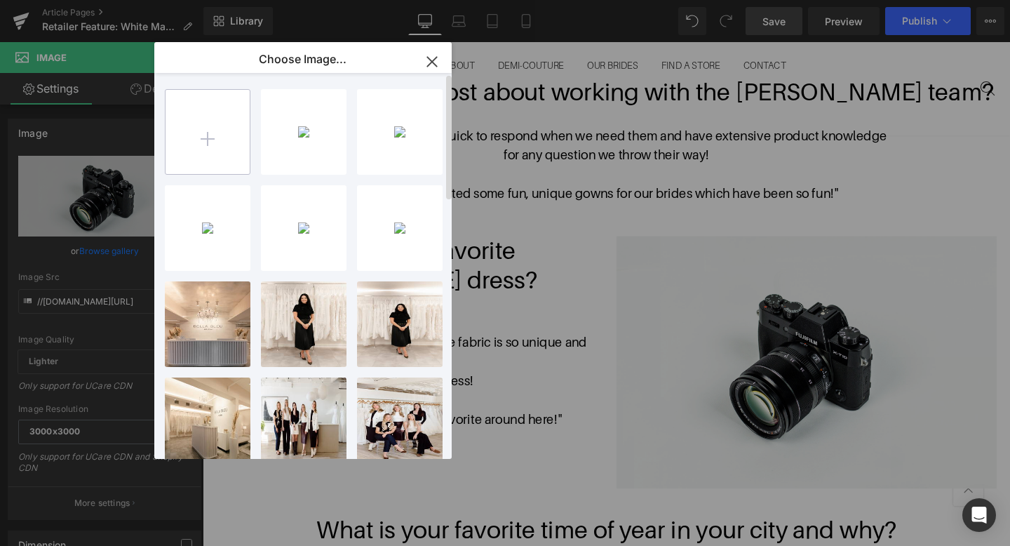
click at [235, 133] on input "file" at bounding box center [208, 132] width 84 height 84
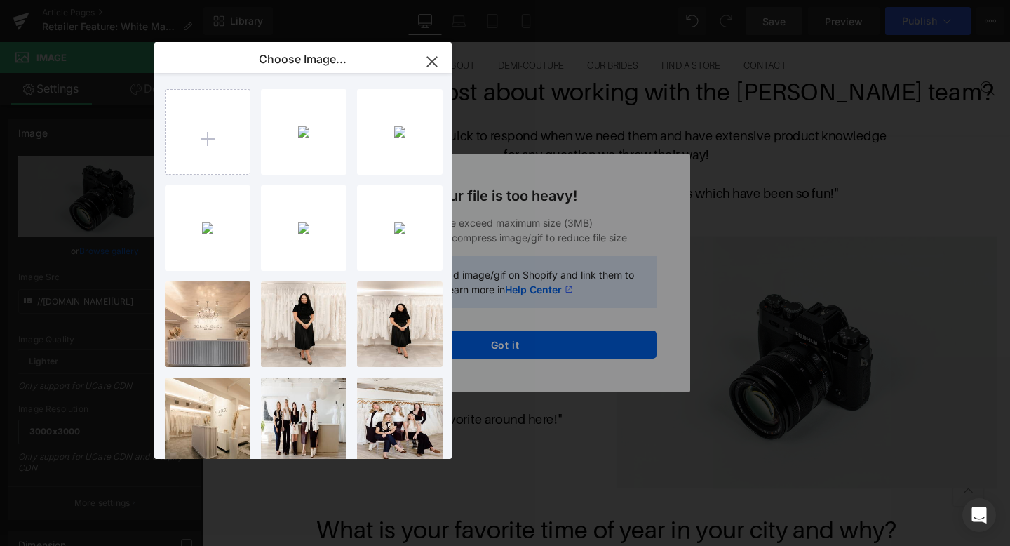
click at [588, 0] on div "Text Color Highlight Color #333333 Edit or remove link: Edit - Unlink - Cancel …" at bounding box center [505, 0] width 1010 height 0
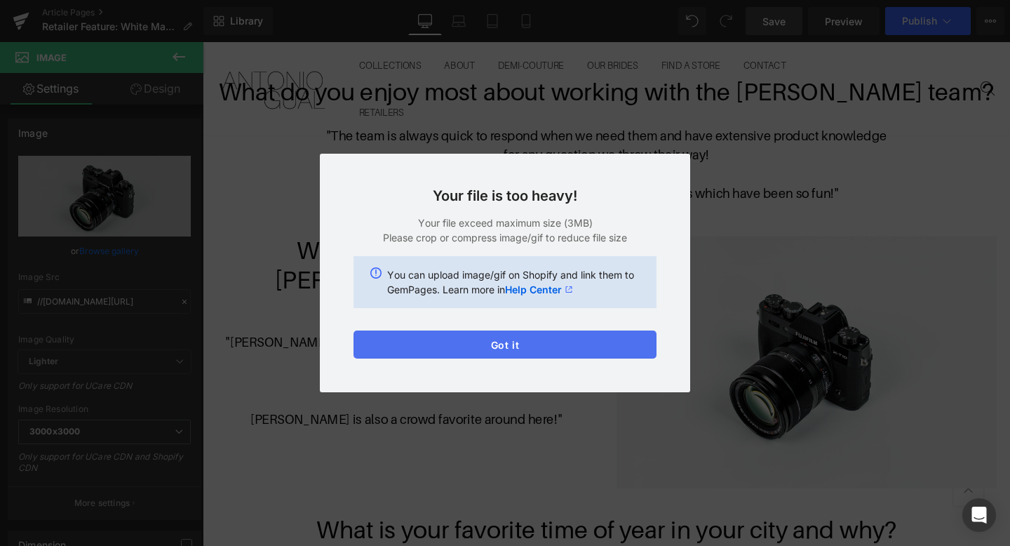
click at [580, 352] on button "Got it" at bounding box center [505, 345] width 303 height 28
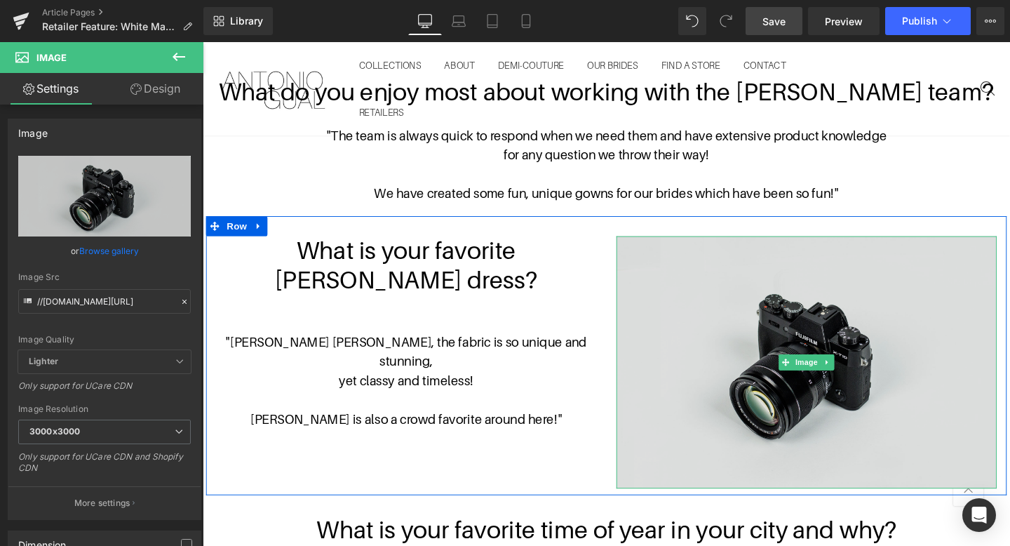
click at [695, 363] on img at bounding box center [838, 378] width 400 height 265
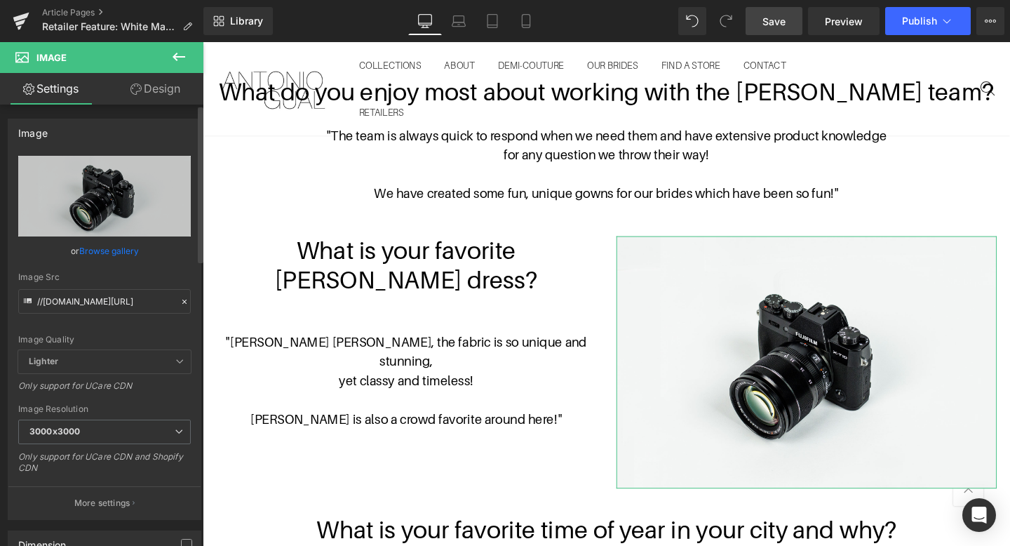
click at [91, 252] on link "Browse gallery" at bounding box center [109, 251] width 60 height 25
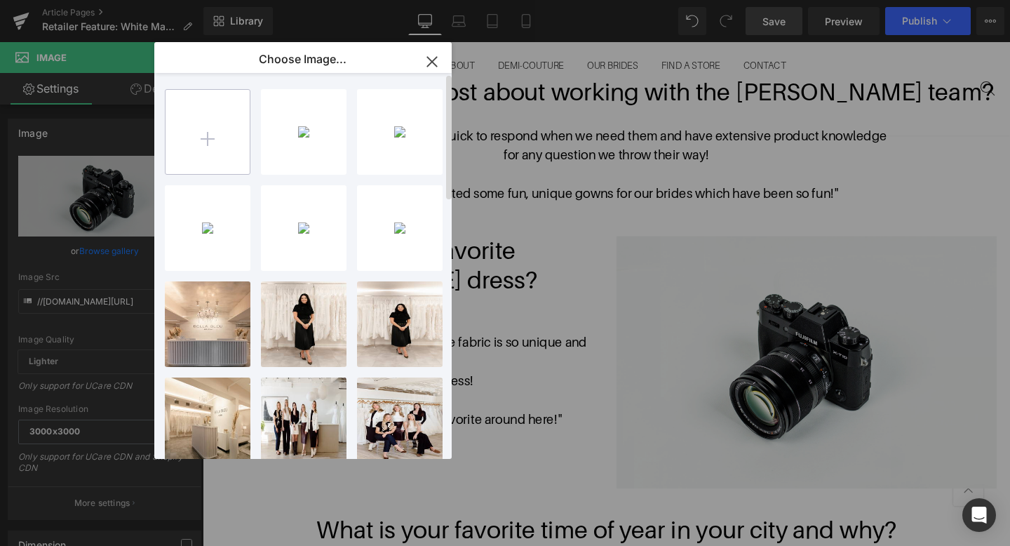
click at [202, 147] on input "file" at bounding box center [208, 132] width 84 height 84
type input "C:\fakepath\Screenshot 2025-09-16 at 2.54.50 PM.png"
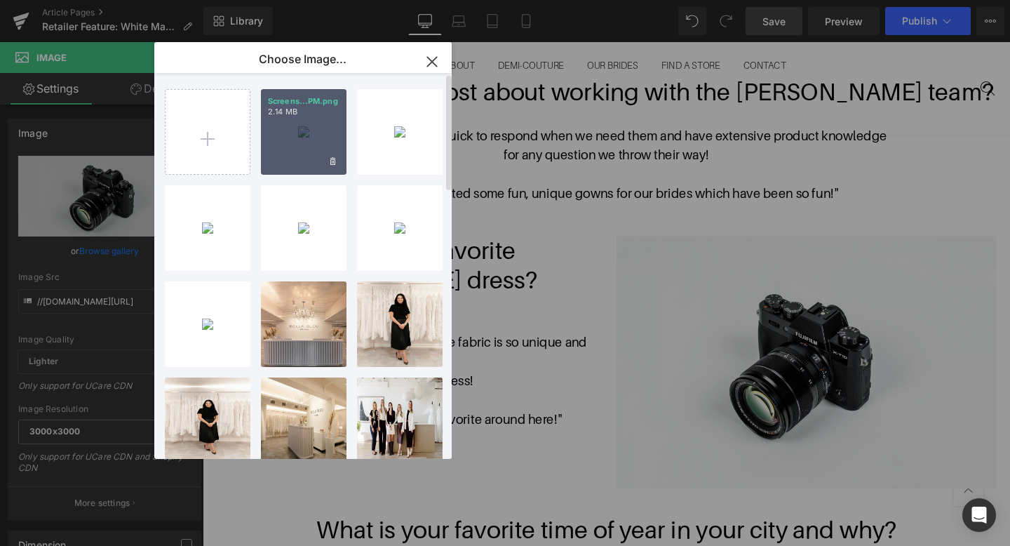
click at [310, 131] on div "Screens...PM.png 2.14 MB" at bounding box center [304, 132] width 86 height 86
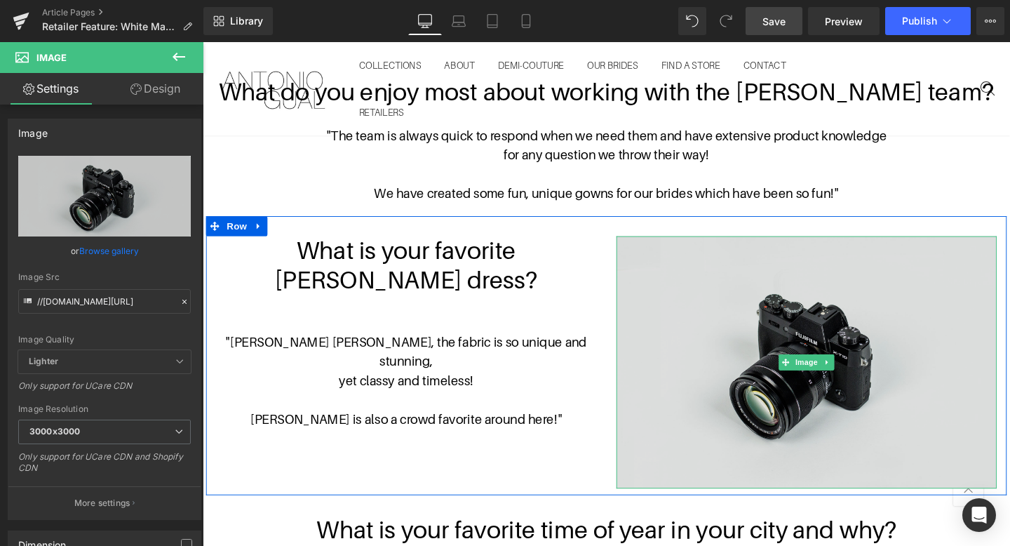
click at [709, 312] on img at bounding box center [838, 378] width 400 height 265
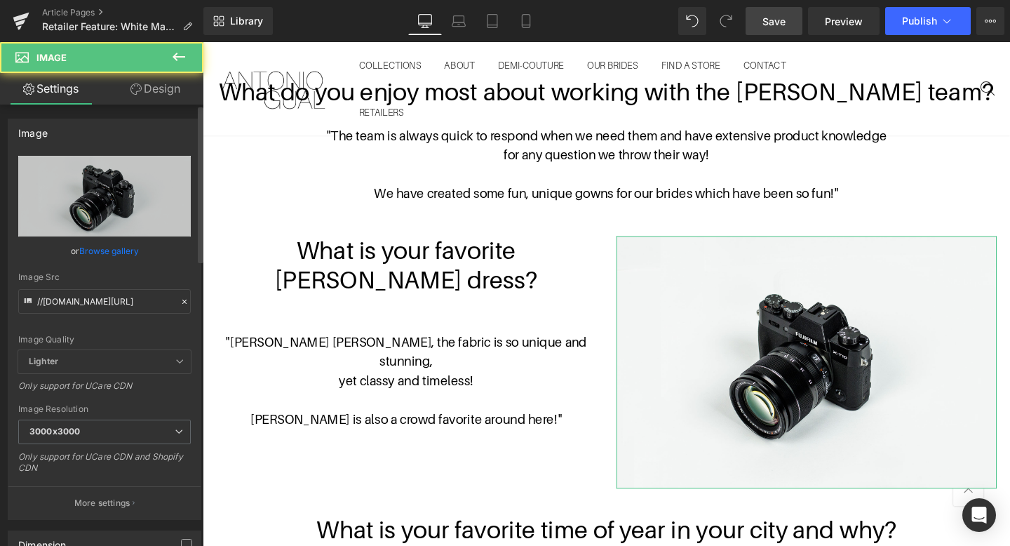
click at [85, 252] on link "Browse gallery" at bounding box center [109, 251] width 60 height 25
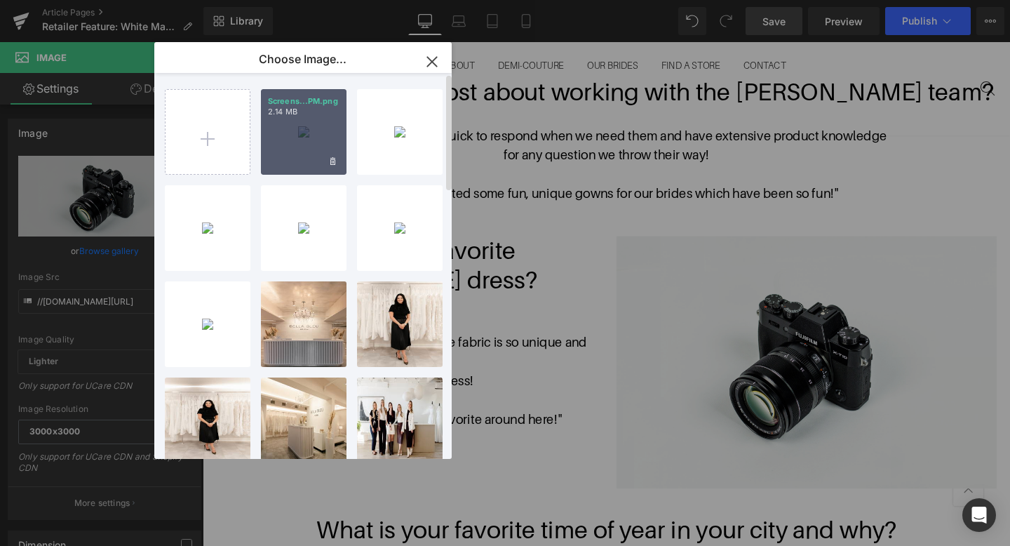
click at [295, 156] on div "Screens...PM.png 2.14 MB" at bounding box center [304, 132] width 86 height 86
type input "https://ucarecdn.com/6c0b43f6-2f18-4caa-886b-a6d81a35bf69/-/format/auto/-/previ…"
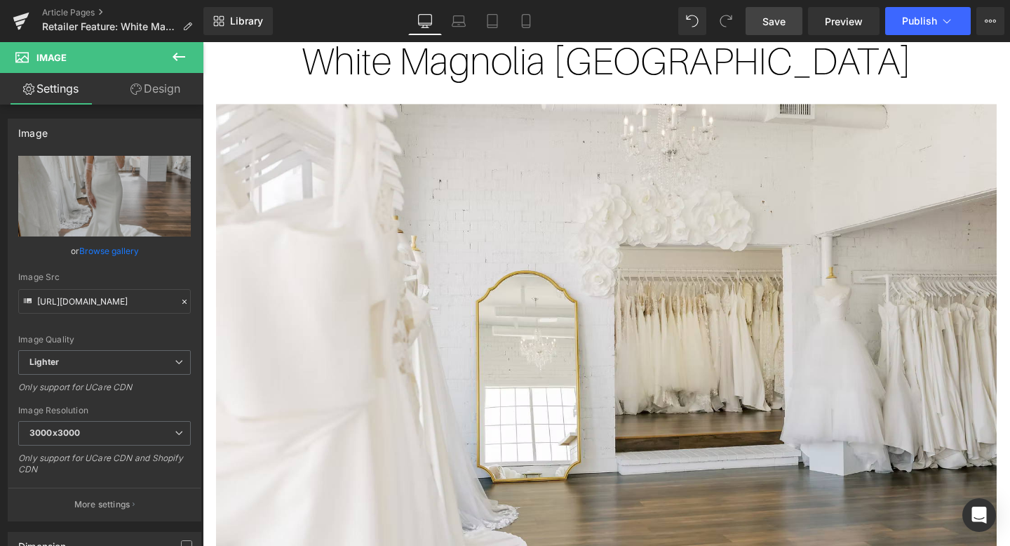
scroll to position [0, 0]
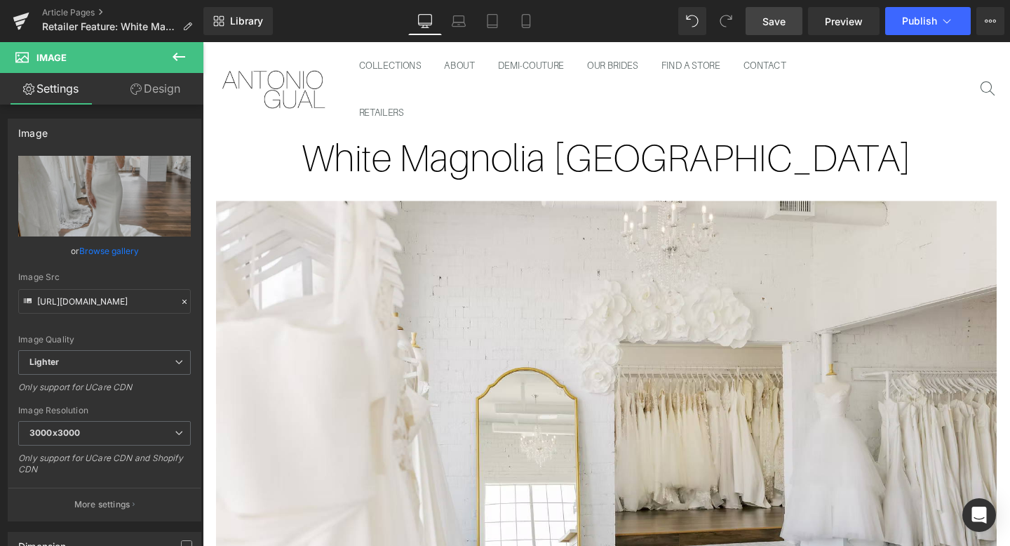
click at [766, 15] on span "Save" at bounding box center [774, 21] width 23 height 15
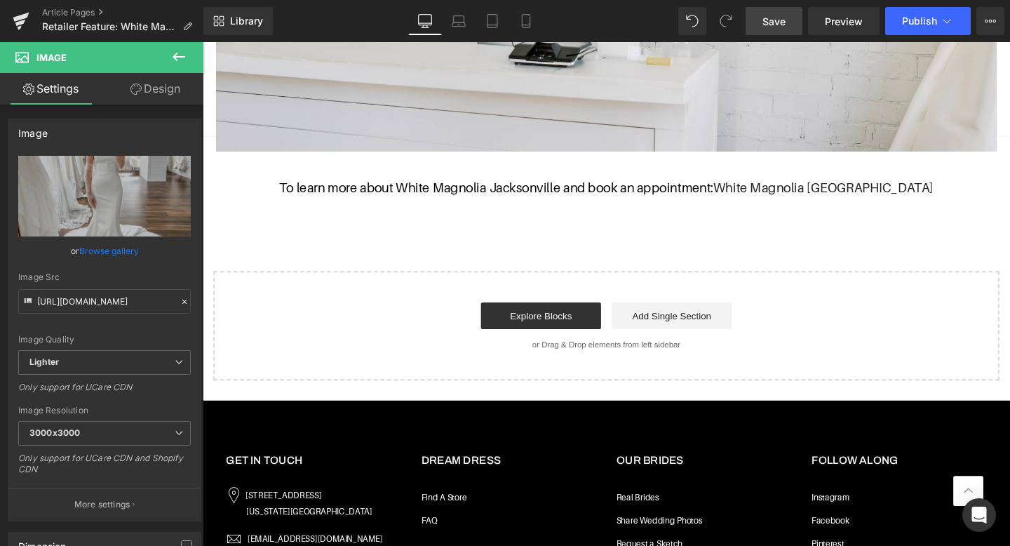
scroll to position [2786, 0]
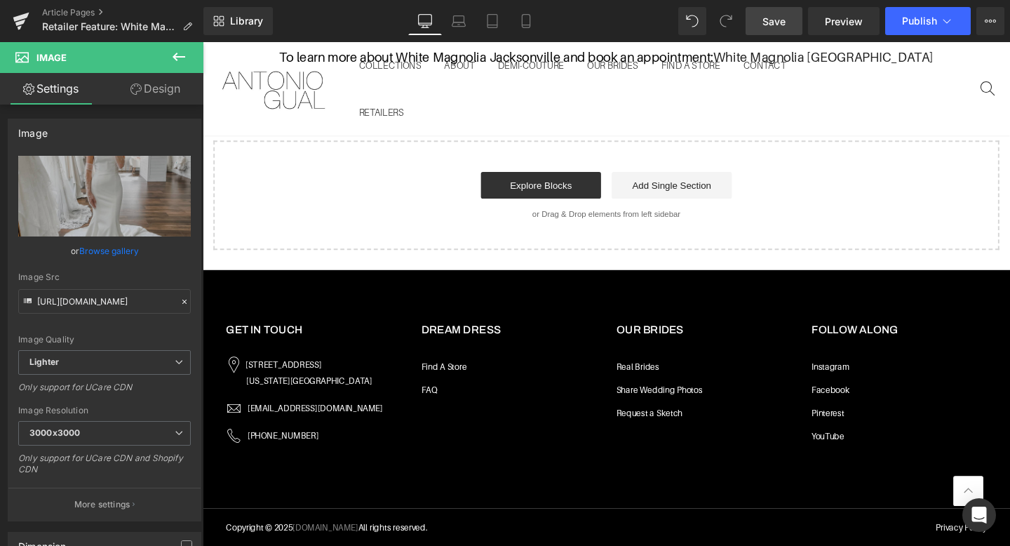
click at [770, 36] on div "Library Desktop Desktop Laptop Tablet Mobile Save Preview Publish Scheduled Vie…" at bounding box center [607, 21] width 807 height 42
click at [776, 28] on link "Save" at bounding box center [774, 21] width 57 height 28
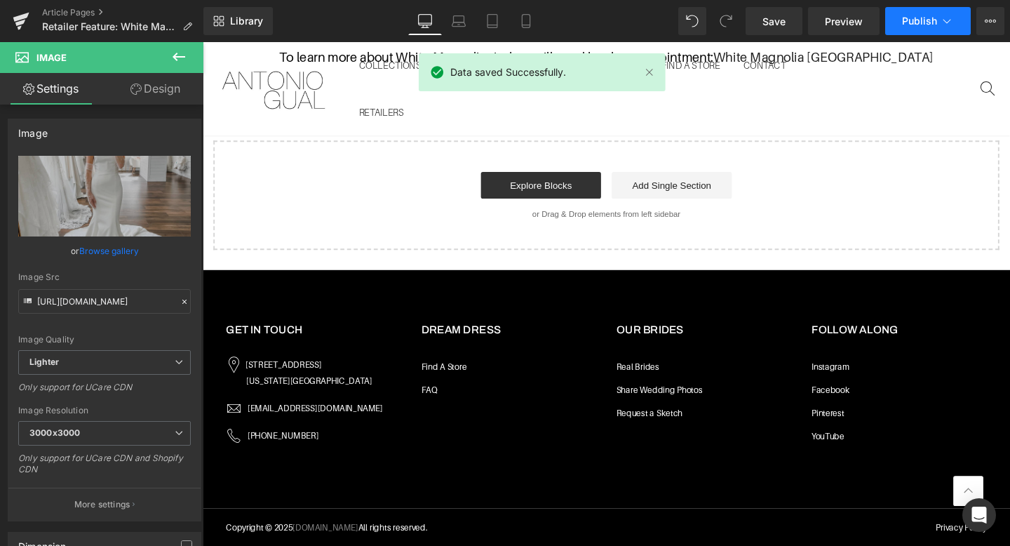
click at [907, 22] on span "Publish" at bounding box center [919, 20] width 35 height 11
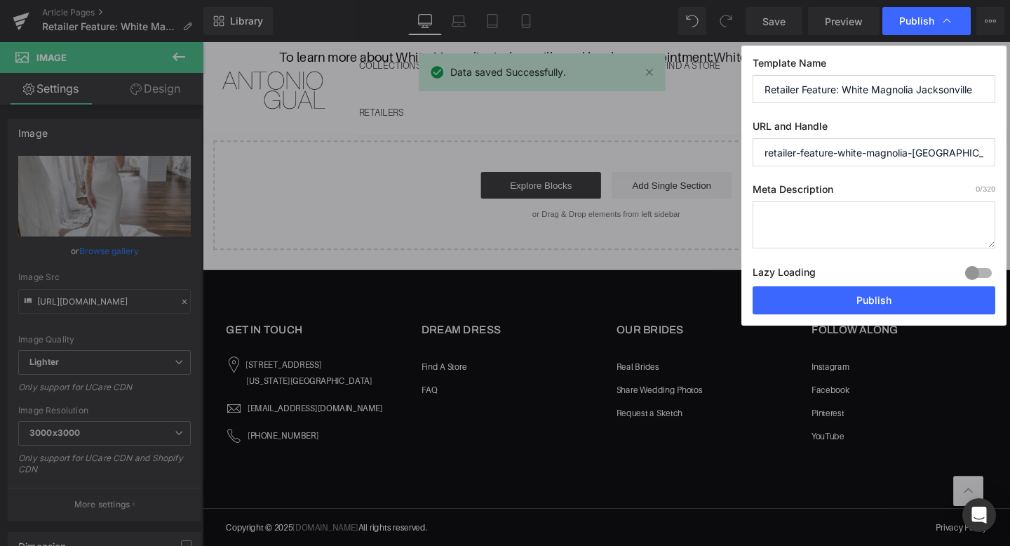
click at [814, 208] on textarea at bounding box center [874, 224] width 243 height 47
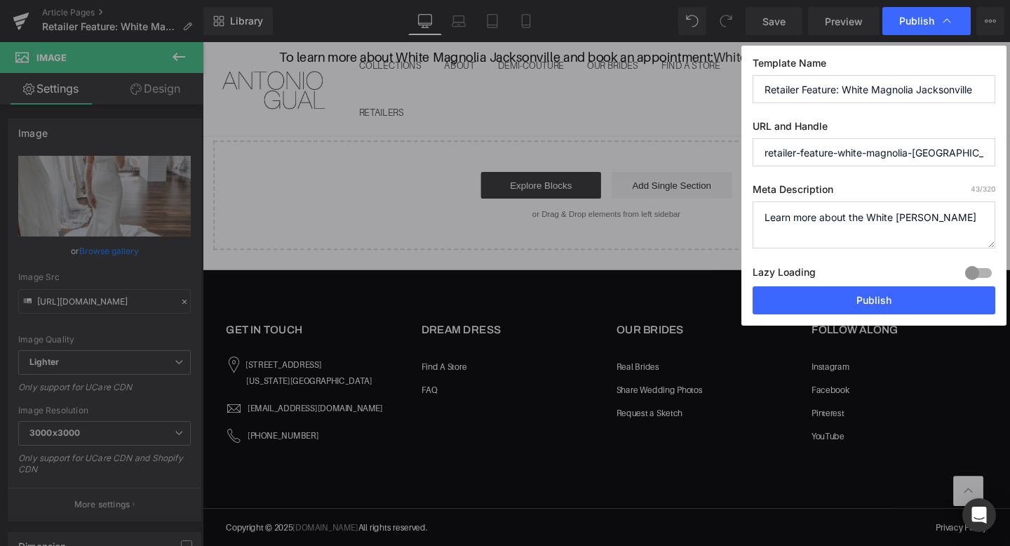
click at [944, 219] on textarea "Learn more about the White Magnolia jackson" at bounding box center [874, 224] width 243 height 47
click at [985, 217] on textarea "Learn more about the White Magnolia Jackson" at bounding box center [874, 224] width 243 height 47
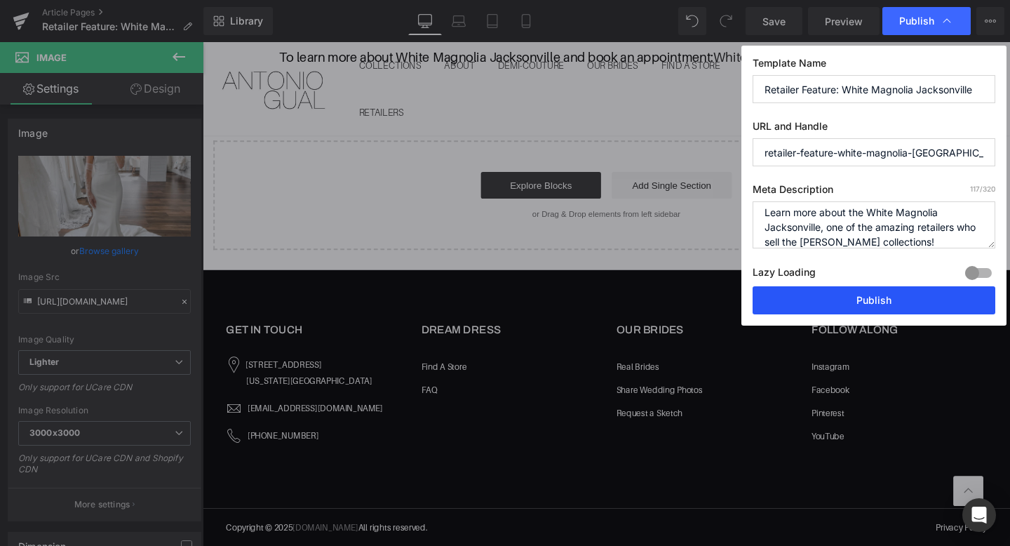
type textarea "Learn more about the White Magnolia Jacksonville, one of the amazing retailers …"
click at [867, 305] on button "Publish" at bounding box center [874, 300] width 243 height 28
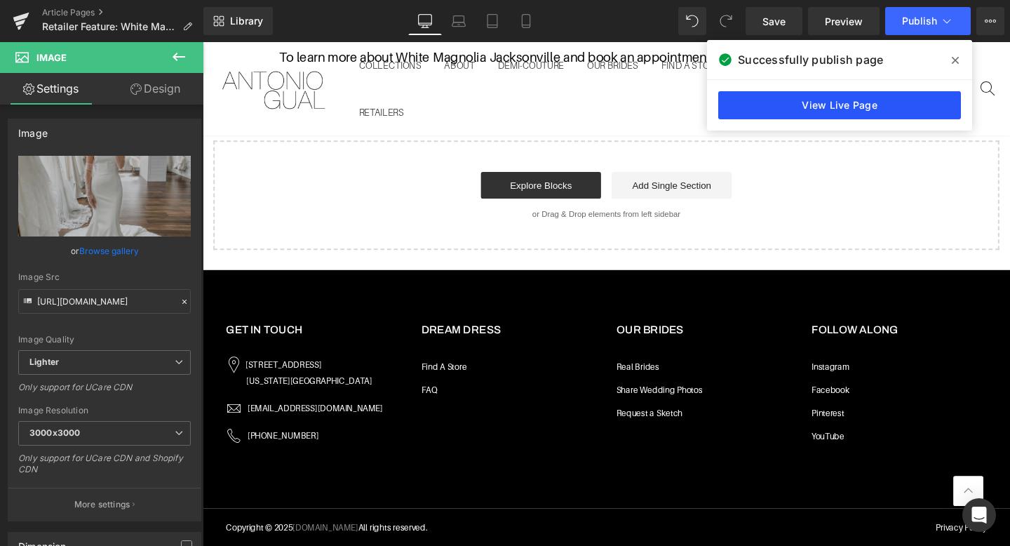
click at [773, 106] on link "View Live Page" at bounding box center [840, 105] width 243 height 28
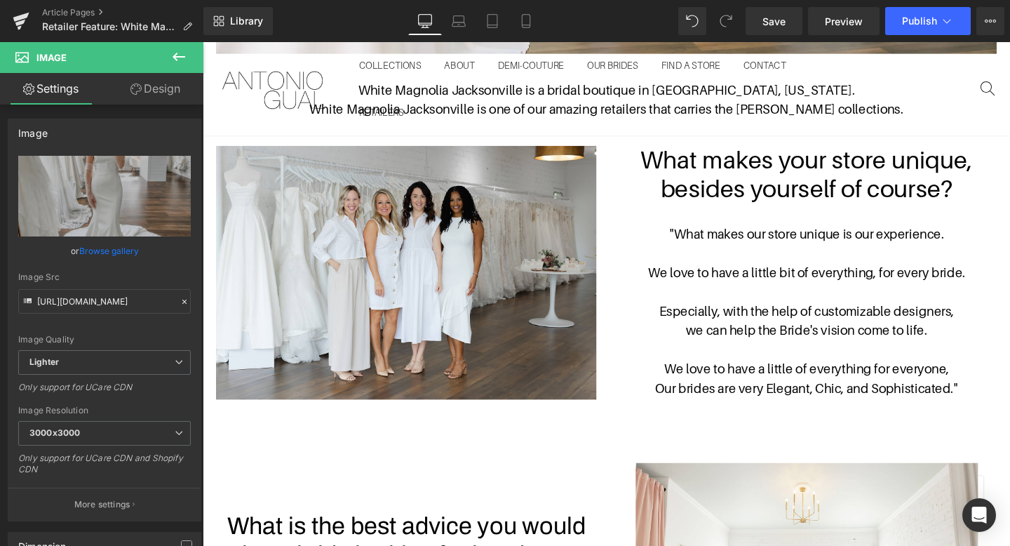
scroll to position [429, 0]
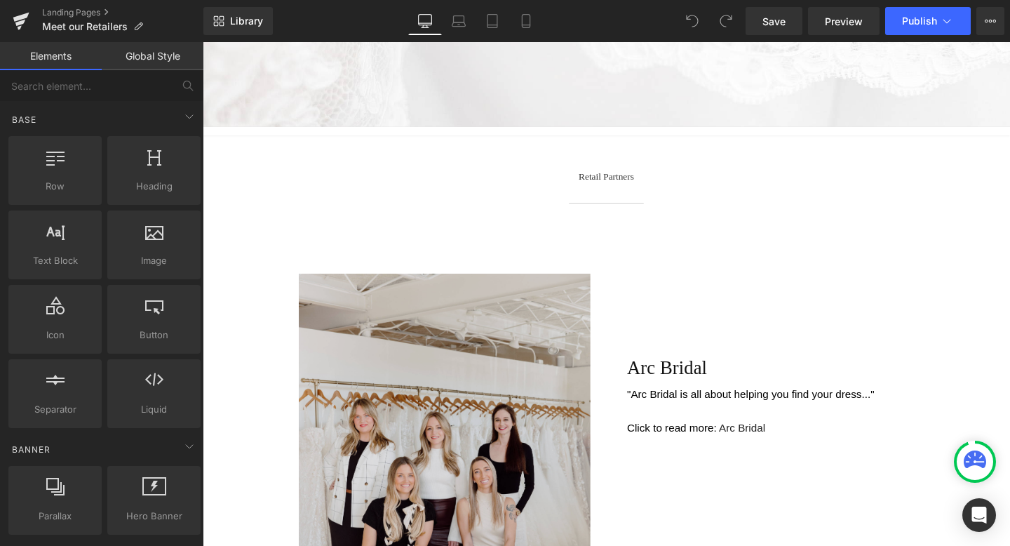
scroll to position [386, 0]
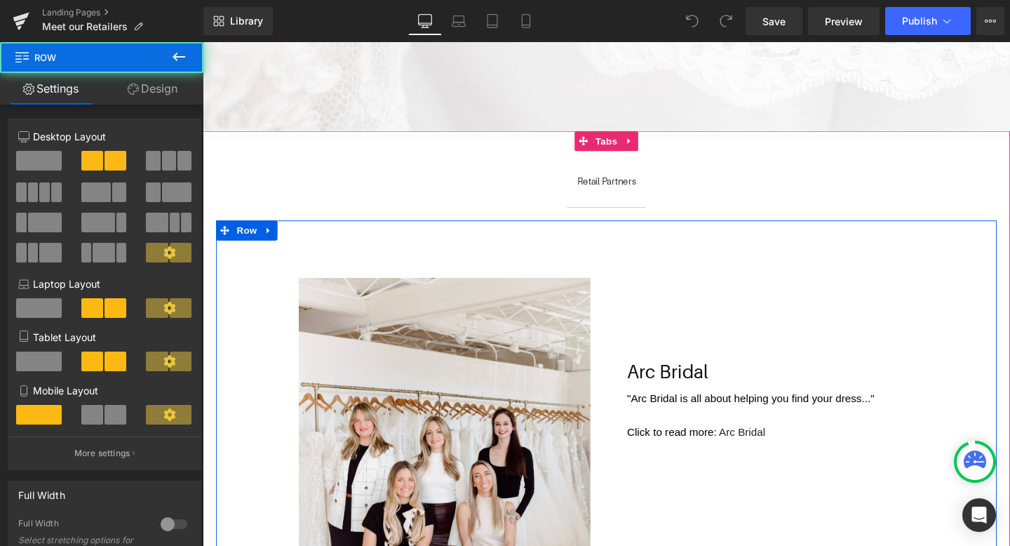
click at [365, 260] on div "Image Arc Bridal Text Block "Arc Bridal is all about helping you find your dres…" at bounding box center [627, 492] width 821 height 527
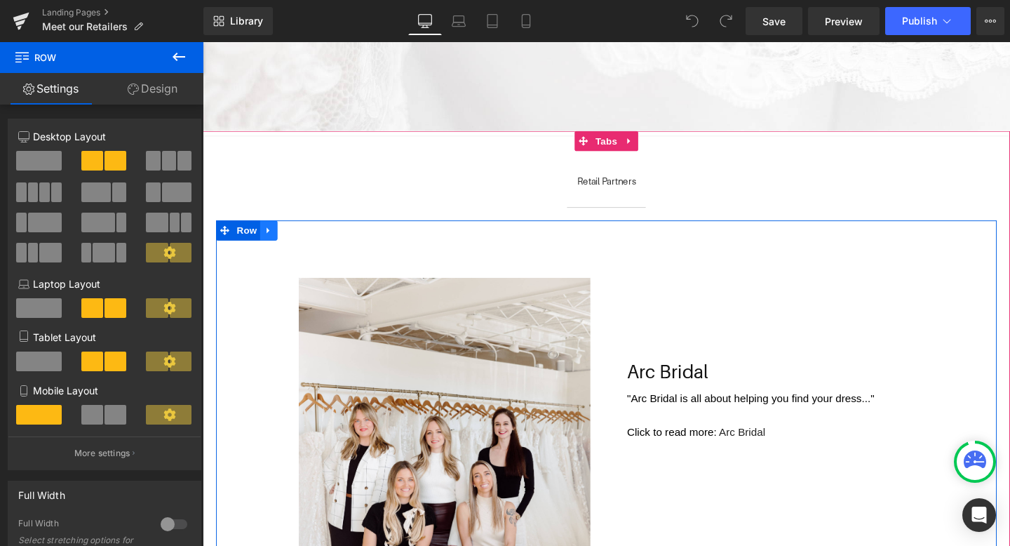
click at [275, 239] on icon at bounding box center [272, 240] width 10 height 11
click at [290, 243] on icon at bounding box center [291, 240] width 10 height 11
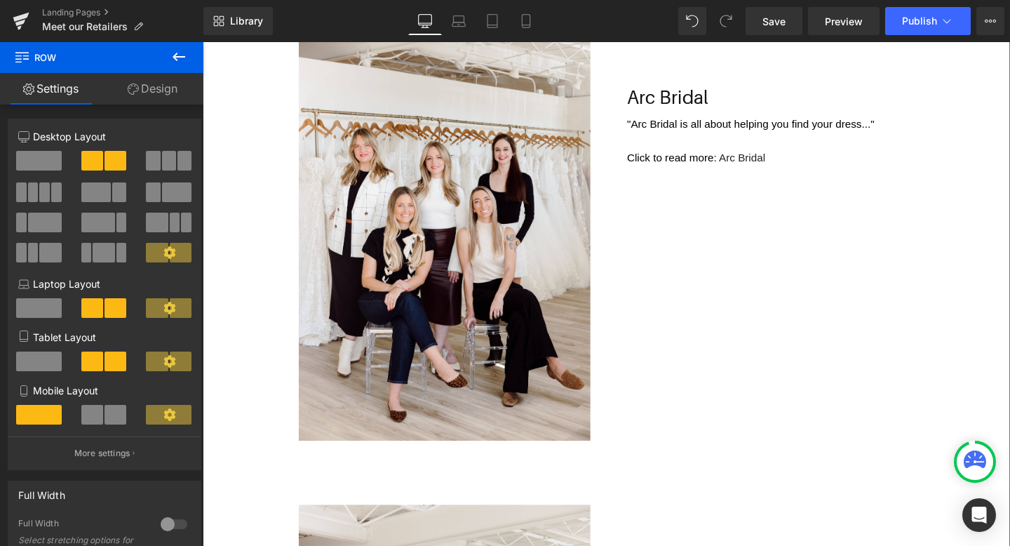
scroll to position [467, 0]
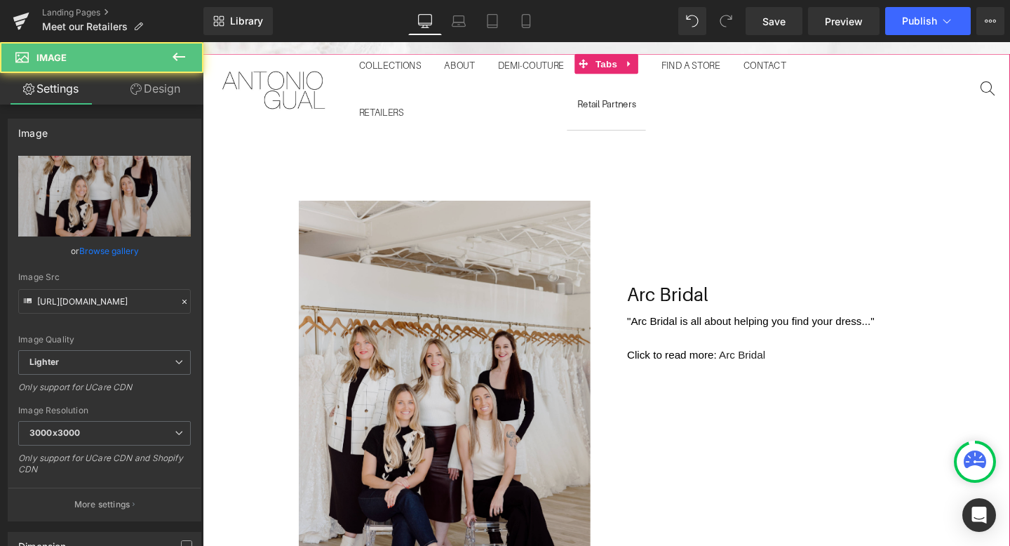
click at [453, 281] on img at bounding box center [457, 439] width 307 height 460
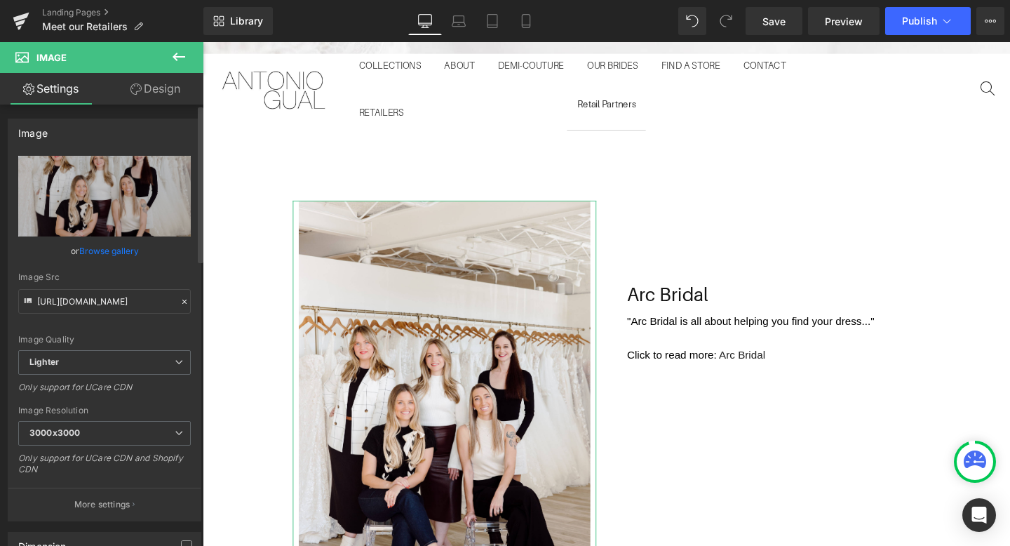
click at [119, 252] on link "Browse gallery" at bounding box center [109, 251] width 60 height 25
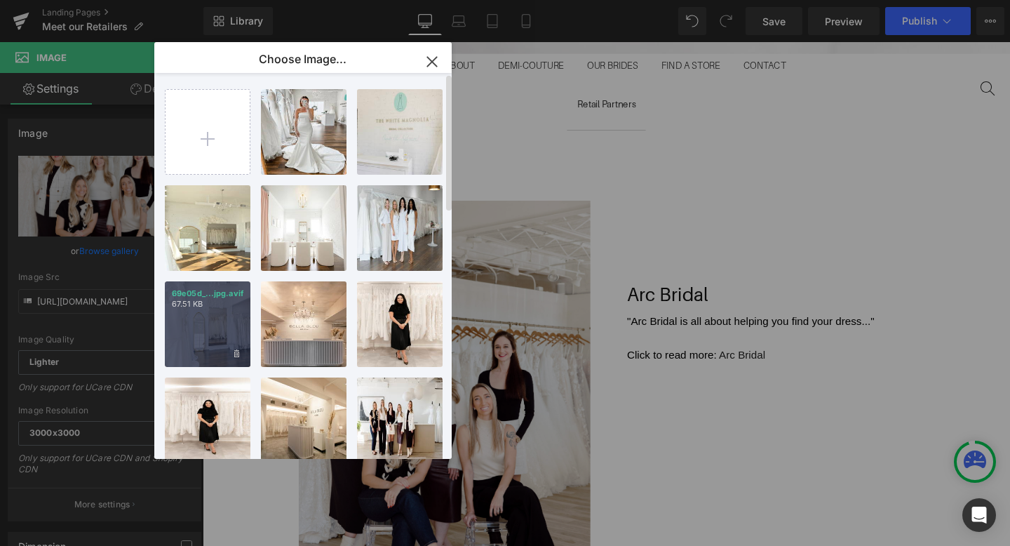
click at [217, 316] on div "69e05d_...jpg.avif 67.51 KB" at bounding box center [208, 324] width 86 height 86
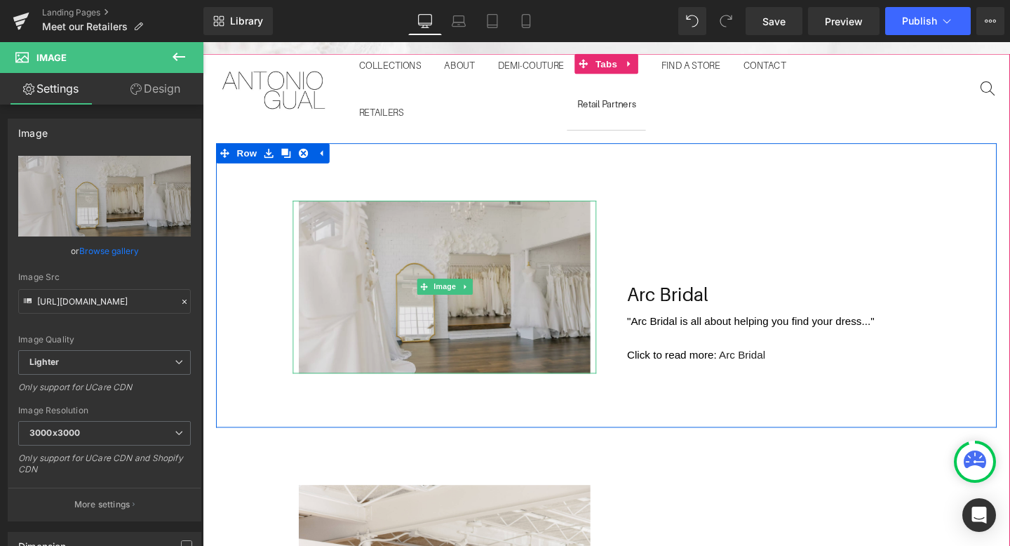
click at [390, 302] on img at bounding box center [457, 299] width 307 height 181
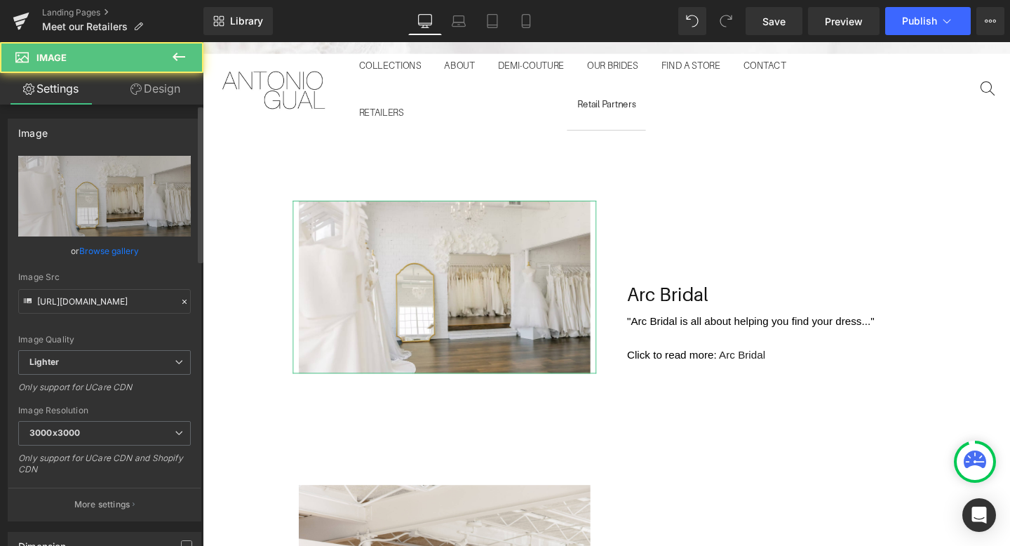
click at [126, 253] on link "Browse gallery" at bounding box center [109, 251] width 60 height 25
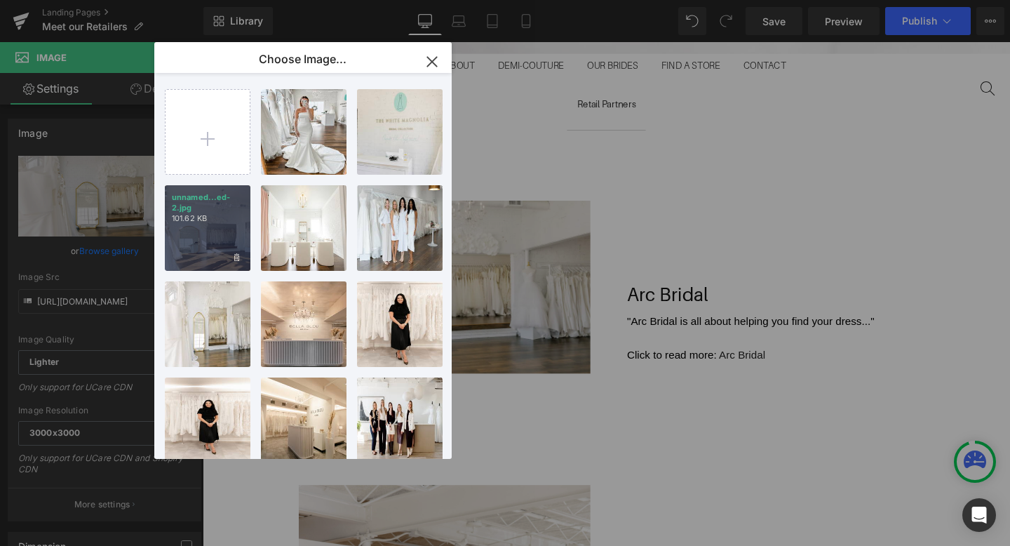
click at [234, 223] on p "101.62 KB" at bounding box center [208, 218] width 72 height 11
type input "https://ucarecdn.com/bc77b215-b35c-4475-9b92-387f9f6269e4/-/format/auto/-/previ…"
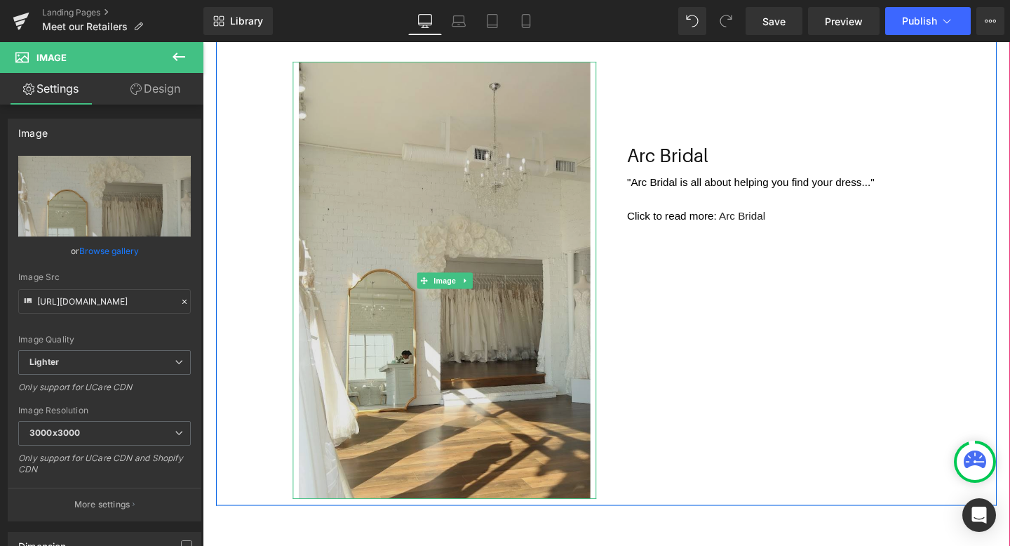
scroll to position [614, 0]
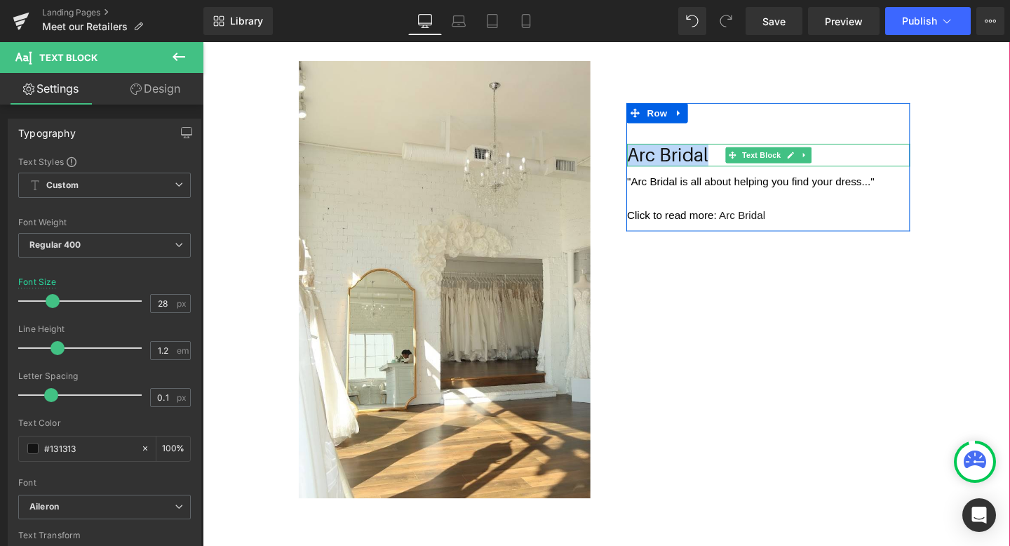
drag, startPoint x: 737, startPoint y: 157, endPoint x: 654, endPoint y: 158, distance: 82.8
click at [654, 158] on p "Arc Bridal" at bounding box center [798, 161] width 298 height 24
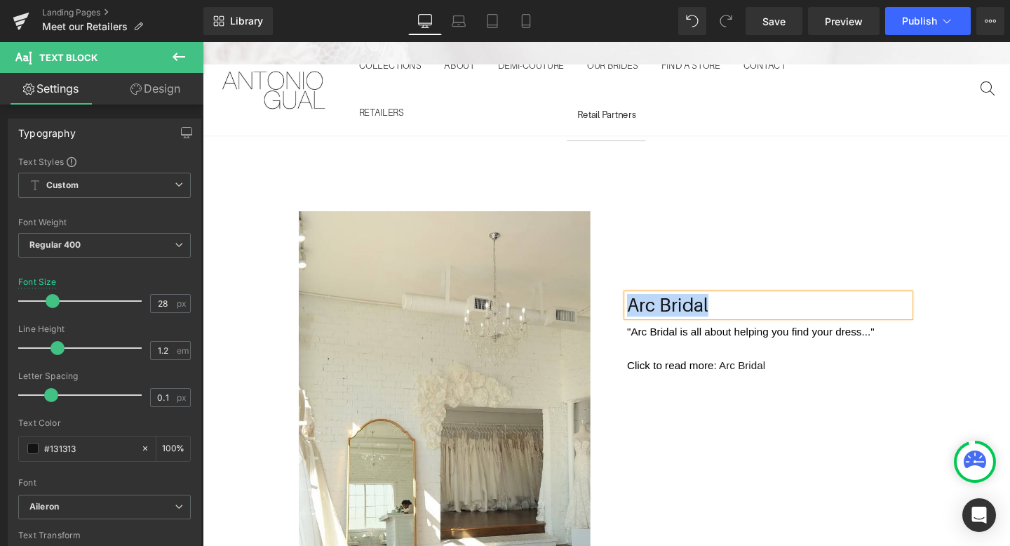
scroll to position [393, 0]
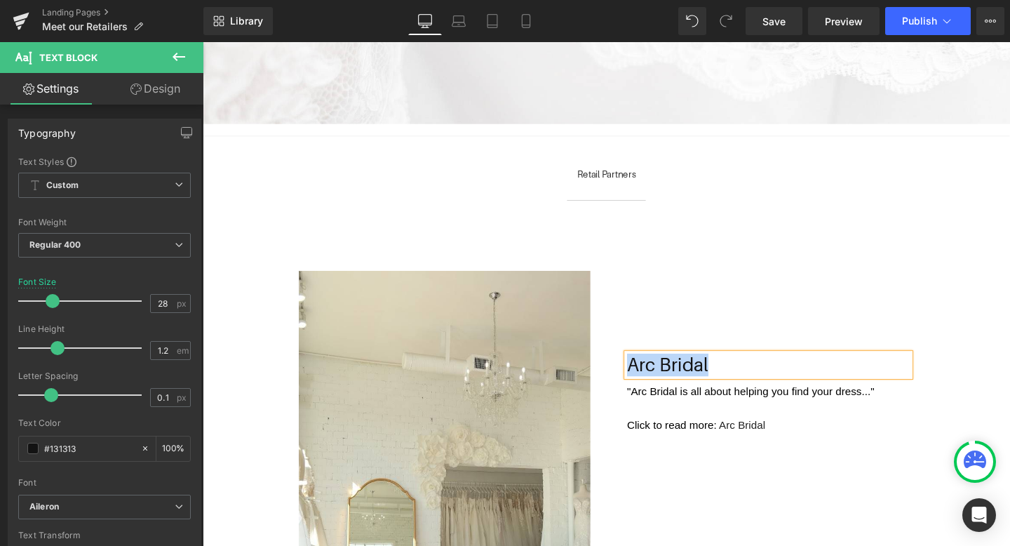
click at [706, 377] on p "Arc Bridal" at bounding box center [798, 382] width 298 height 24
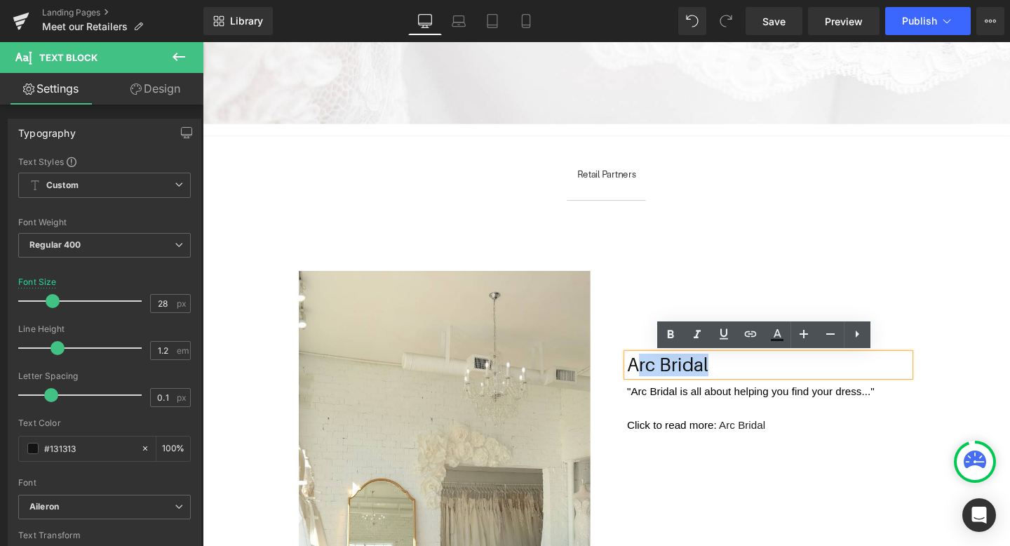
drag, startPoint x: 749, startPoint y: 378, endPoint x: 664, endPoint y: 378, distance: 85.6
click at [664, 378] on p "Arc Bridal" at bounding box center [798, 382] width 298 height 24
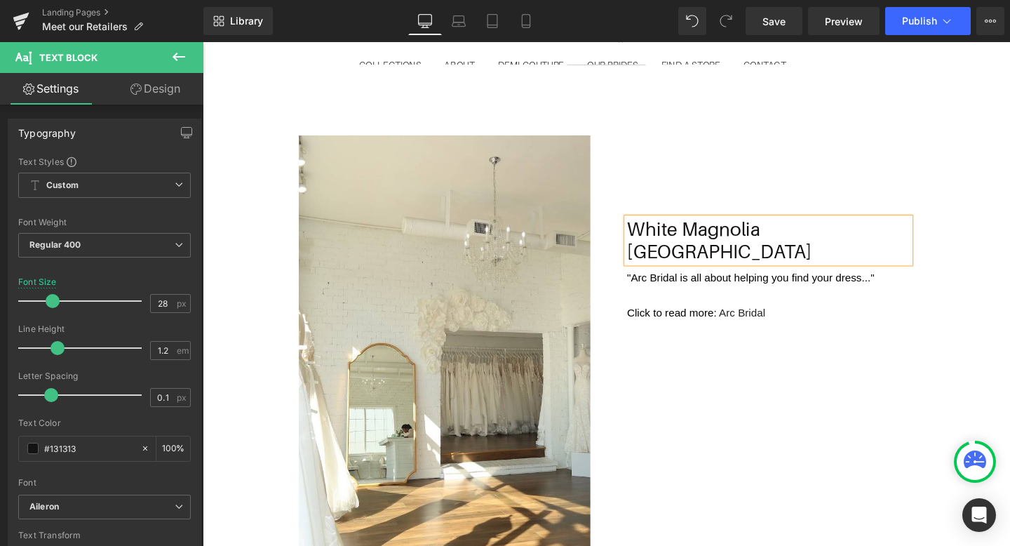
scroll to position [549, 0]
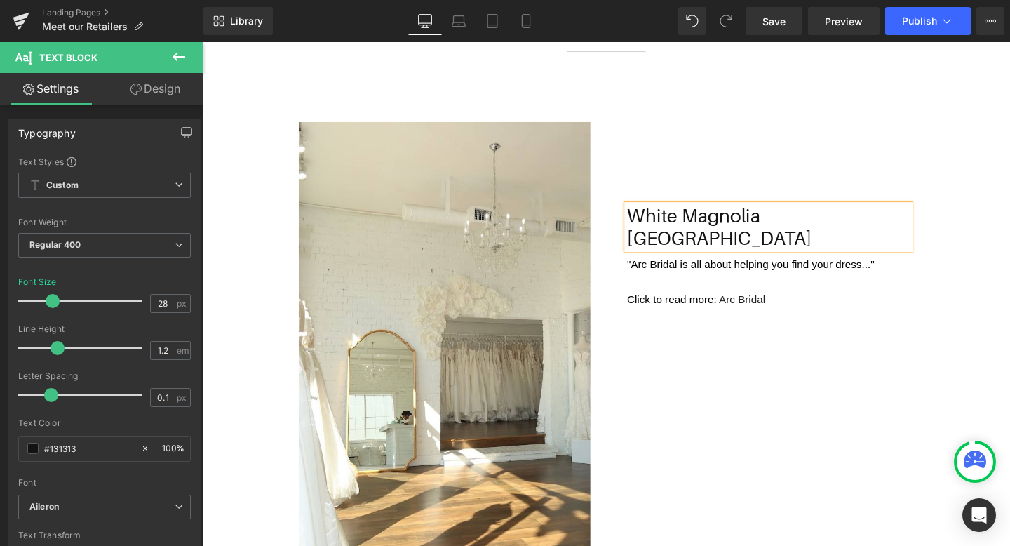
click at [735, 270] on font ""Arc Bridal is all about helping you find your dress..."" at bounding box center [779, 276] width 260 height 12
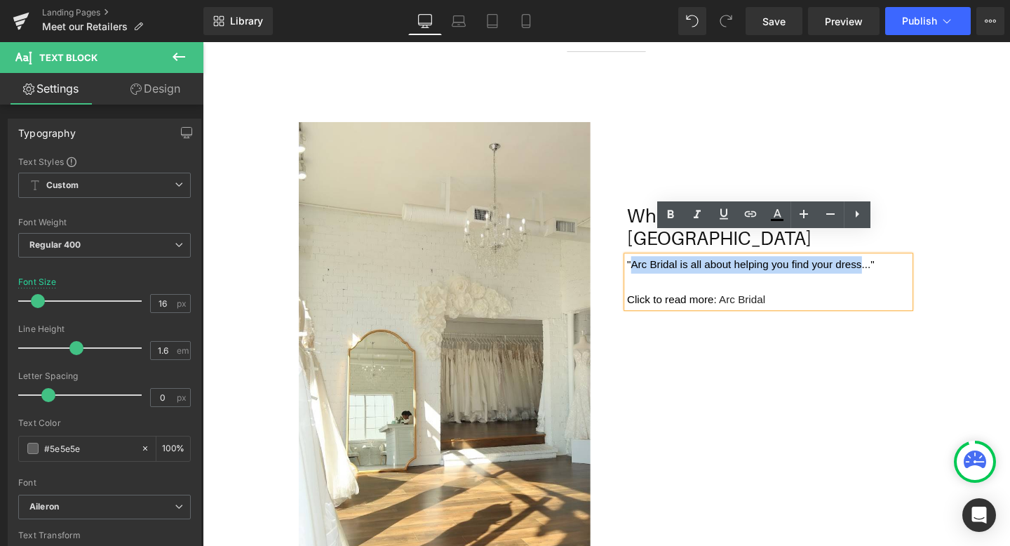
drag, startPoint x: 895, startPoint y: 253, endPoint x: 653, endPoint y: 258, distance: 241.4
click at [653, 270] on font ""Arc Bridal is all about helping you find your dress..."" at bounding box center [779, 276] width 260 height 12
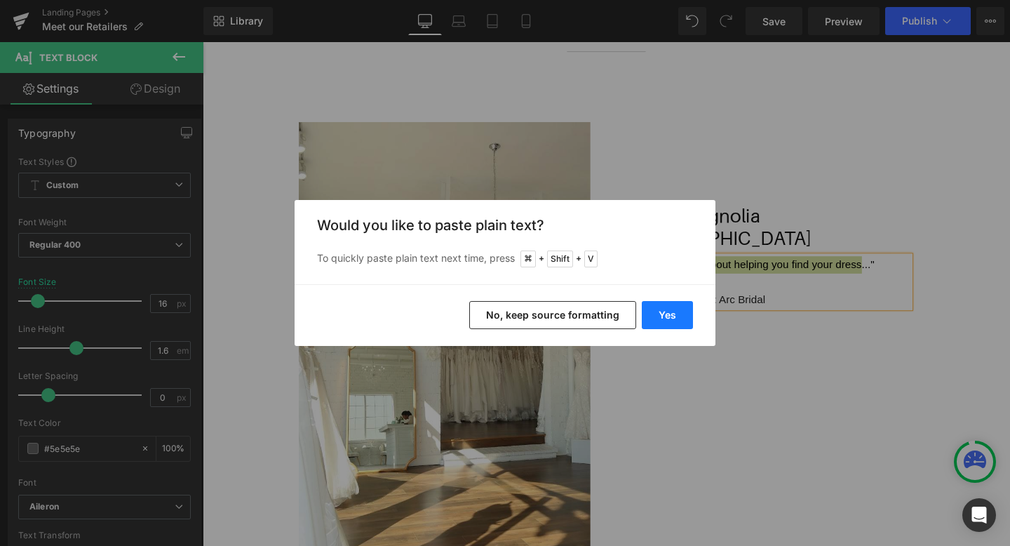
click at [667, 308] on button "Yes" at bounding box center [667, 315] width 51 height 28
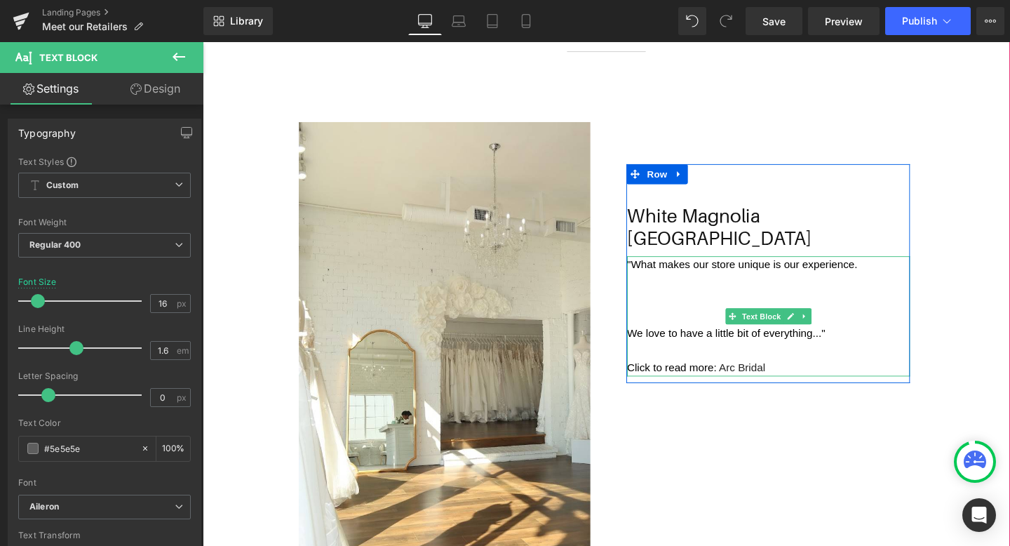
click at [655, 342] on font "We love to have a little bit of everything..."" at bounding box center [753, 348] width 208 height 12
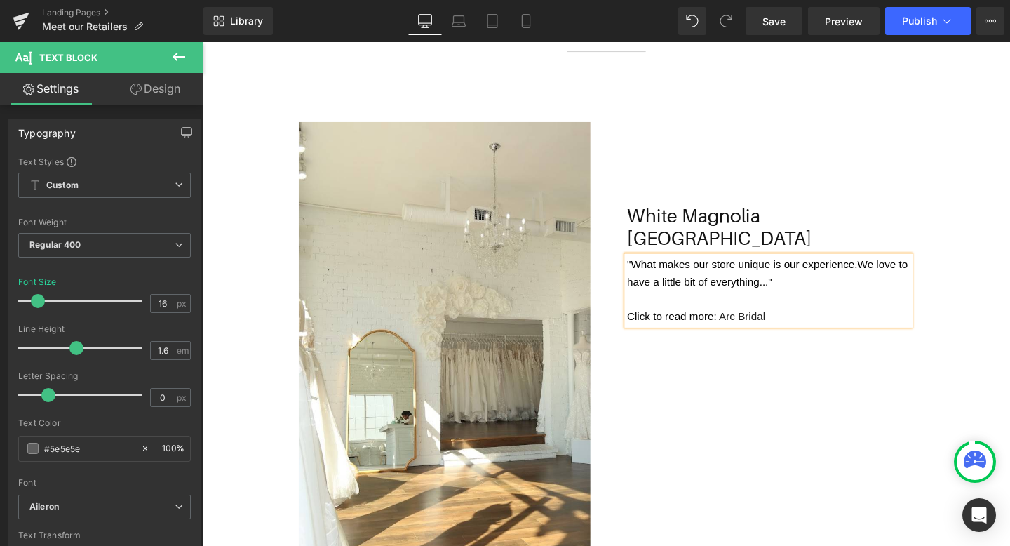
click at [831, 321] on p "Click to read more: Arc Bridal" at bounding box center [798, 330] width 298 height 18
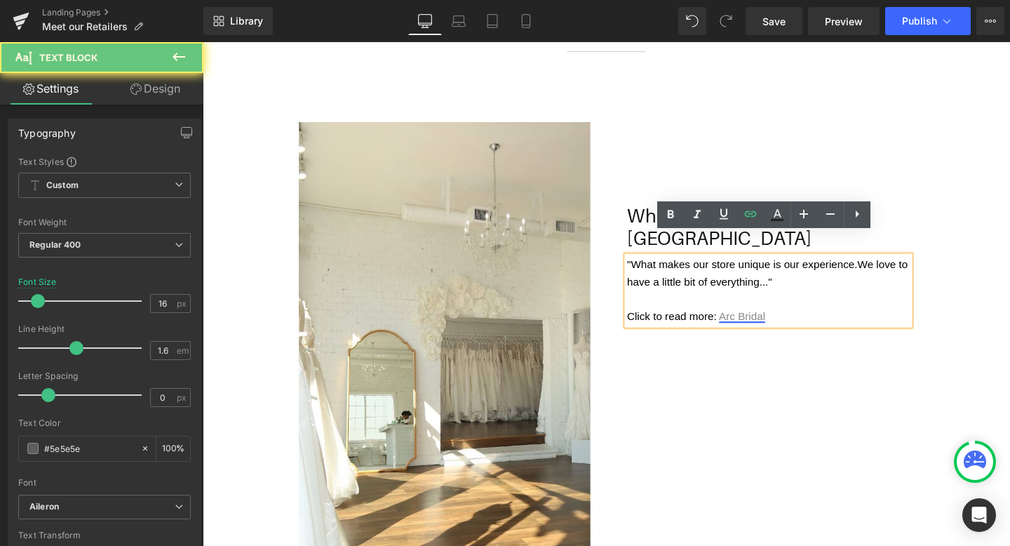
click at [794, 324] on link "Arc Bridal" at bounding box center [770, 330] width 48 height 12
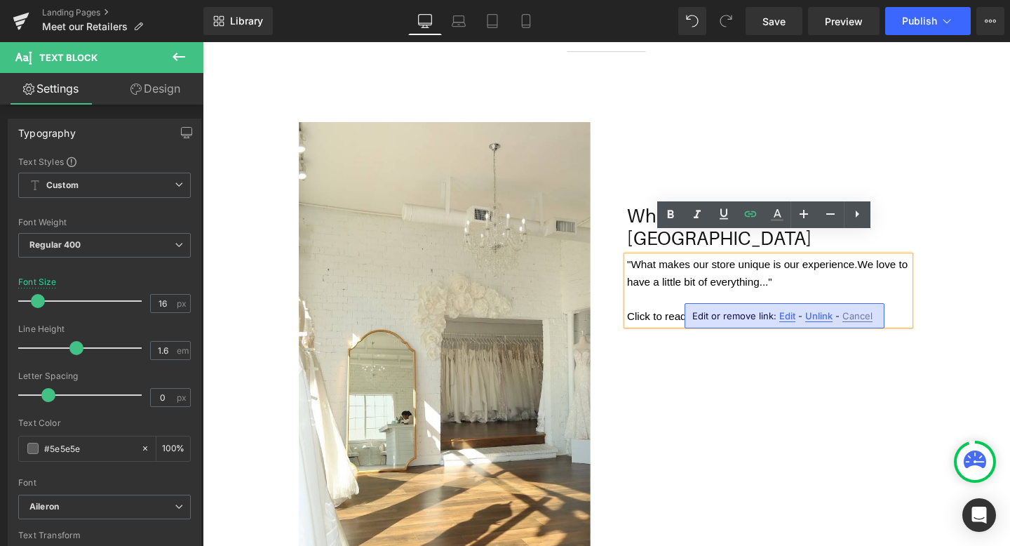
click at [784, 314] on span "Edit" at bounding box center [788, 316] width 16 height 12
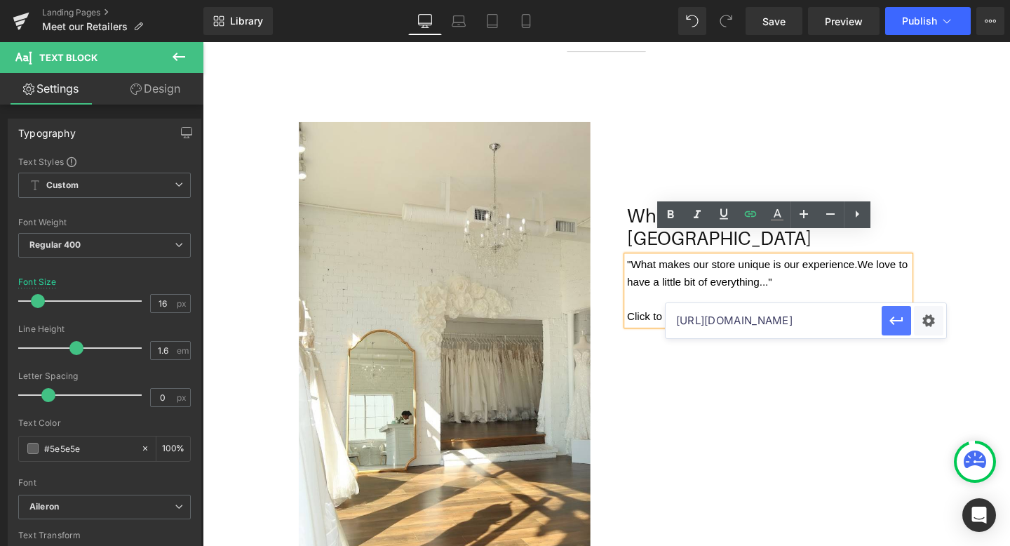
scroll to position [0, 280]
drag, startPoint x: 674, startPoint y: 321, endPoint x: 898, endPoint y: 322, distance: 223.9
click at [898, 322] on div "https://antoniogual.com/blogs/news/retailer-feature-arc-bridal?_ab=0&key=175692…" at bounding box center [806, 320] width 281 height 35
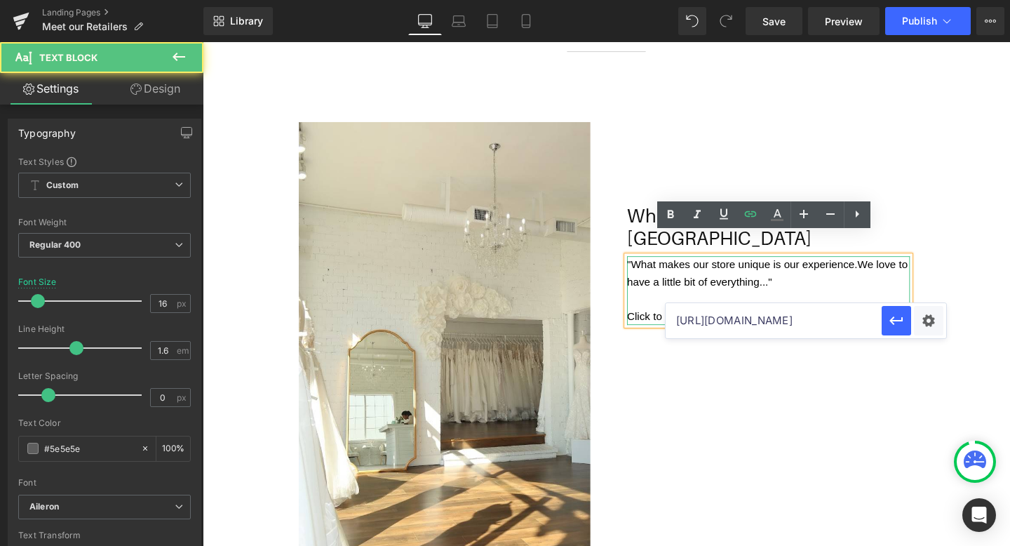
click at [821, 321] on p "Click to read more: Arc Bridal" at bounding box center [798, 330] width 298 height 18
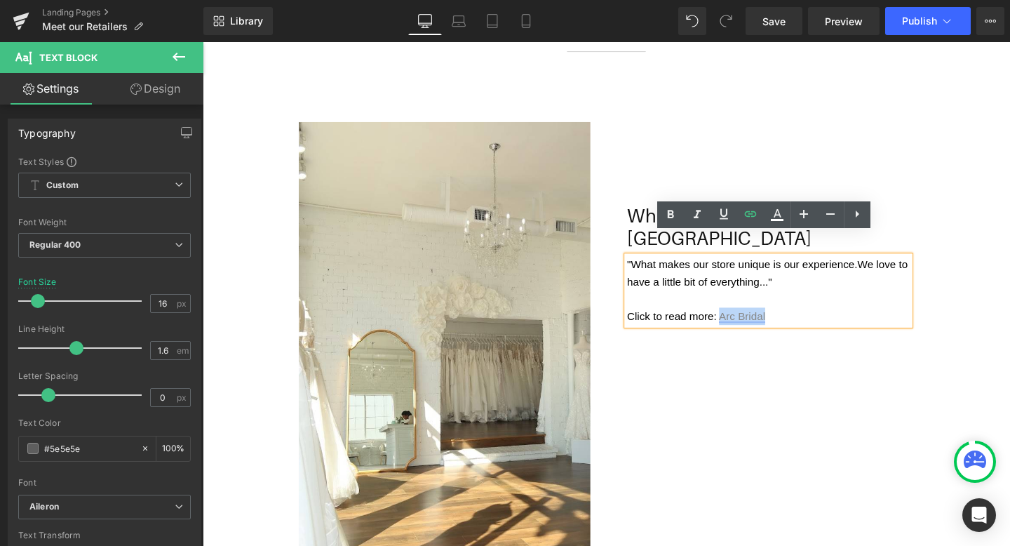
drag, startPoint x: 812, startPoint y: 309, endPoint x: 748, endPoint y: 309, distance: 63.9
click at [748, 321] on p "Click to read more: Arc Bridal" at bounding box center [798, 330] width 298 height 18
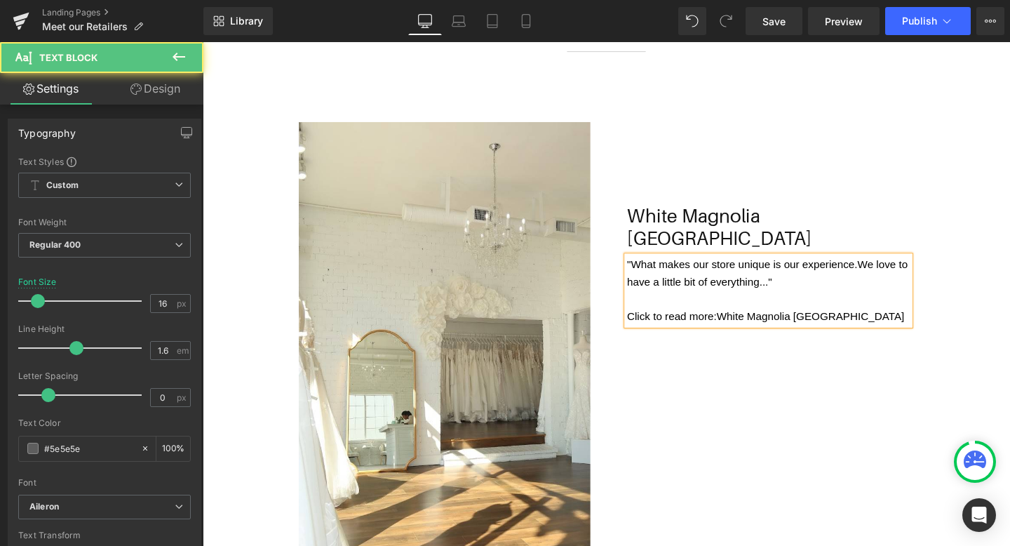
click at [930, 321] on p "Click to read more: White Magnolia Jacksonville" at bounding box center [798, 330] width 298 height 18
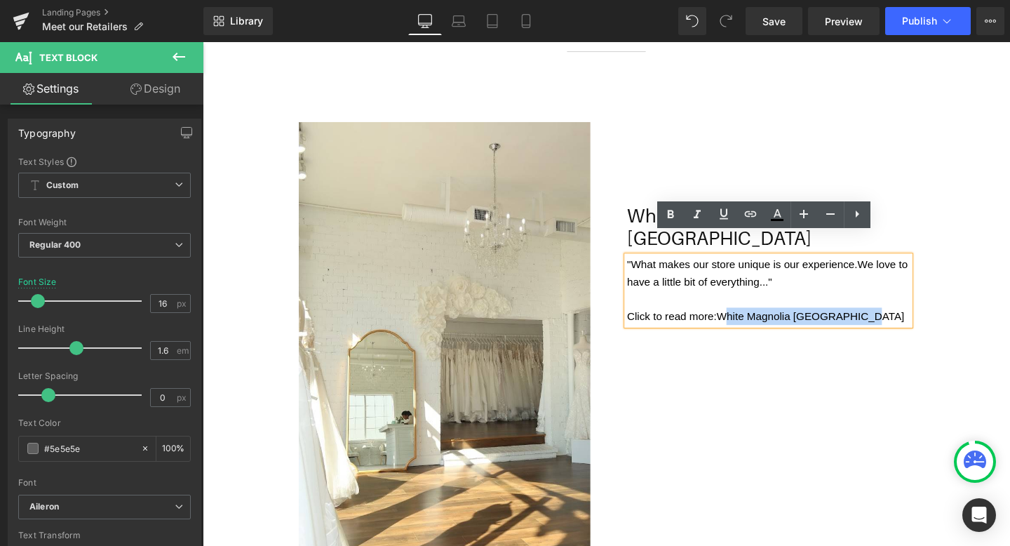
drag, startPoint x: 922, startPoint y: 305, endPoint x: 750, endPoint y: 305, distance: 171.9
click at [750, 321] on p "Click to read more: White Magnolia Jacksonville" at bounding box center [798, 330] width 298 height 18
click at [748, 217] on icon at bounding box center [751, 214] width 12 height 6
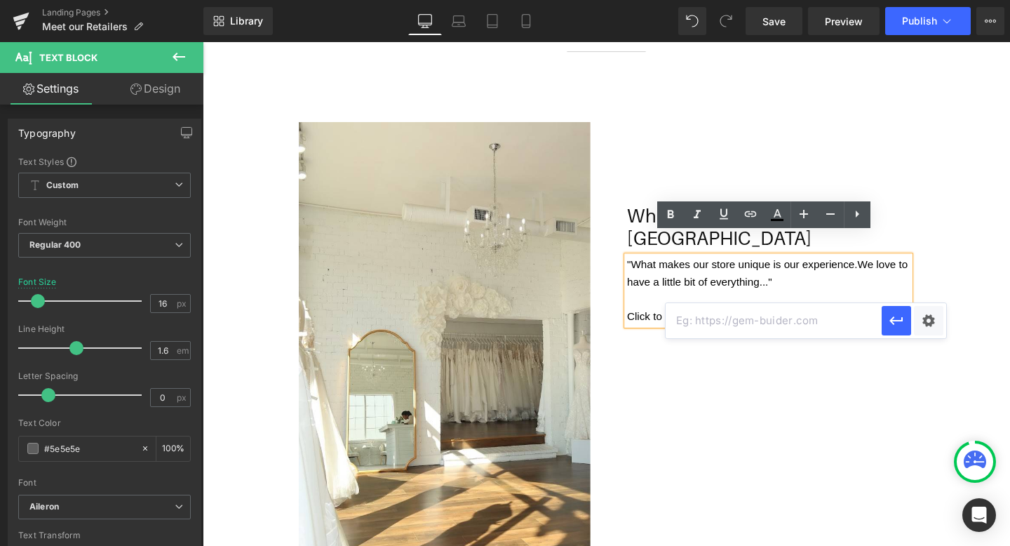
click at [770, 326] on input "text" at bounding box center [774, 320] width 216 height 35
paste input "https://antoniogual.com/blogs/news/retailer-feature-white-magnolia-jacksonville…"
type input "https://antoniogual.com/blogs/news/retailer-feature-white-magnolia-jacksonville…"
click at [901, 333] on button "button" at bounding box center [896, 320] width 29 height 29
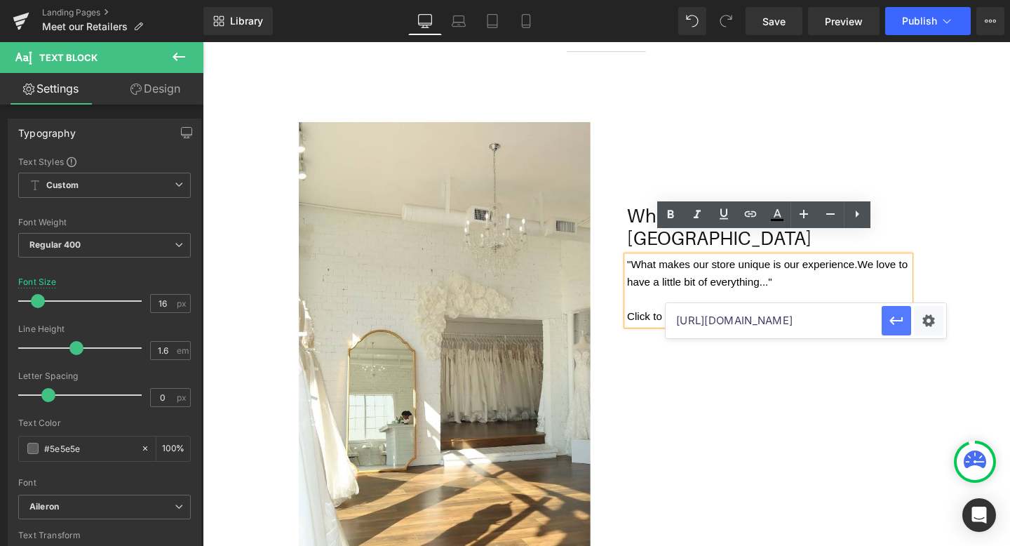
scroll to position [0, 0]
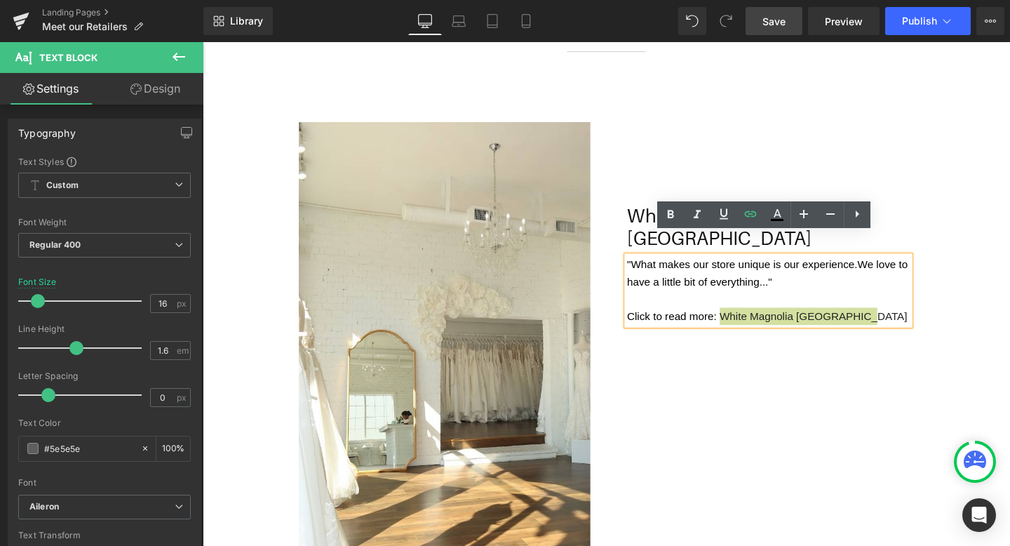
click at [782, 30] on link "Save" at bounding box center [774, 21] width 57 height 28
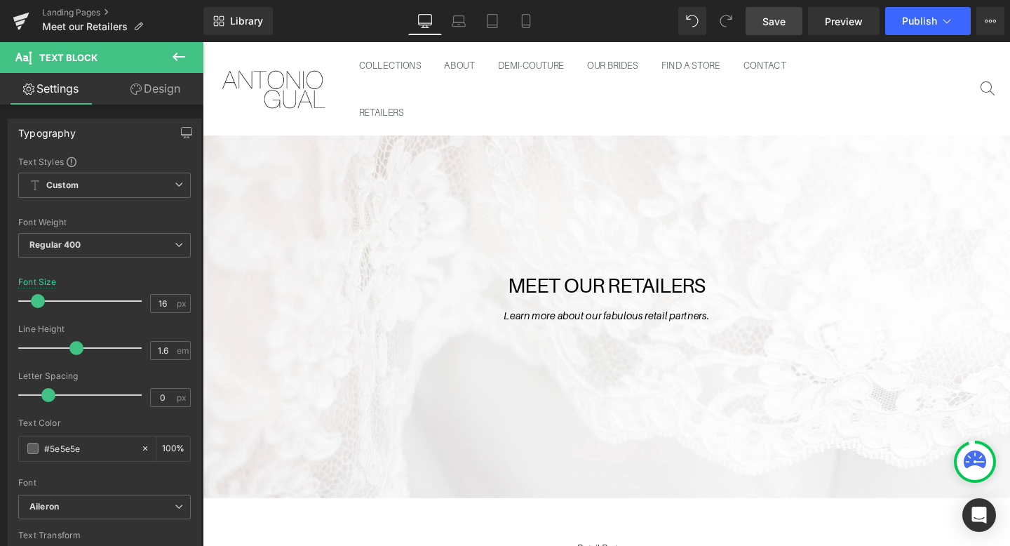
click at [776, 27] on span "Save" at bounding box center [774, 21] width 23 height 15
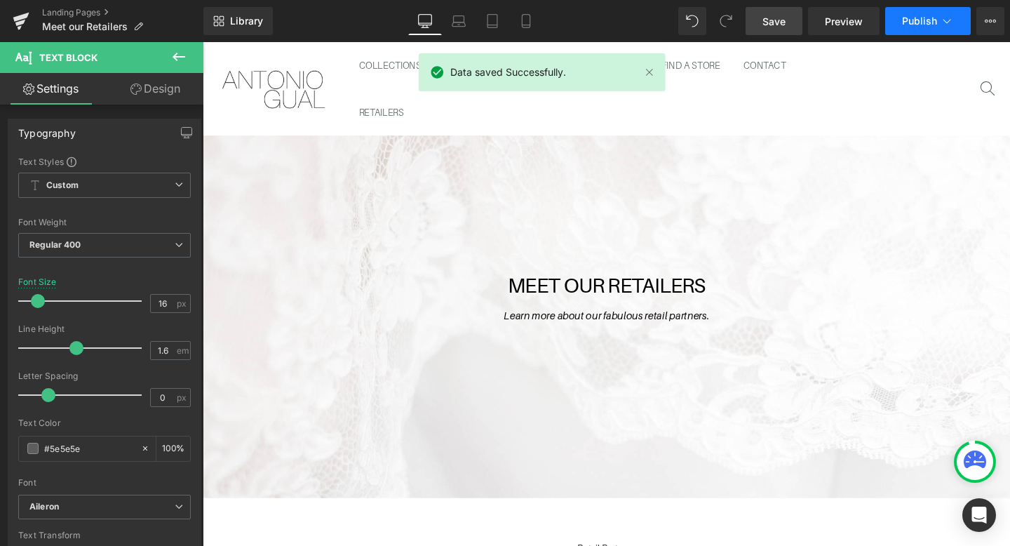
click at [928, 24] on span "Publish" at bounding box center [919, 20] width 35 height 11
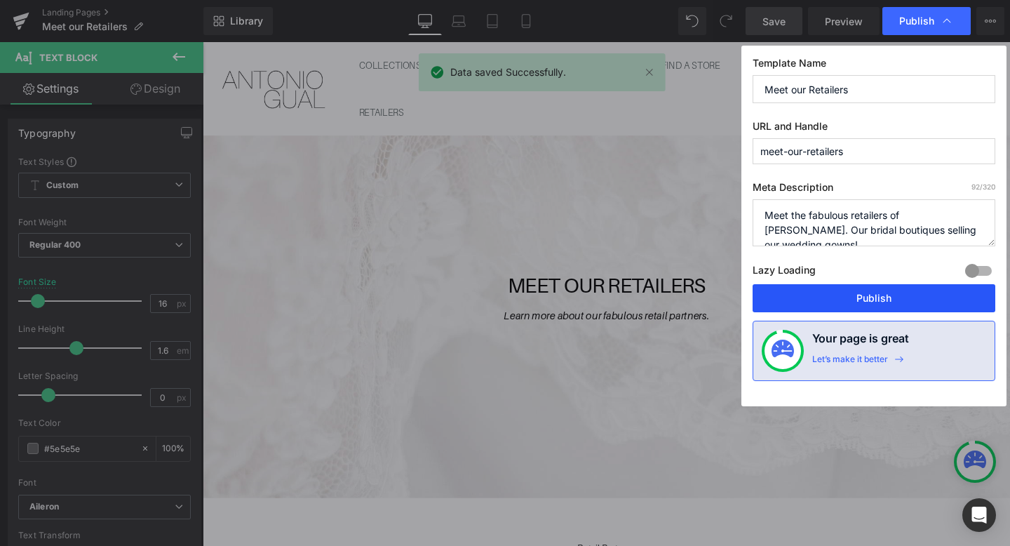
click at [855, 290] on button "Publish" at bounding box center [874, 298] width 243 height 28
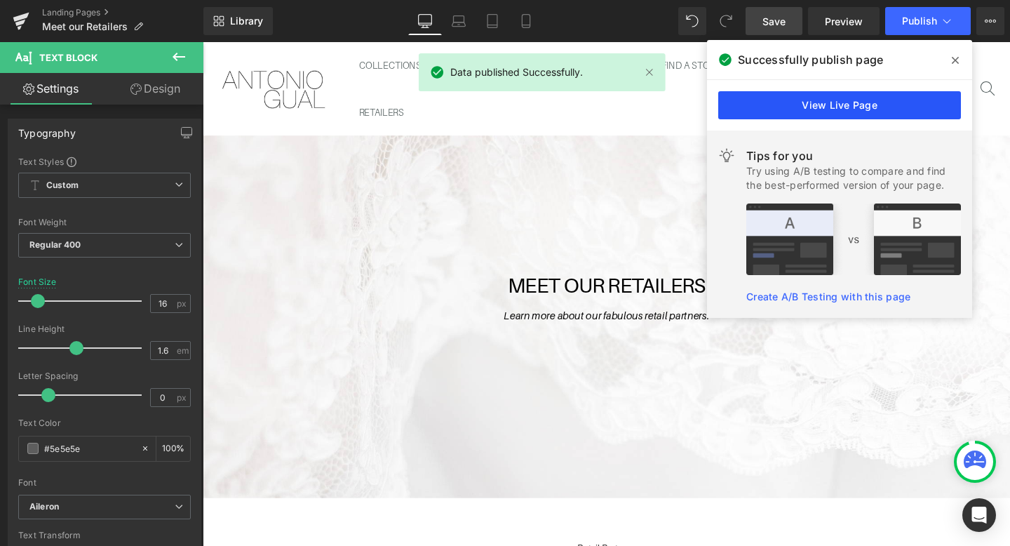
click at [824, 107] on link "View Live Page" at bounding box center [840, 105] width 243 height 28
